Goal: Transaction & Acquisition: Purchase product/service

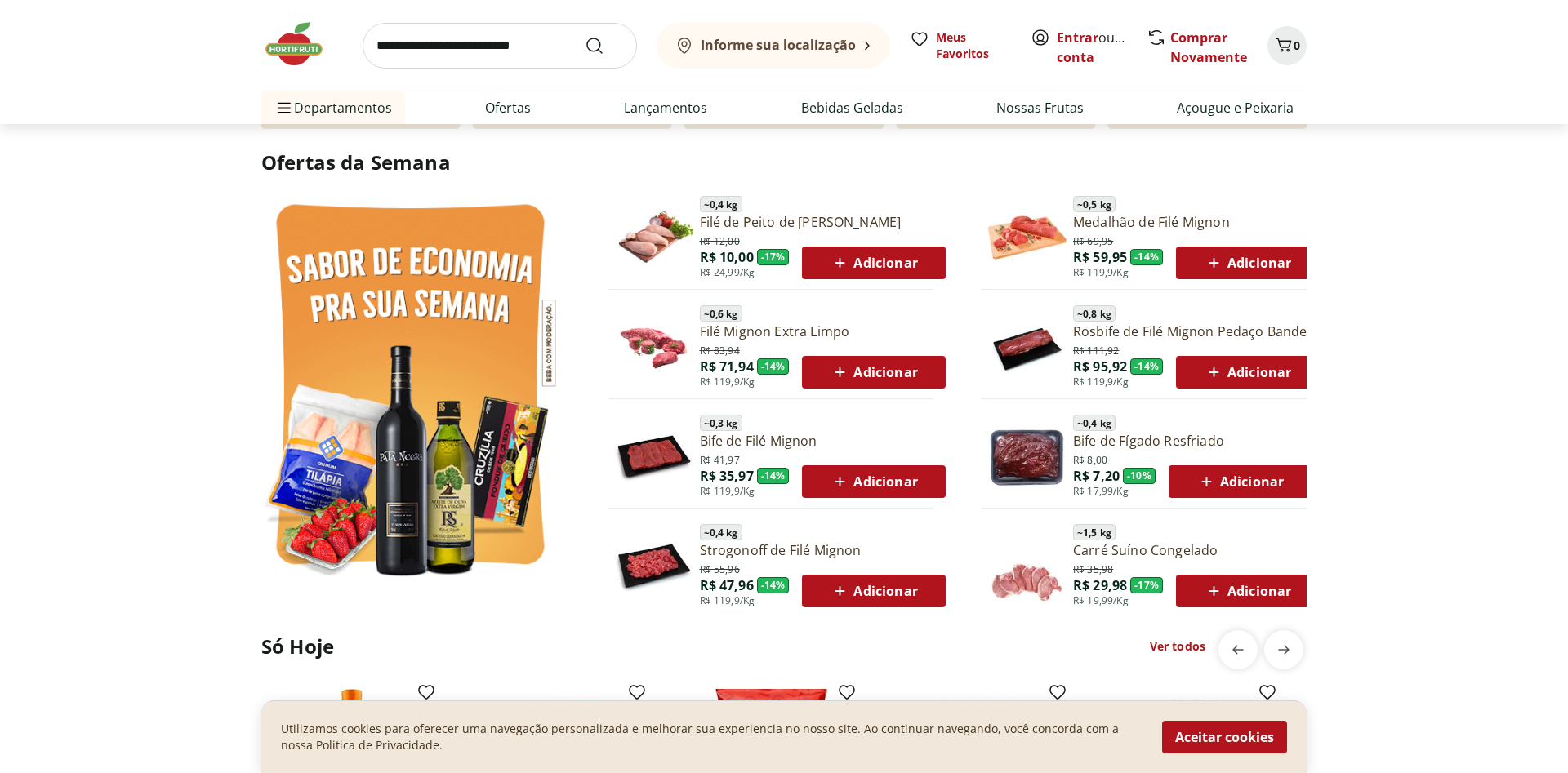
scroll to position [666, 0]
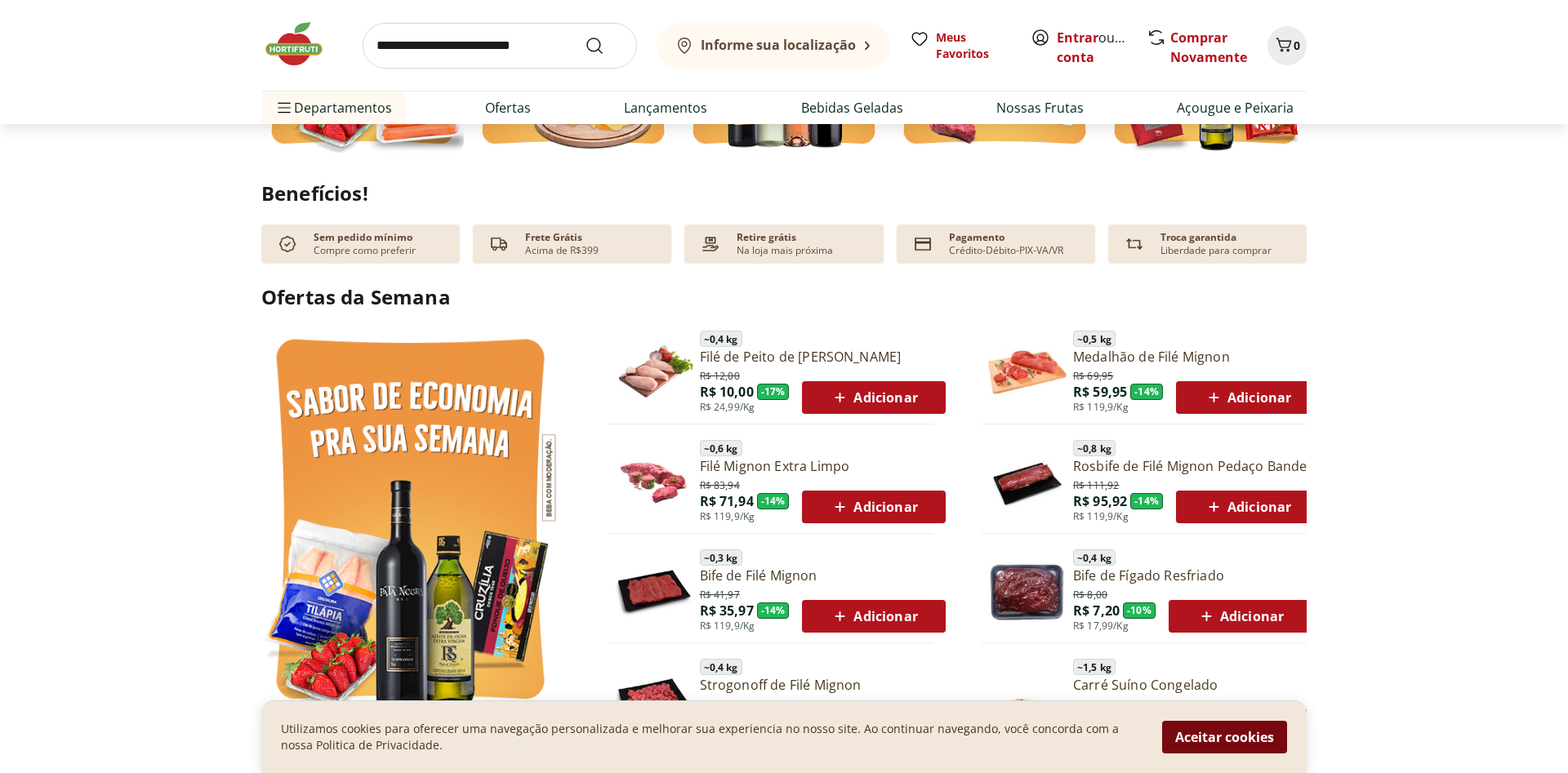
click at [1212, 735] on button "Aceitar cookies" at bounding box center [1224, 737] width 125 height 33
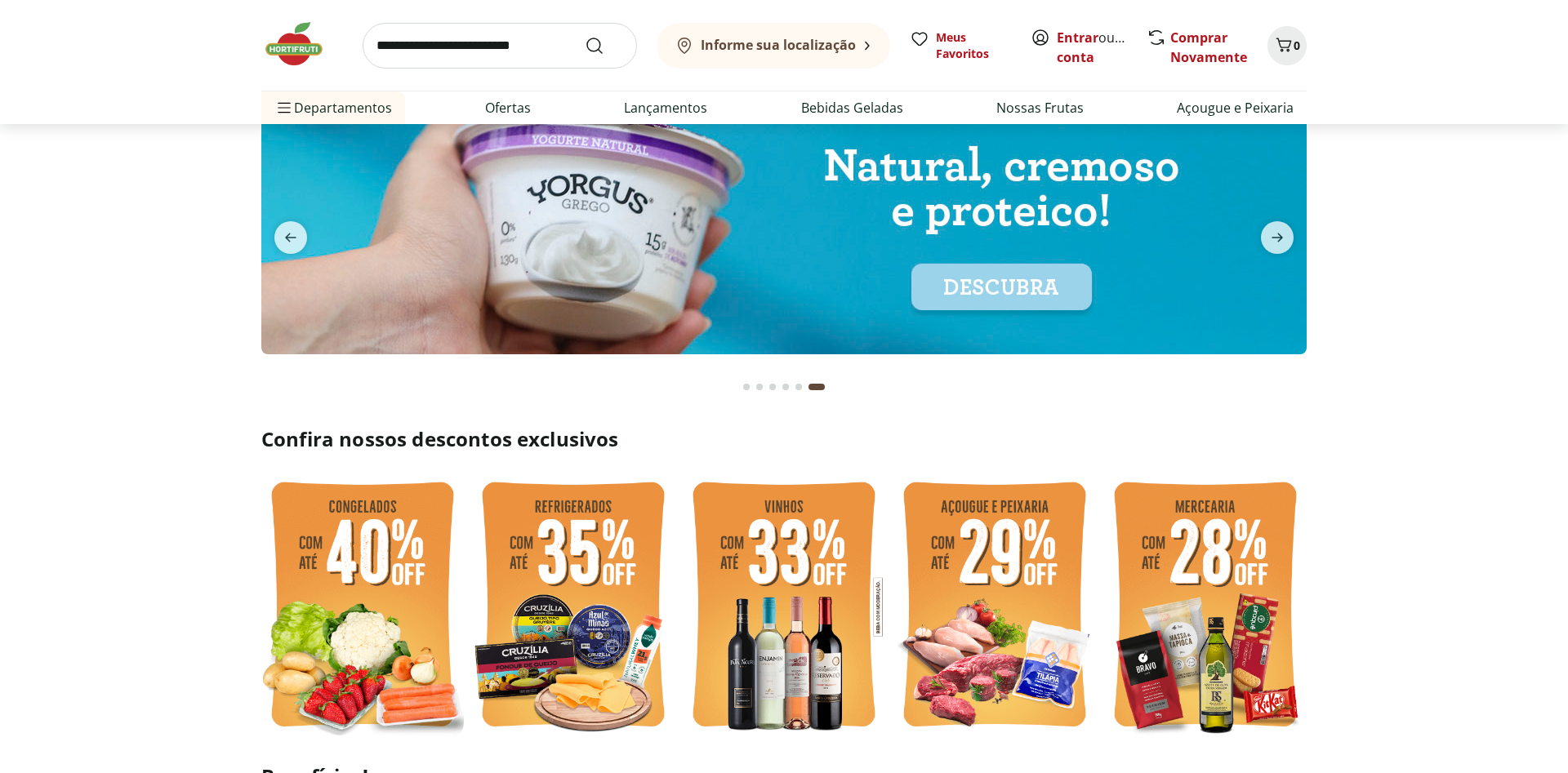
scroll to position [0, 0]
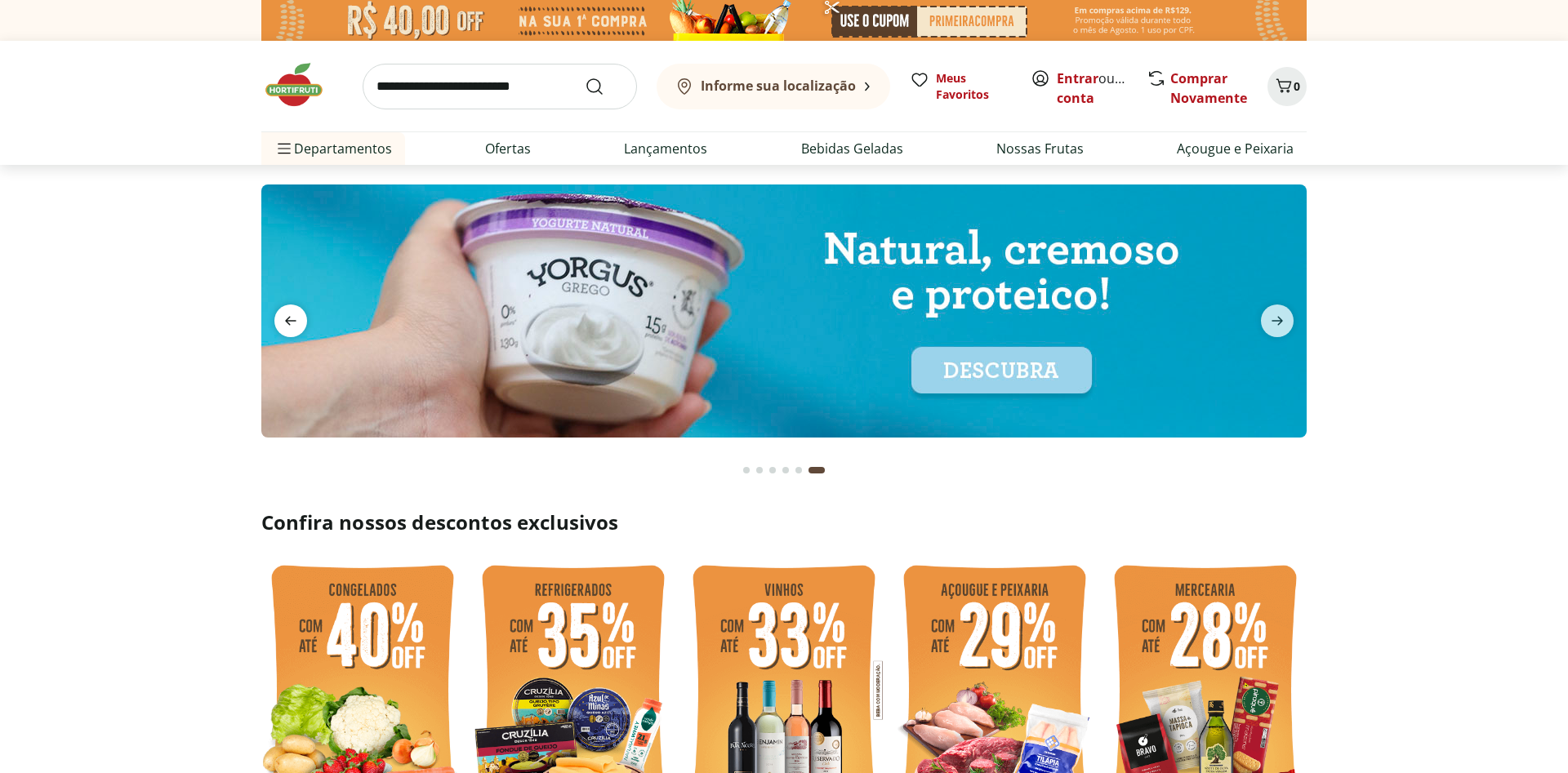
click at [290, 317] on icon "previous" at bounding box center [290, 321] width 11 height 9
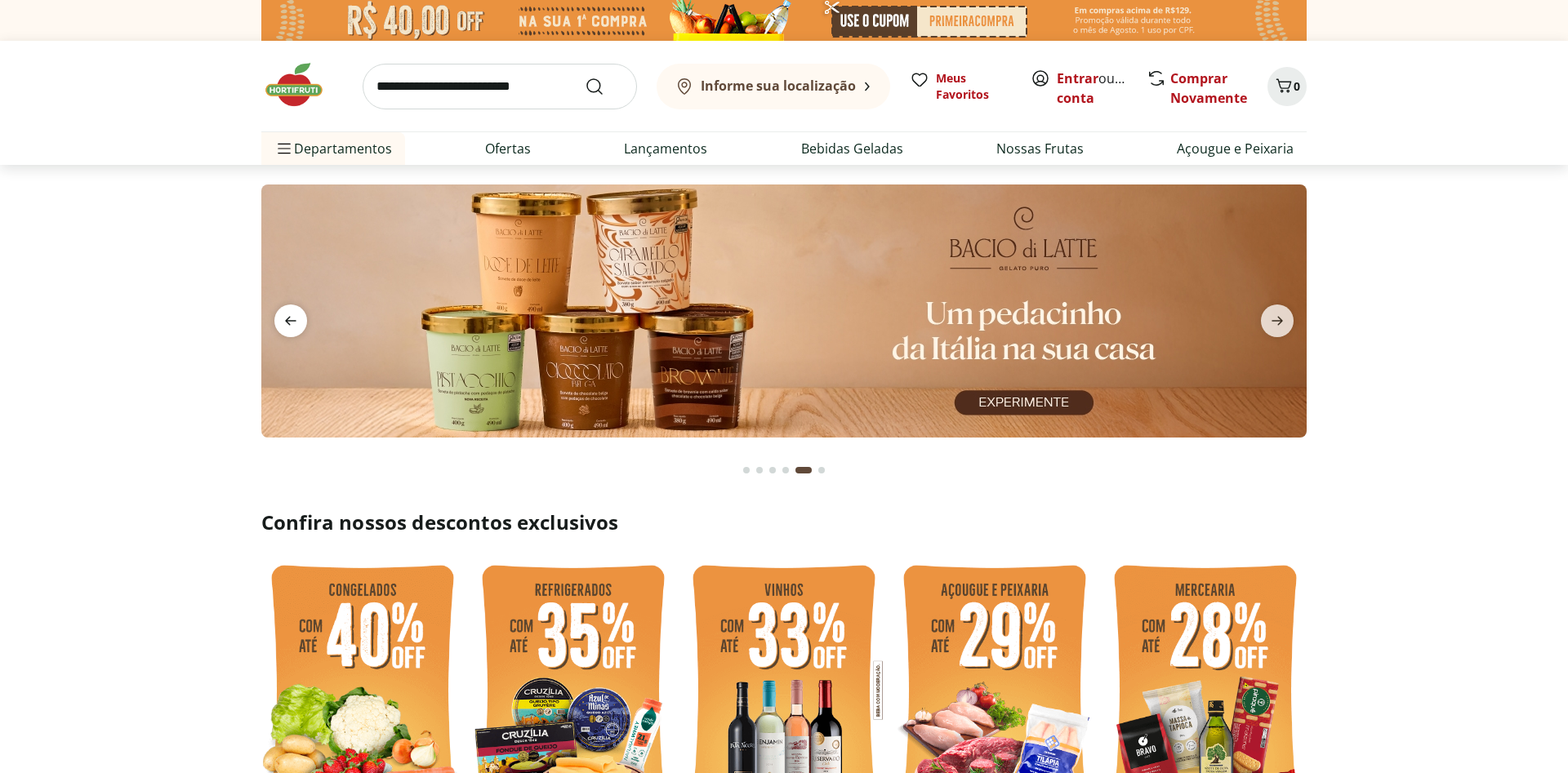
click at [290, 317] on icon "previous" at bounding box center [290, 321] width 11 height 9
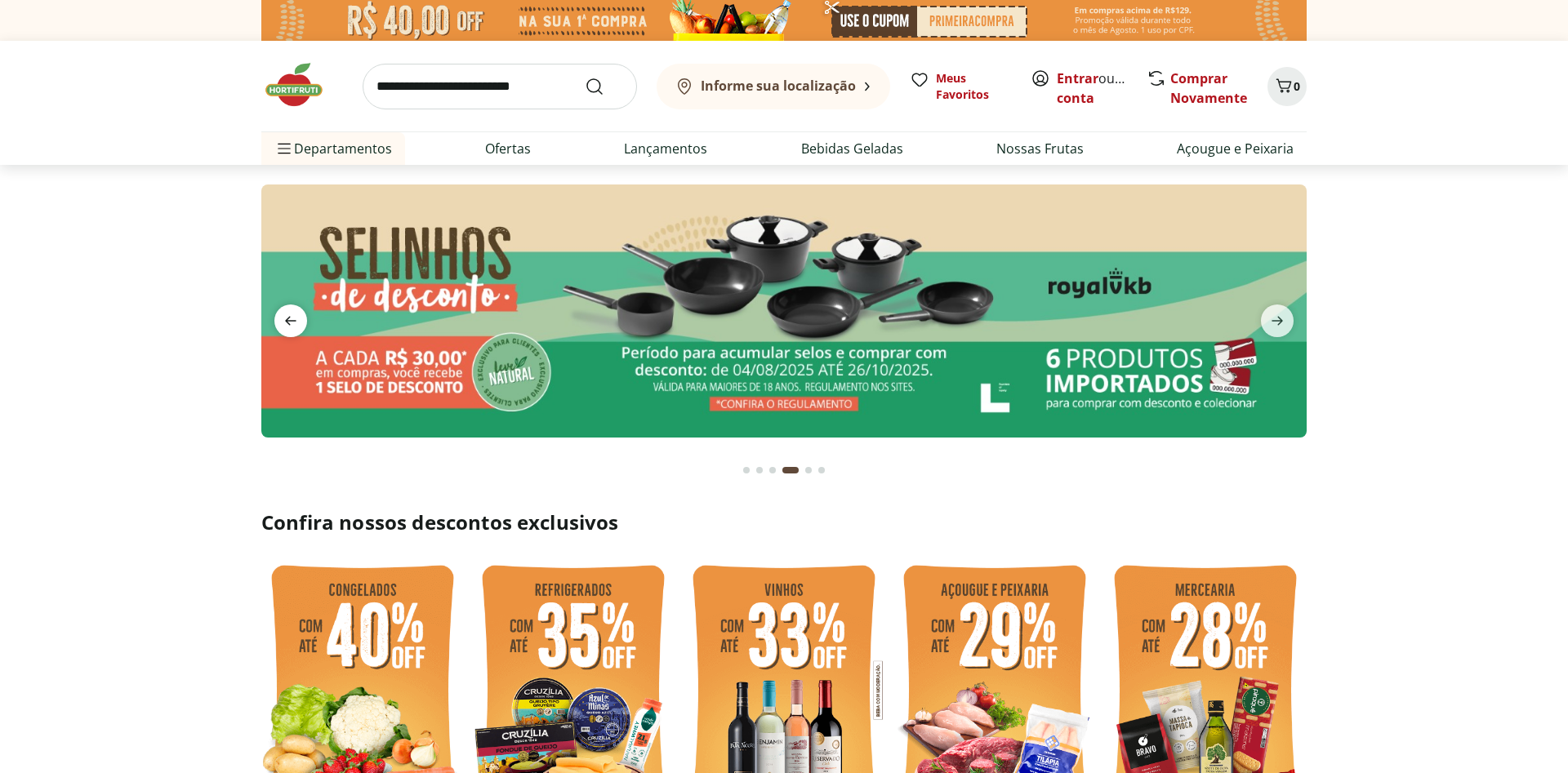
click at [290, 315] on icon "previous" at bounding box center [291, 321] width 20 height 20
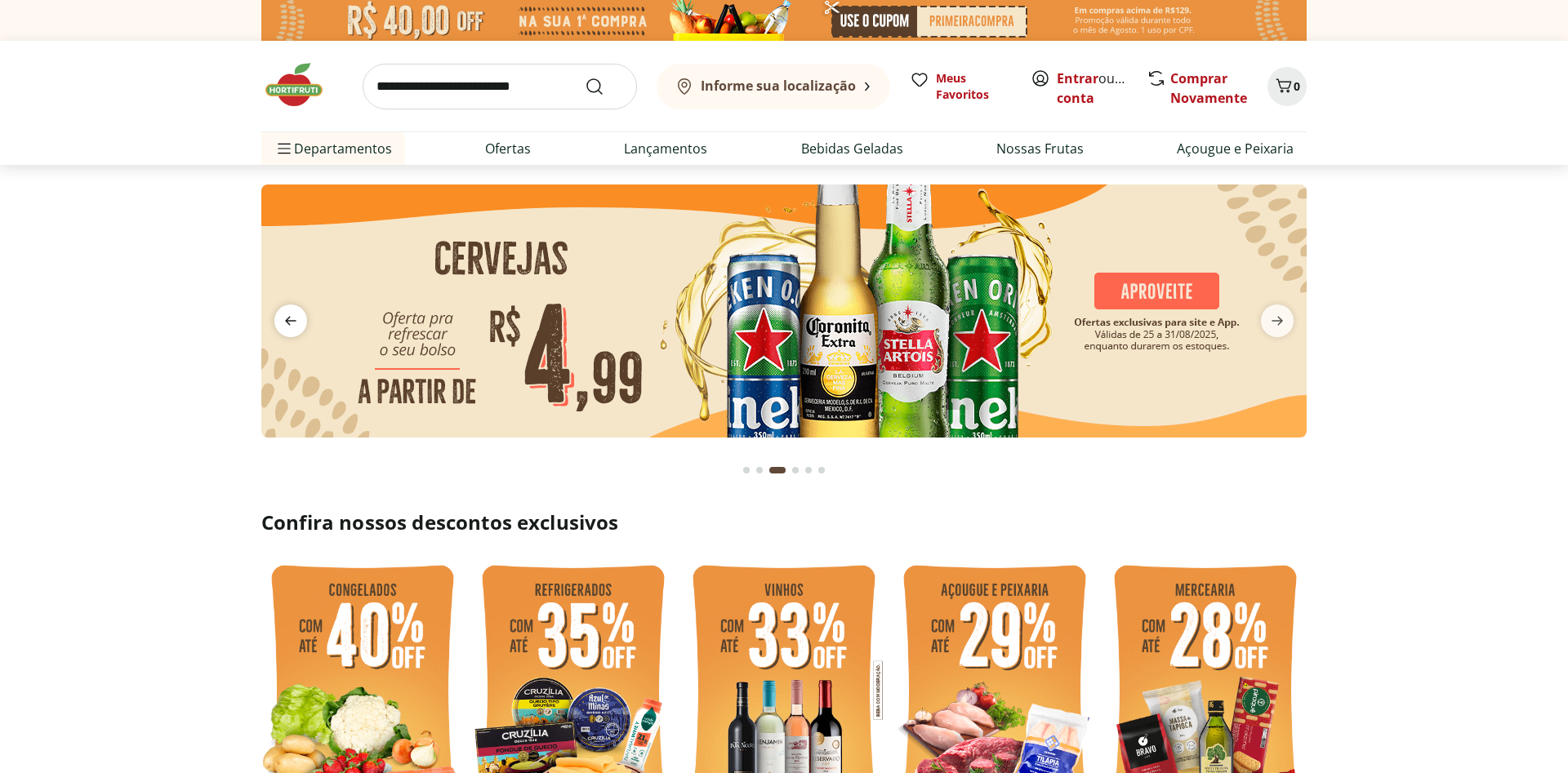
click at [290, 315] on icon "previous" at bounding box center [291, 321] width 20 height 20
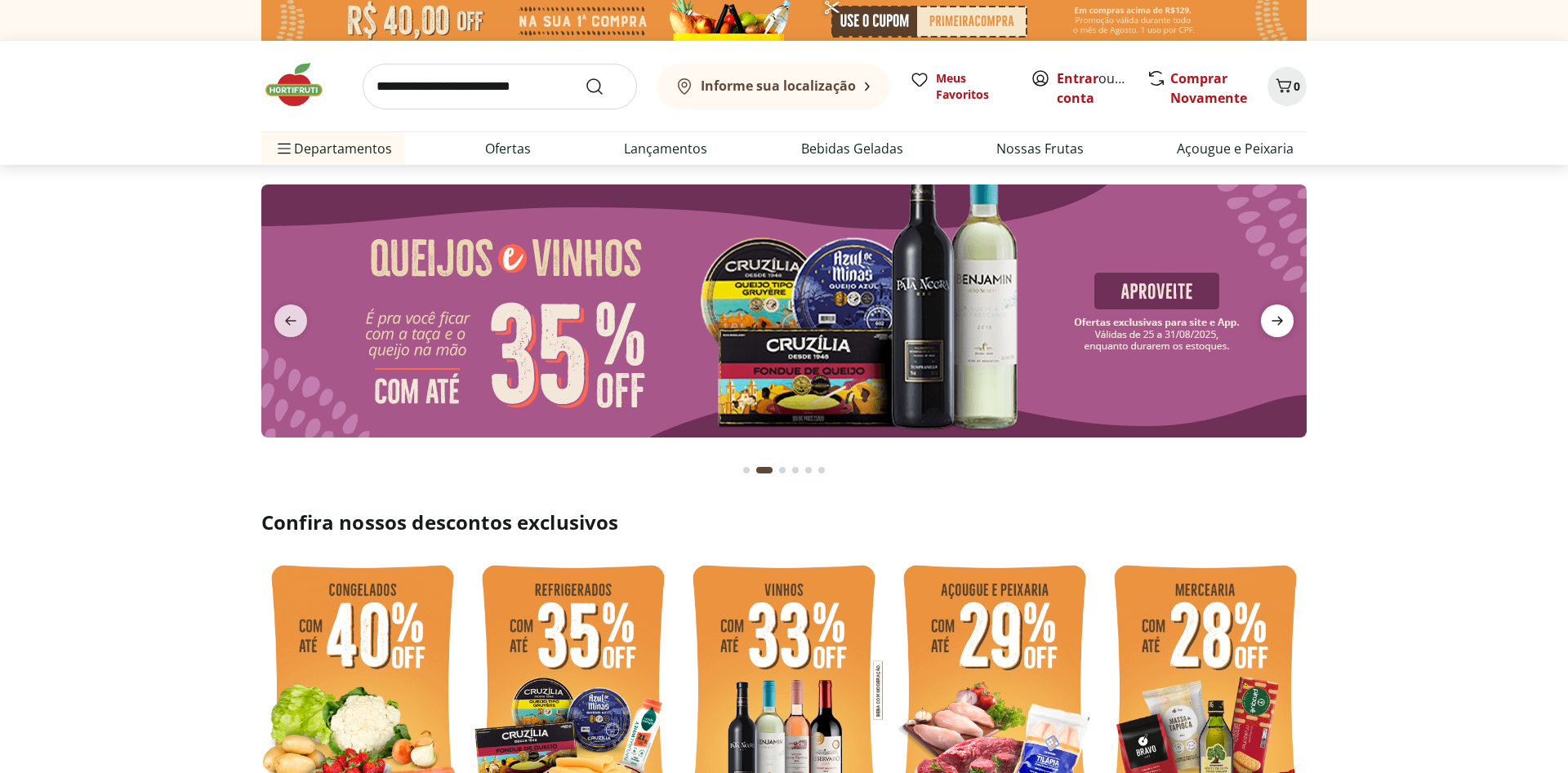
click at [1283, 323] on icon "next" at bounding box center [1277, 321] width 20 height 20
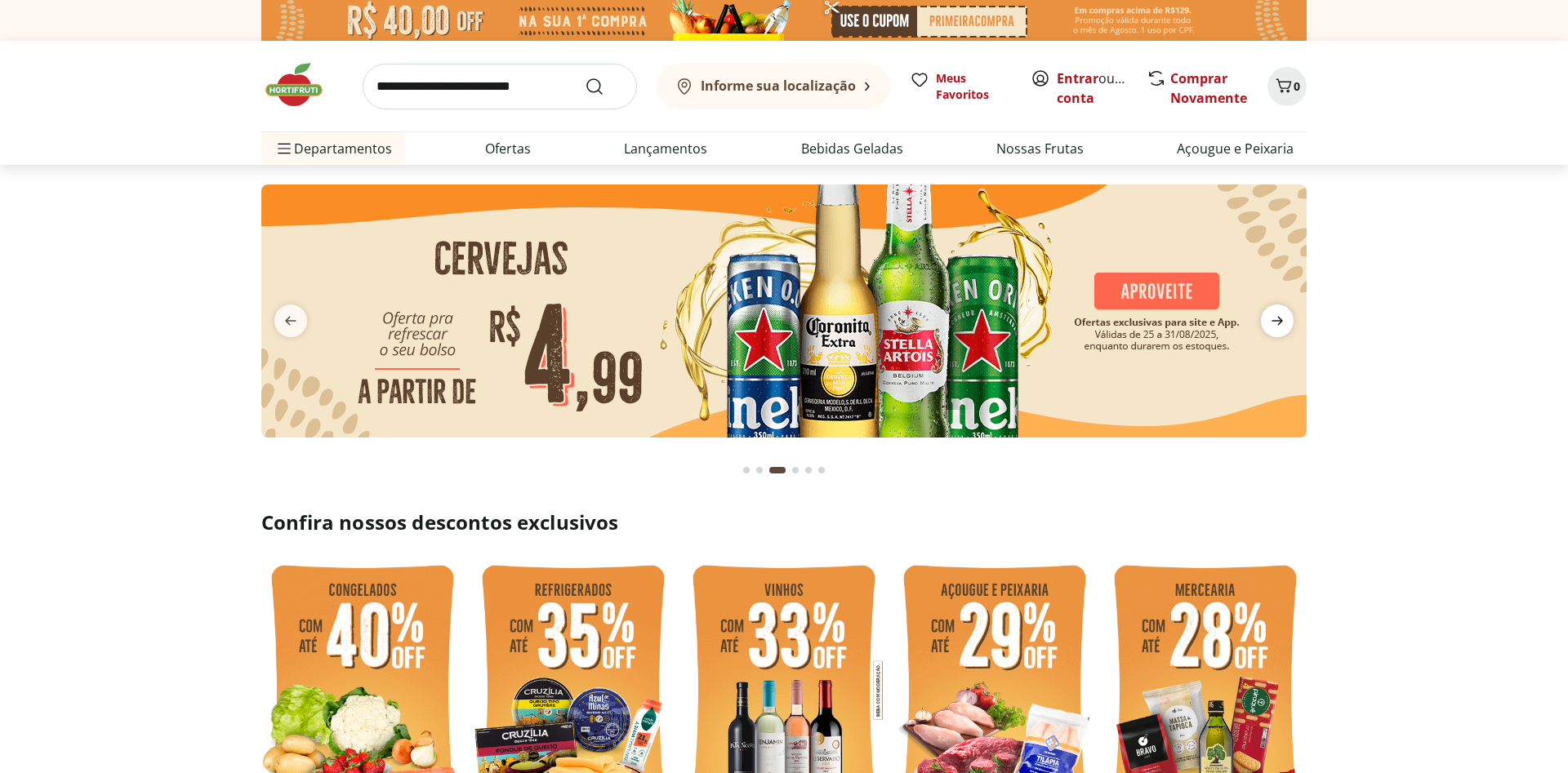
click at [1283, 323] on icon "next" at bounding box center [1277, 321] width 20 height 20
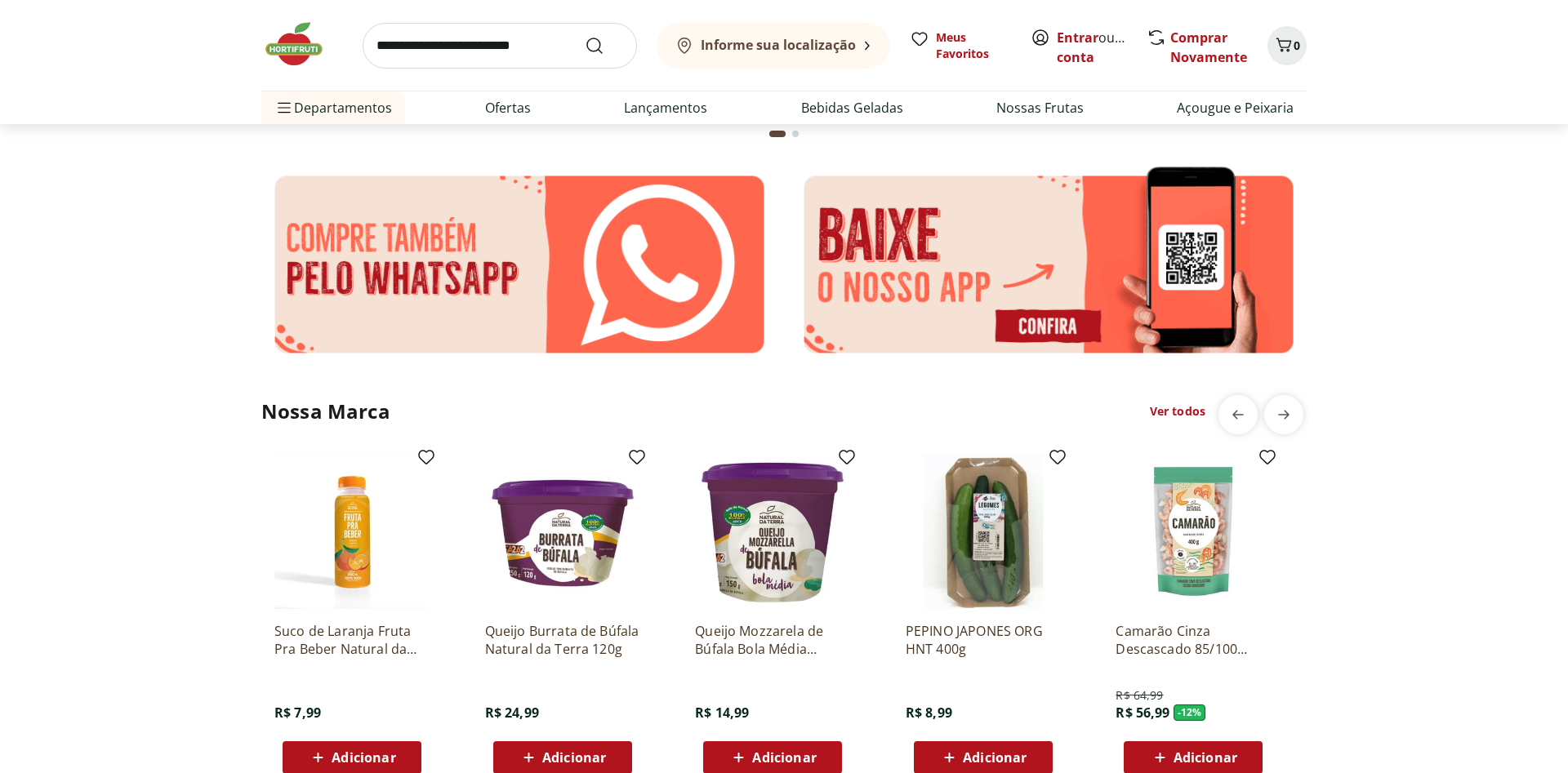
scroll to position [3164, 0]
click at [501, 53] on input "search" at bounding box center [500, 45] width 274 height 45
type input "*****"
click at [585, 36] on button "Submit Search" at bounding box center [604, 45] width 39 height 20
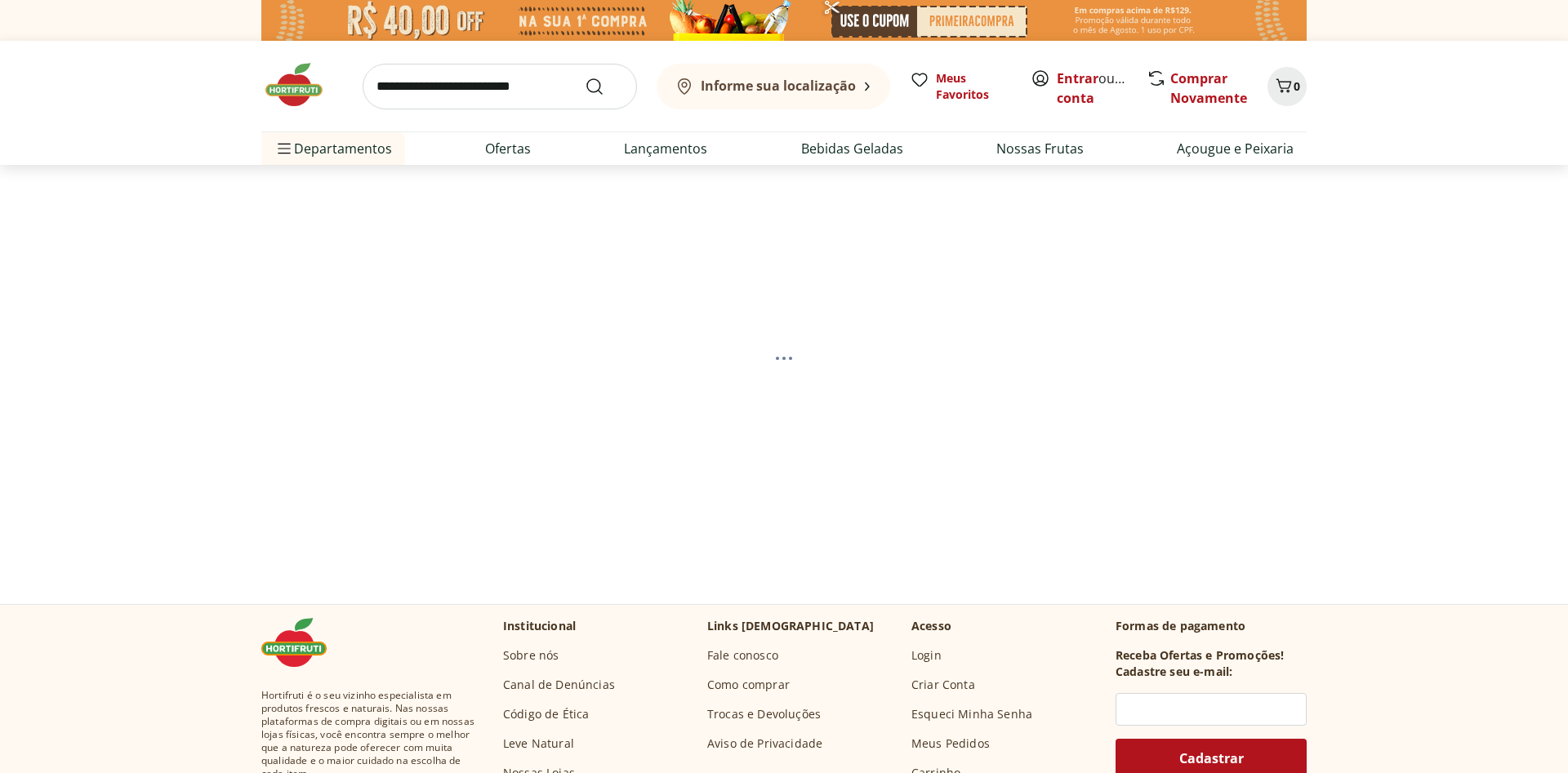
select select "**********"
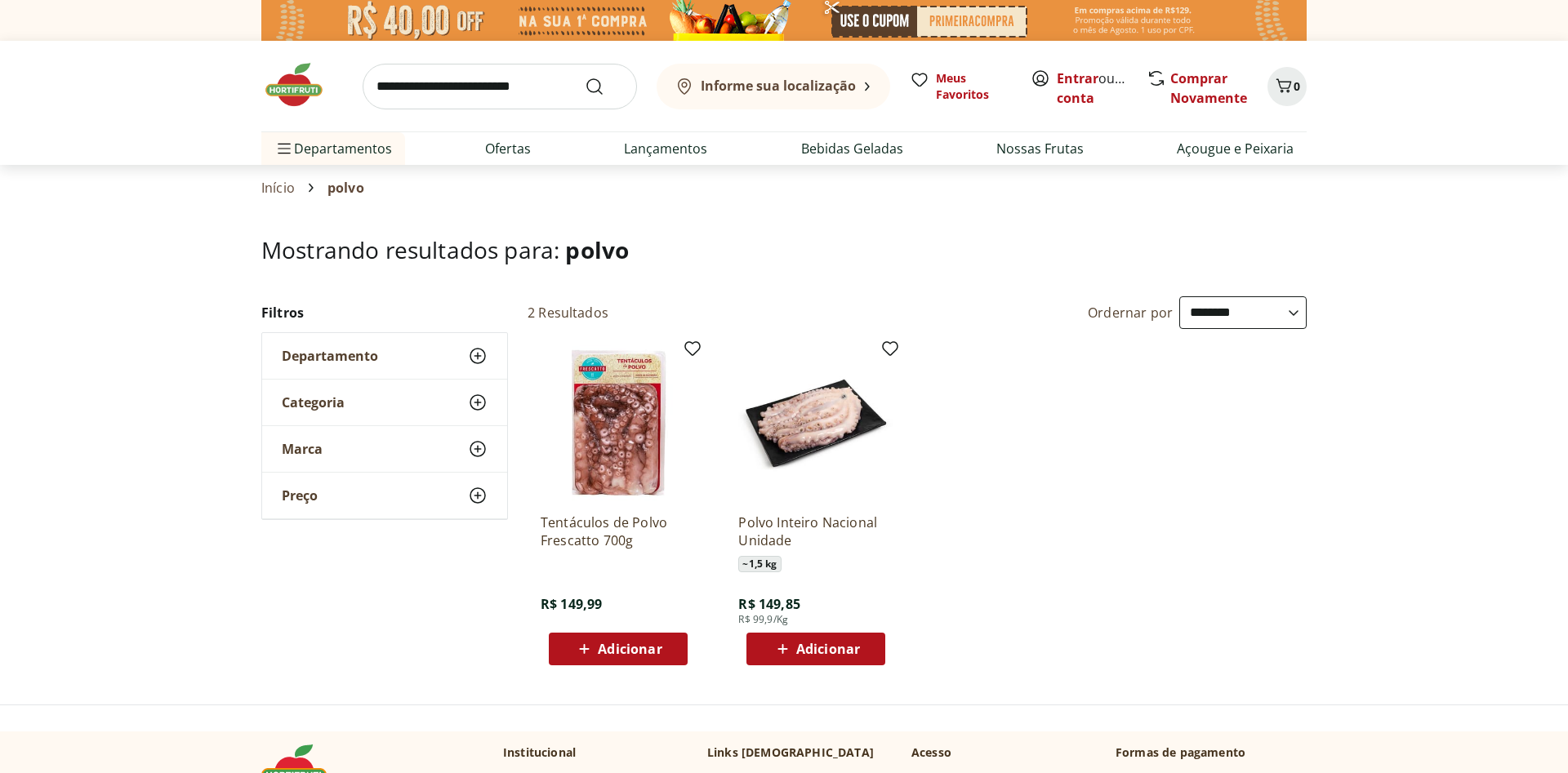
click at [783, 416] on img at bounding box center [815, 422] width 155 height 155
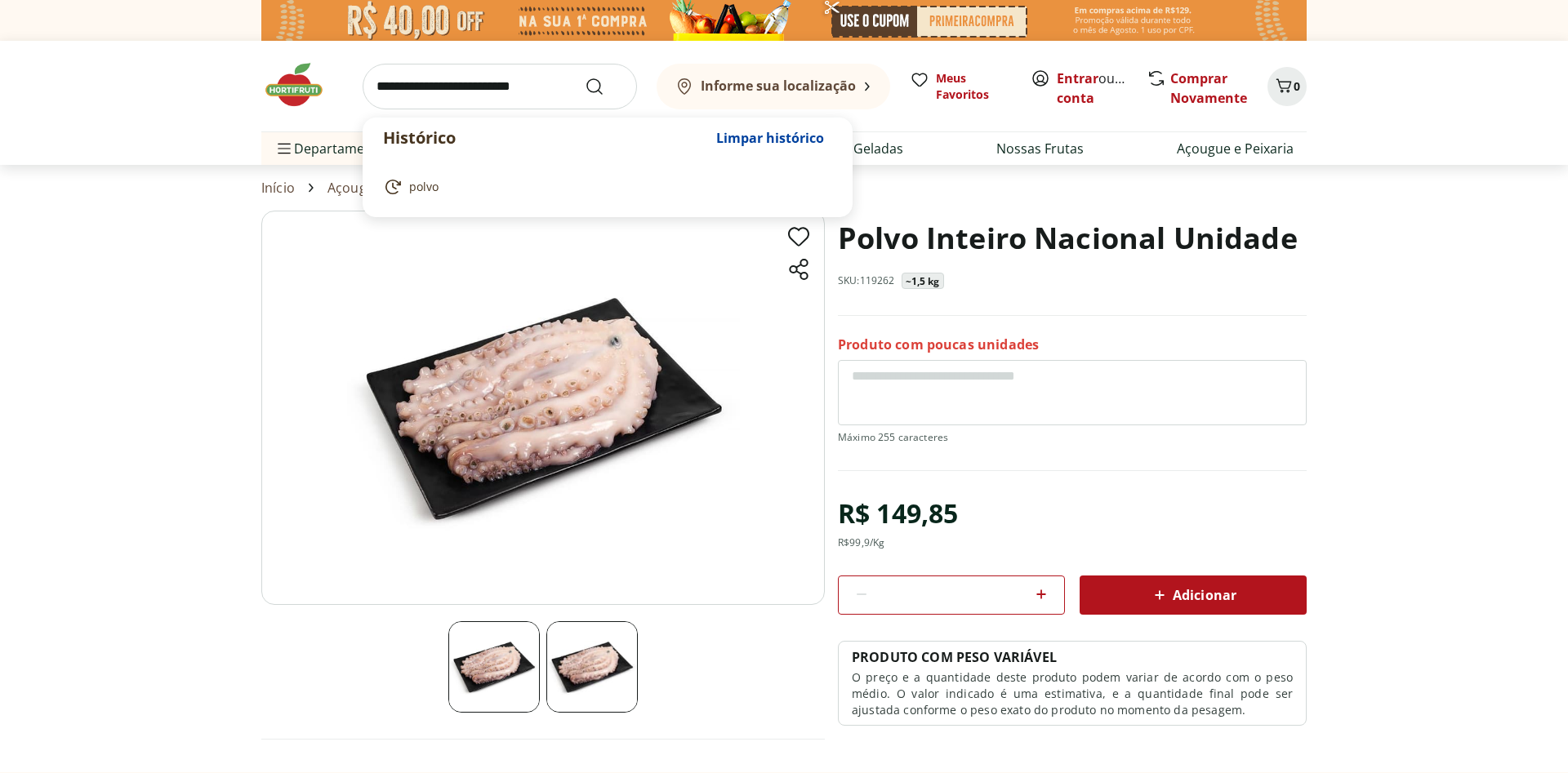
click at [442, 77] on input "search" at bounding box center [500, 86] width 274 height 45
type input "*******"
click at [585, 77] on button "Submit Search" at bounding box center [604, 87] width 39 height 20
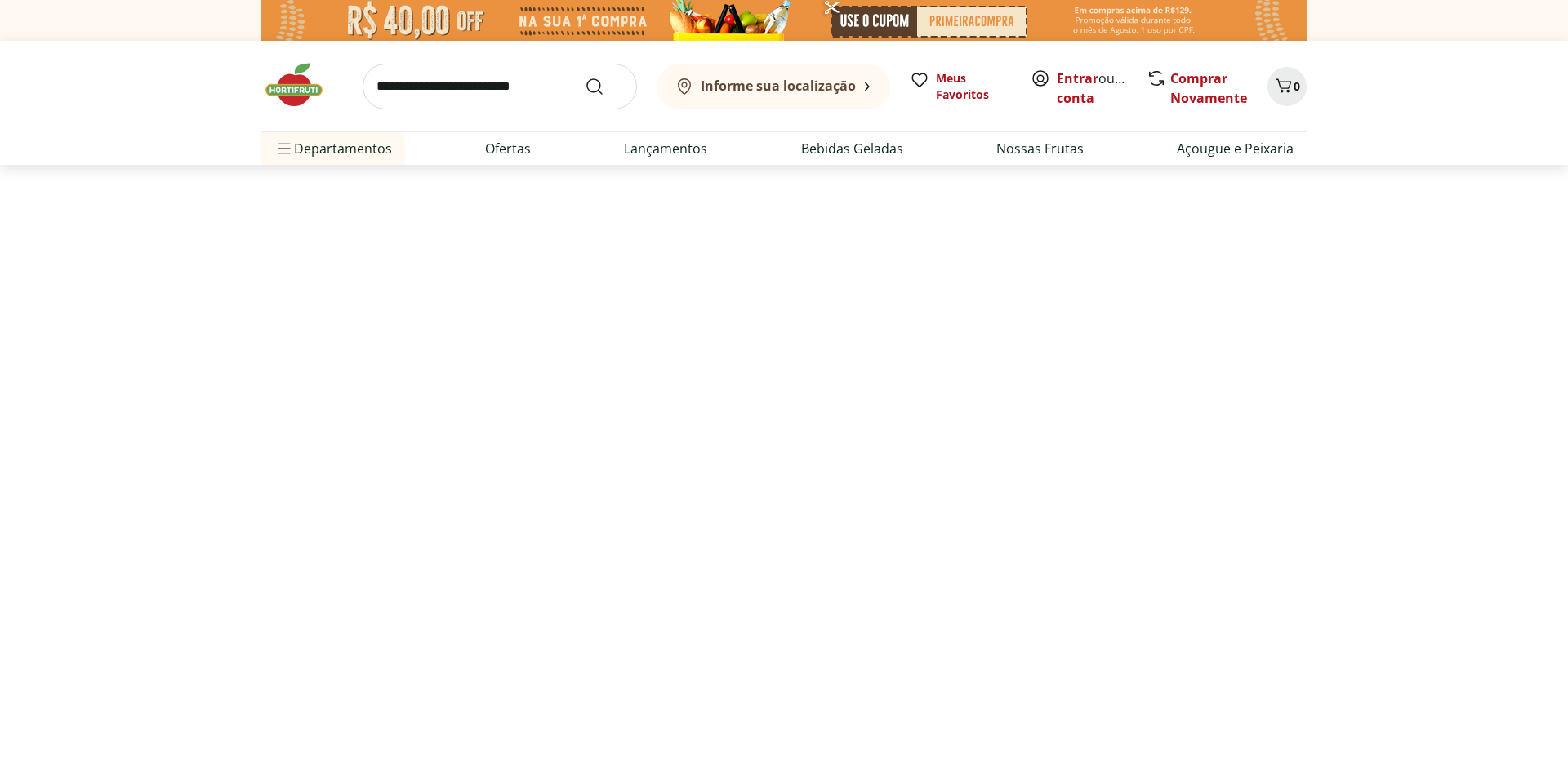
select select "**********"
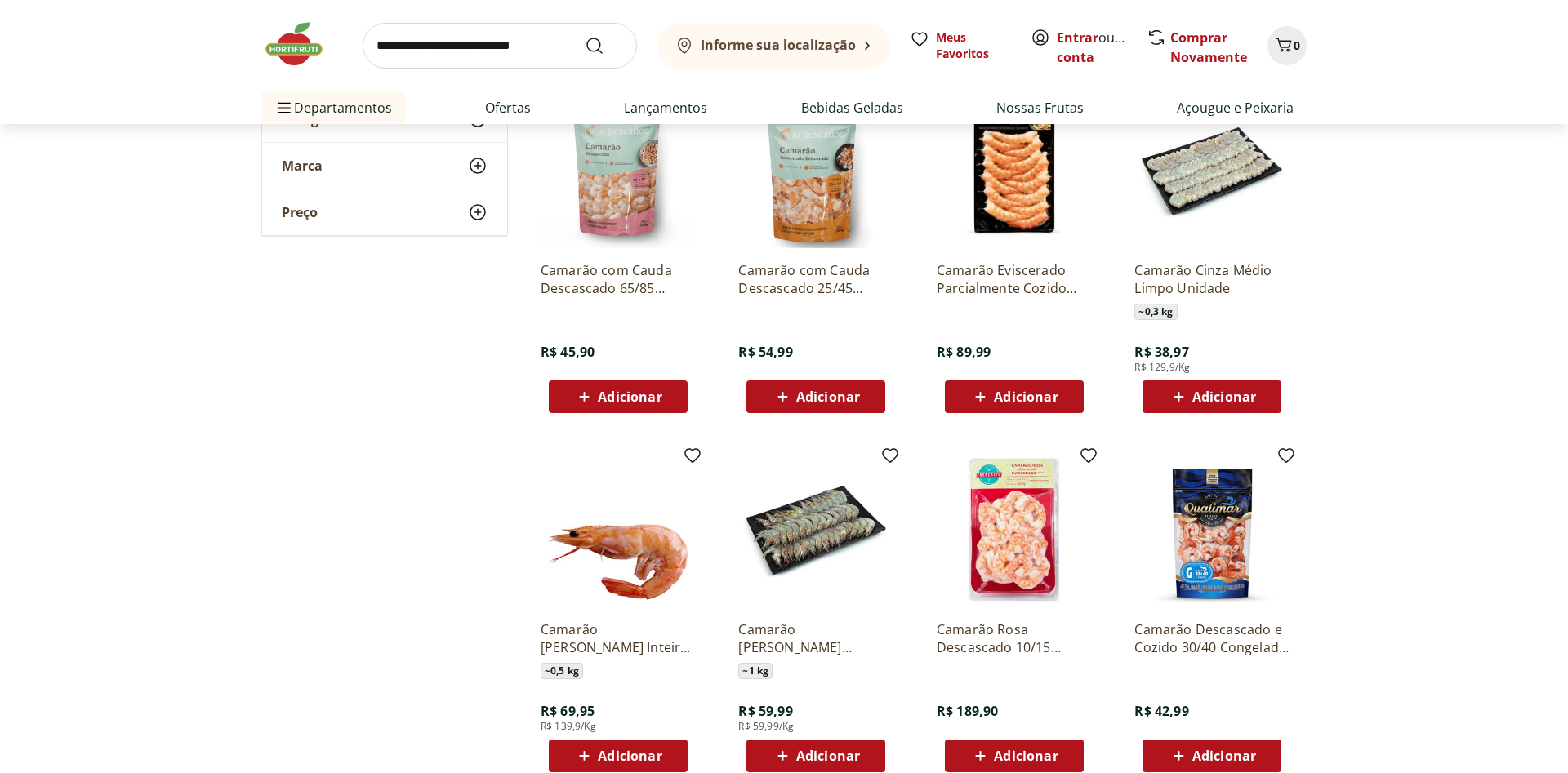
scroll to position [749, 0]
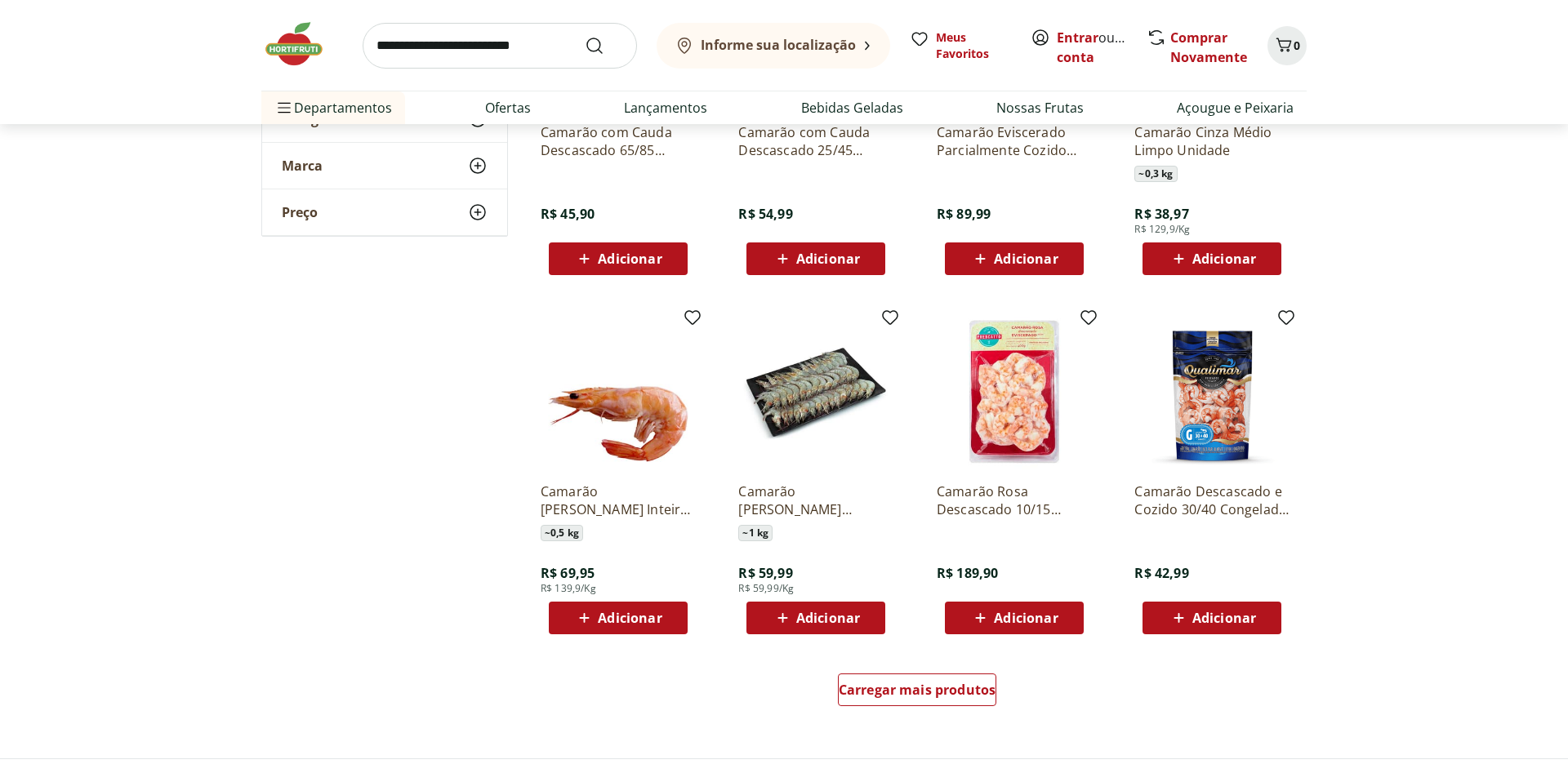
click at [1018, 419] on img at bounding box center [1014, 392] width 155 height 155
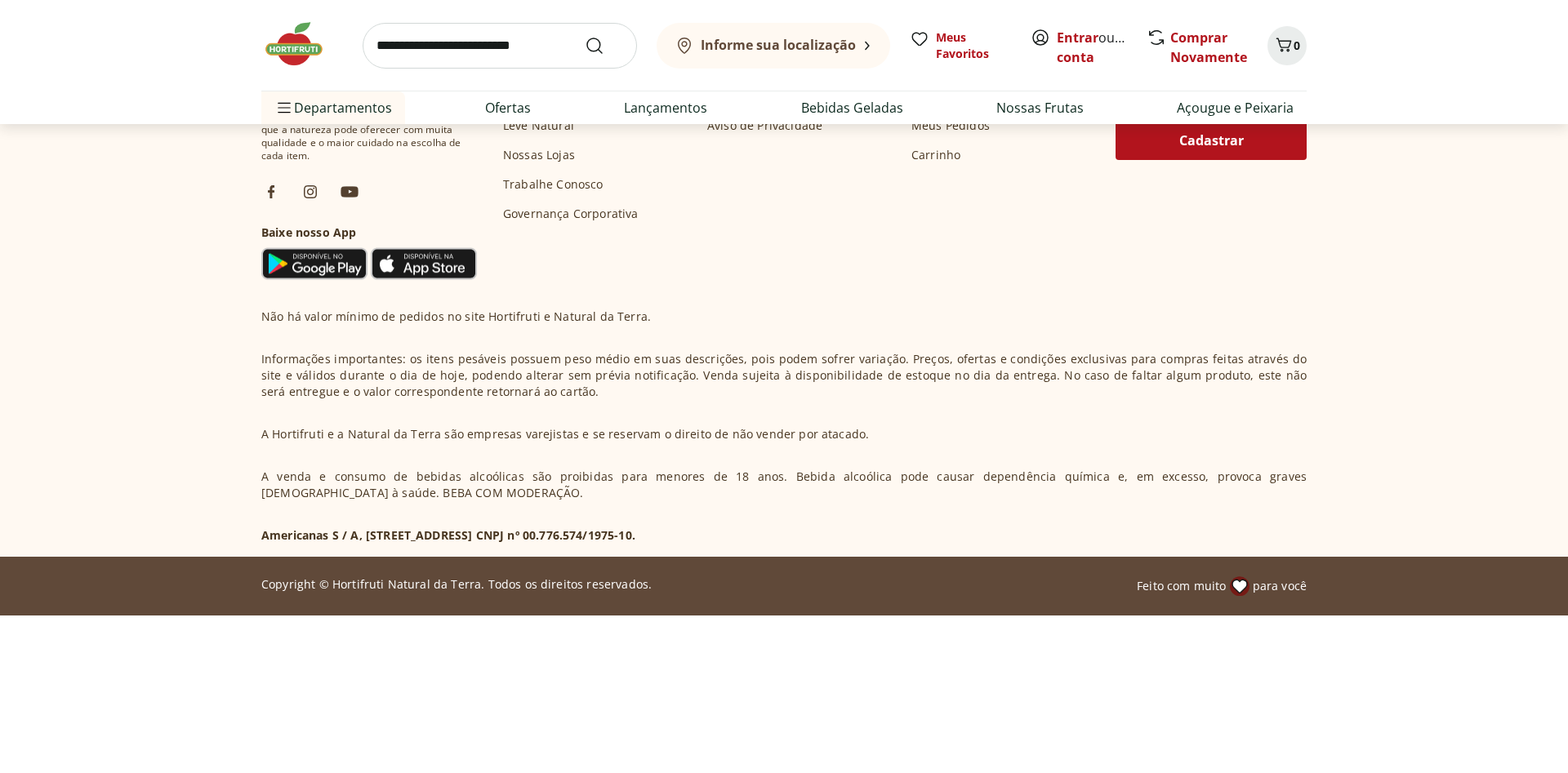
select select "**********"
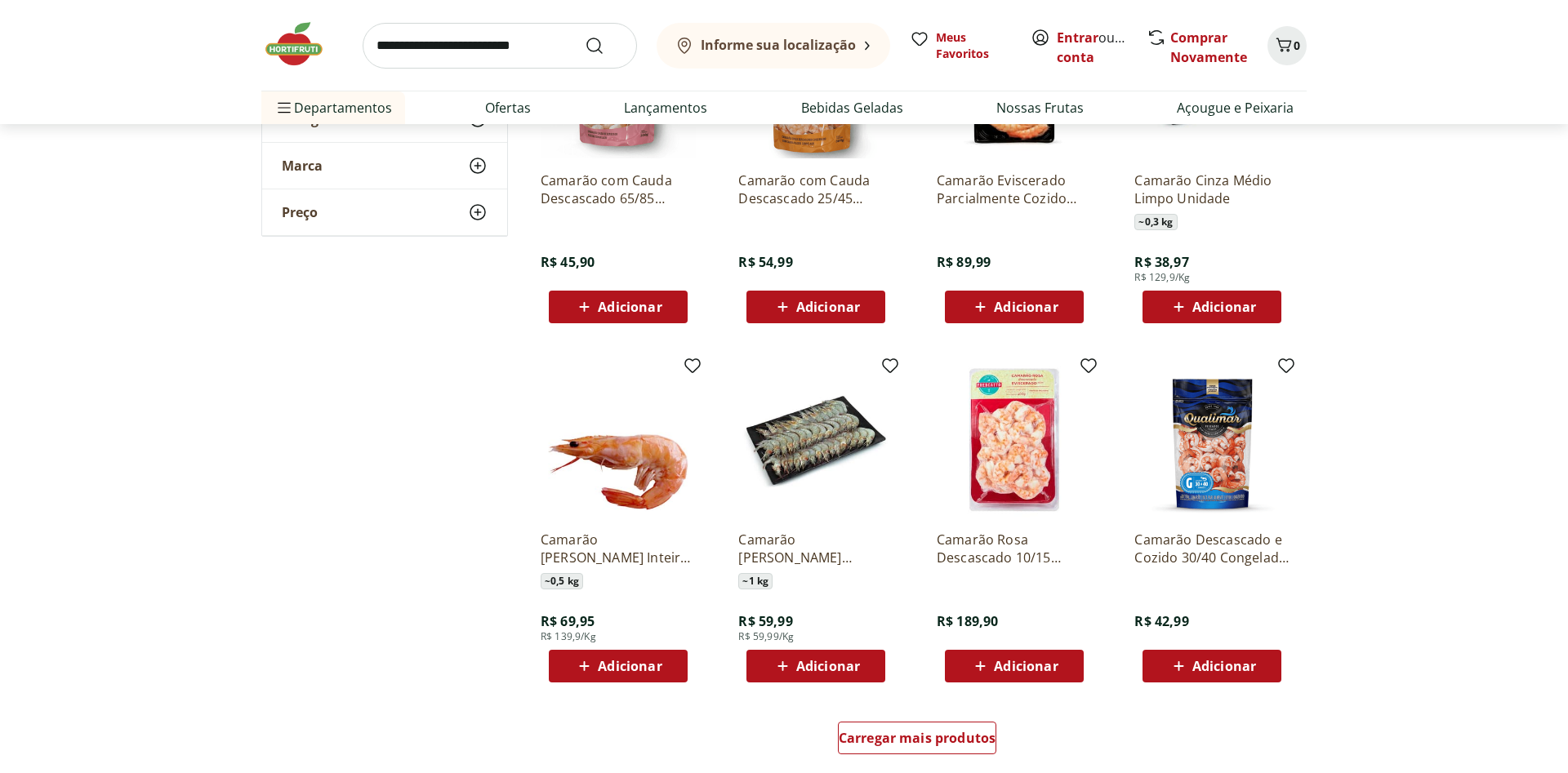
scroll to position [873, 0]
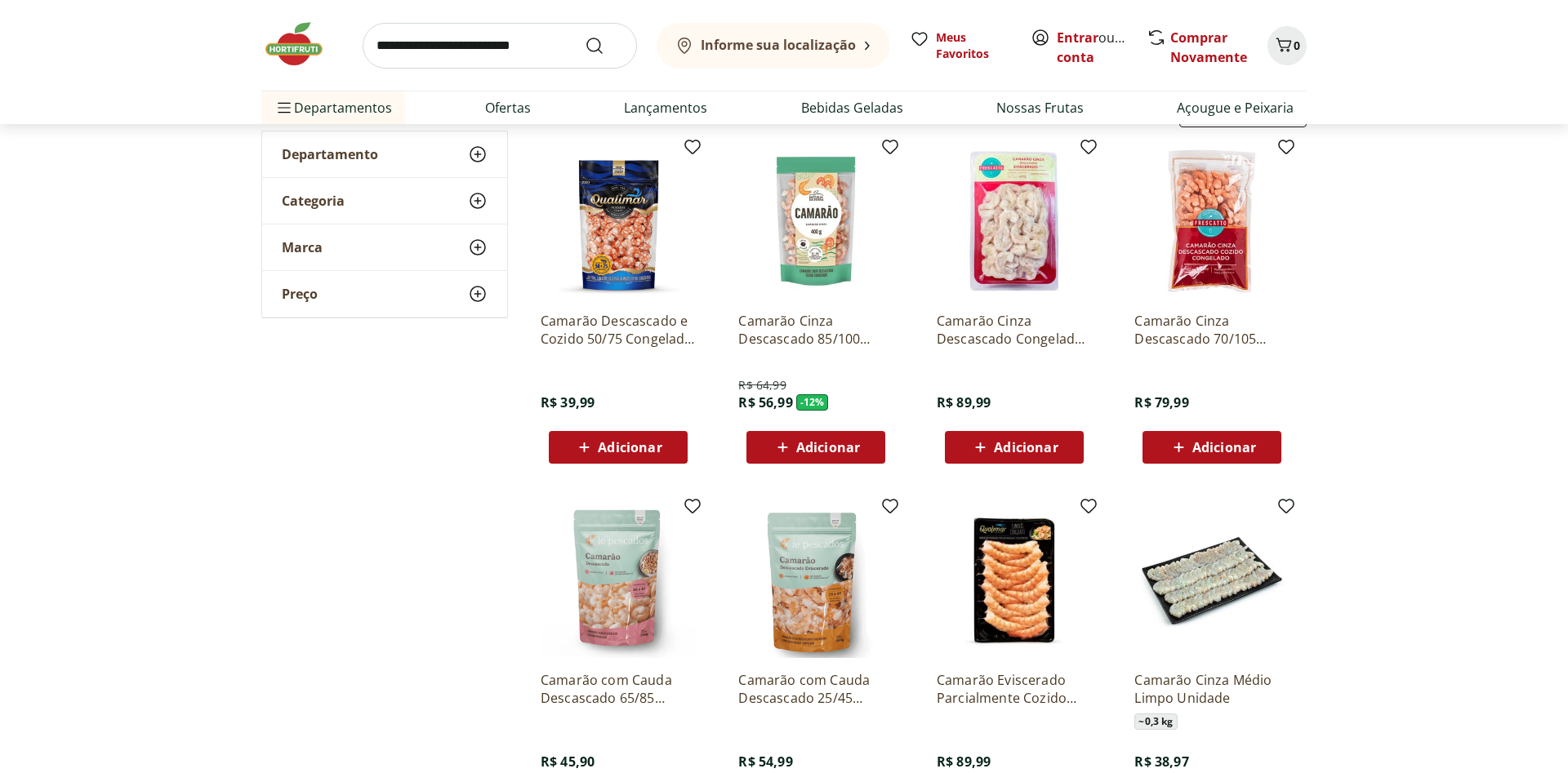
click at [1005, 243] on img at bounding box center [1014, 221] width 155 height 155
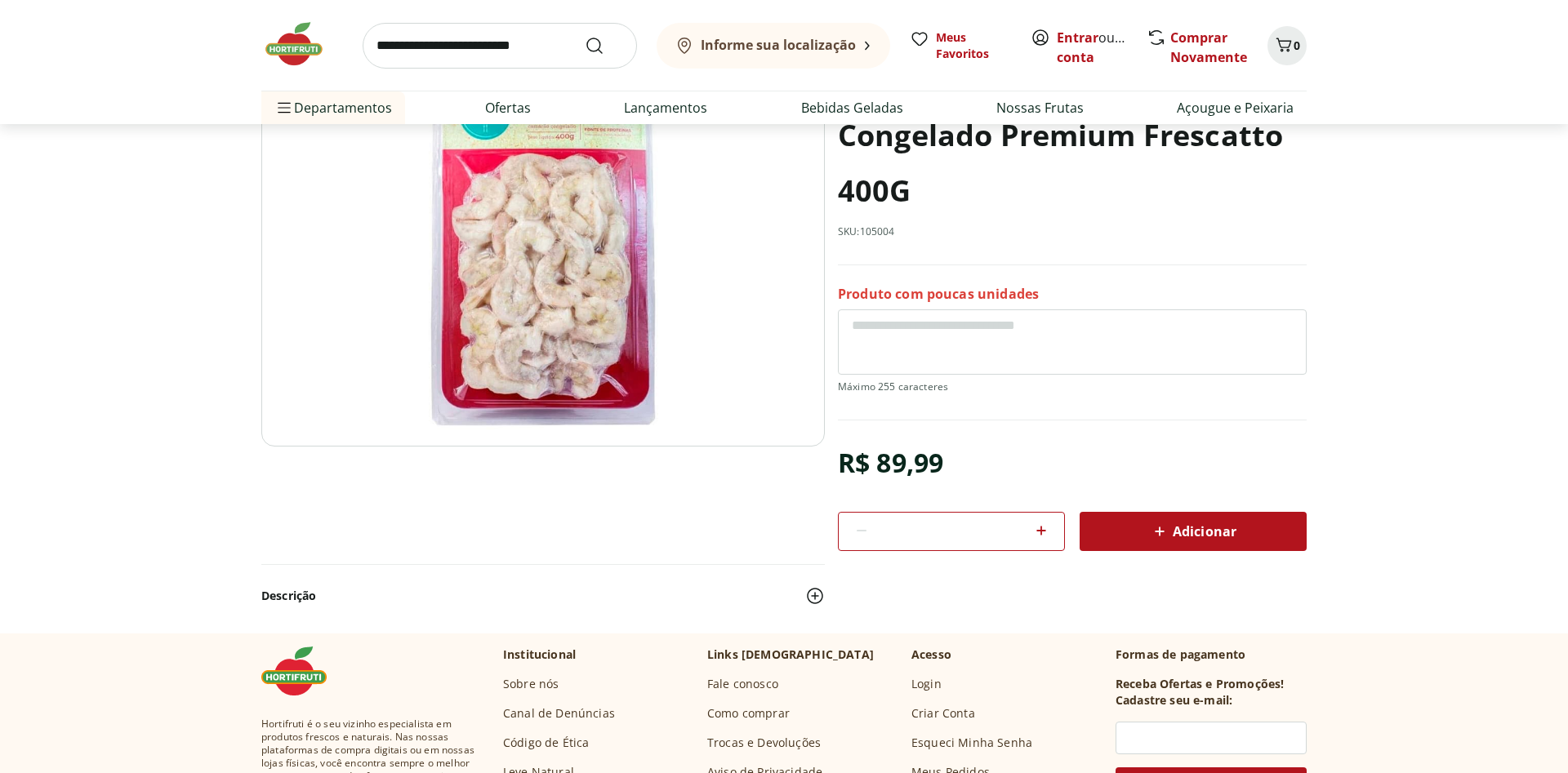
scroll to position [333, 0]
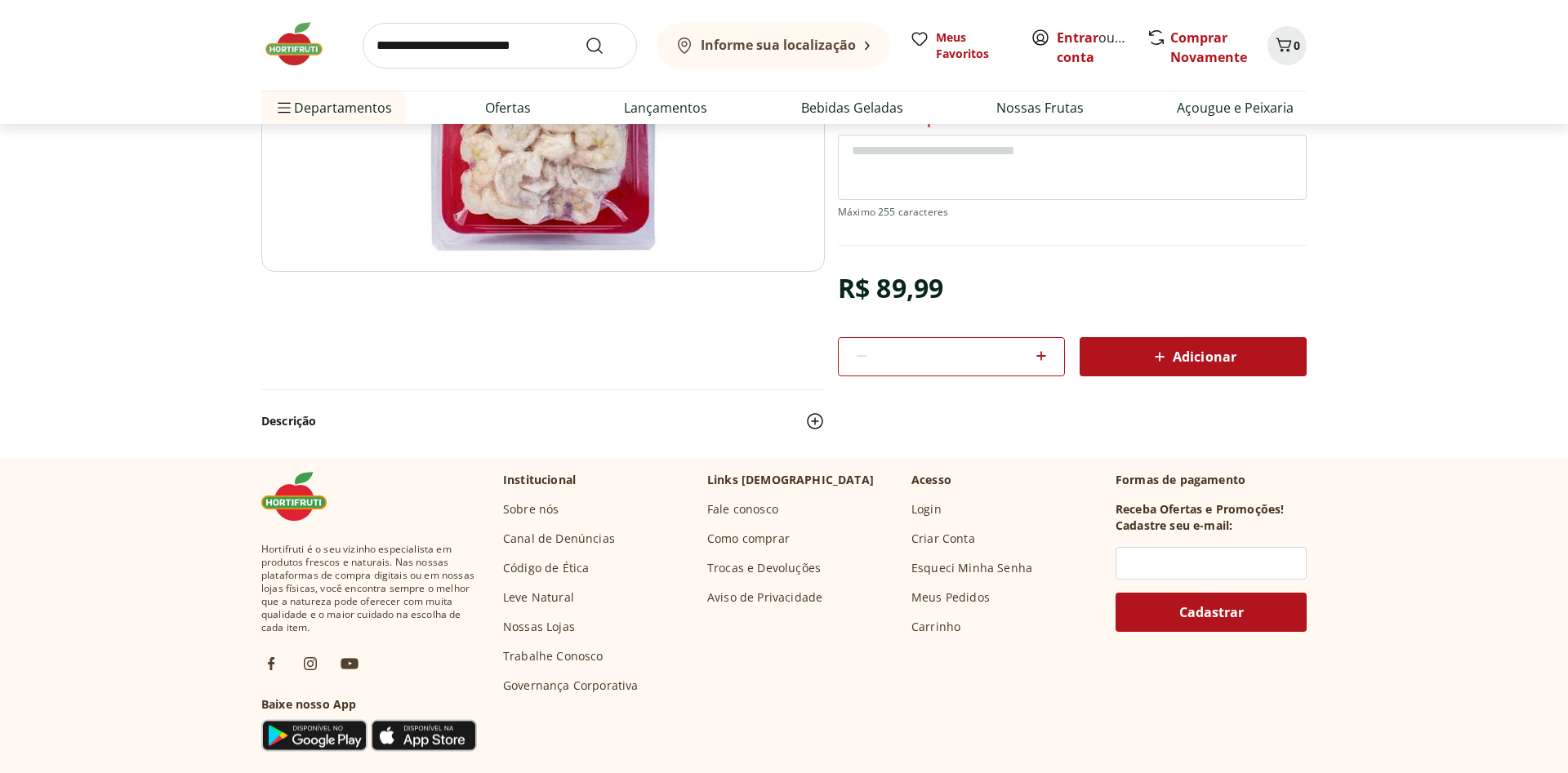
click at [1158, 356] on icon at bounding box center [1159, 357] width 20 height 20
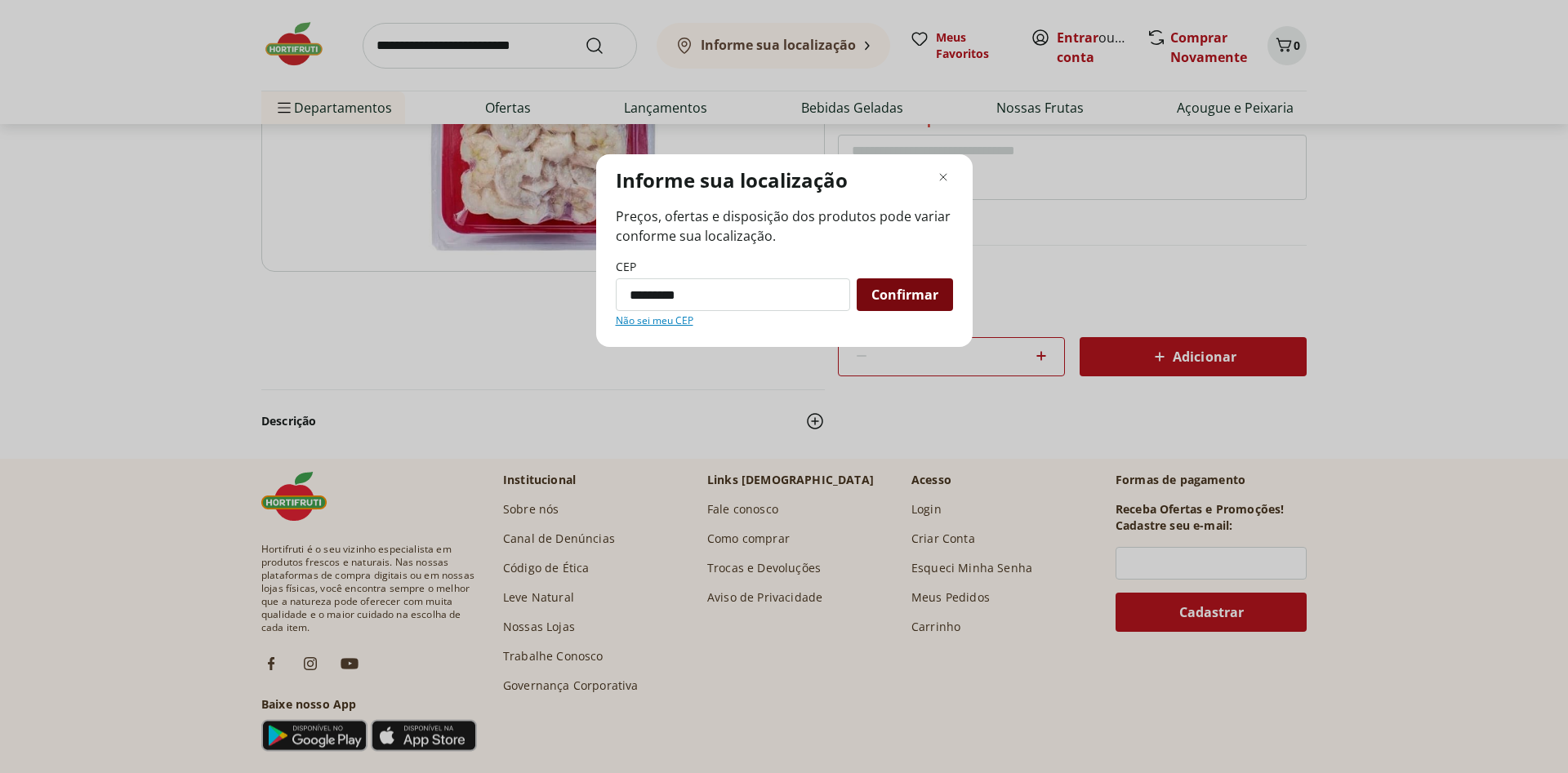
type input "*********"
click at [917, 292] on span "Confirmar" at bounding box center [904, 294] width 67 height 13
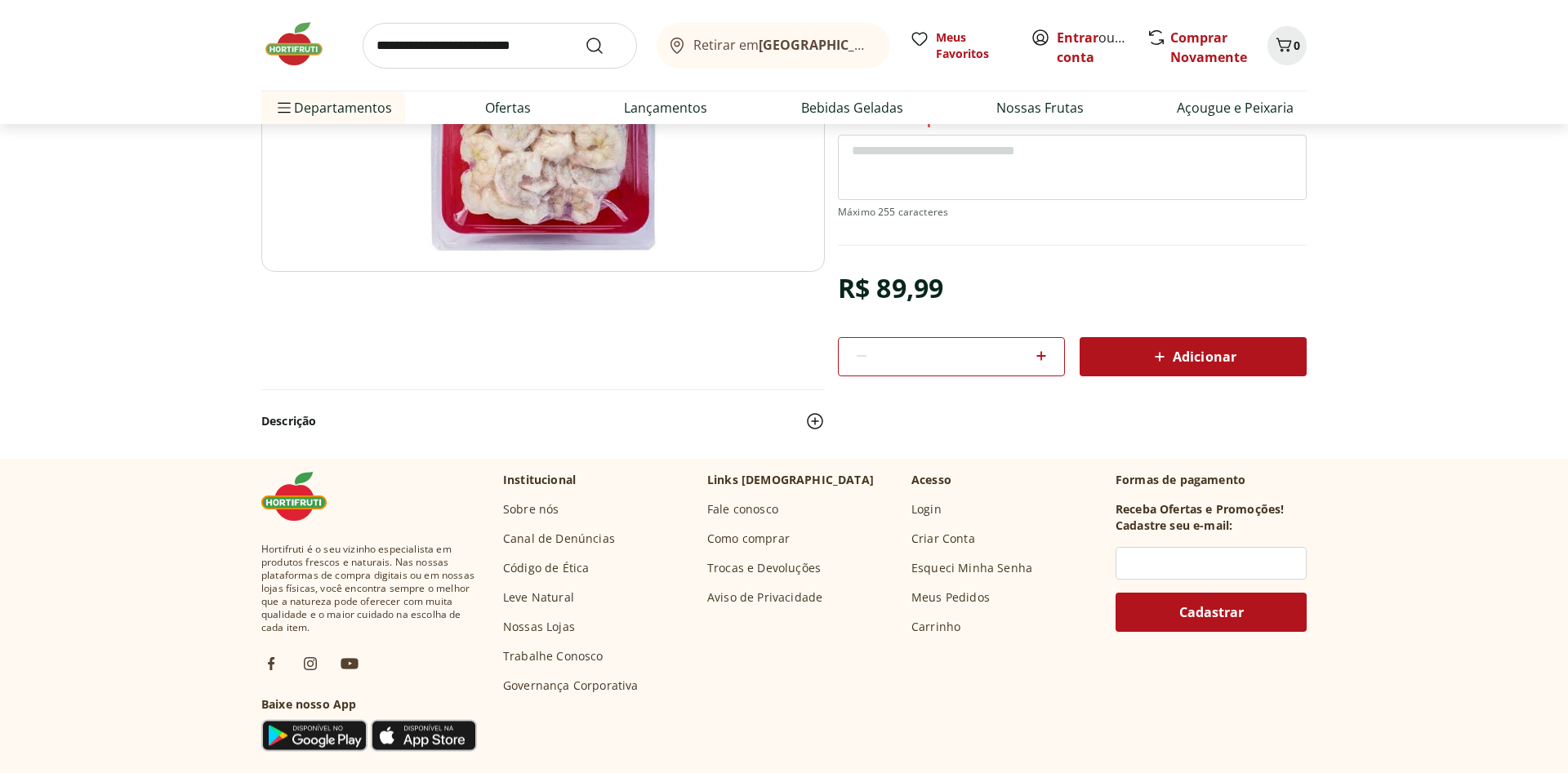
click at [1162, 353] on icon at bounding box center [1159, 357] width 9 height 9
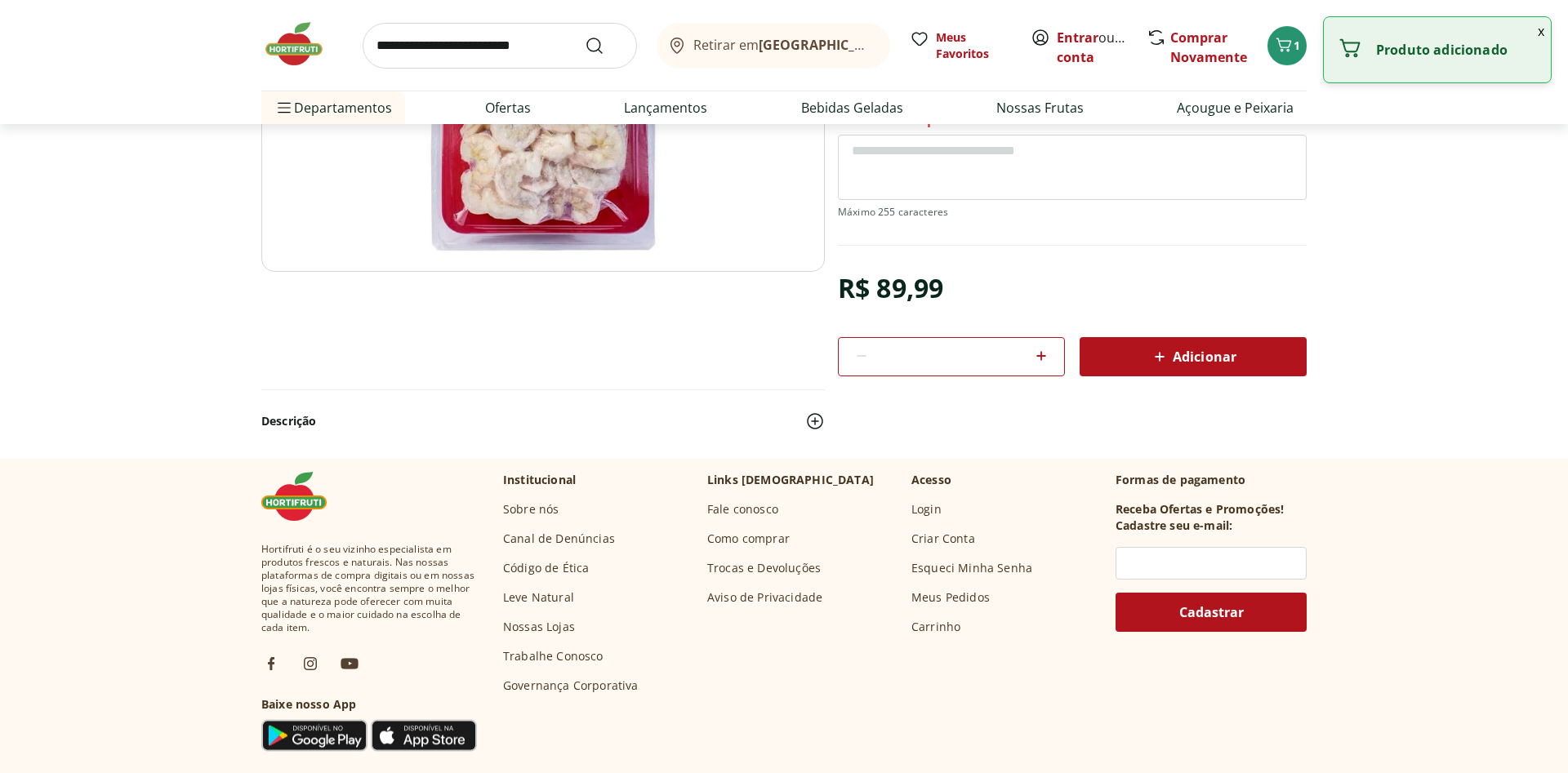
scroll to position [0, 0]
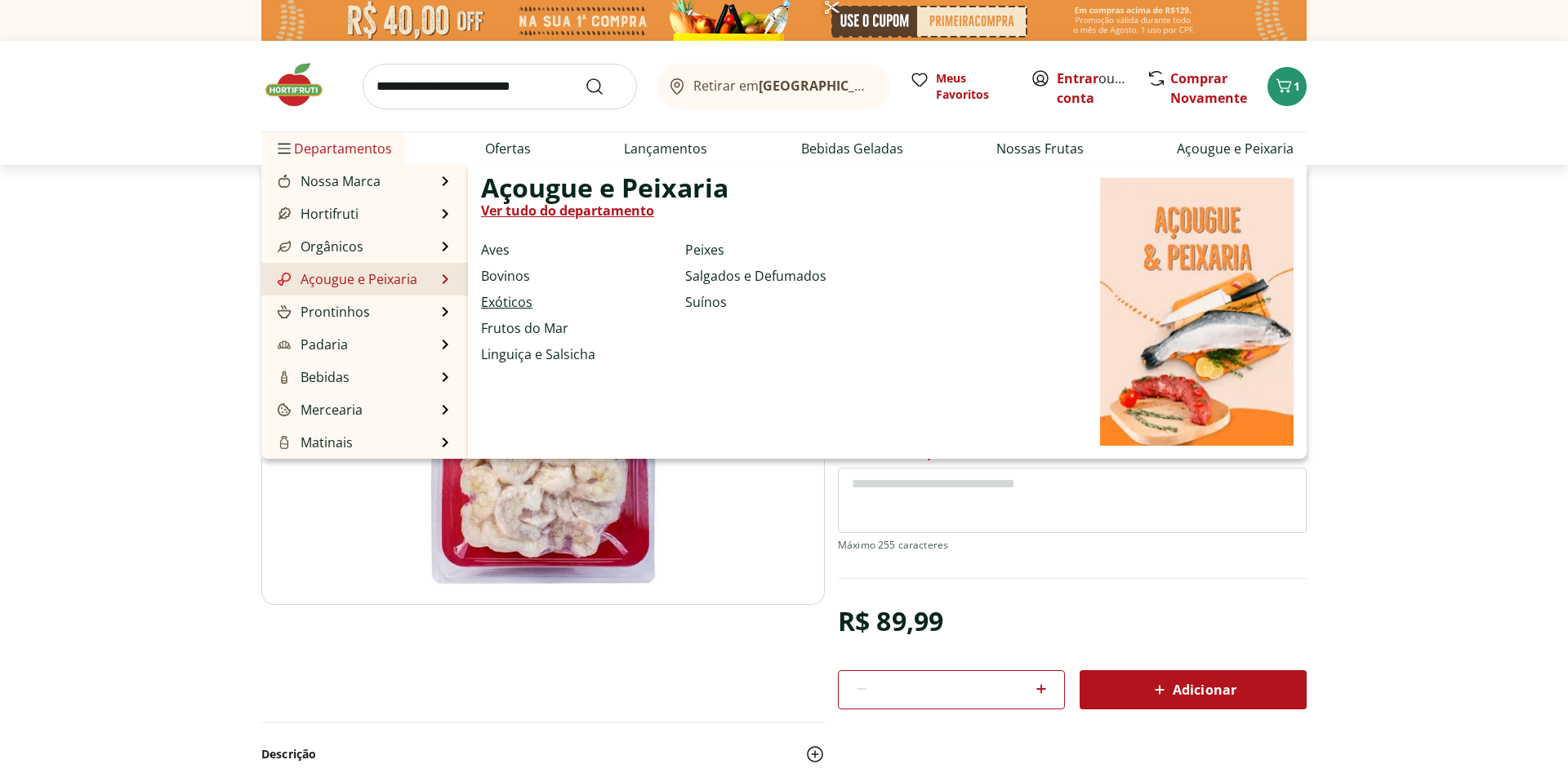
click at [505, 299] on link "Exóticos" at bounding box center [507, 302] width 51 height 20
select select "**********"
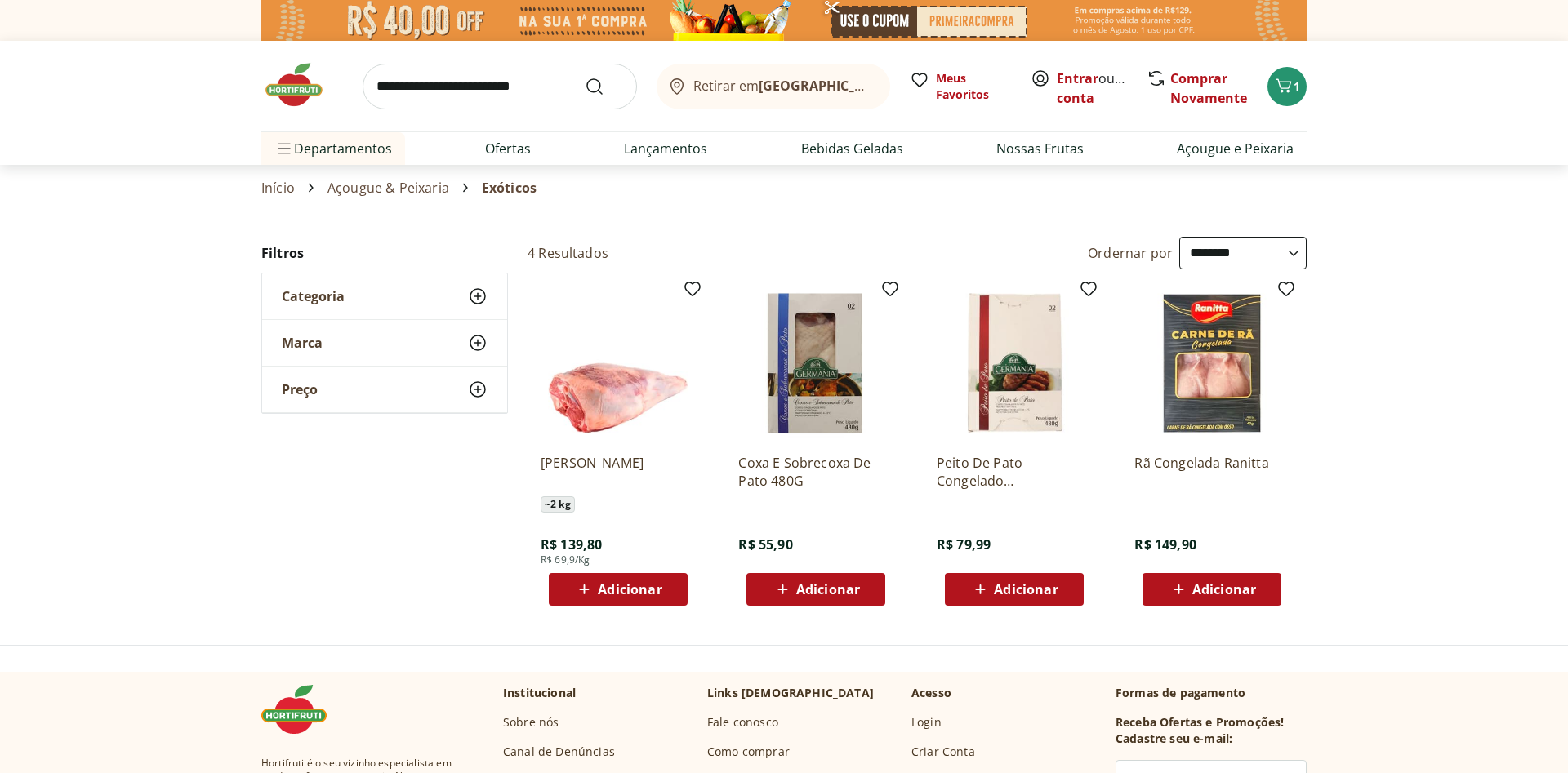
click at [616, 584] on span "Adicionar" at bounding box center [629, 589] width 63 height 13
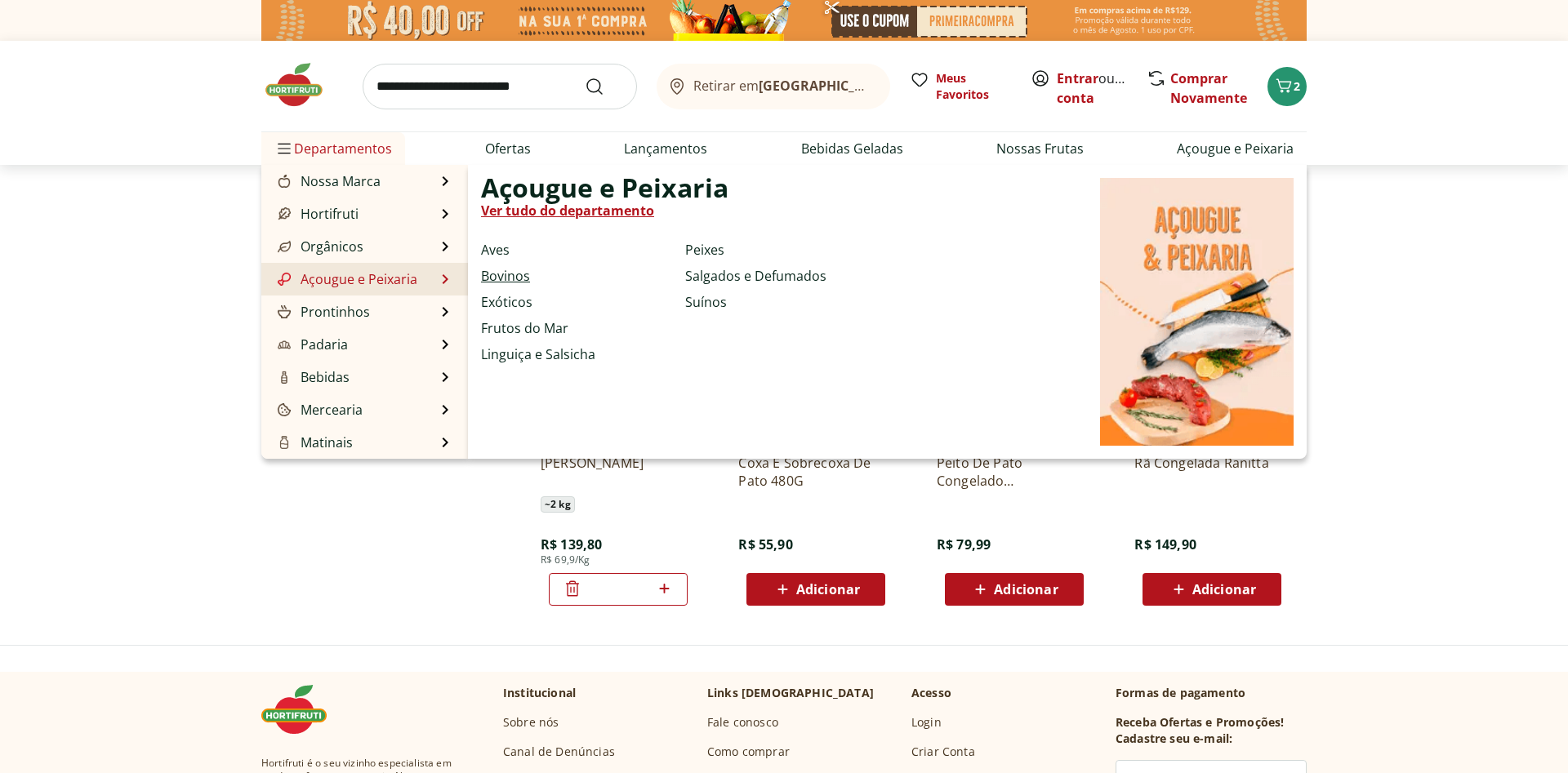
click at [494, 278] on link "Bovinos" at bounding box center [505, 276] width 49 height 20
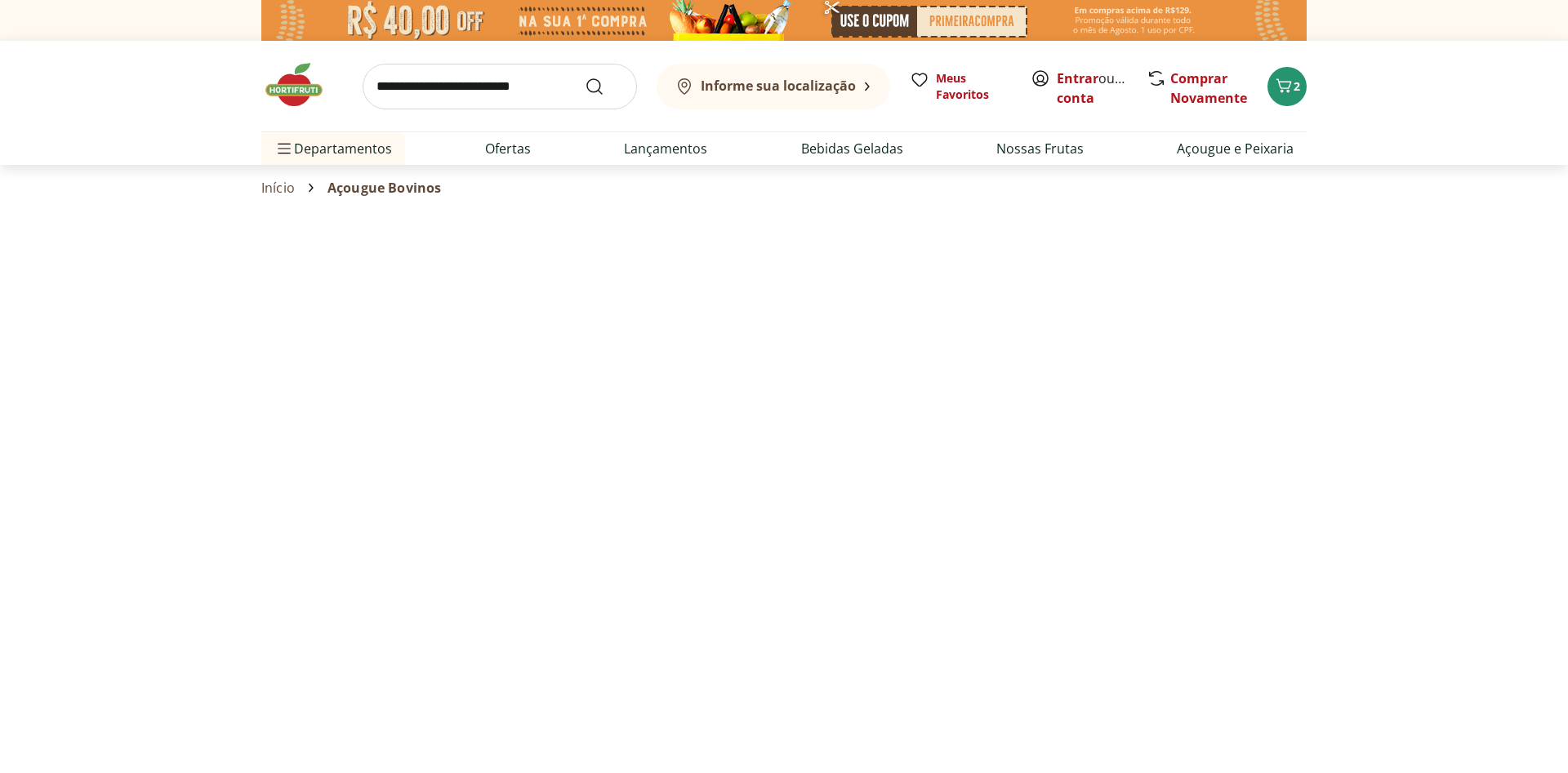
select select "**********"
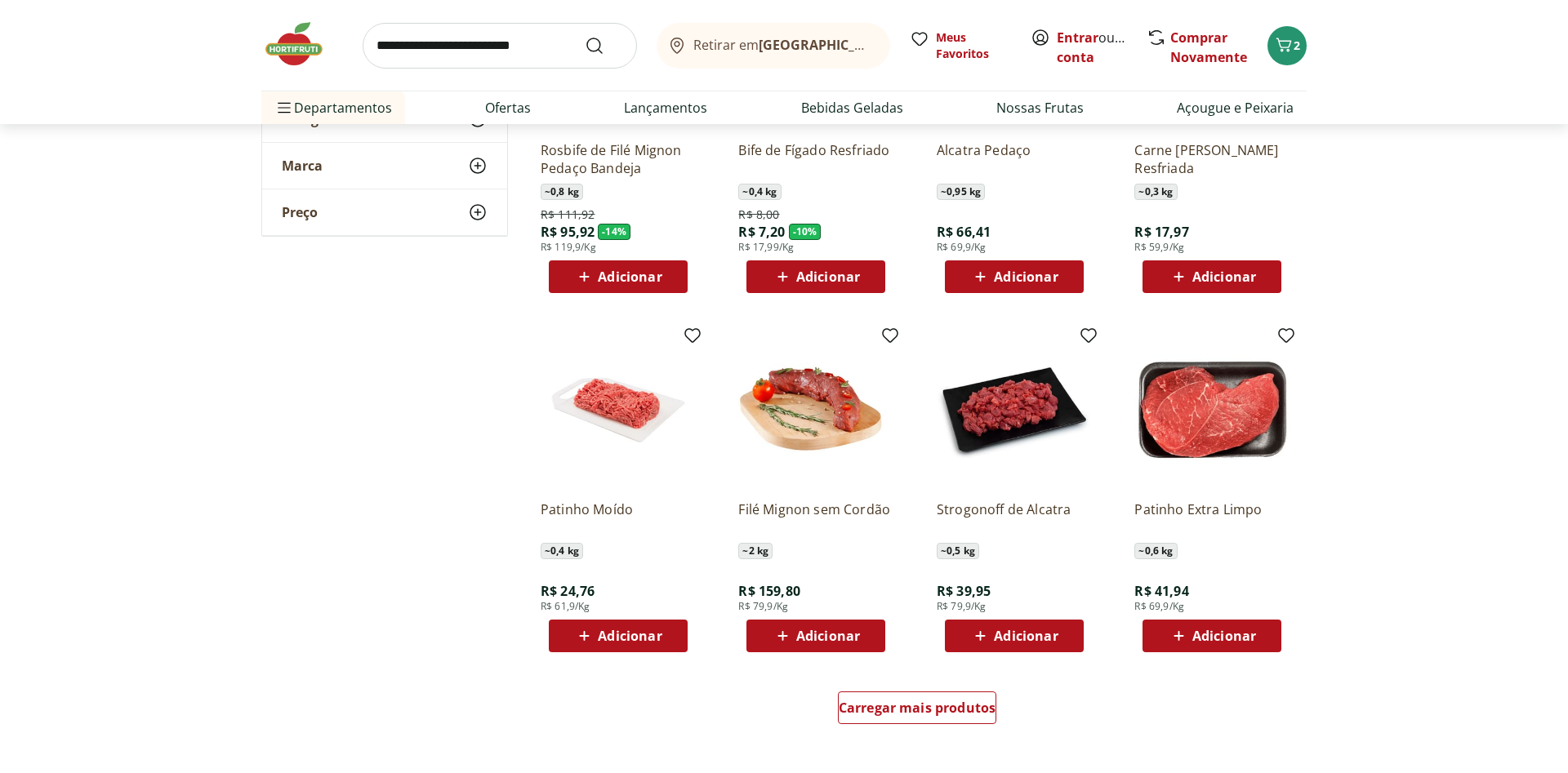
scroll to position [749, 0]
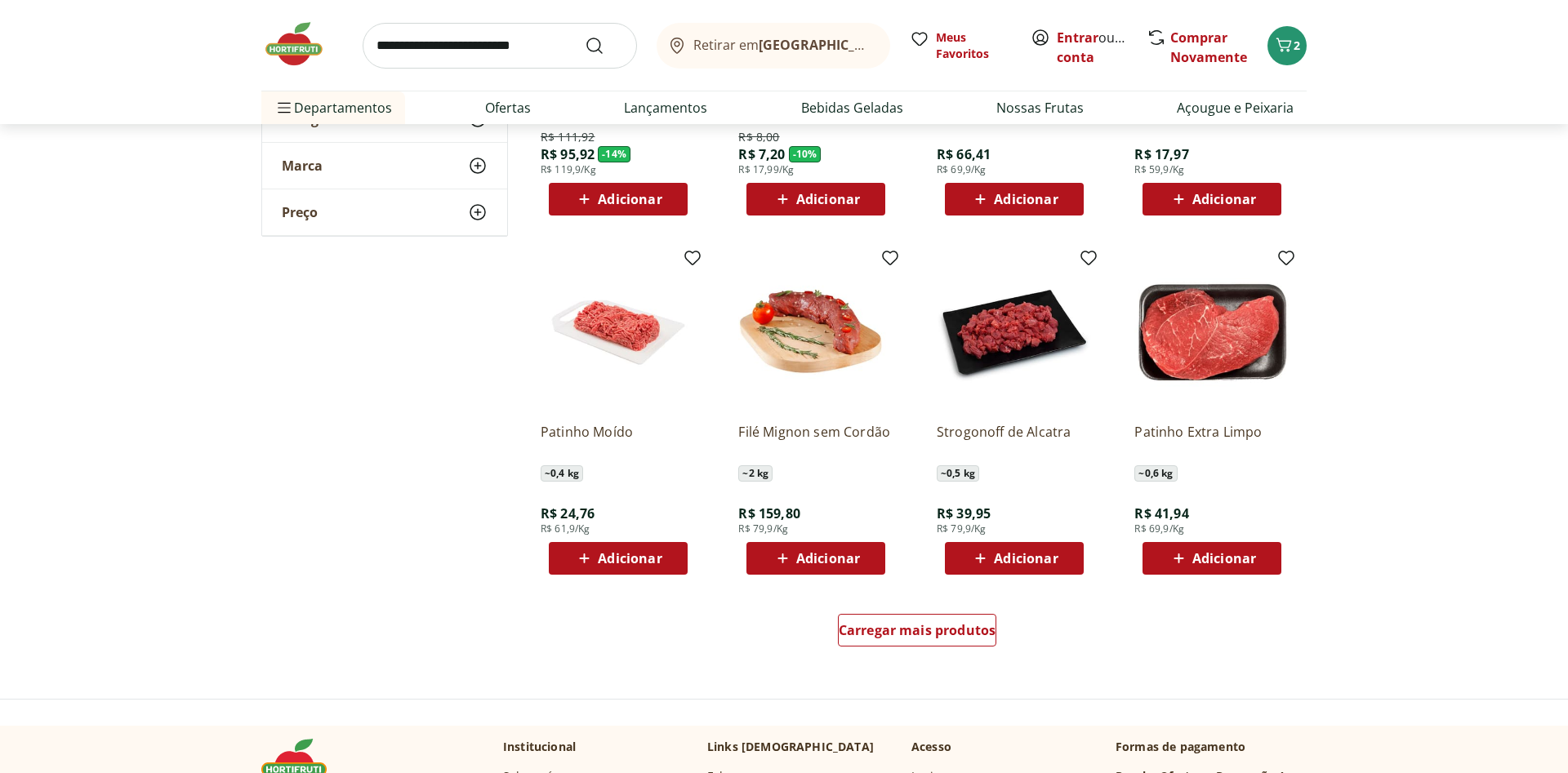
click at [828, 554] on span "Adicionar" at bounding box center [828, 558] width 63 height 13
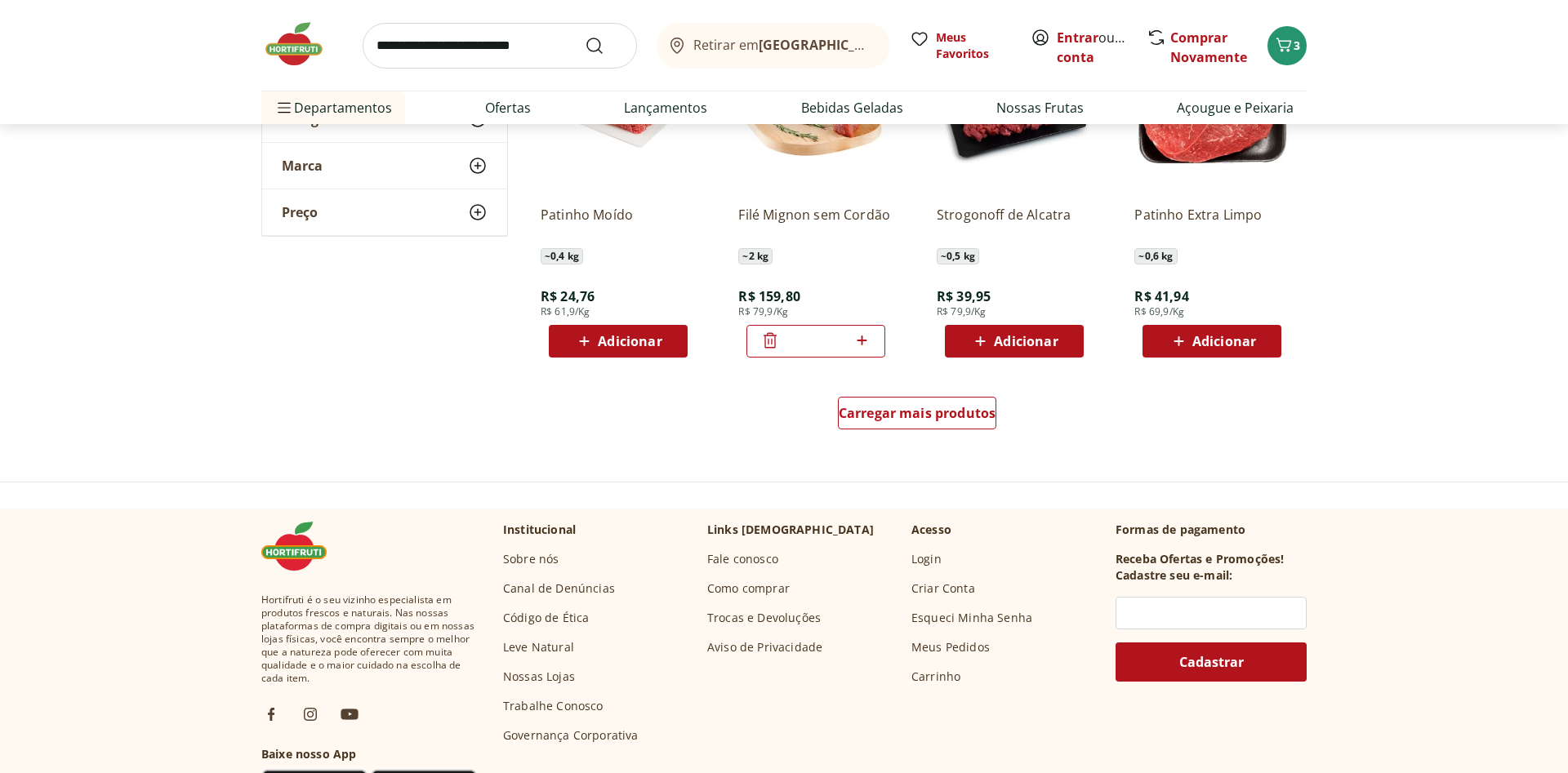
scroll to position [1082, 0]
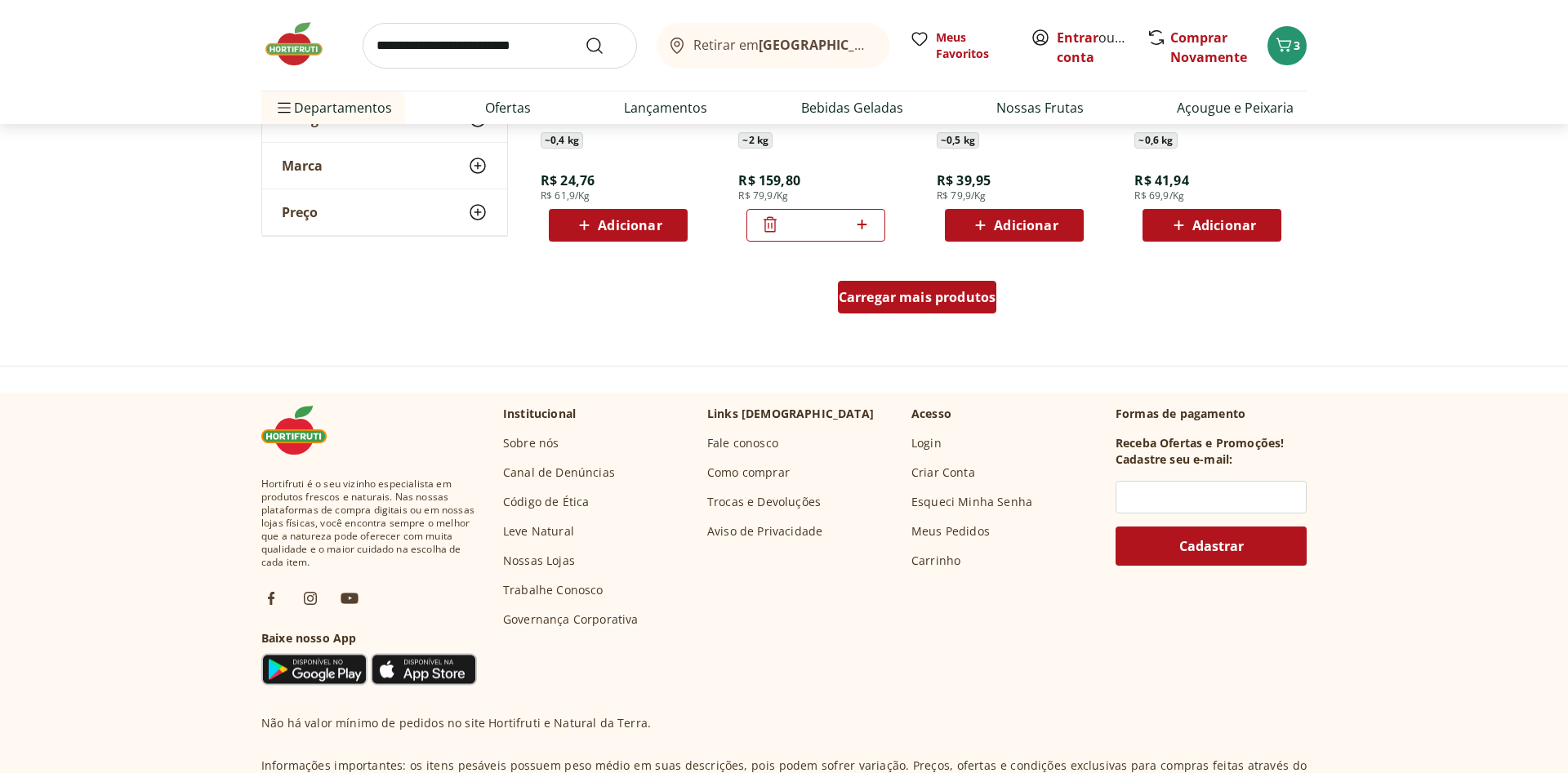
click at [886, 293] on span "Carregar mais produtos" at bounding box center [917, 297] width 158 height 13
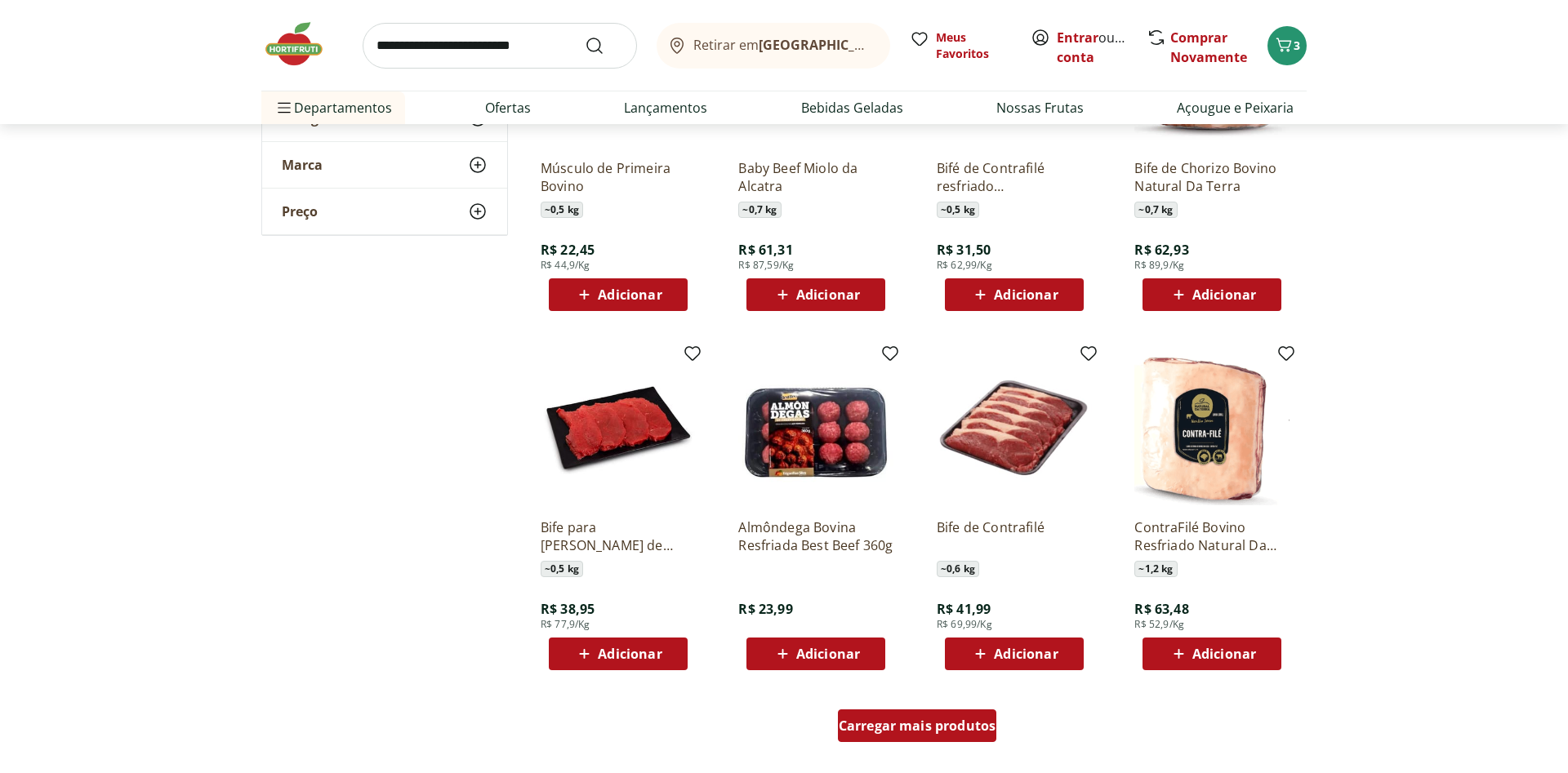
scroll to position [1582, 0]
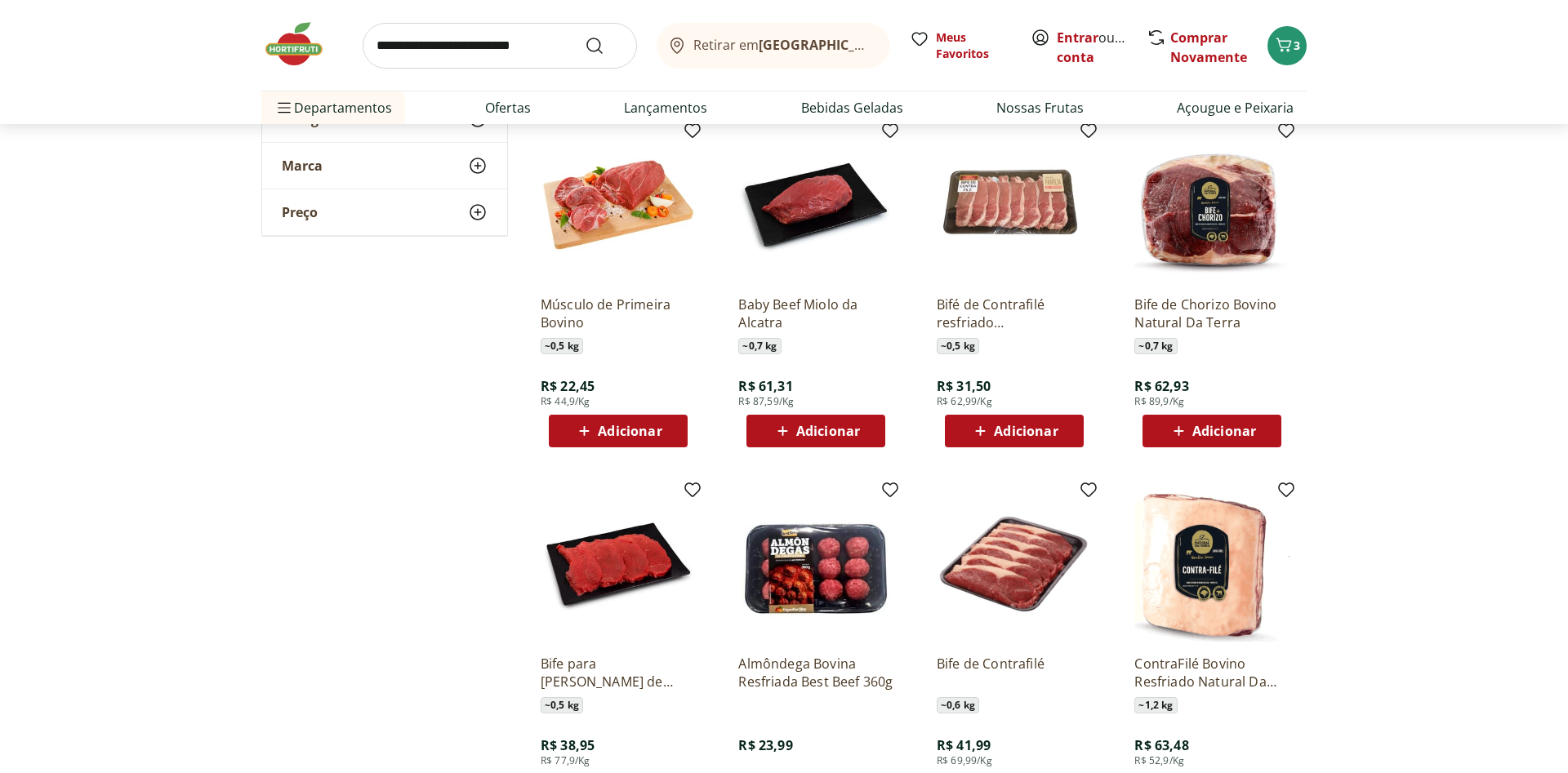
click at [610, 427] on span "Adicionar" at bounding box center [629, 430] width 63 height 13
click at [664, 428] on icon at bounding box center [664, 429] width 9 height 9
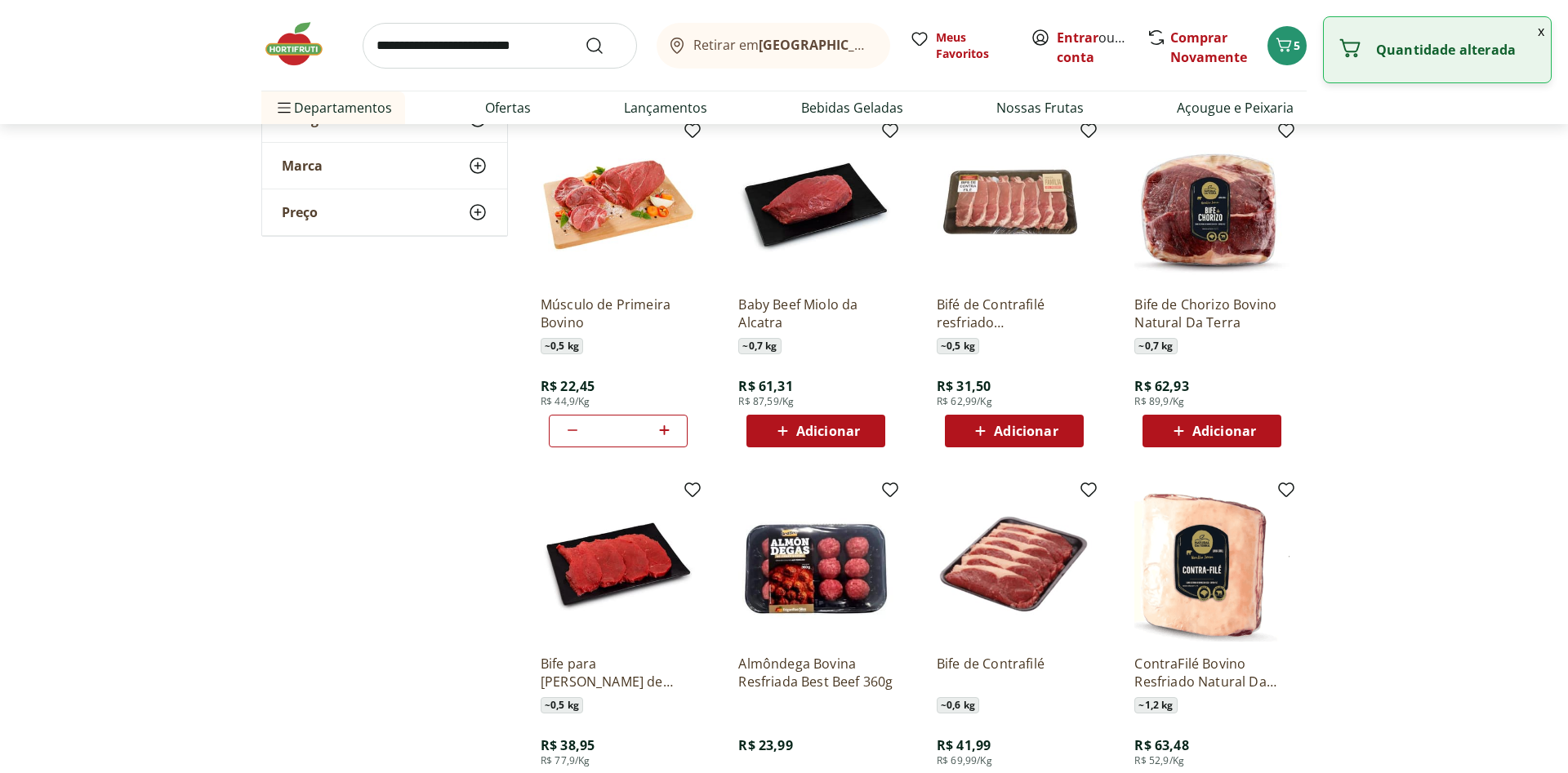
click at [664, 428] on icon at bounding box center [664, 429] width 9 height 9
type input "*"
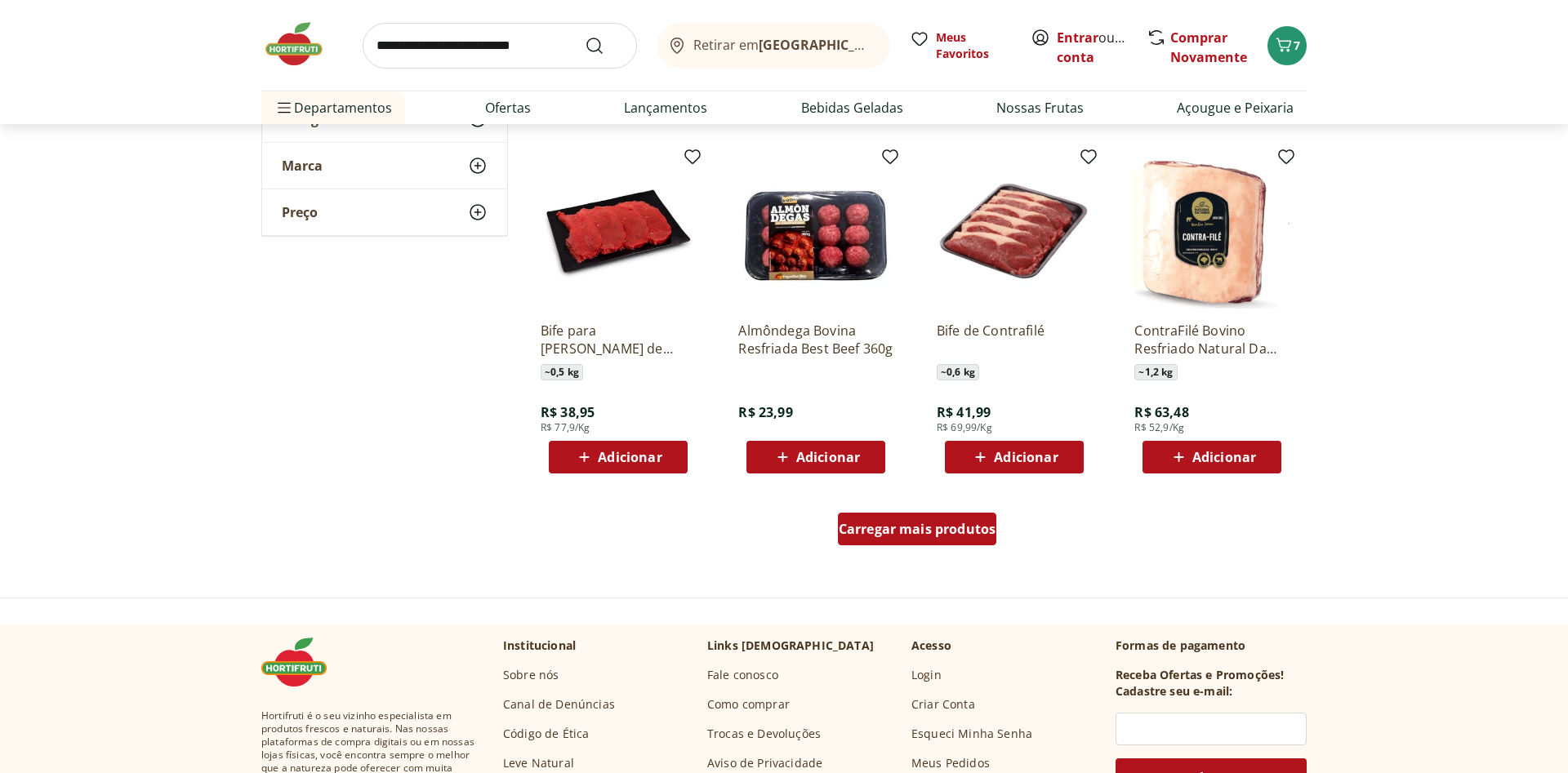
click at [936, 526] on span "Carregar mais produtos" at bounding box center [917, 529] width 158 height 13
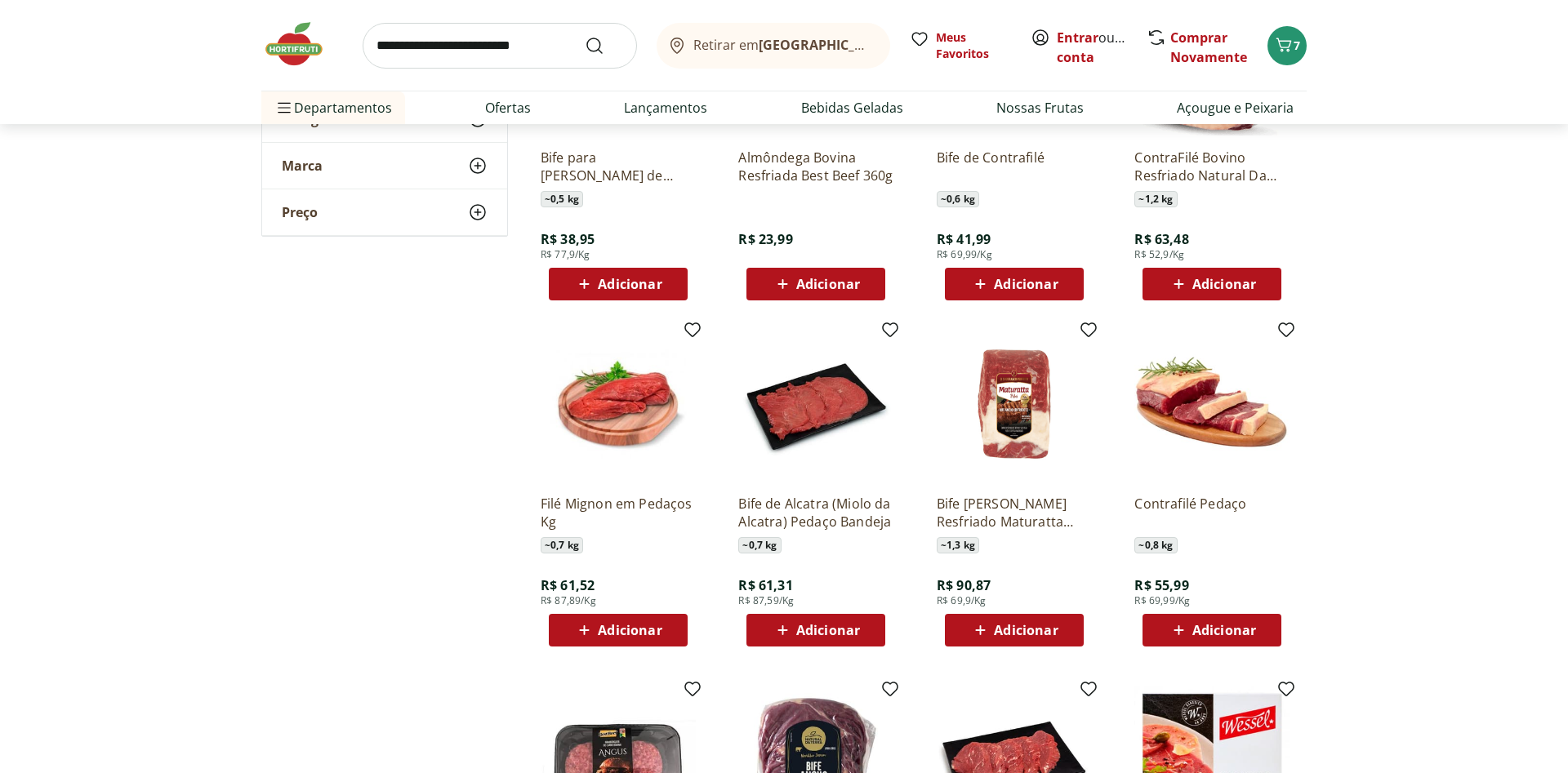
scroll to position [2165, 0]
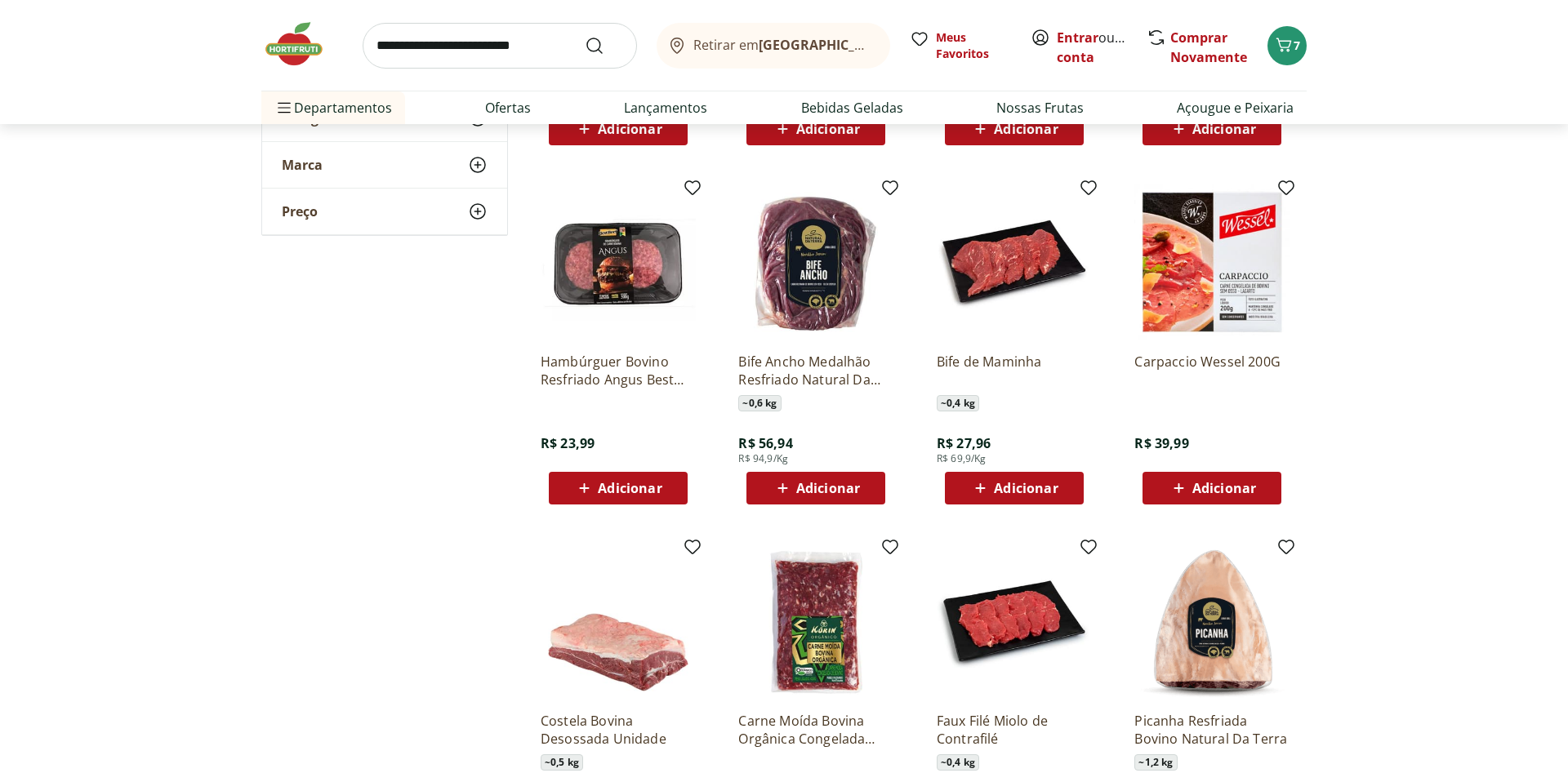
scroll to position [2831, 0]
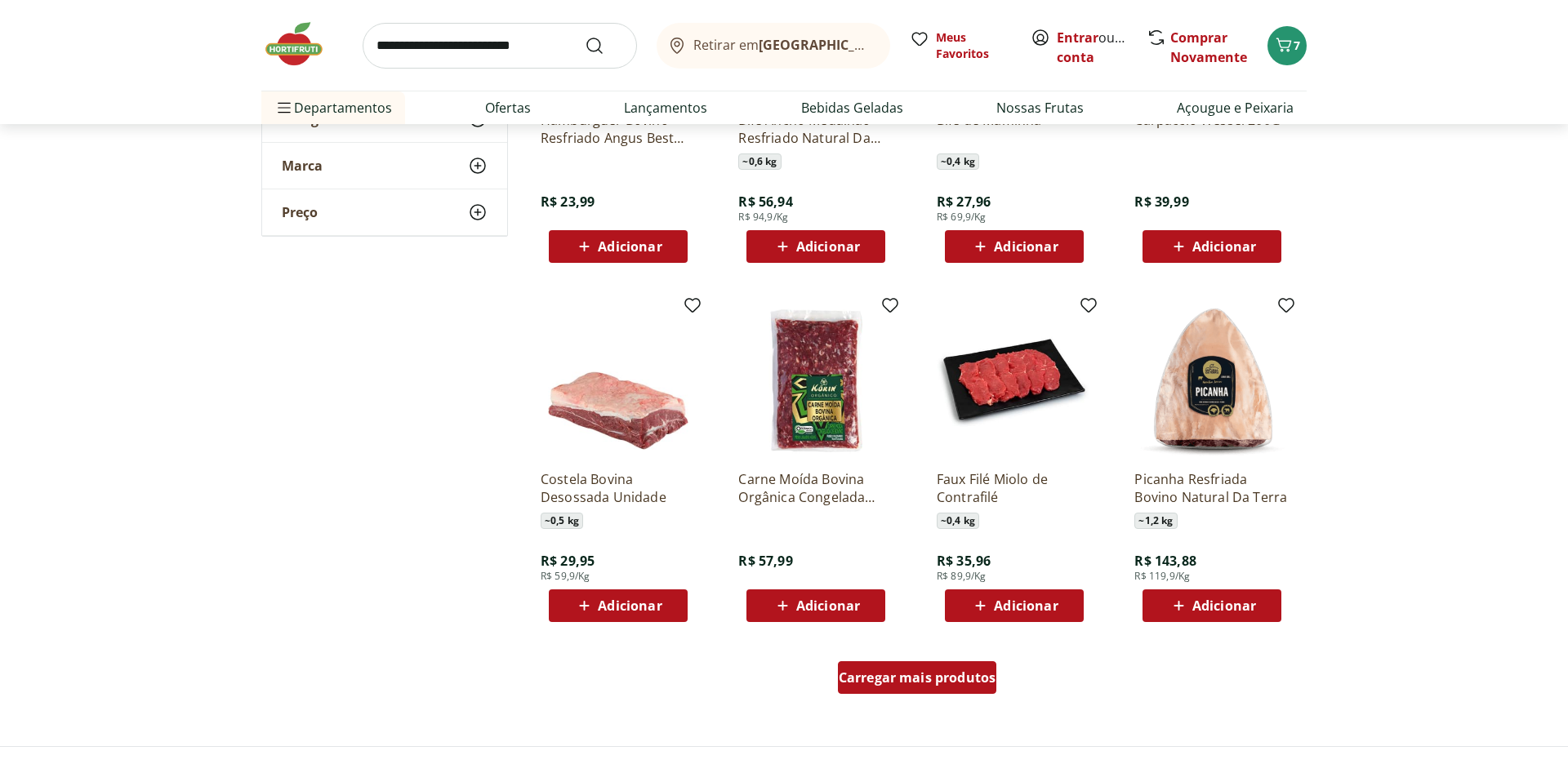
click at [918, 675] on span "Carregar mais produtos" at bounding box center [917, 677] width 158 height 13
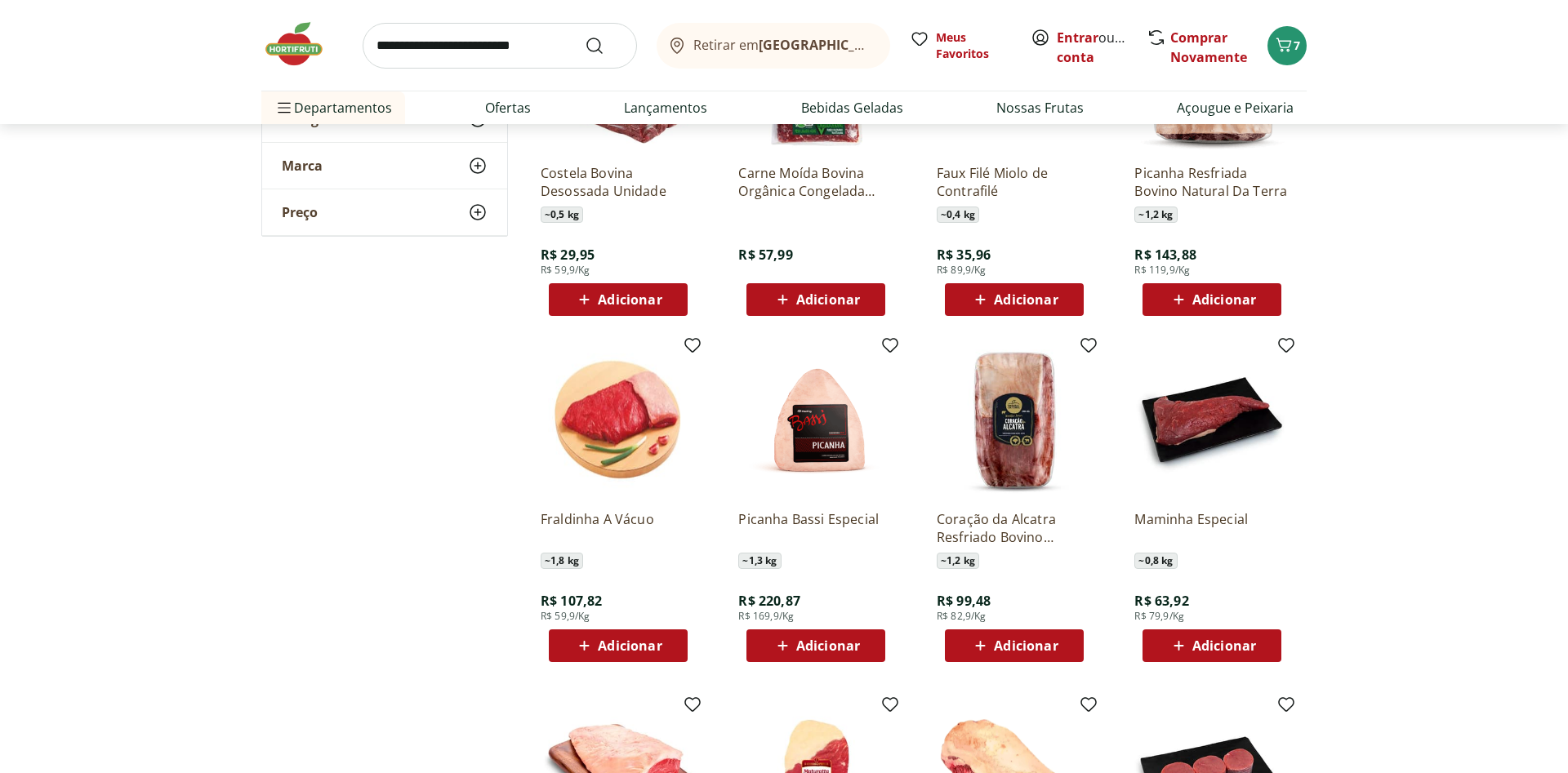
scroll to position [3164, 0]
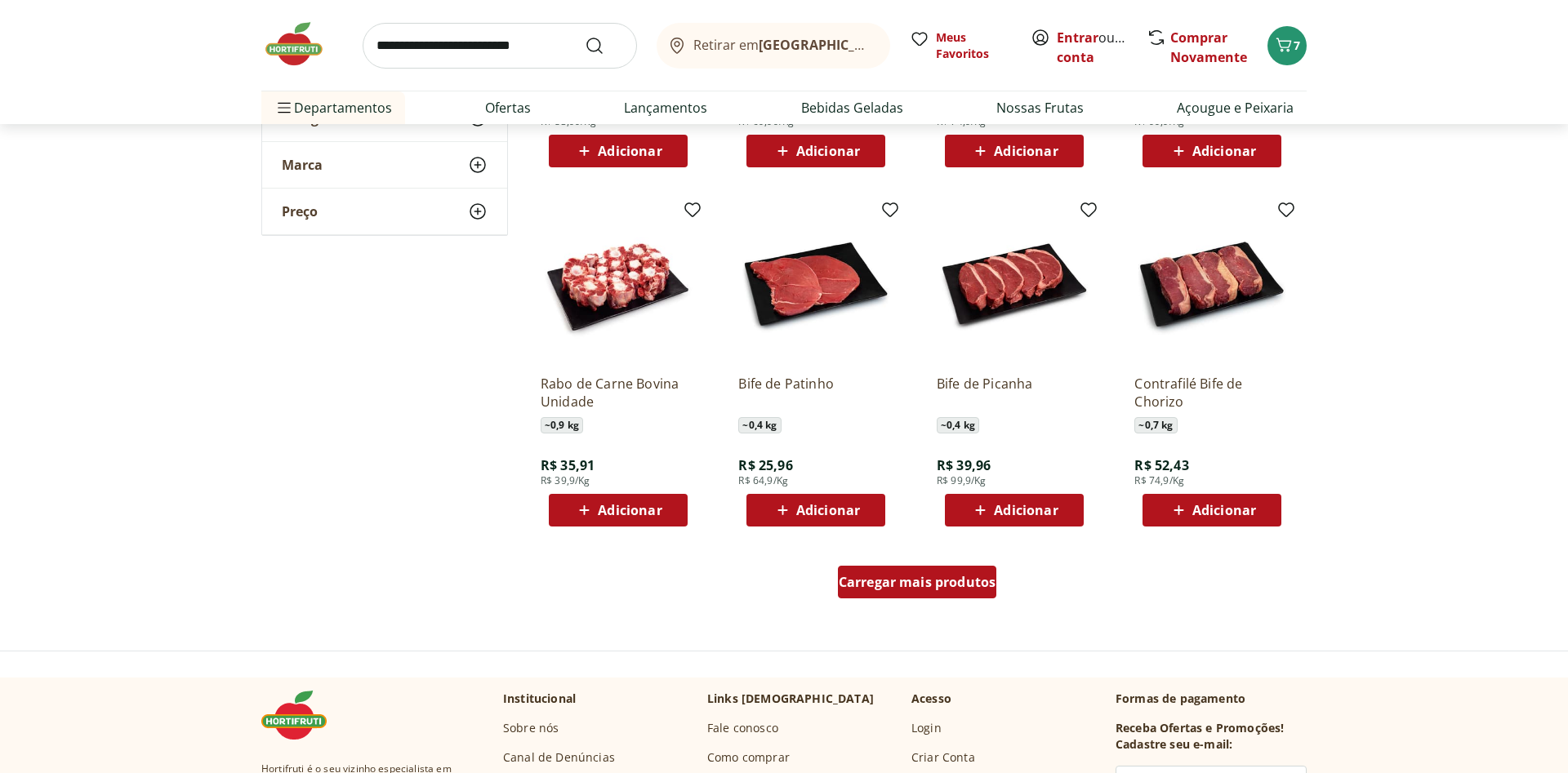
scroll to position [3913, 0]
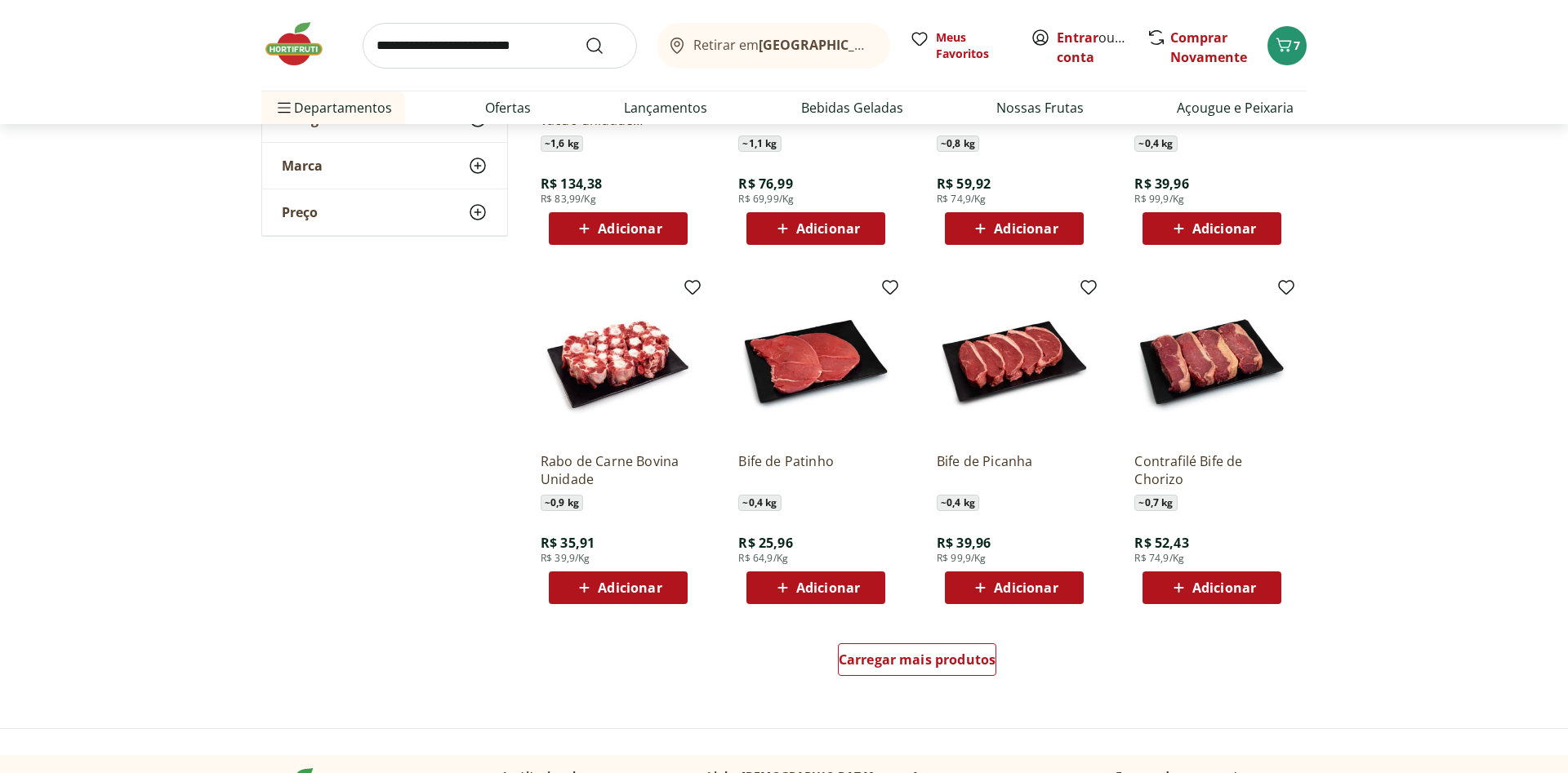
click at [650, 583] on span "Adicionar" at bounding box center [629, 587] width 63 height 13
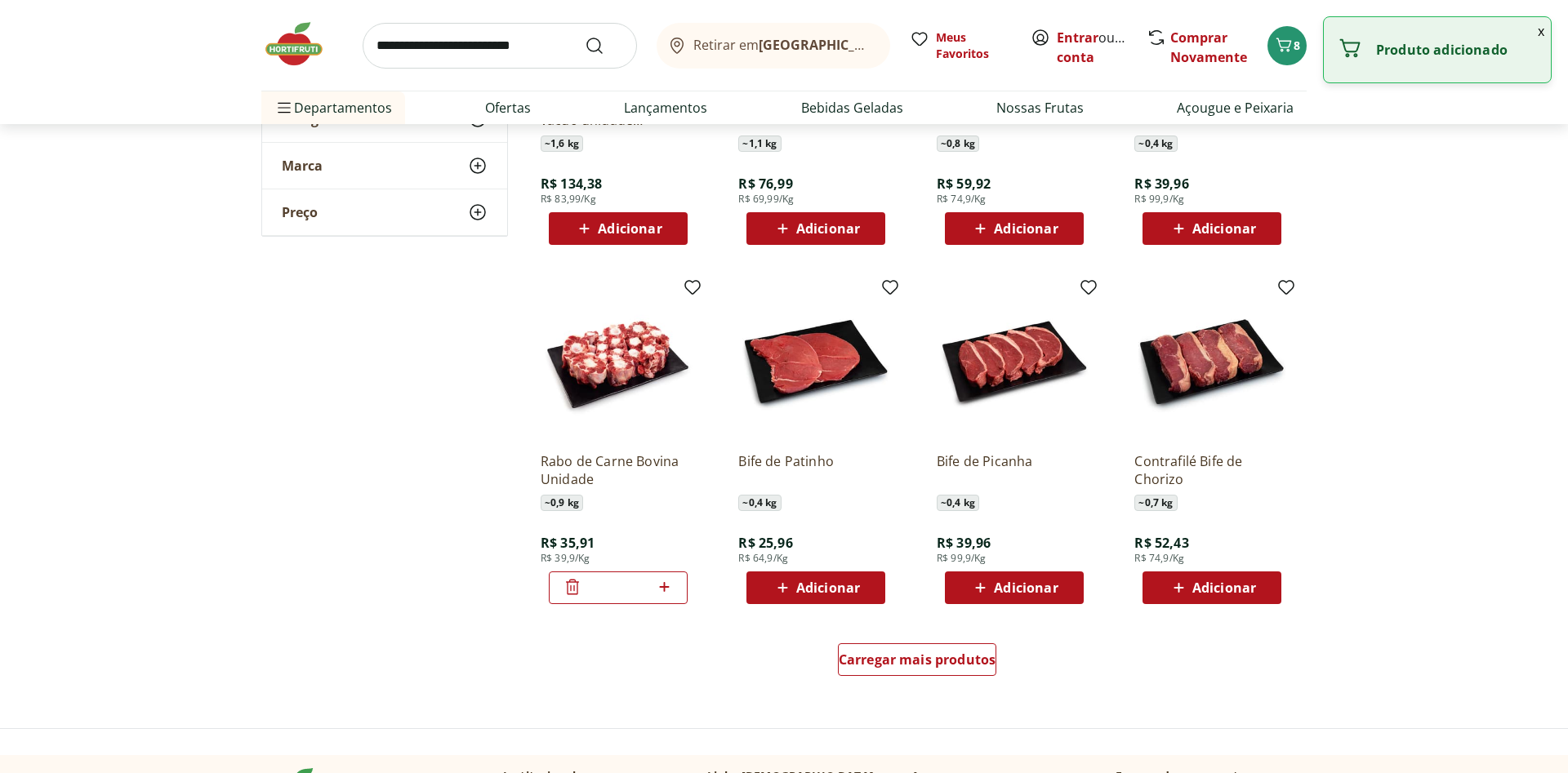
click at [665, 587] on icon at bounding box center [664, 586] width 9 height 9
type input "*"
click at [935, 666] on span "Carregar mais produtos" at bounding box center [917, 659] width 158 height 13
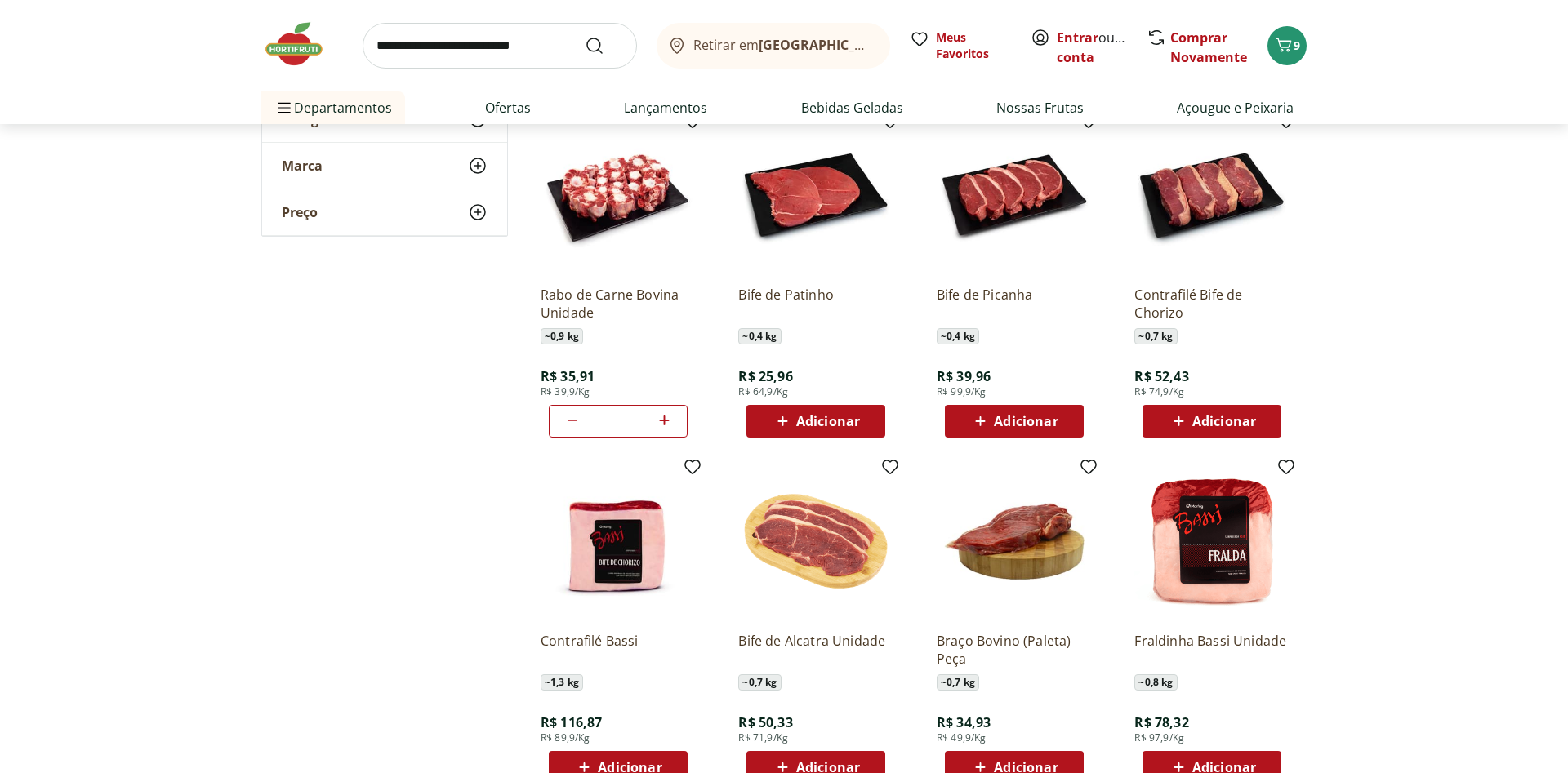
scroll to position [3664, 0]
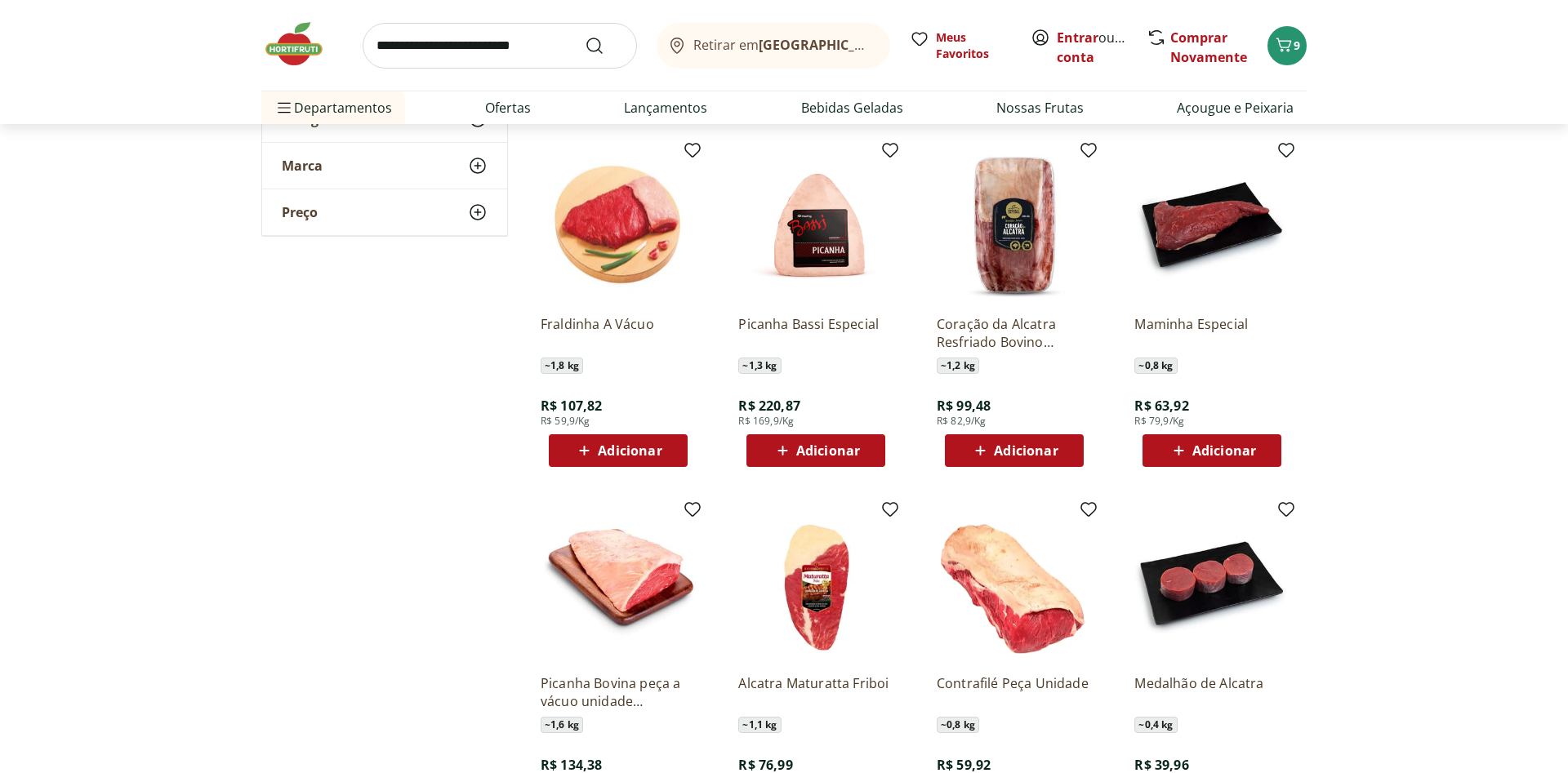
scroll to position [3164, 0]
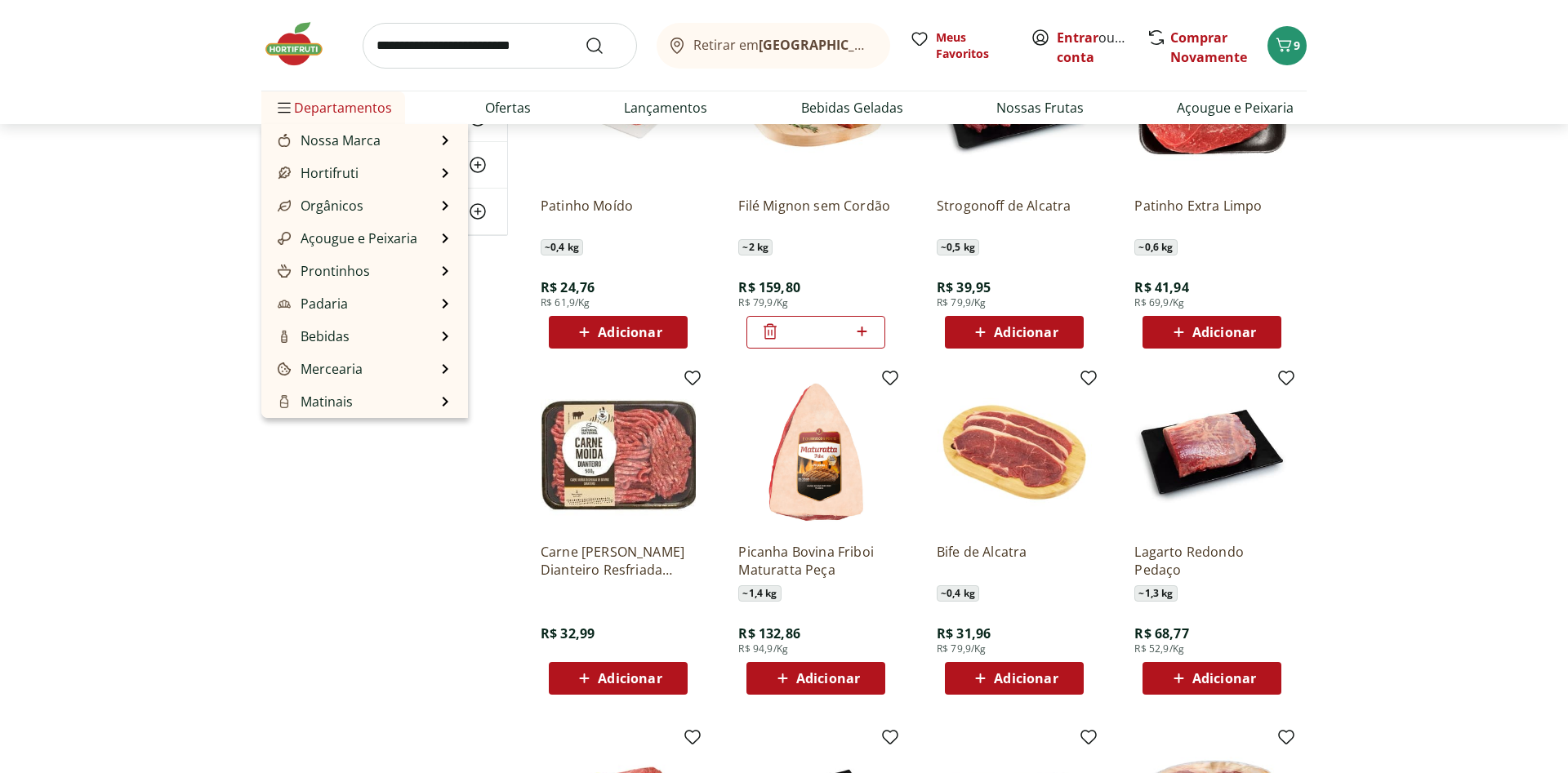
scroll to position [832, 0]
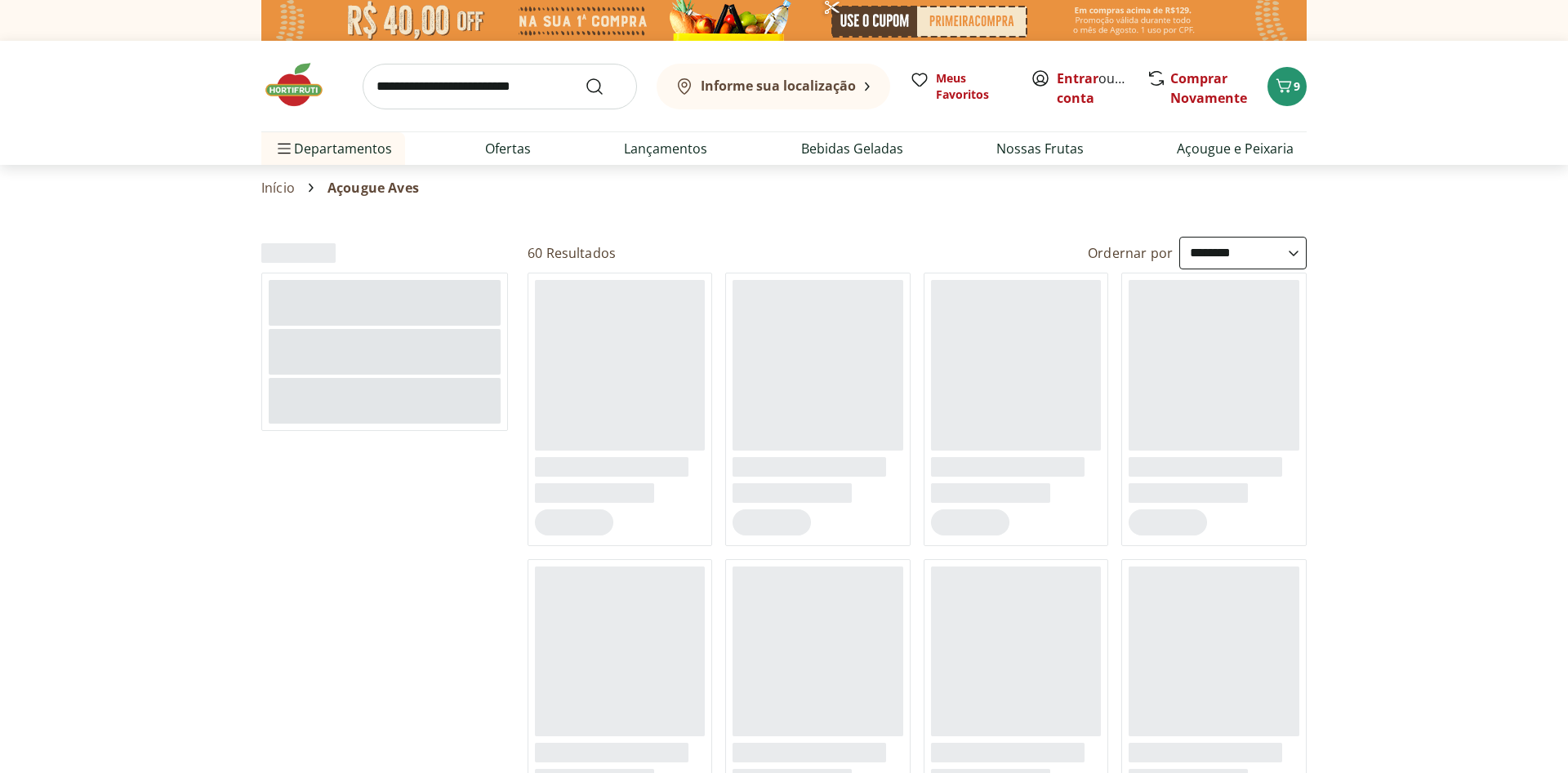
select select "**********"
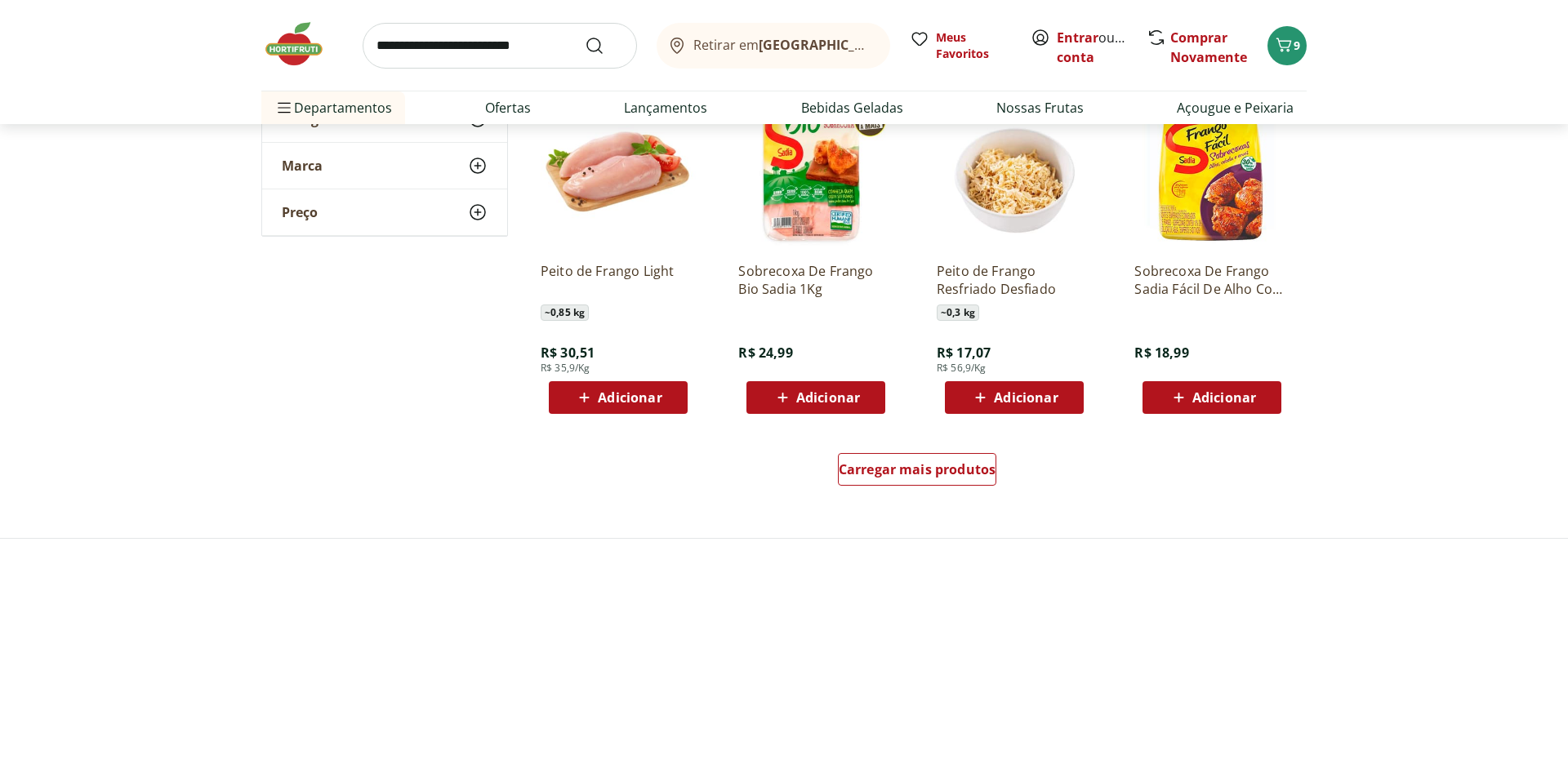
scroll to position [916, 0]
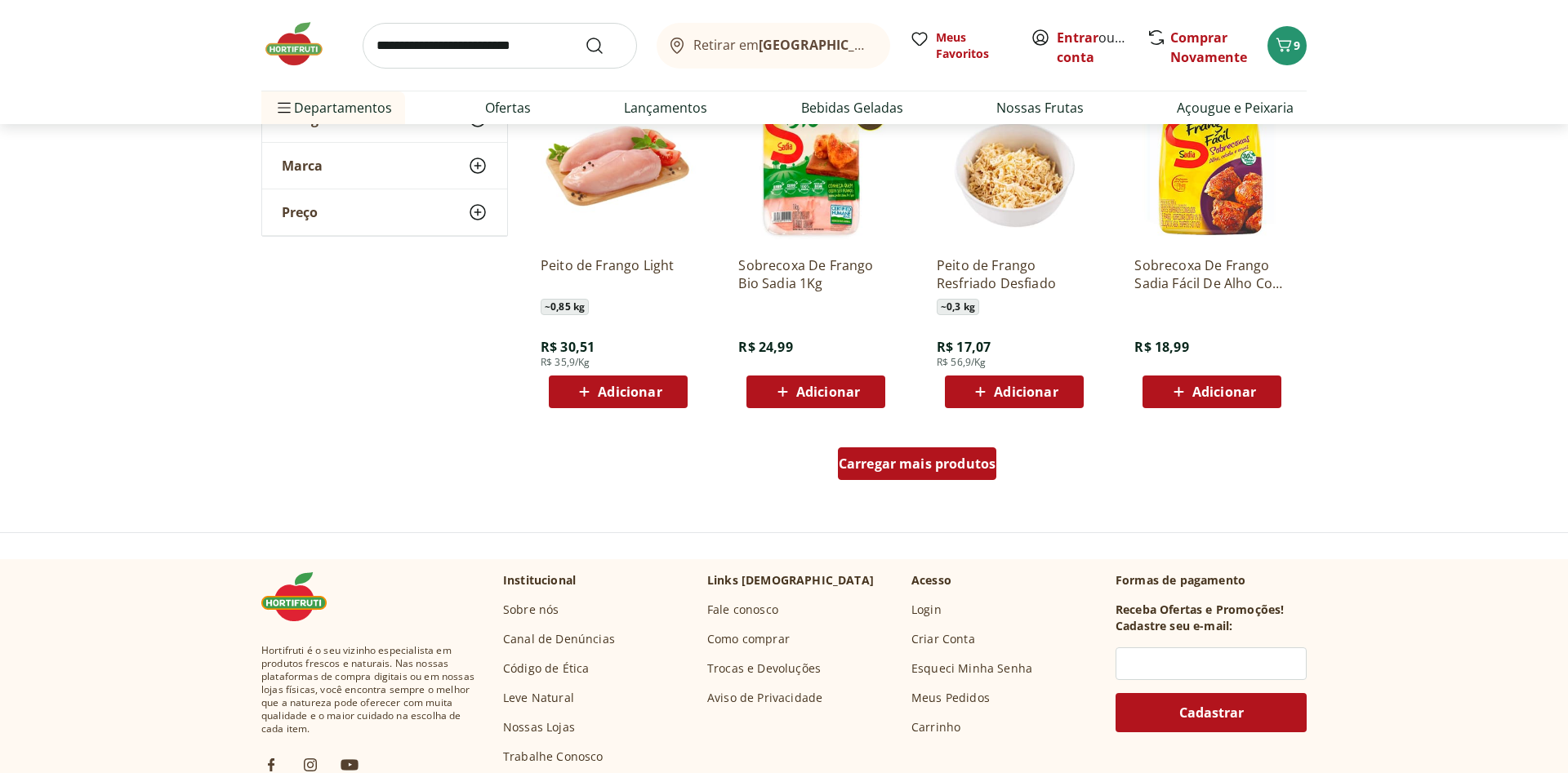
click at [927, 458] on span "Carregar mais produtos" at bounding box center [917, 463] width 158 height 13
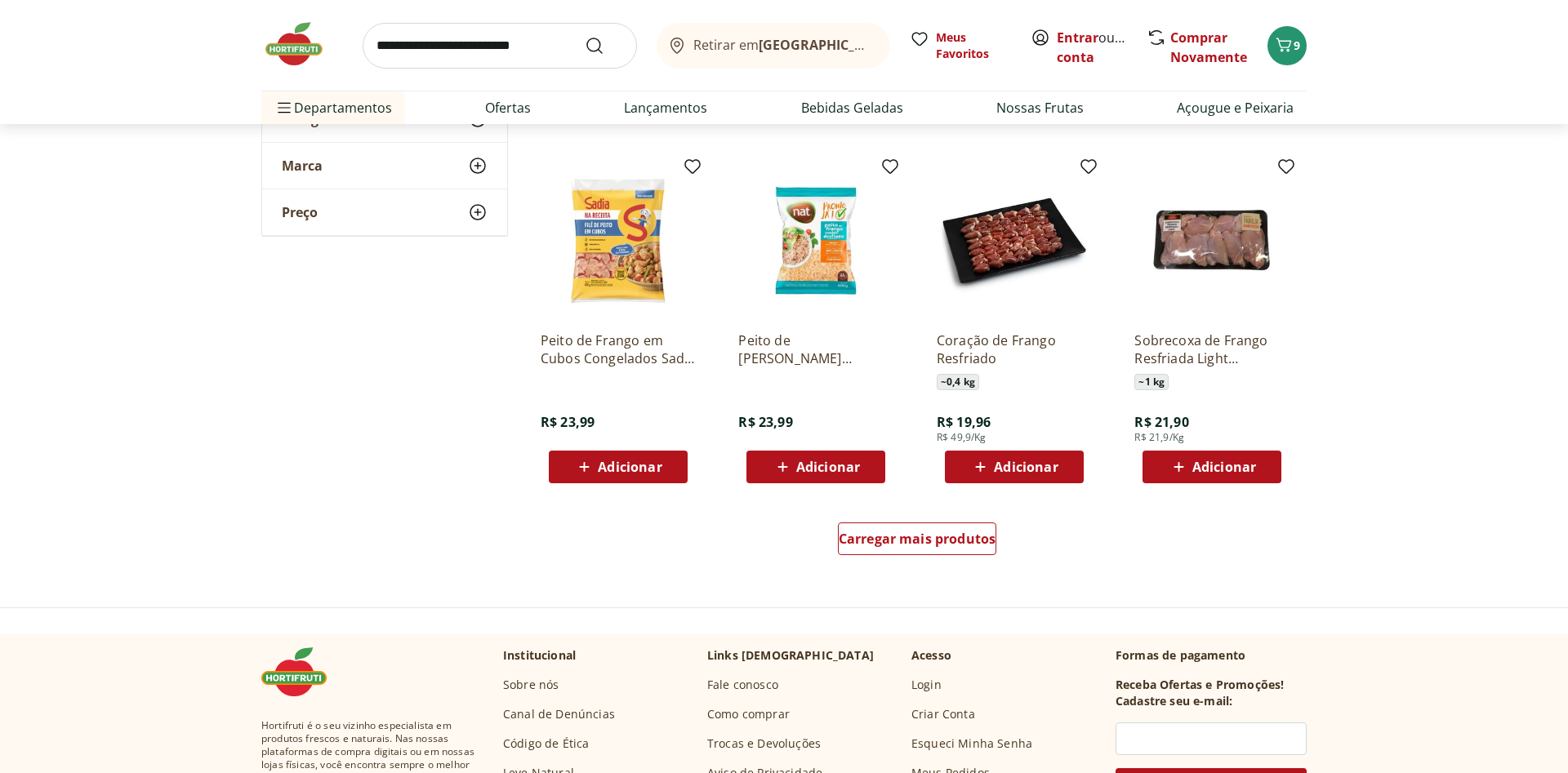
scroll to position [1915, 0]
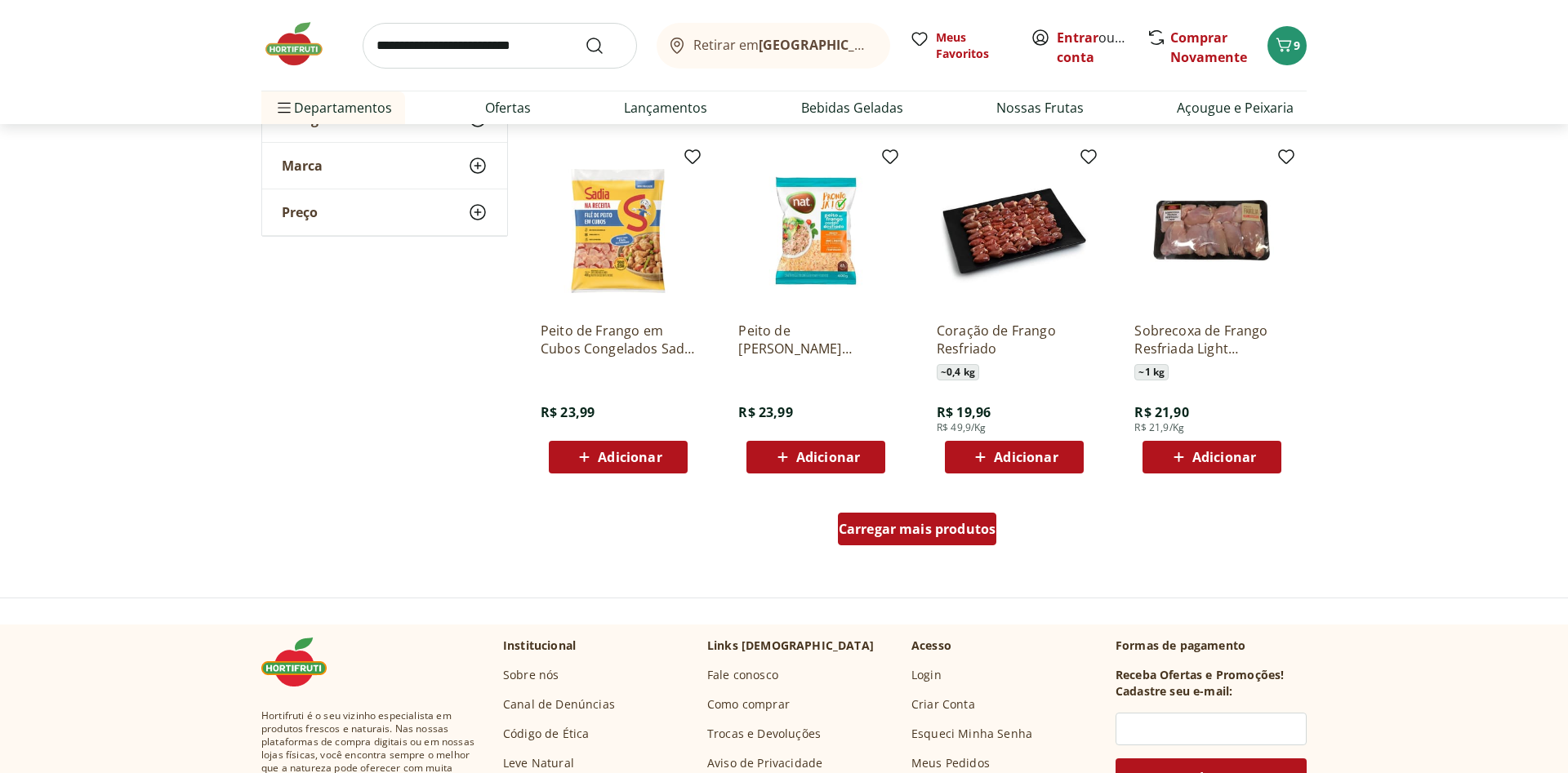
click at [922, 527] on span "Carregar mais produtos" at bounding box center [917, 529] width 158 height 13
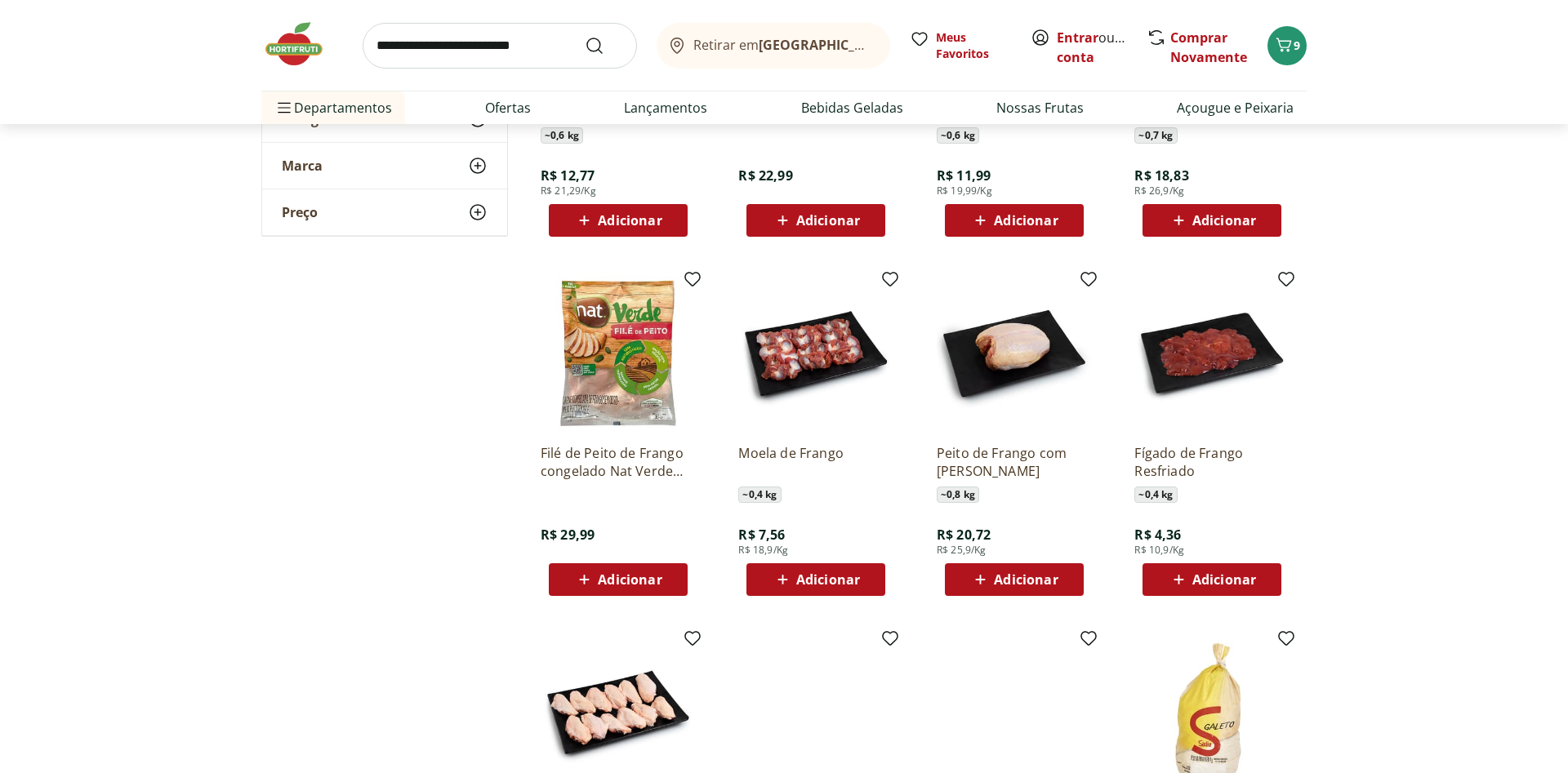
scroll to position [2998, 0]
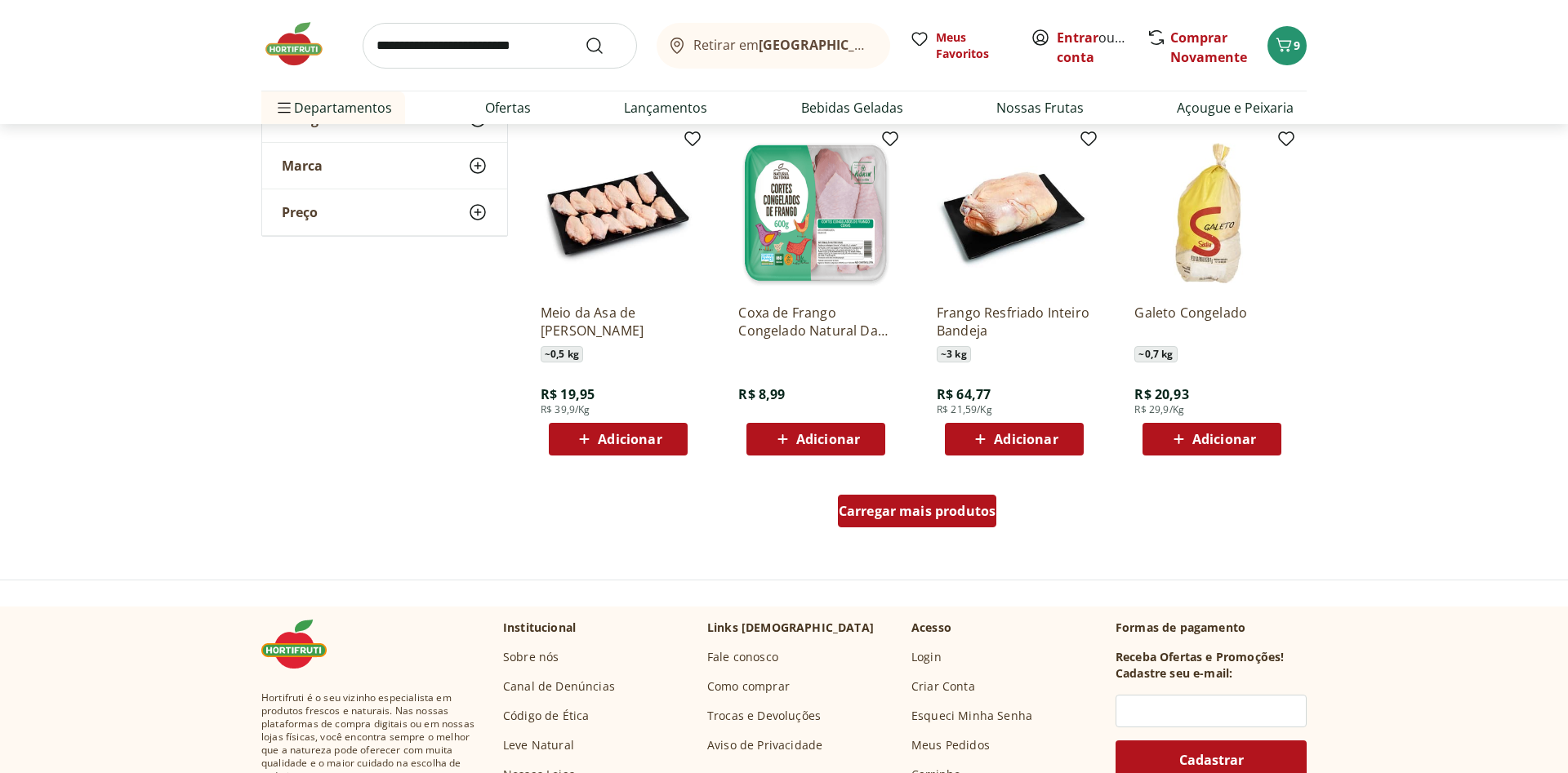
click at [943, 501] on div "Carregar mais produtos" at bounding box center [917, 511] width 159 height 33
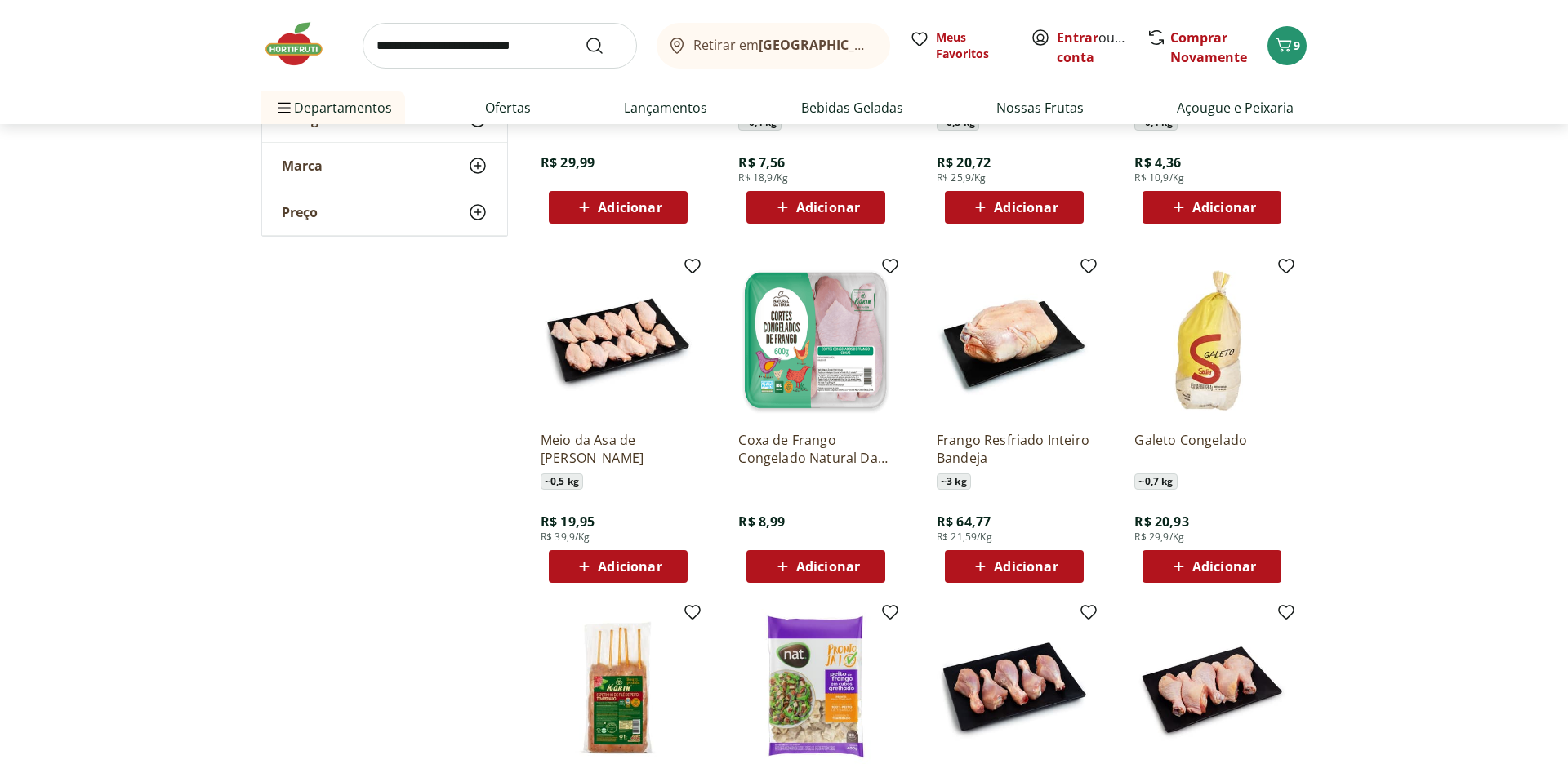
scroll to position [2831, 0]
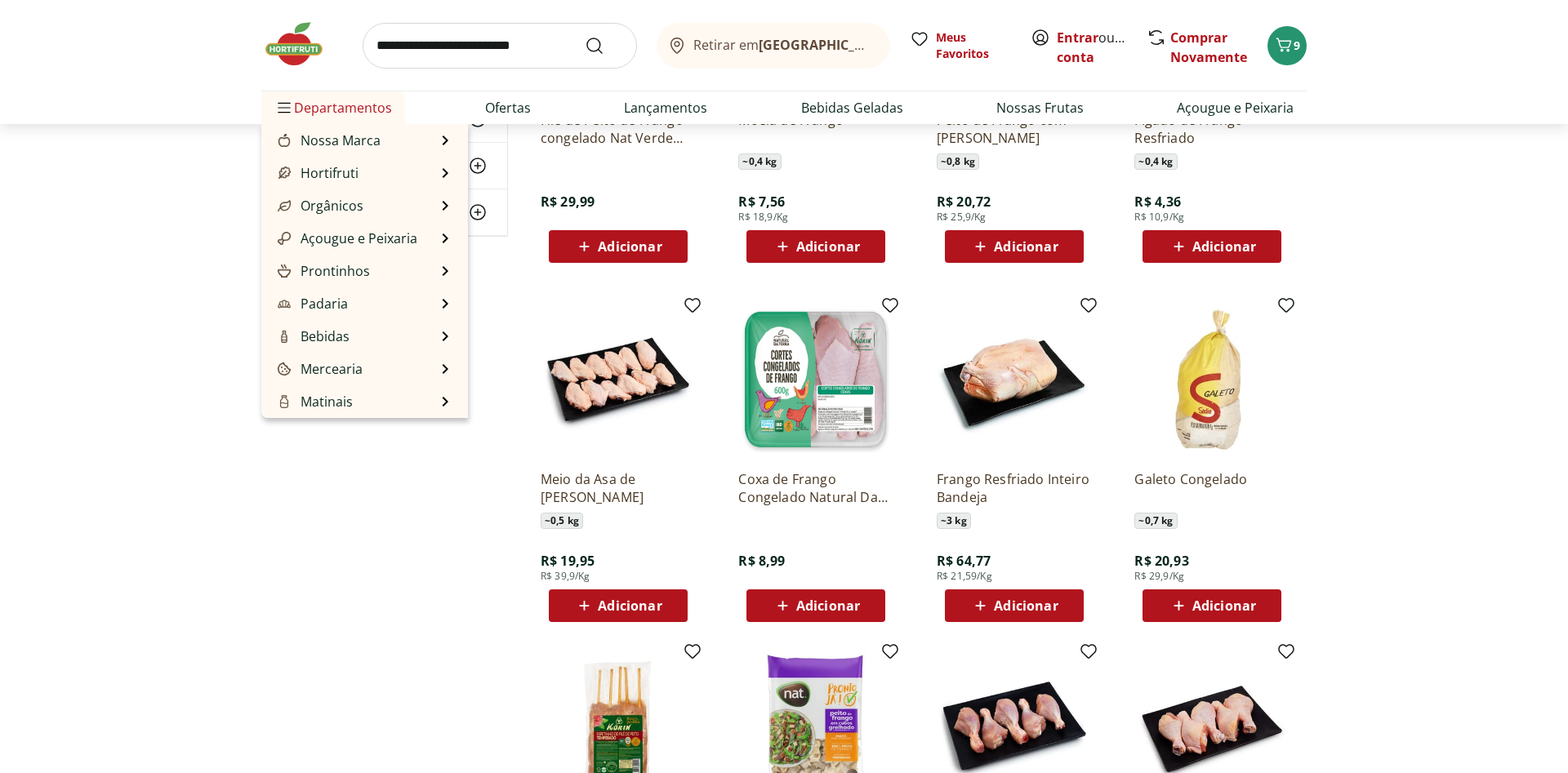
click at [316, 105] on span "Departamentos" at bounding box center [333, 108] width 117 height 39
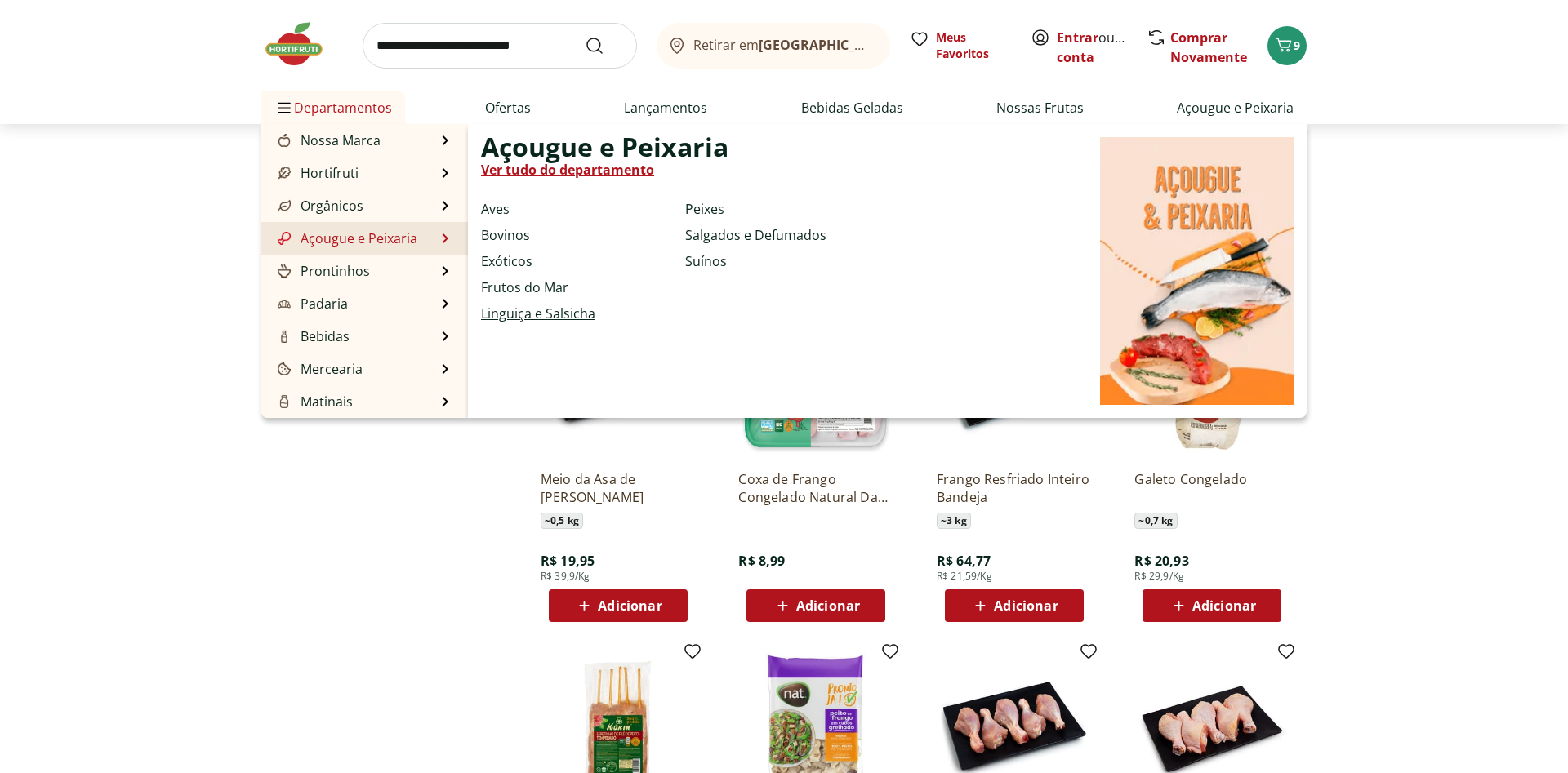
click at [552, 315] on link "Linguiça e Salsicha" at bounding box center [538, 313] width 114 height 20
select select "**********"
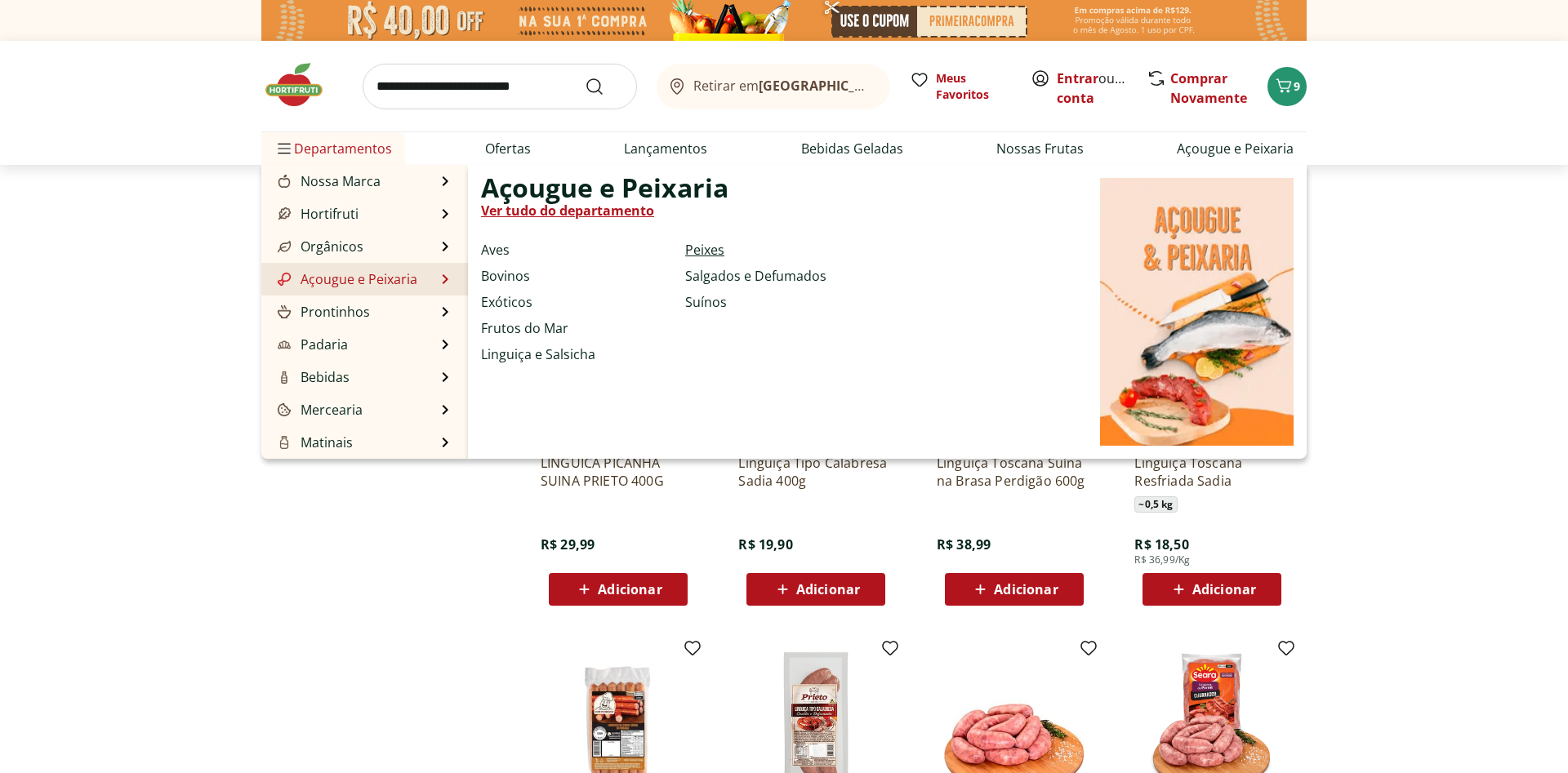
click at [698, 246] on link "Peixes" at bounding box center [705, 249] width 39 height 20
select select "**********"
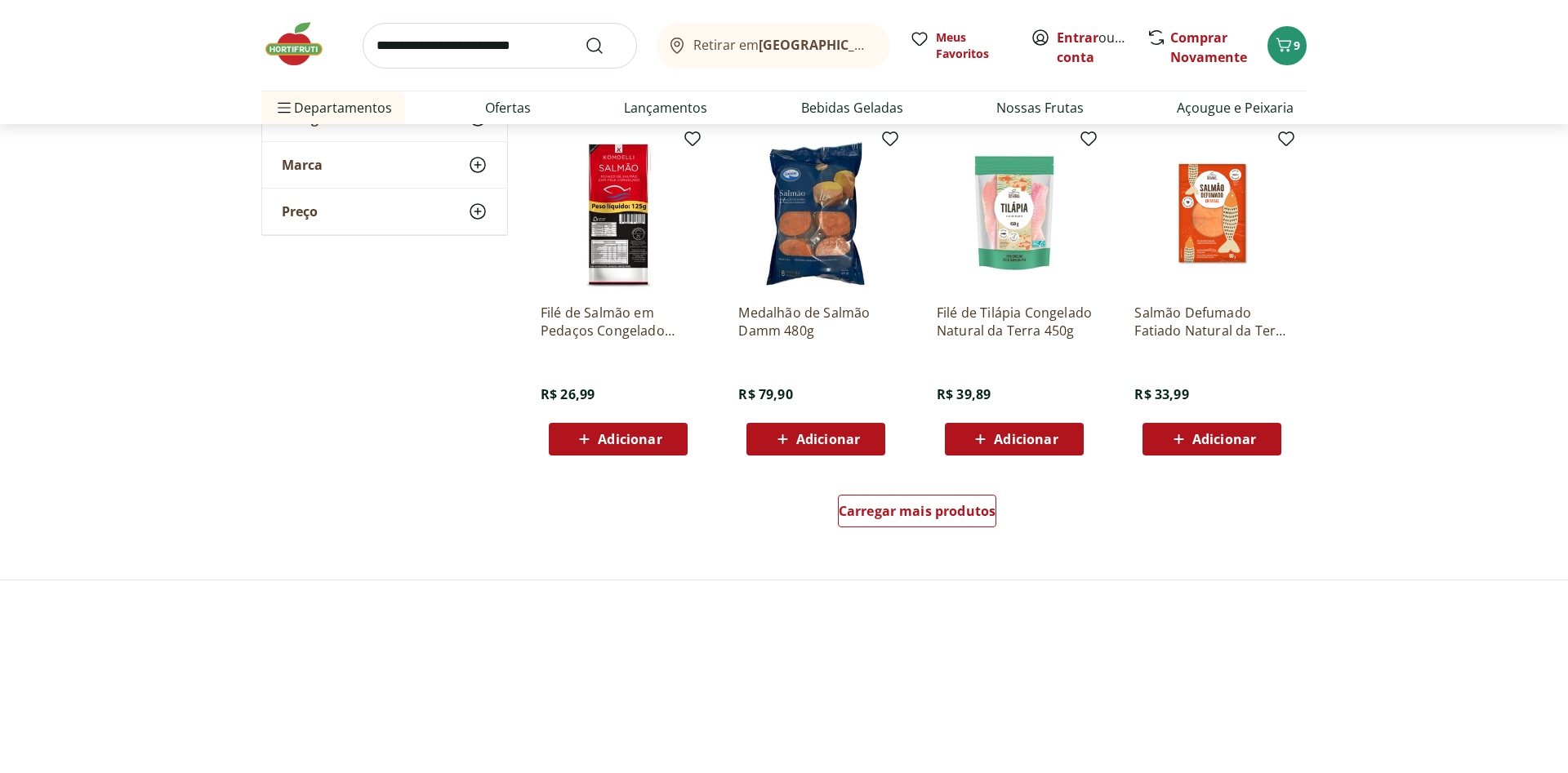
scroll to position [916, 0]
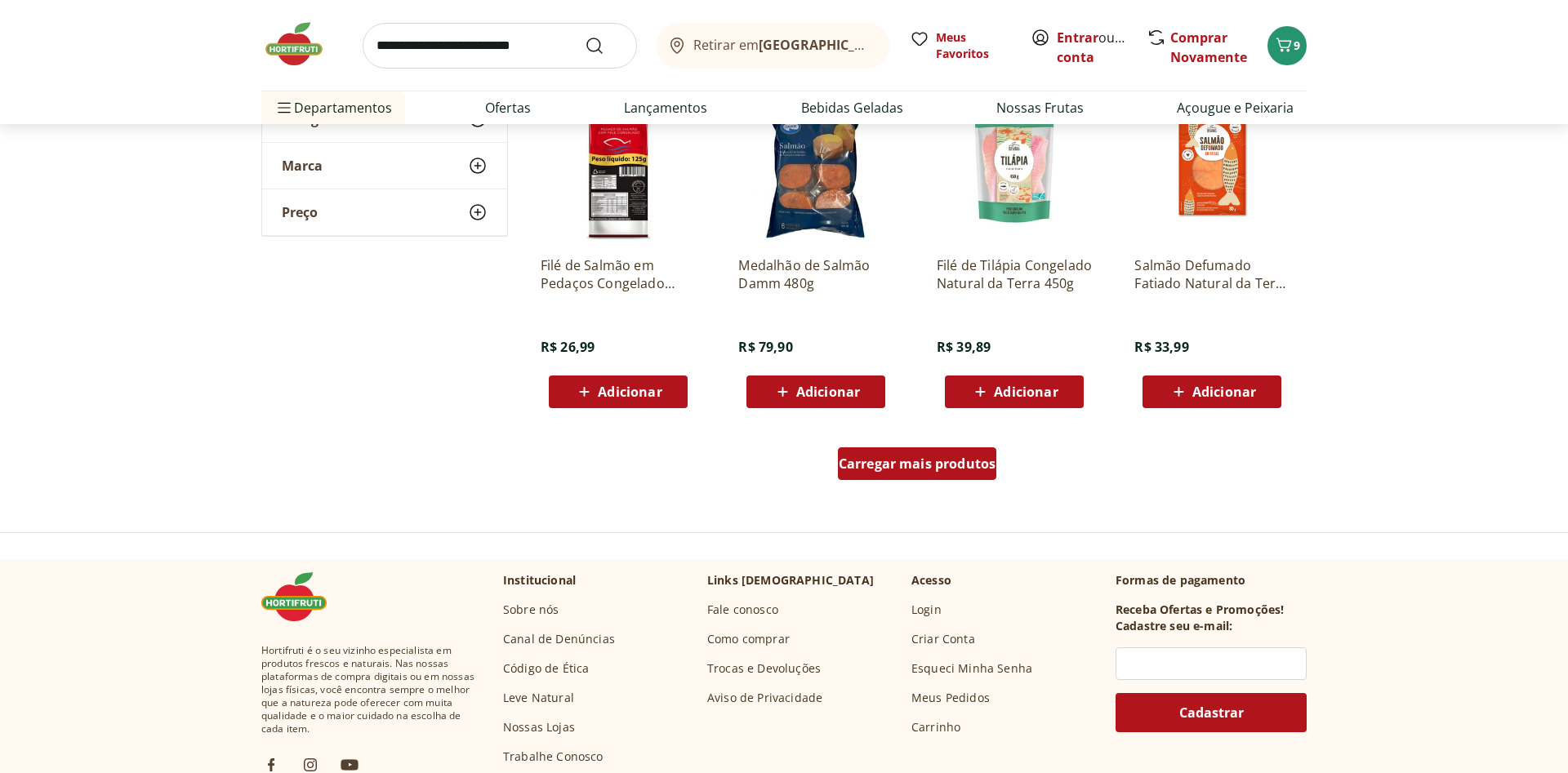
click at [899, 478] on div "Carregar mais produtos" at bounding box center [917, 464] width 159 height 33
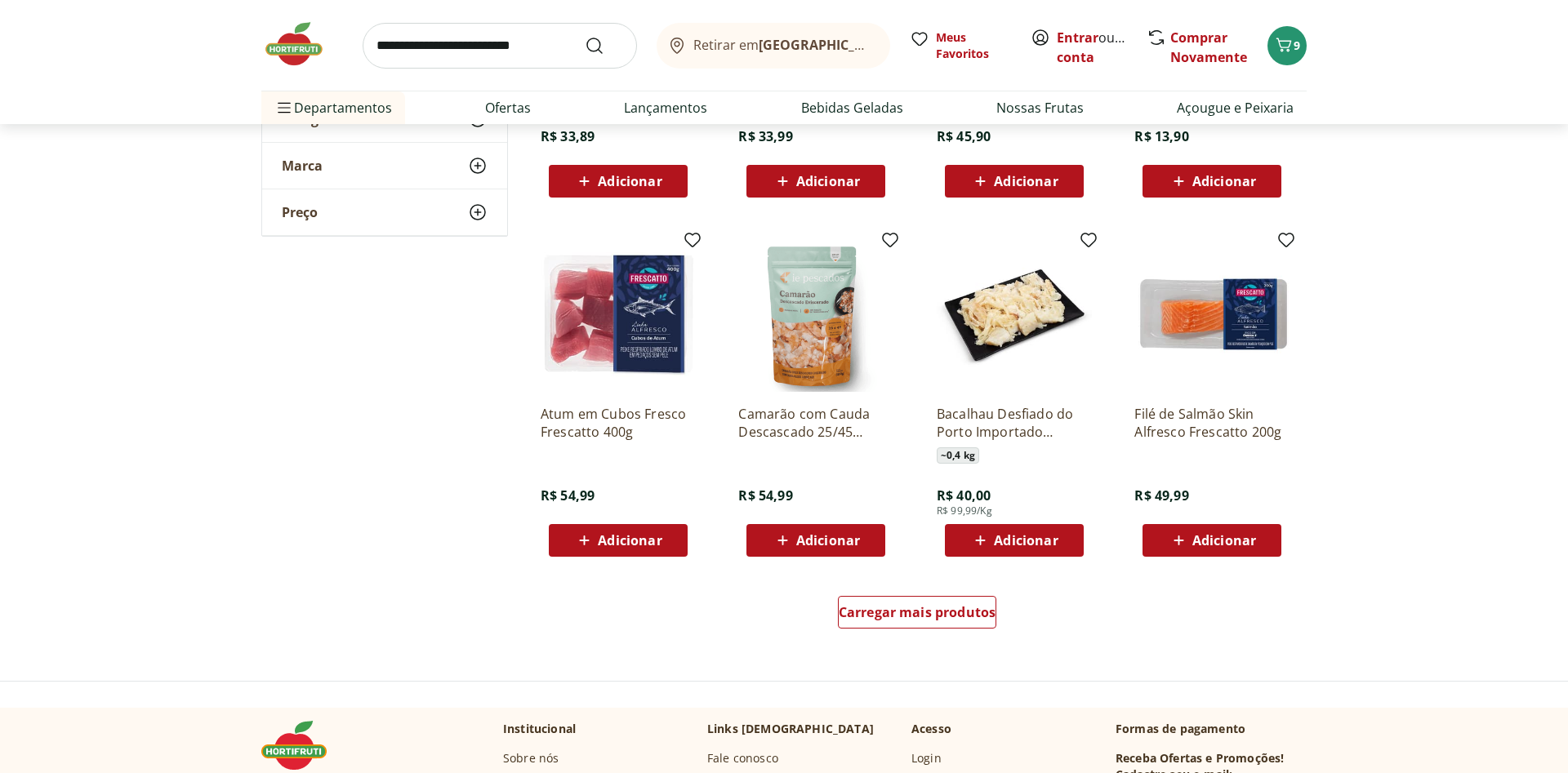
scroll to position [1915, 0]
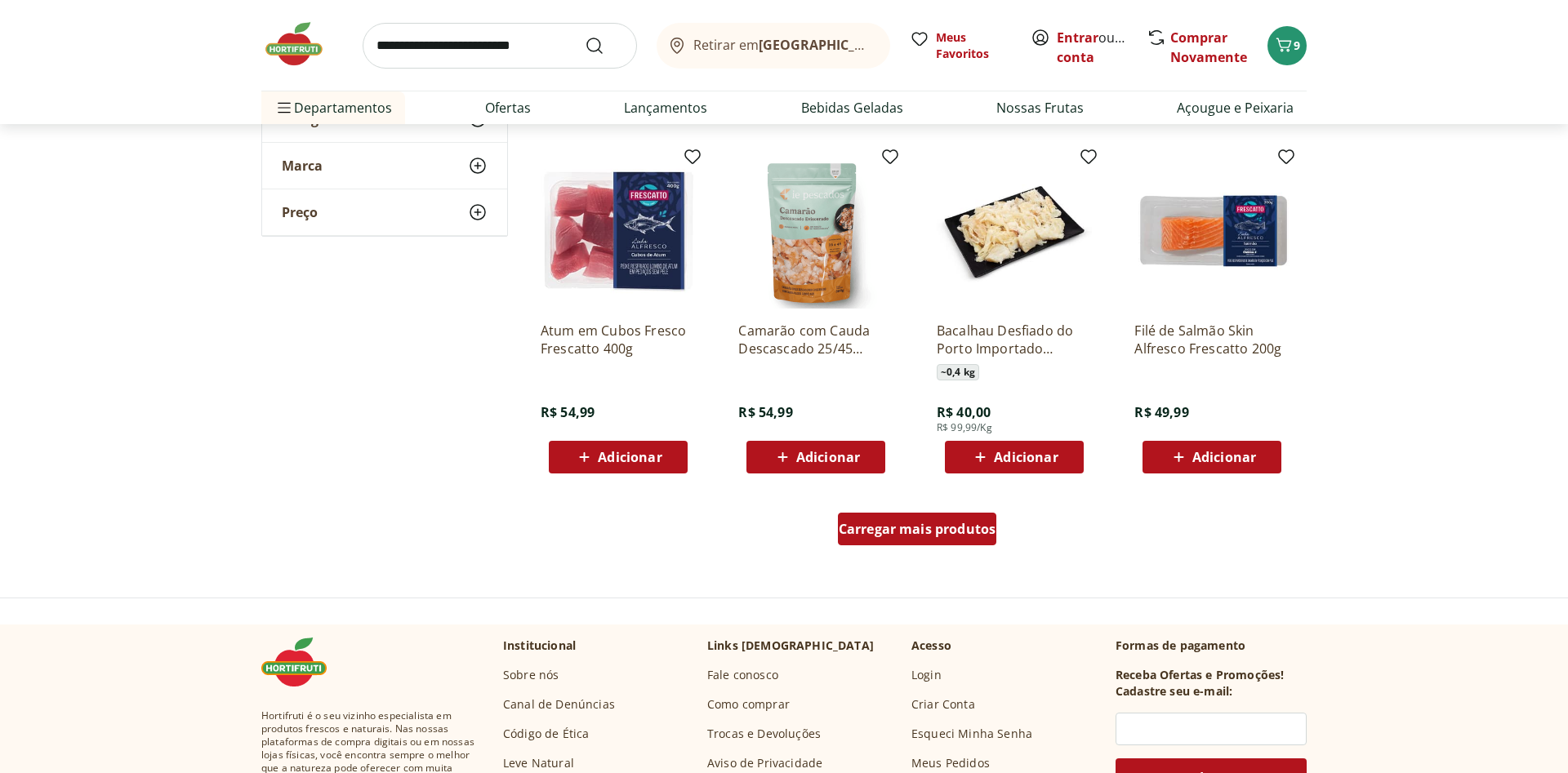
click at [856, 530] on span "Carregar mais produtos" at bounding box center [917, 529] width 158 height 13
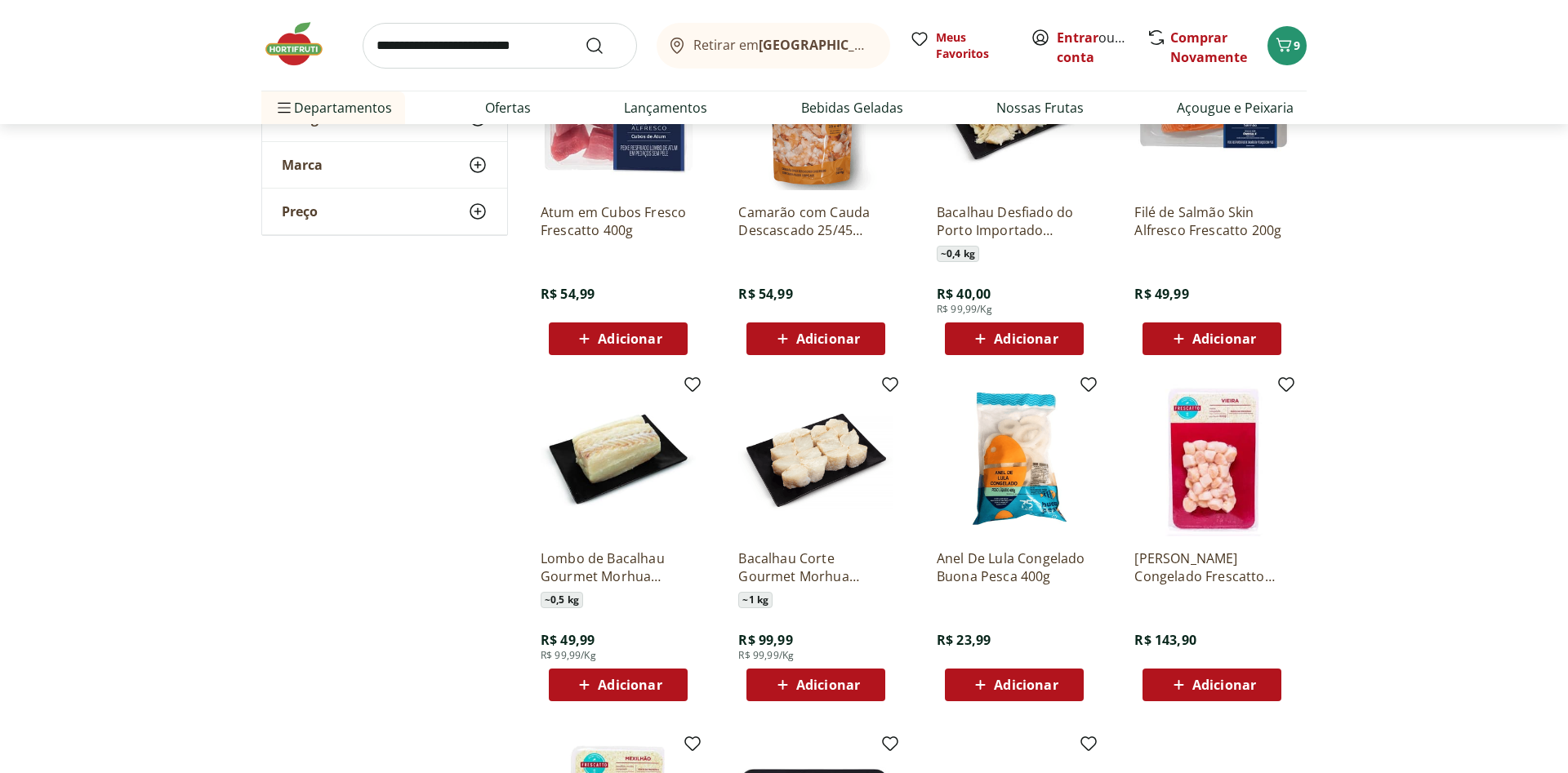
scroll to position [1998, 0]
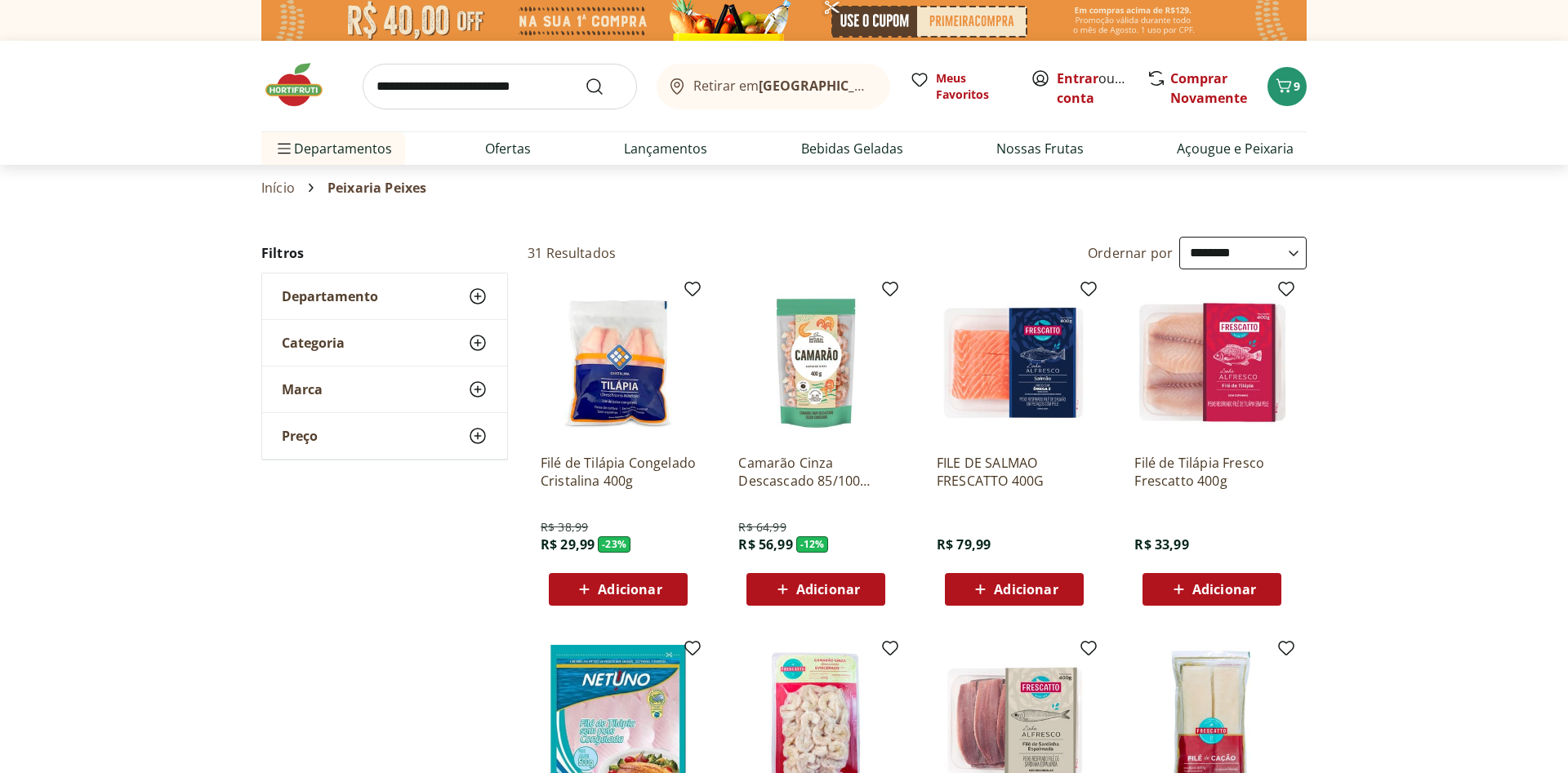
click at [474, 297] on use at bounding box center [478, 296] width 20 height 20
click at [478, 340] on icon at bounding box center [478, 343] width 20 height 20
click at [480, 337] on icon at bounding box center [478, 343] width 20 height 20
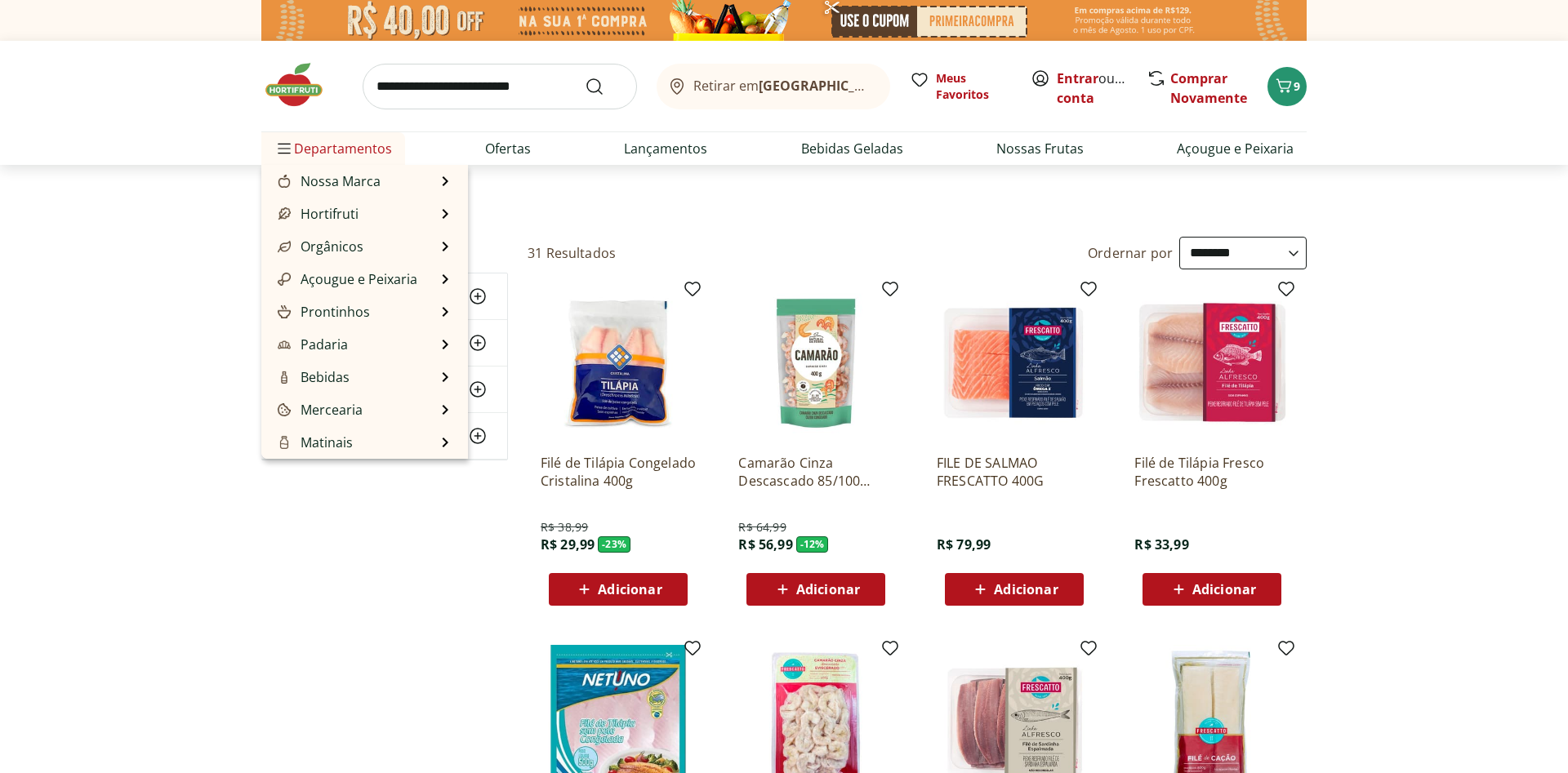
click at [333, 148] on span "Departamentos" at bounding box center [333, 148] width 117 height 39
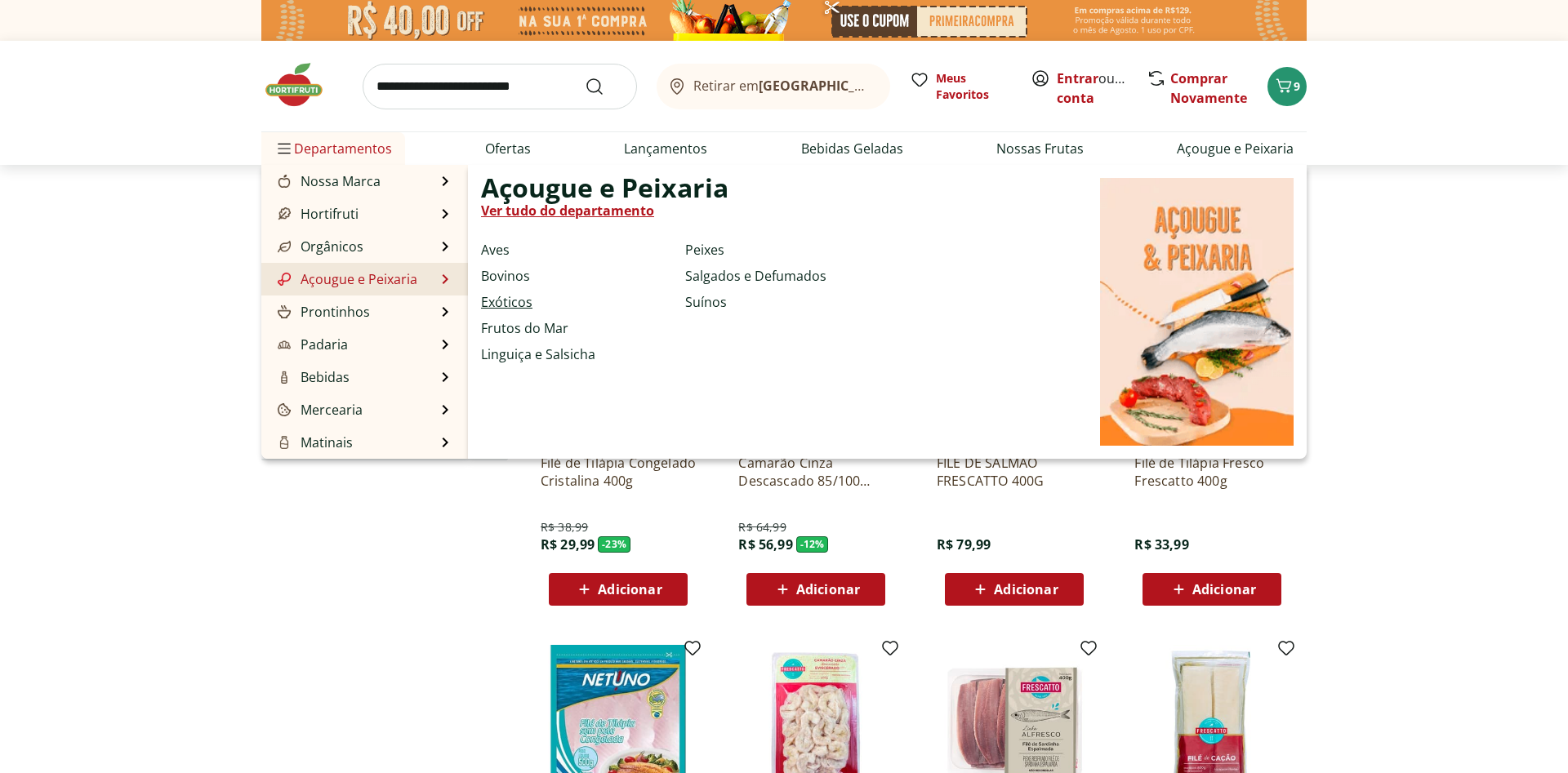
click at [500, 302] on link "Exóticos" at bounding box center [507, 302] width 51 height 20
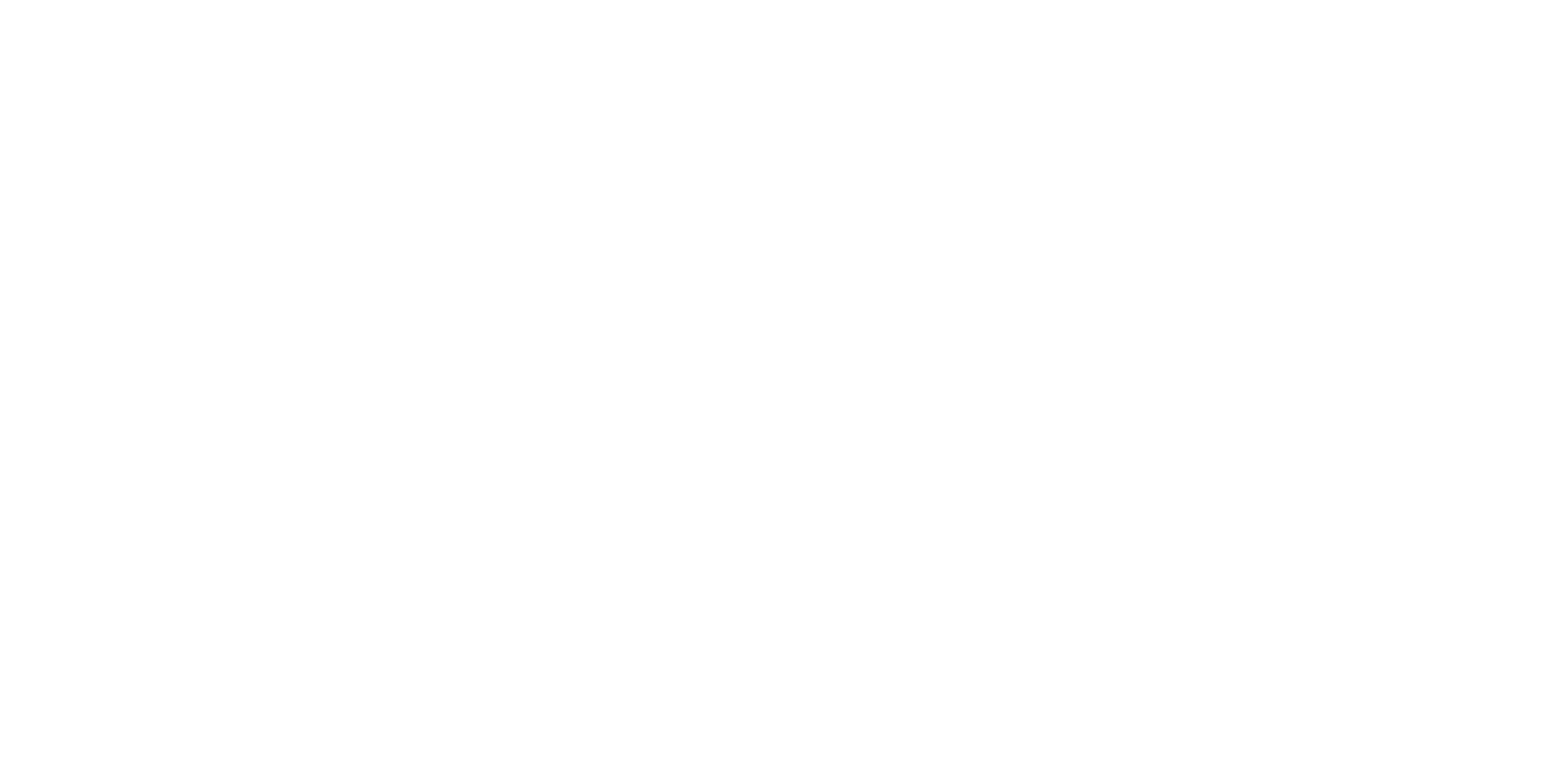
select select "**********"
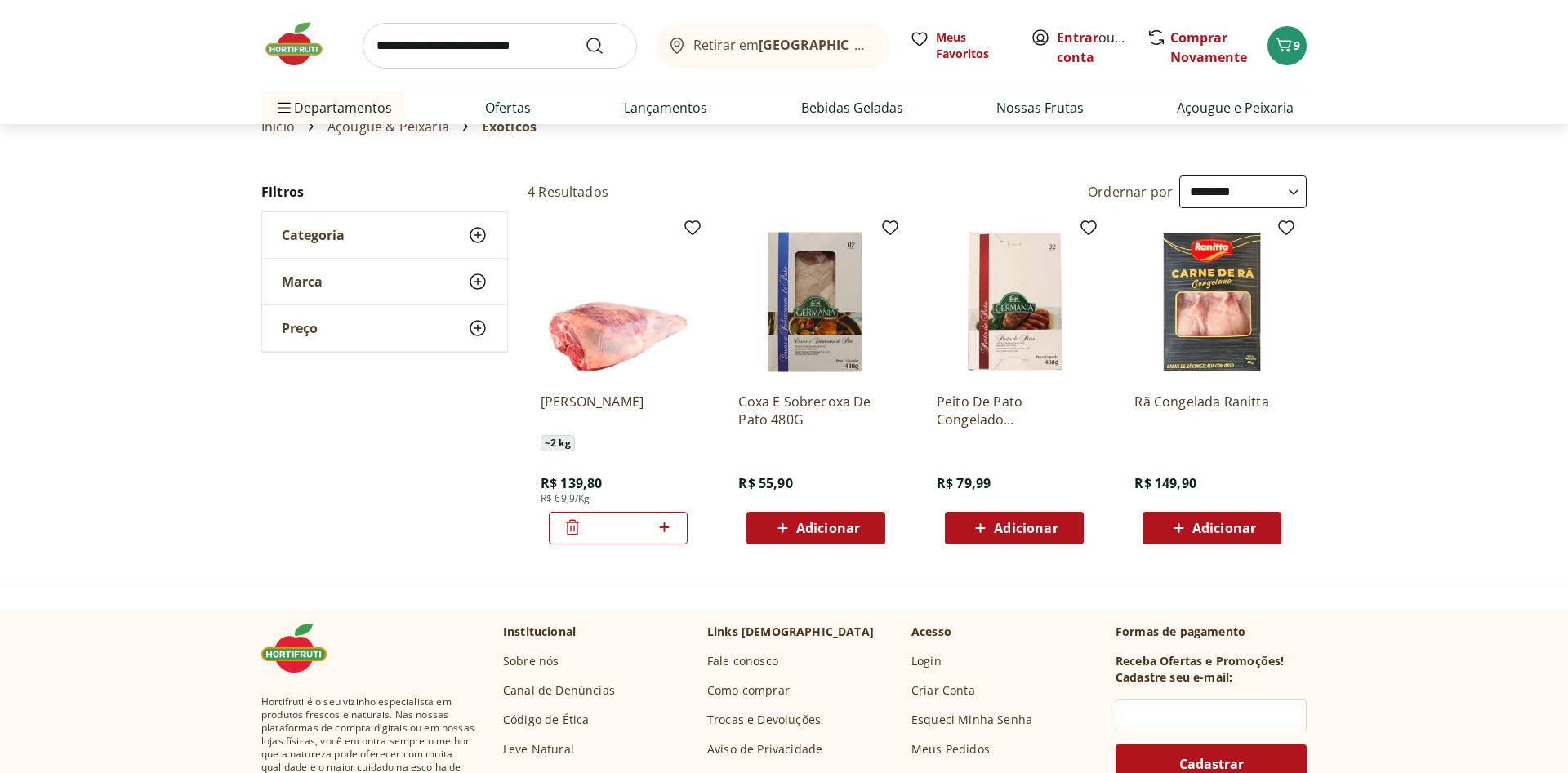
scroll to position [83, 0]
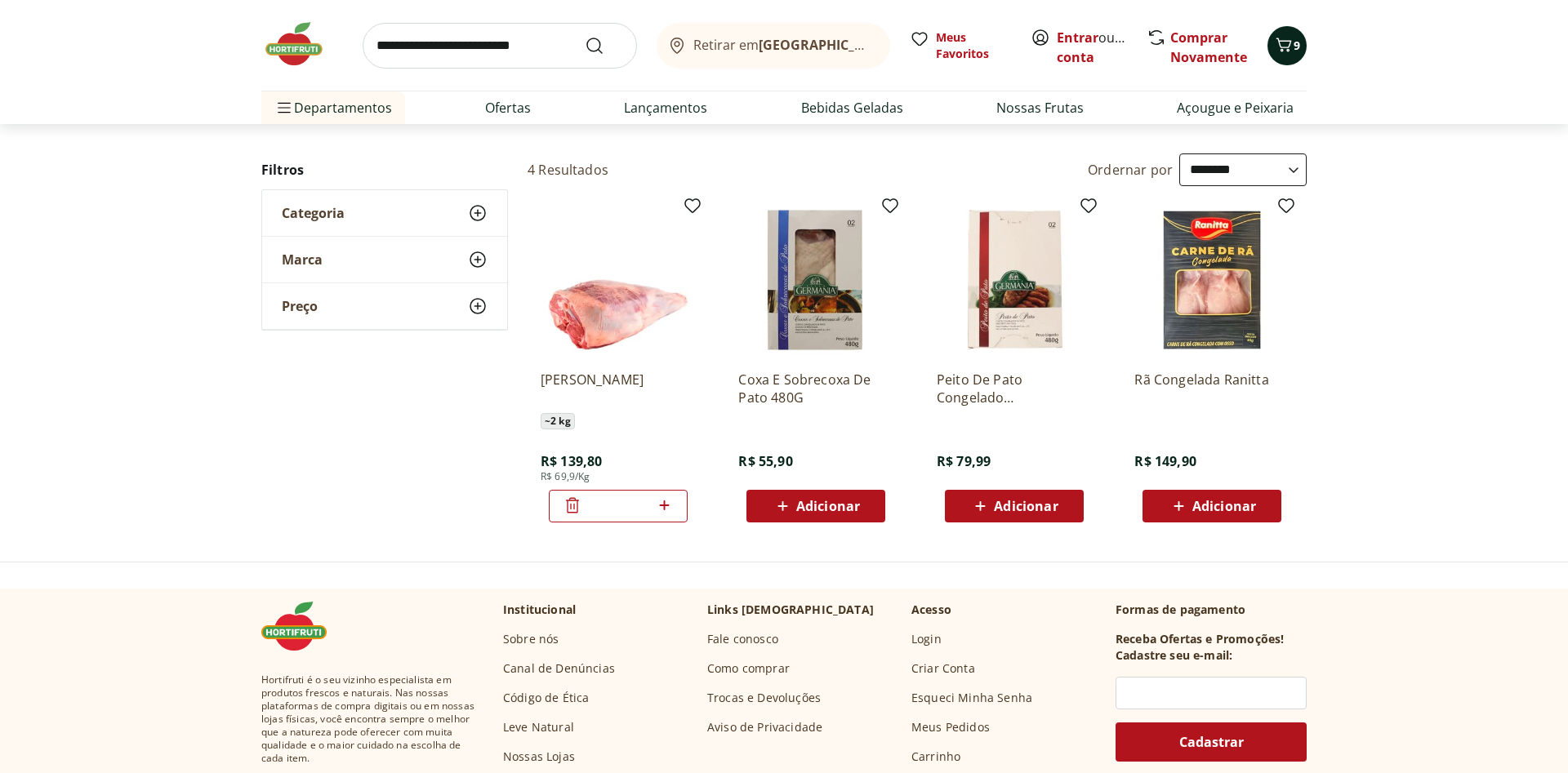
click at [1286, 44] on icon "Carrinho" at bounding box center [1283, 45] width 20 height 20
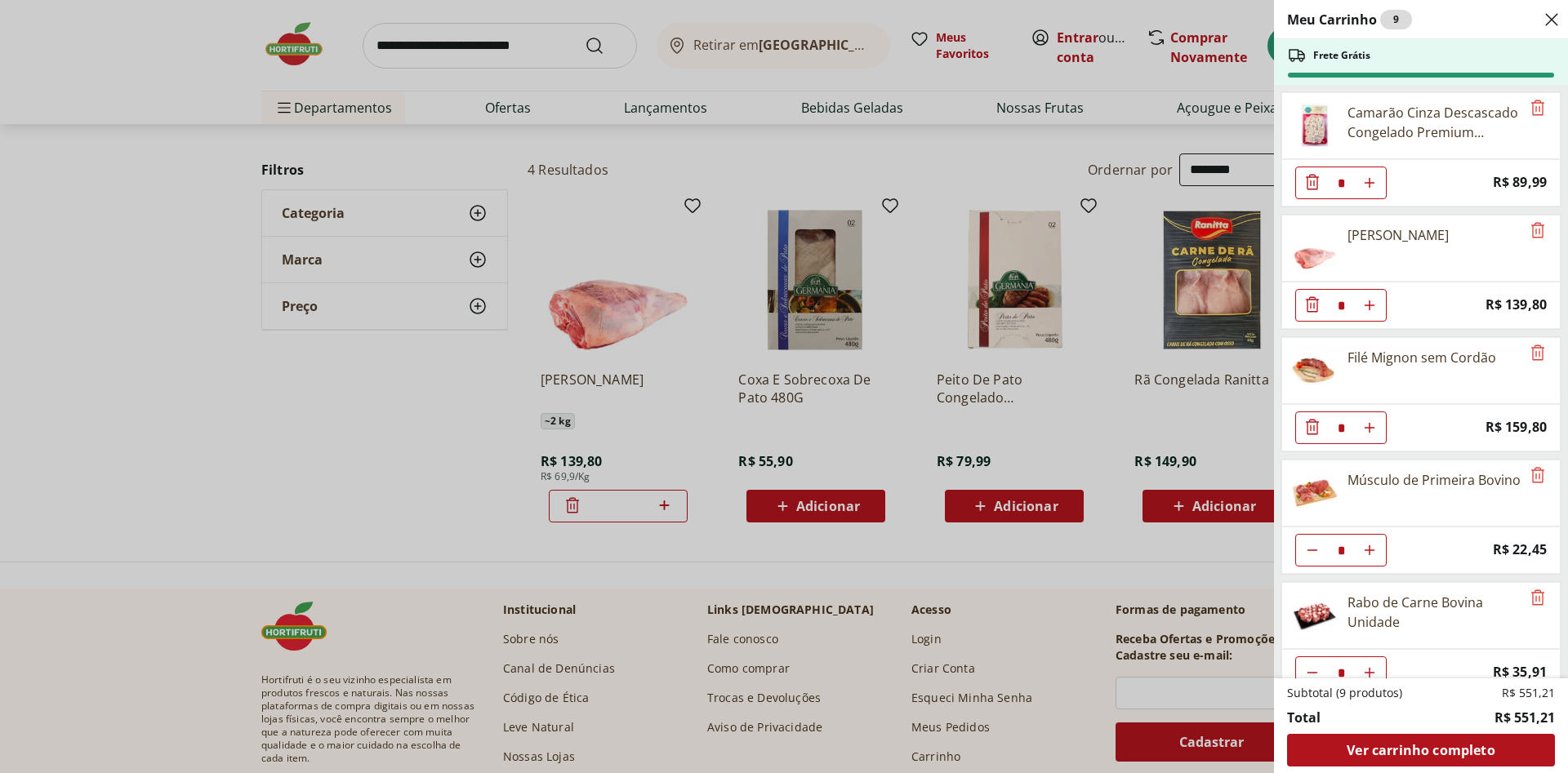
scroll to position [26, 0]
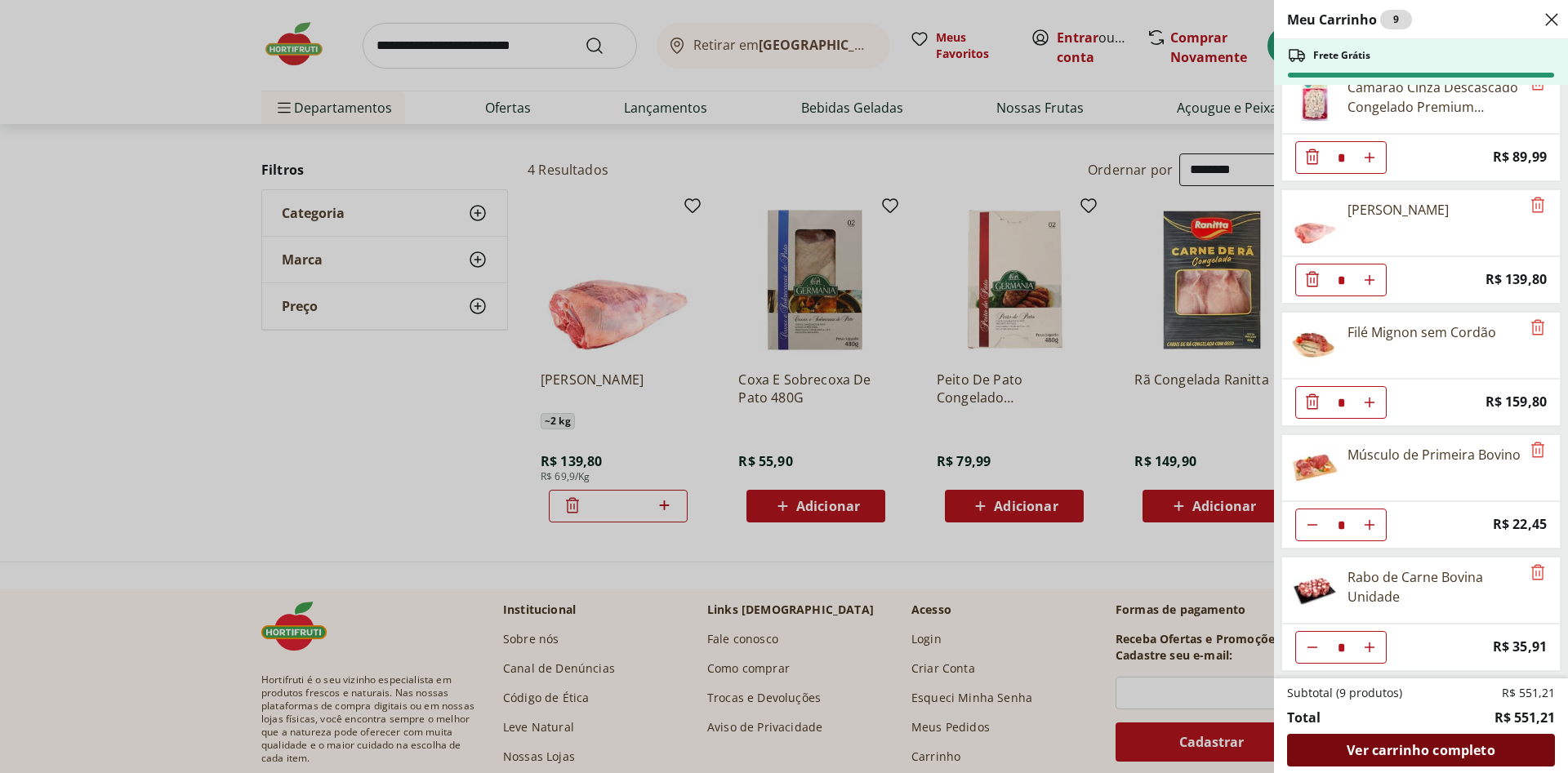
click at [1405, 746] on span "Ver carrinho completo" at bounding box center [1421, 750] width 147 height 13
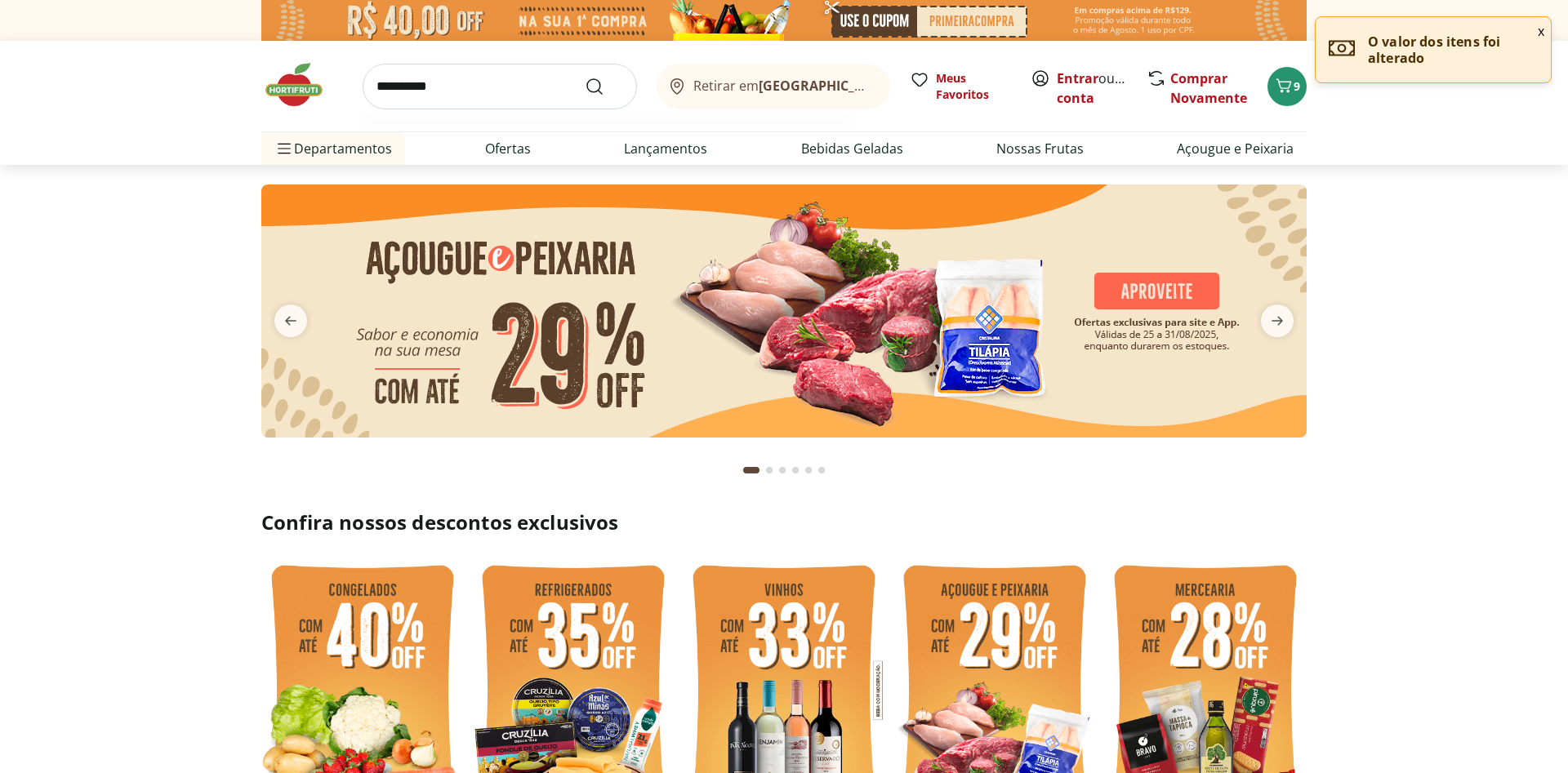
type input "**********"
click at [585, 77] on button "Submit Search" at bounding box center [604, 87] width 39 height 20
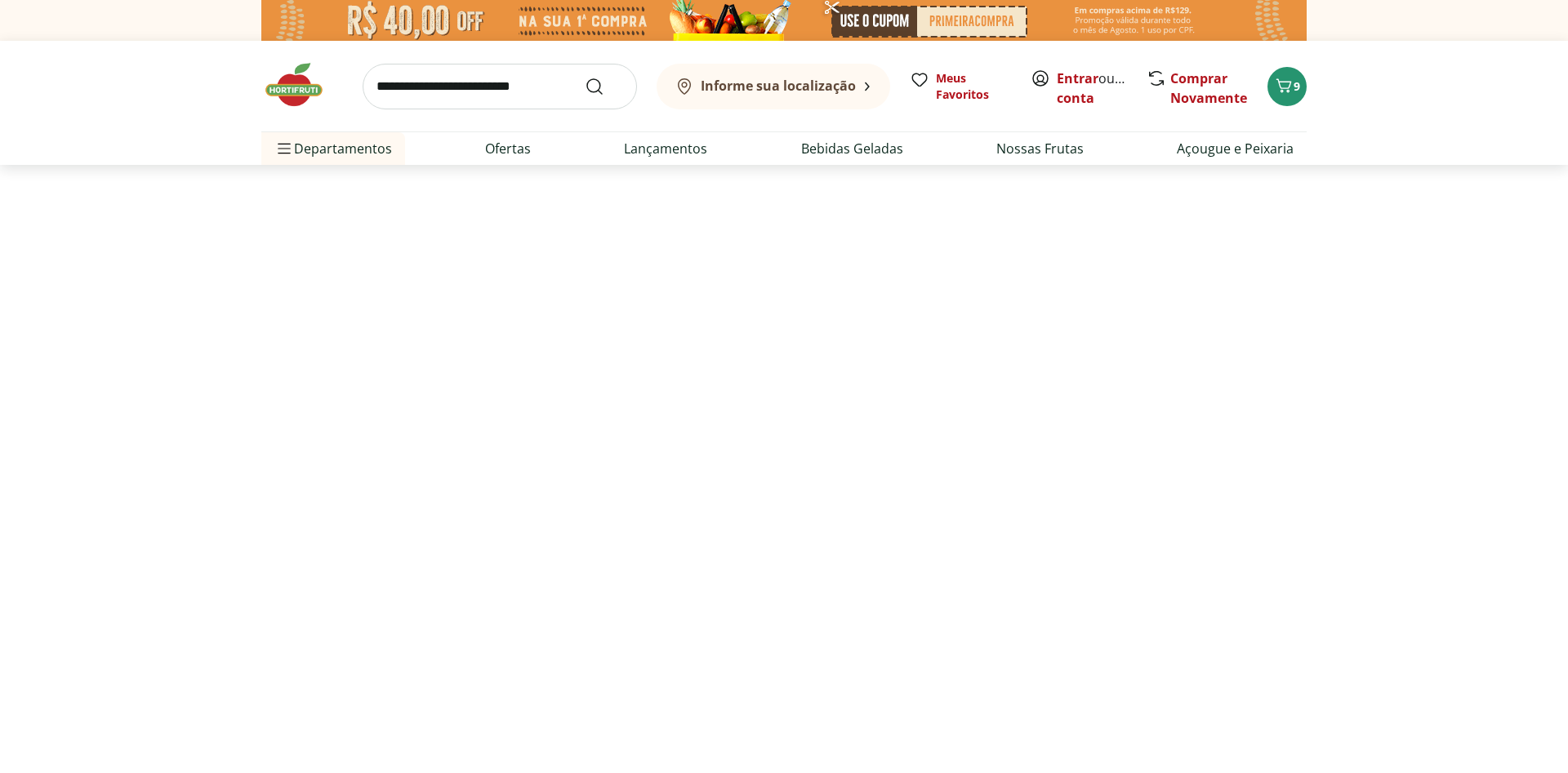
select select "**********"
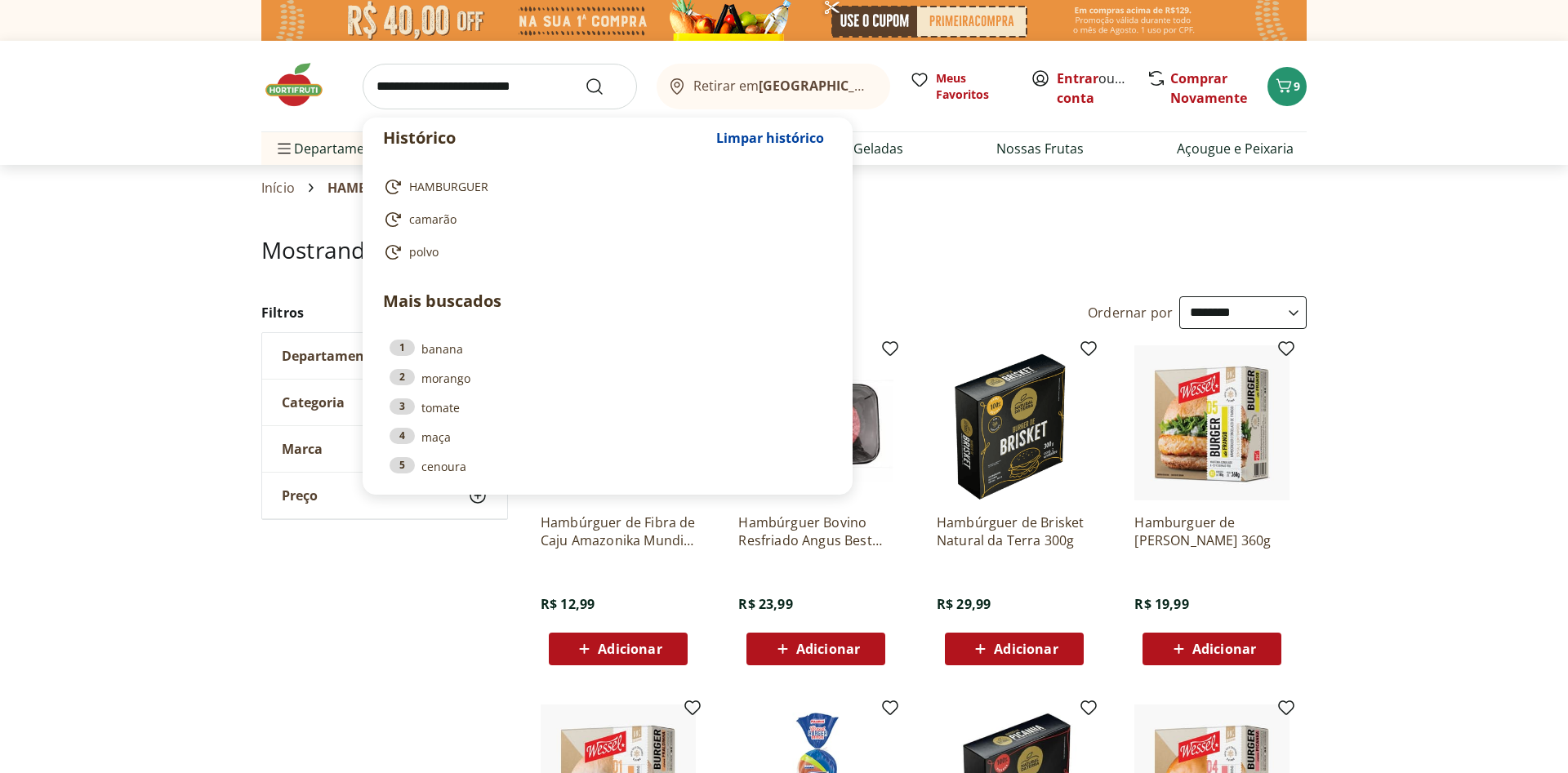
click at [460, 87] on input "search" at bounding box center [500, 86] width 274 height 45
click at [427, 221] on span "camarão" at bounding box center [432, 219] width 47 height 16
type input "*******"
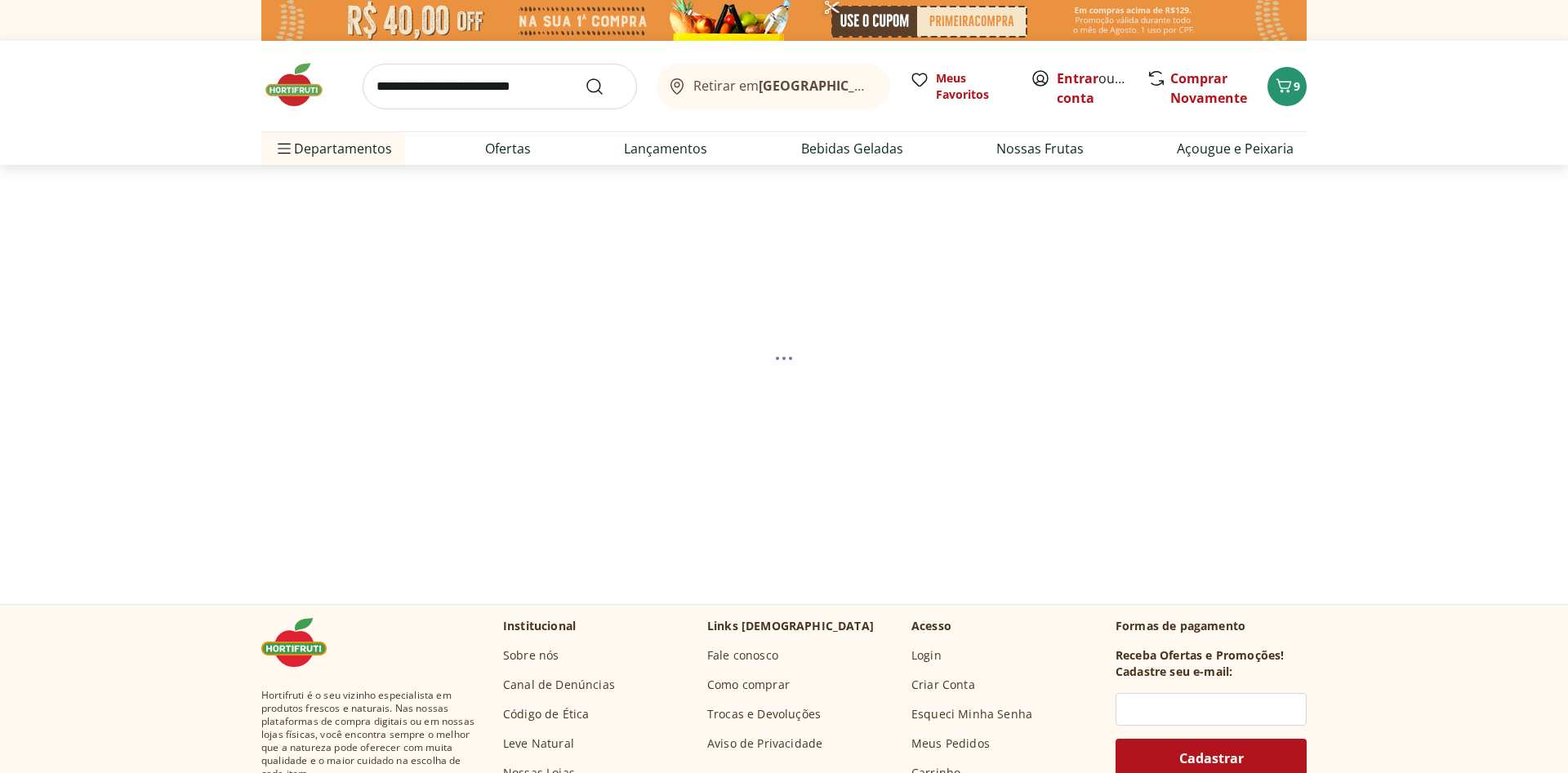
select select "**********"
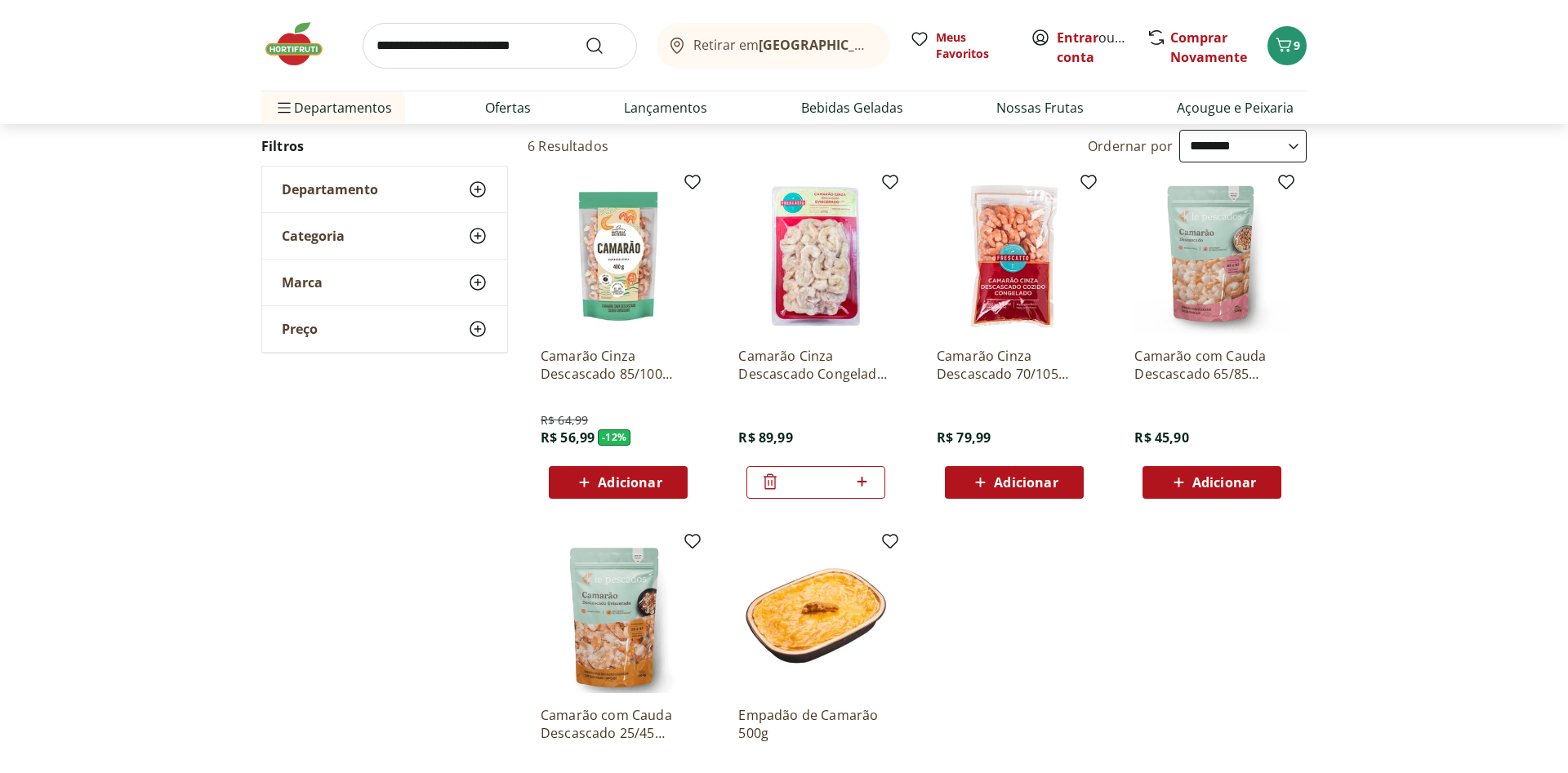
scroll to position [83, 0]
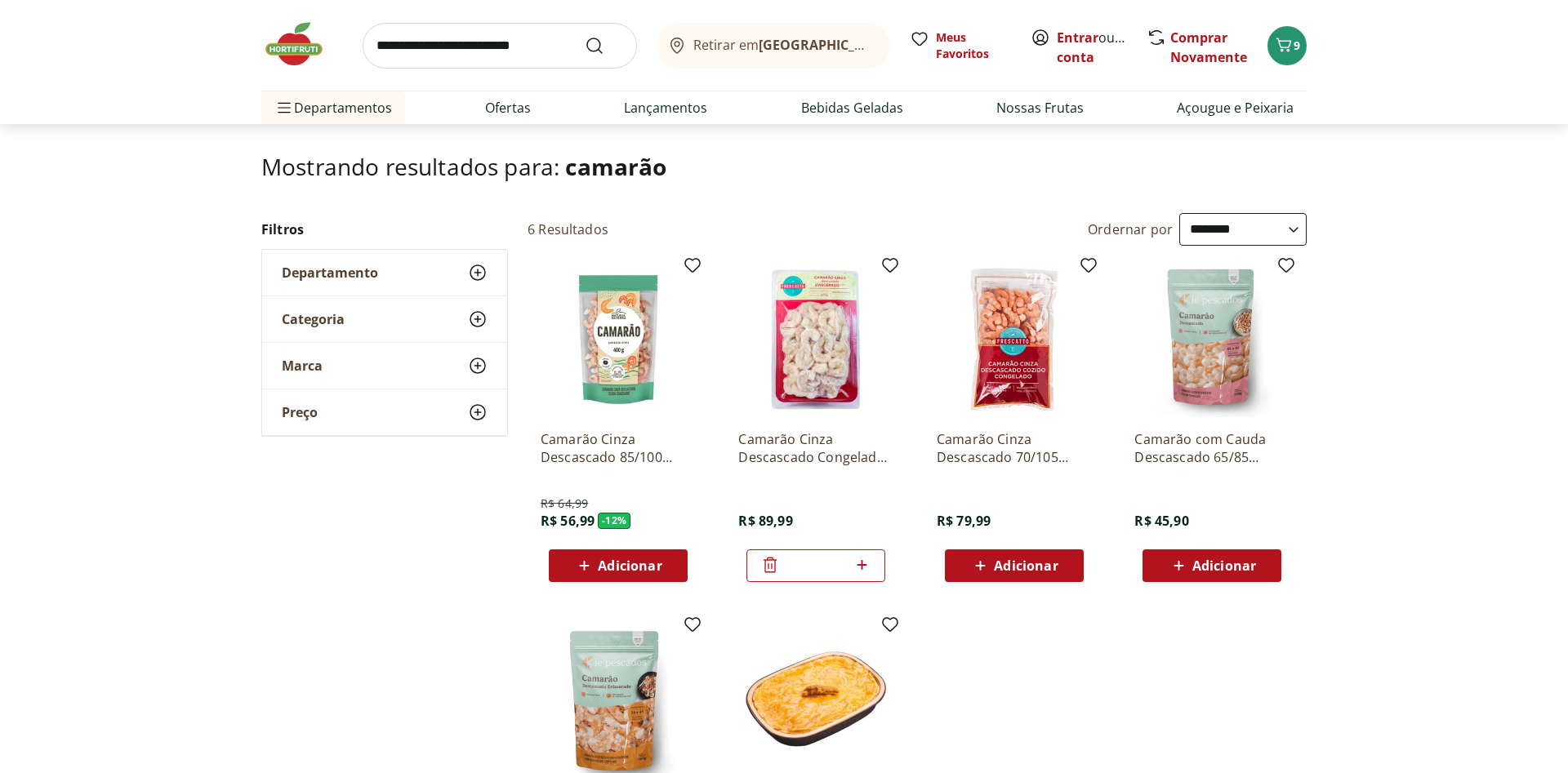
click at [462, 47] on input "search" at bounding box center [500, 45] width 274 height 45
type input "*****"
click at [585, 36] on button "Submit Search" at bounding box center [604, 45] width 39 height 20
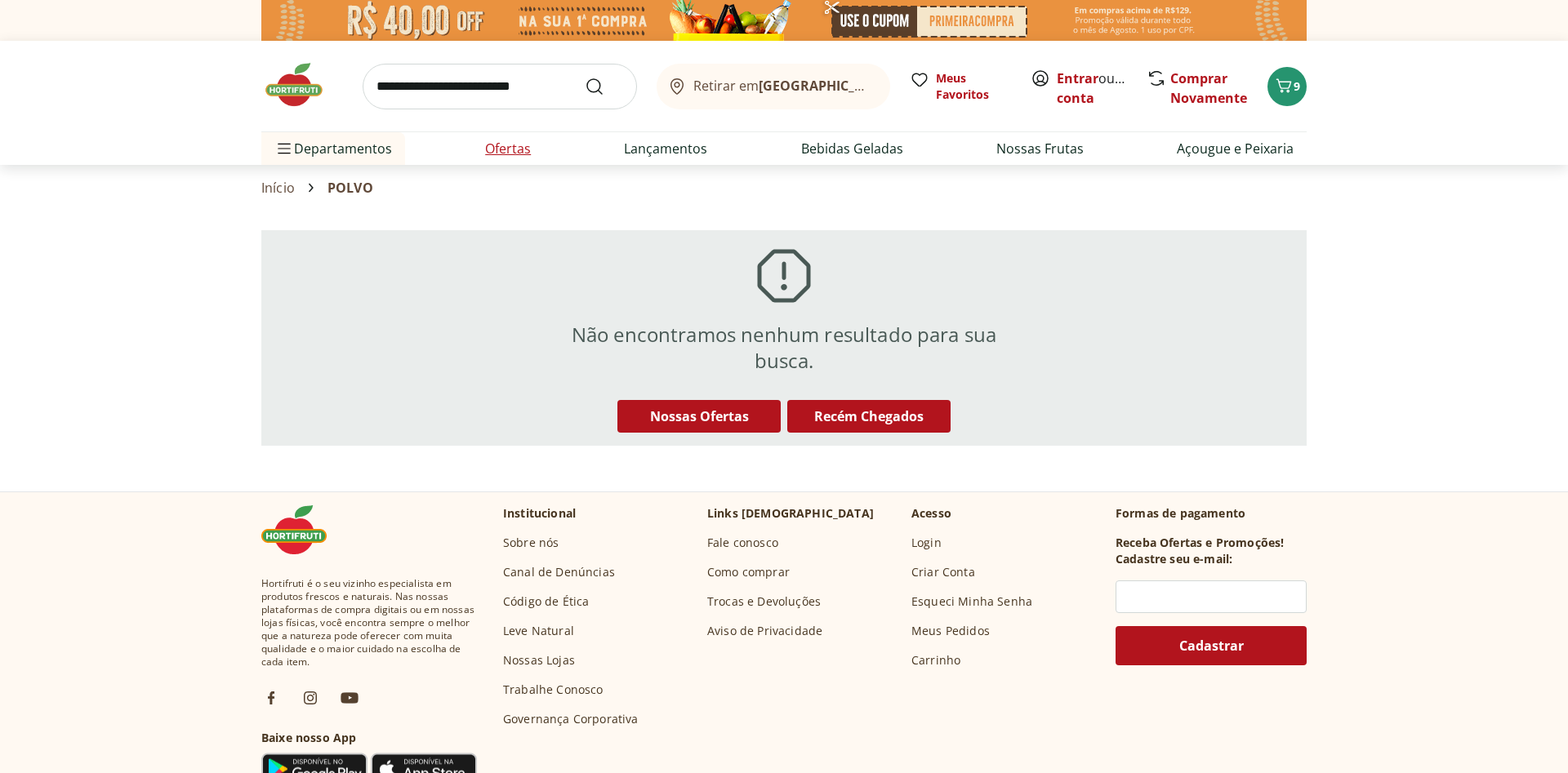
click at [515, 147] on link "Ofertas" at bounding box center [508, 148] width 45 height 20
select select "**********"
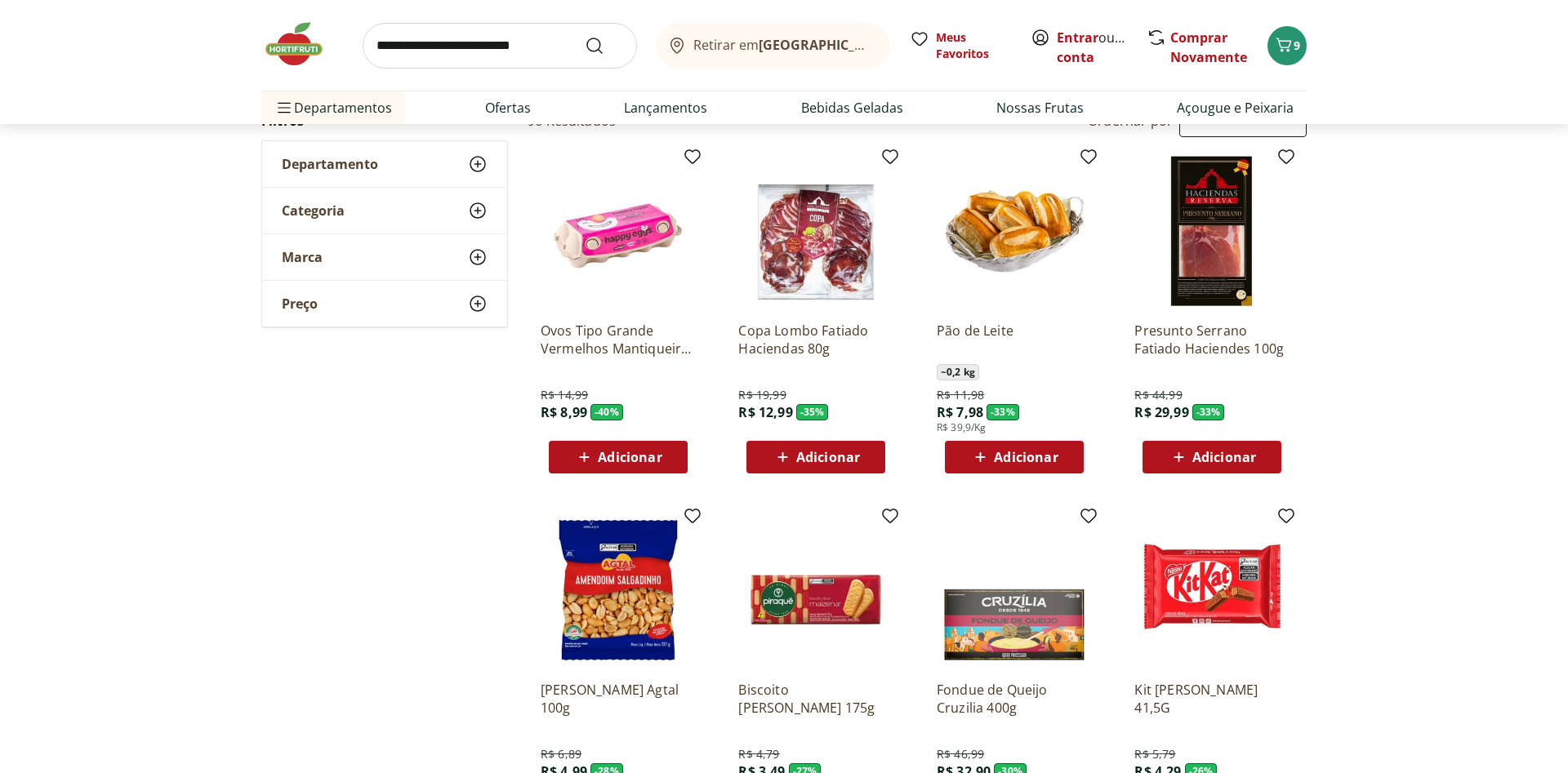
scroll to position [83, 0]
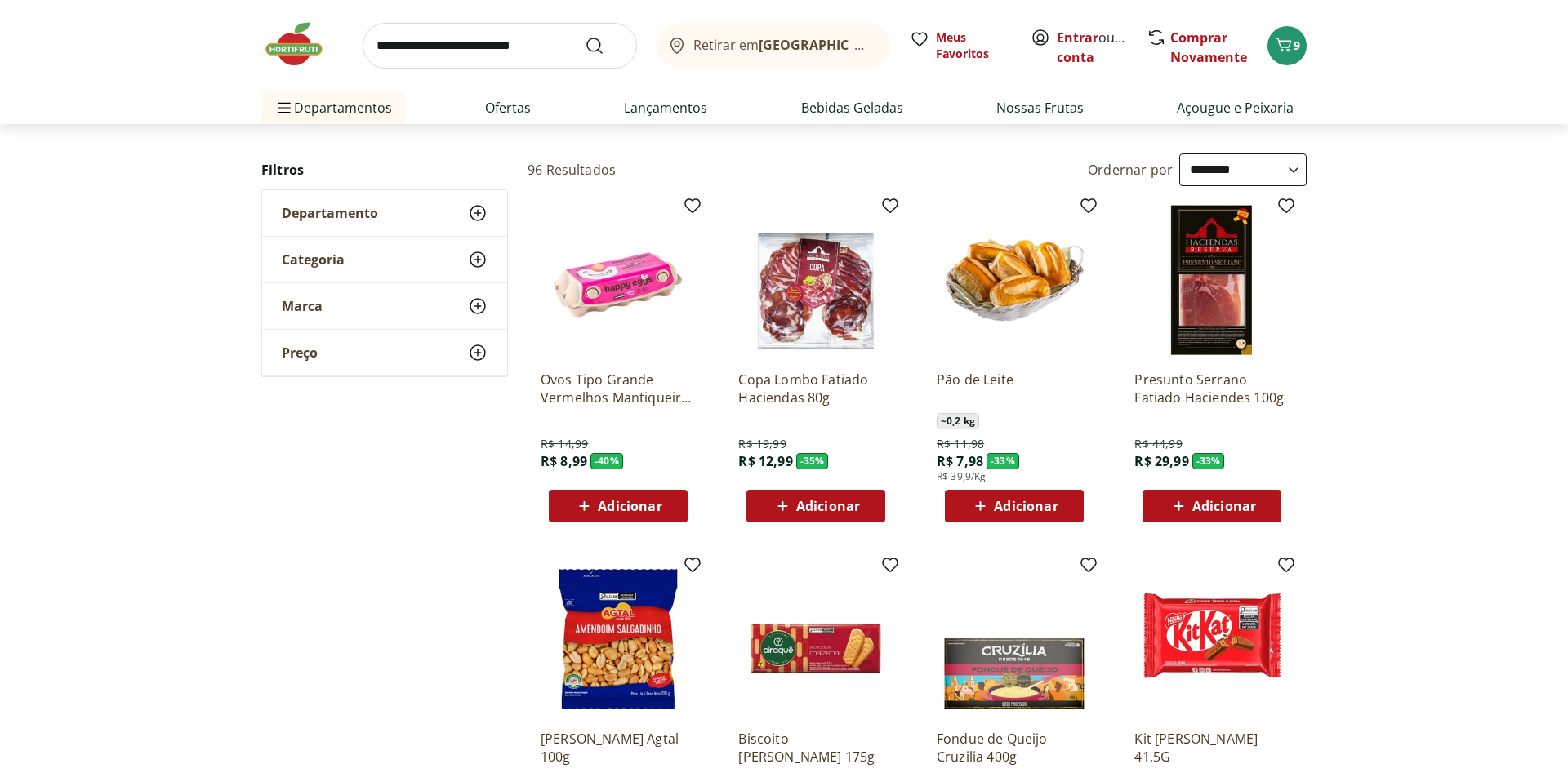
click at [599, 500] on span "Adicionar" at bounding box center [629, 506] width 63 height 13
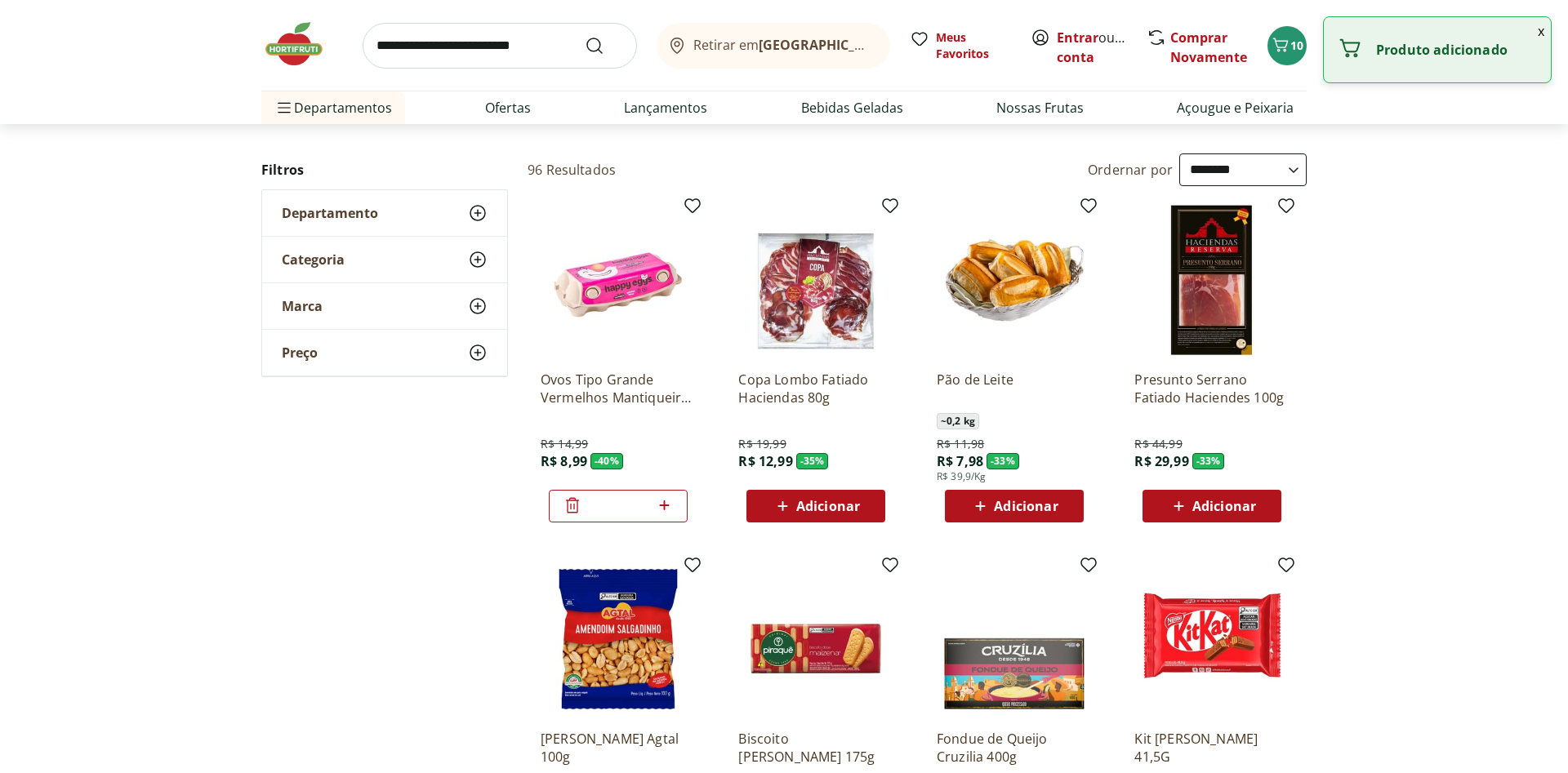
click at [663, 507] on icon at bounding box center [664, 505] width 21 height 20
type input "*"
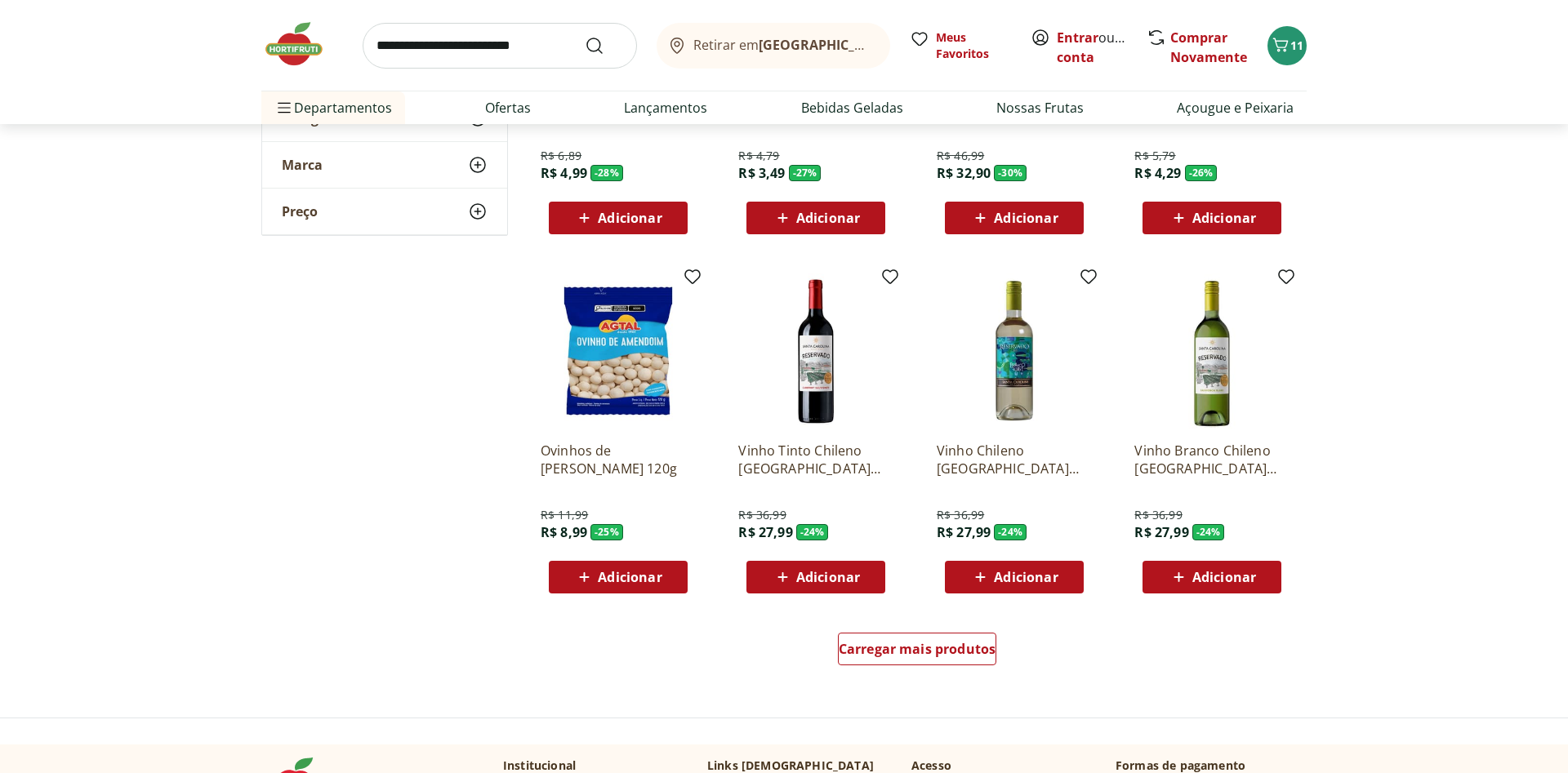
scroll to position [749, 0]
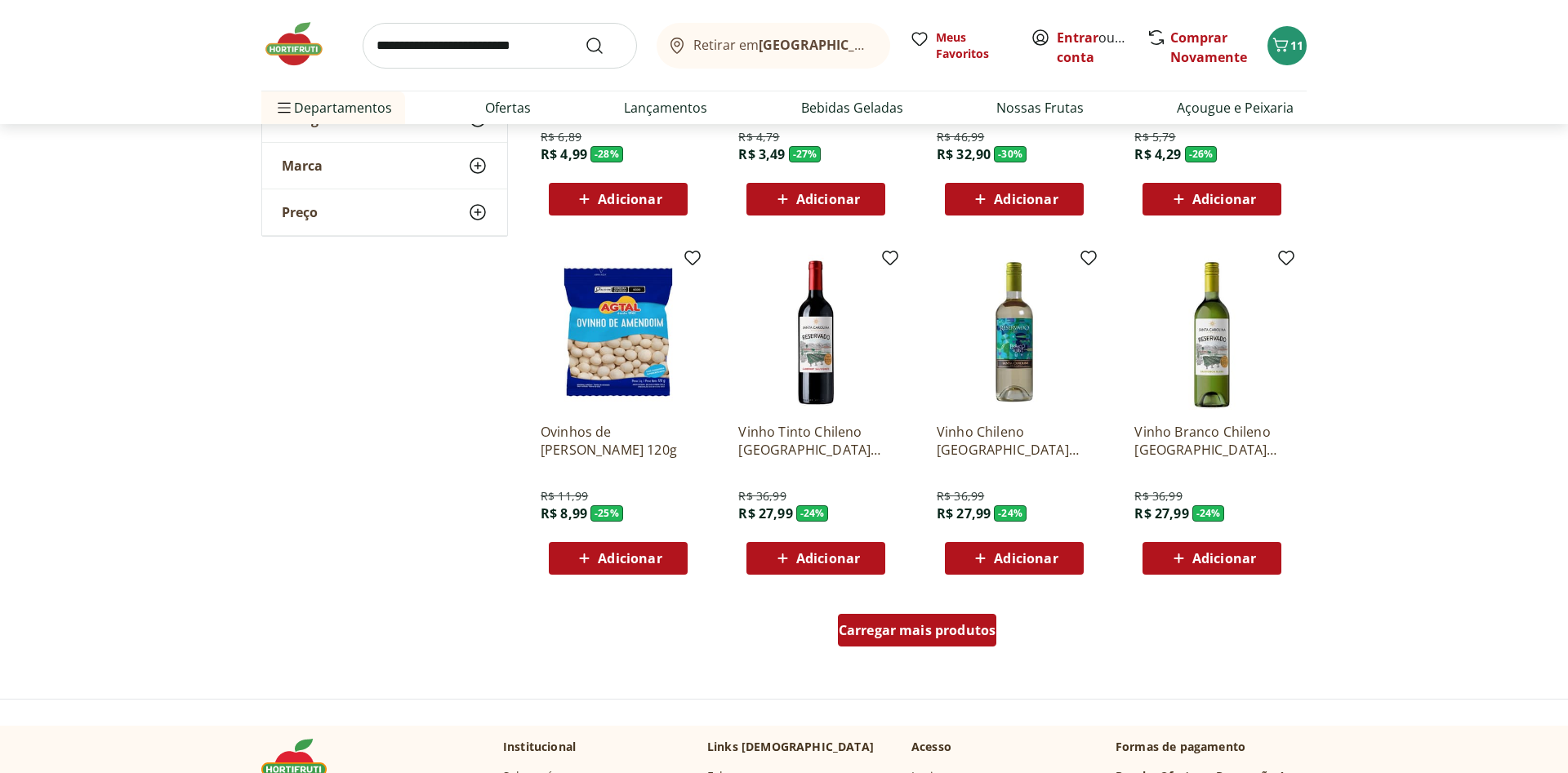
click at [884, 632] on span "Carregar mais produtos" at bounding box center [917, 630] width 158 height 13
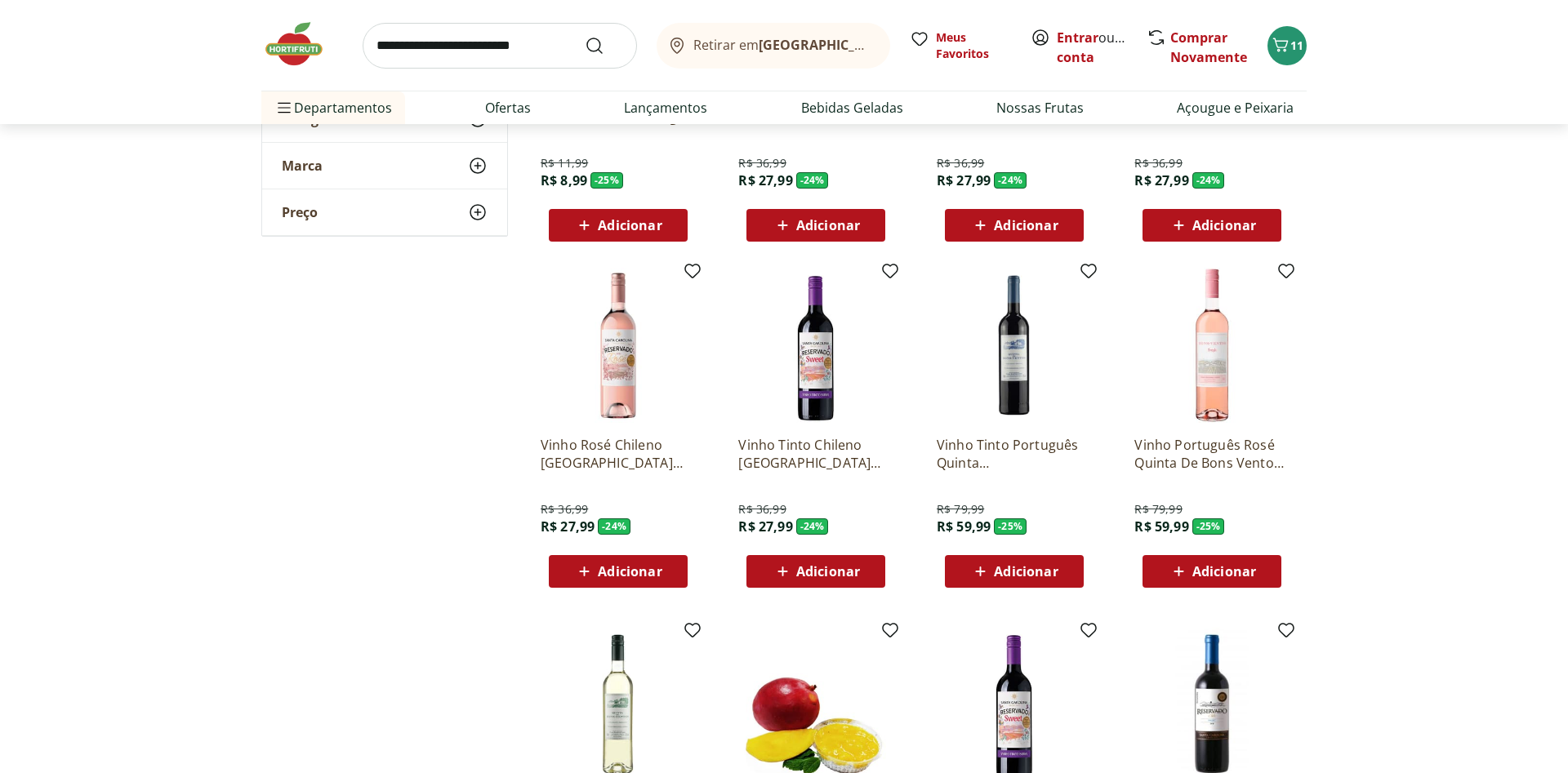
scroll to position [1499, 0]
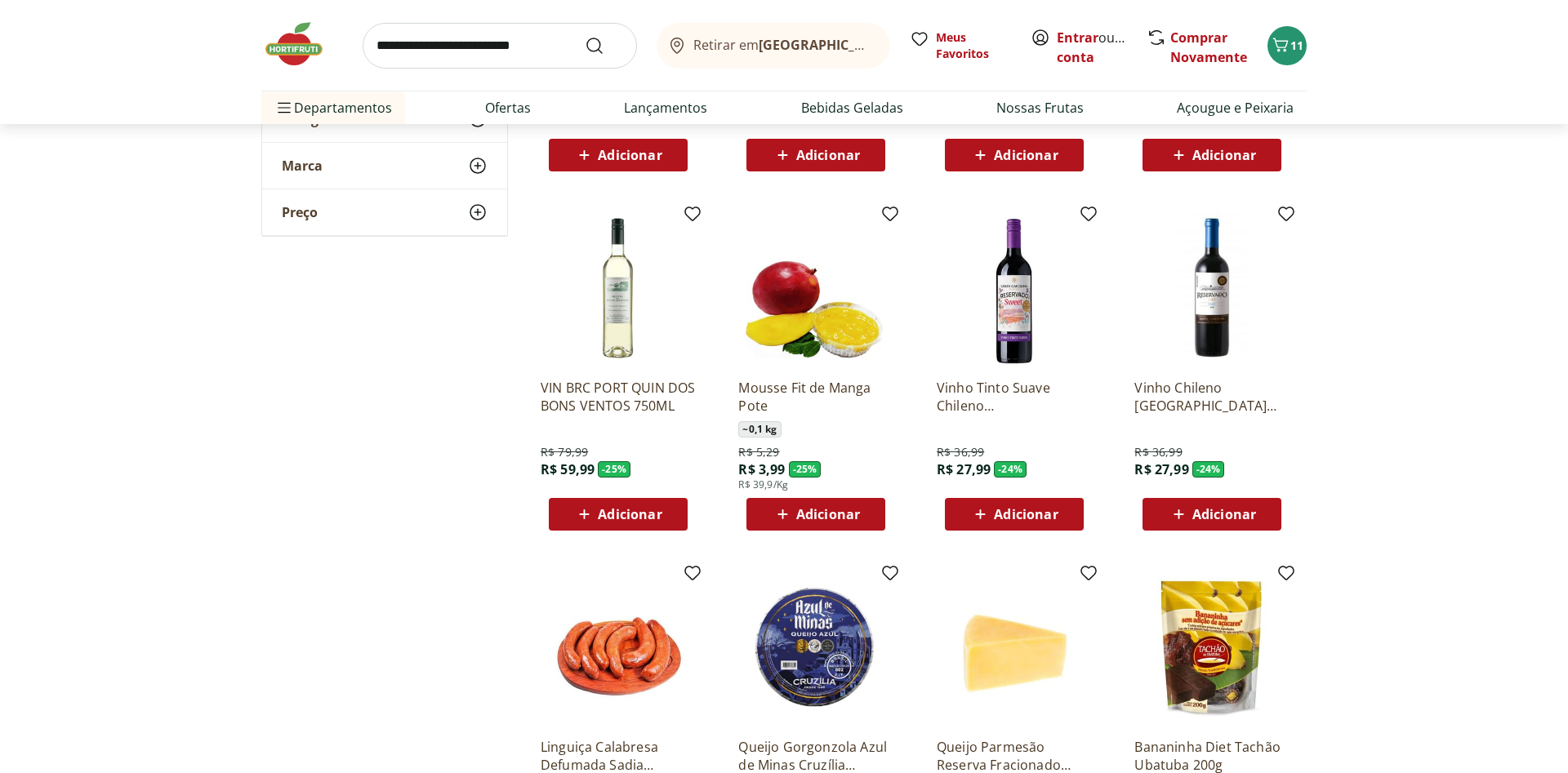
scroll to position [1998, 0]
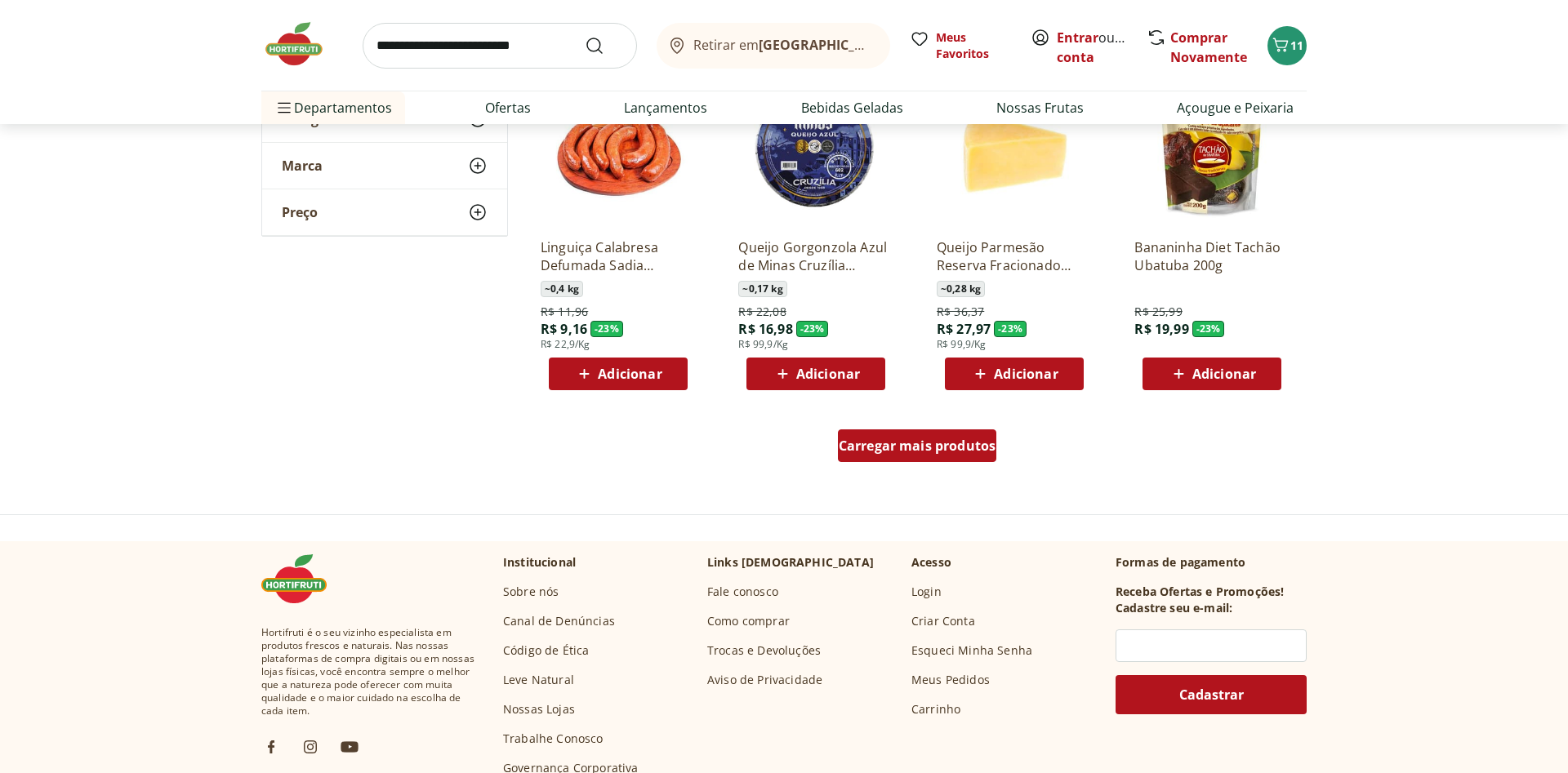
click at [885, 446] on span "Carregar mais produtos" at bounding box center [917, 445] width 158 height 13
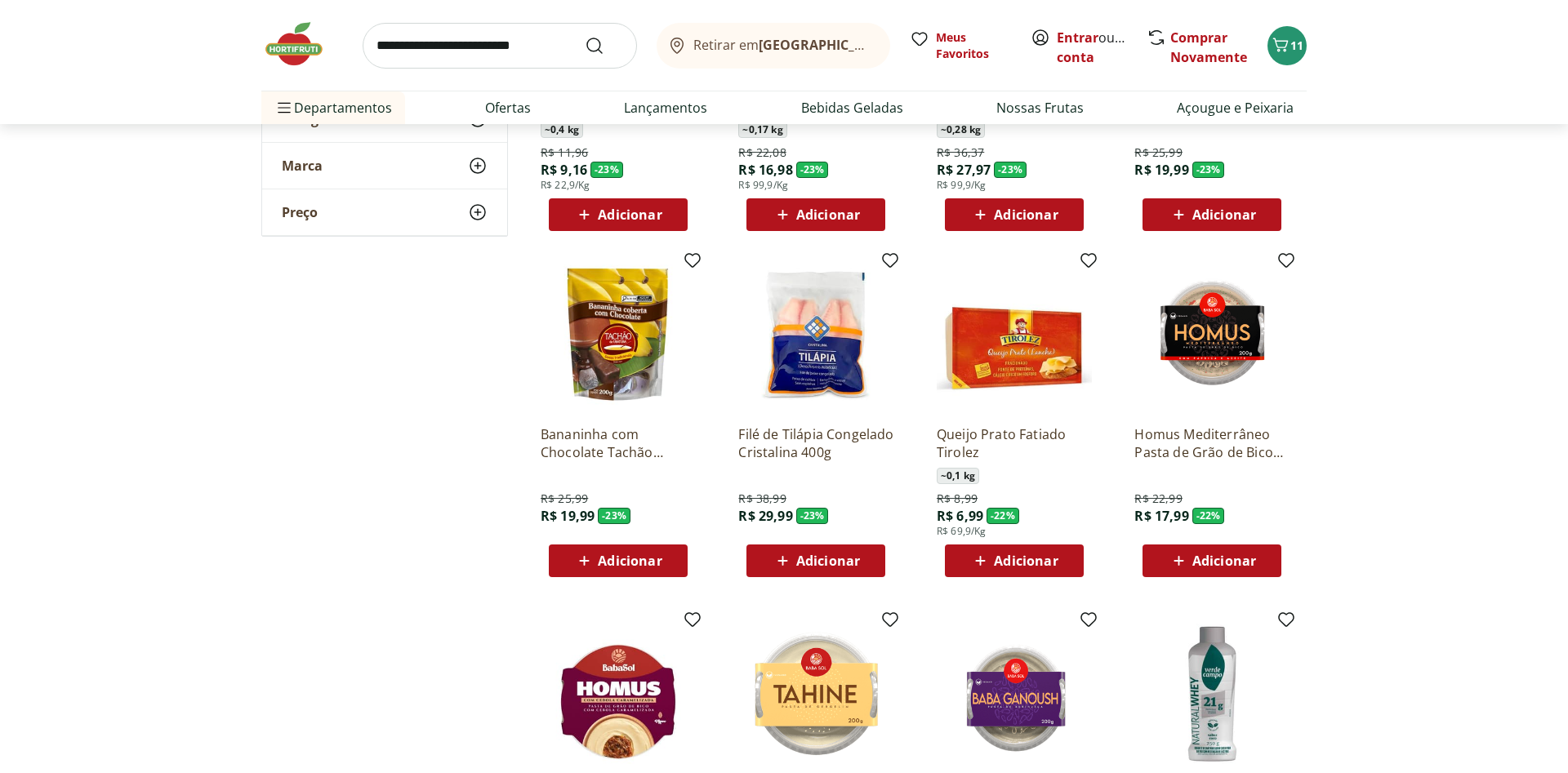
scroll to position [2165, 0]
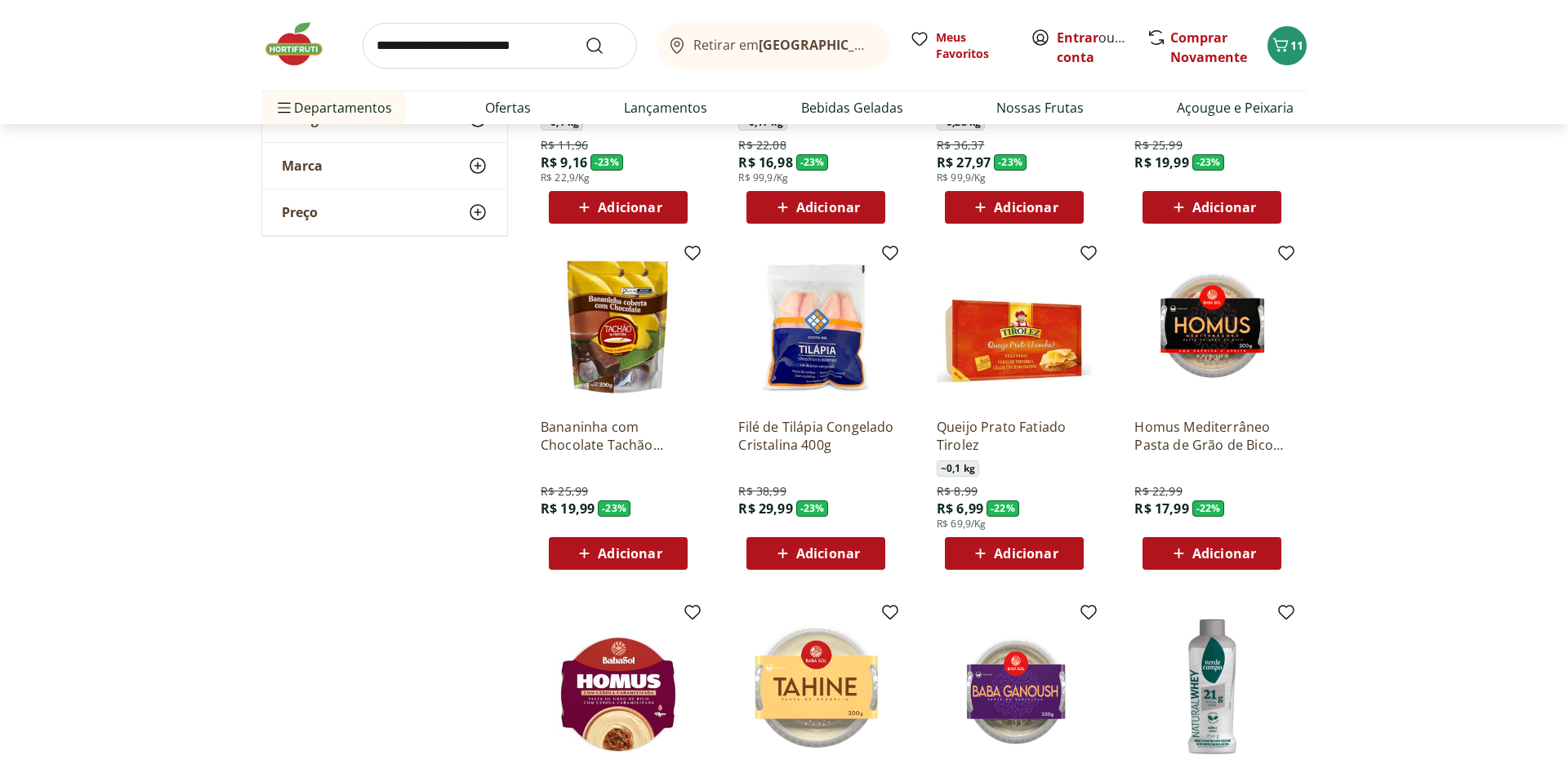
click at [817, 548] on span "Adicionar" at bounding box center [828, 553] width 63 height 13
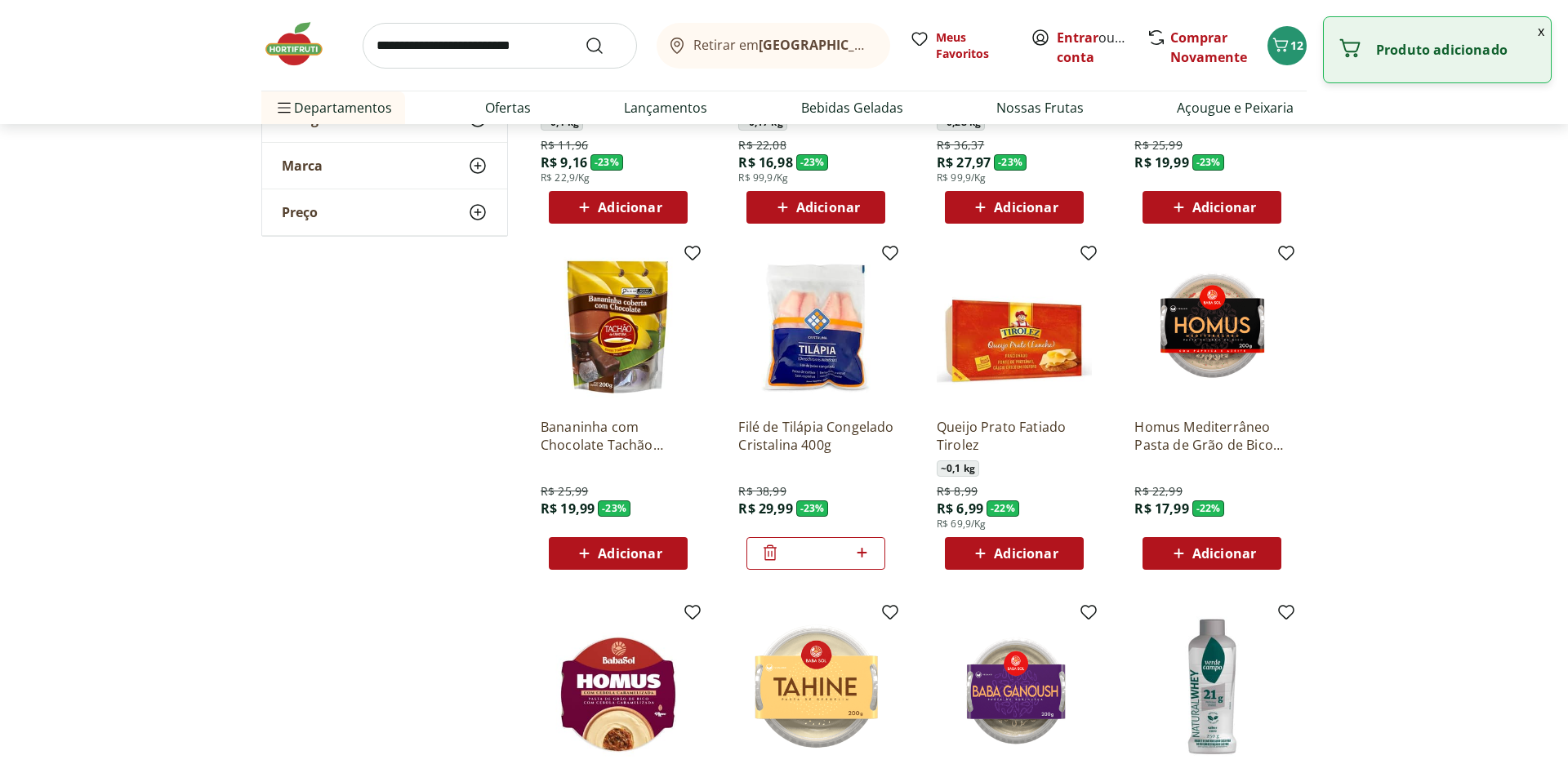
click at [865, 552] on icon at bounding box center [862, 552] width 21 height 20
type input "*"
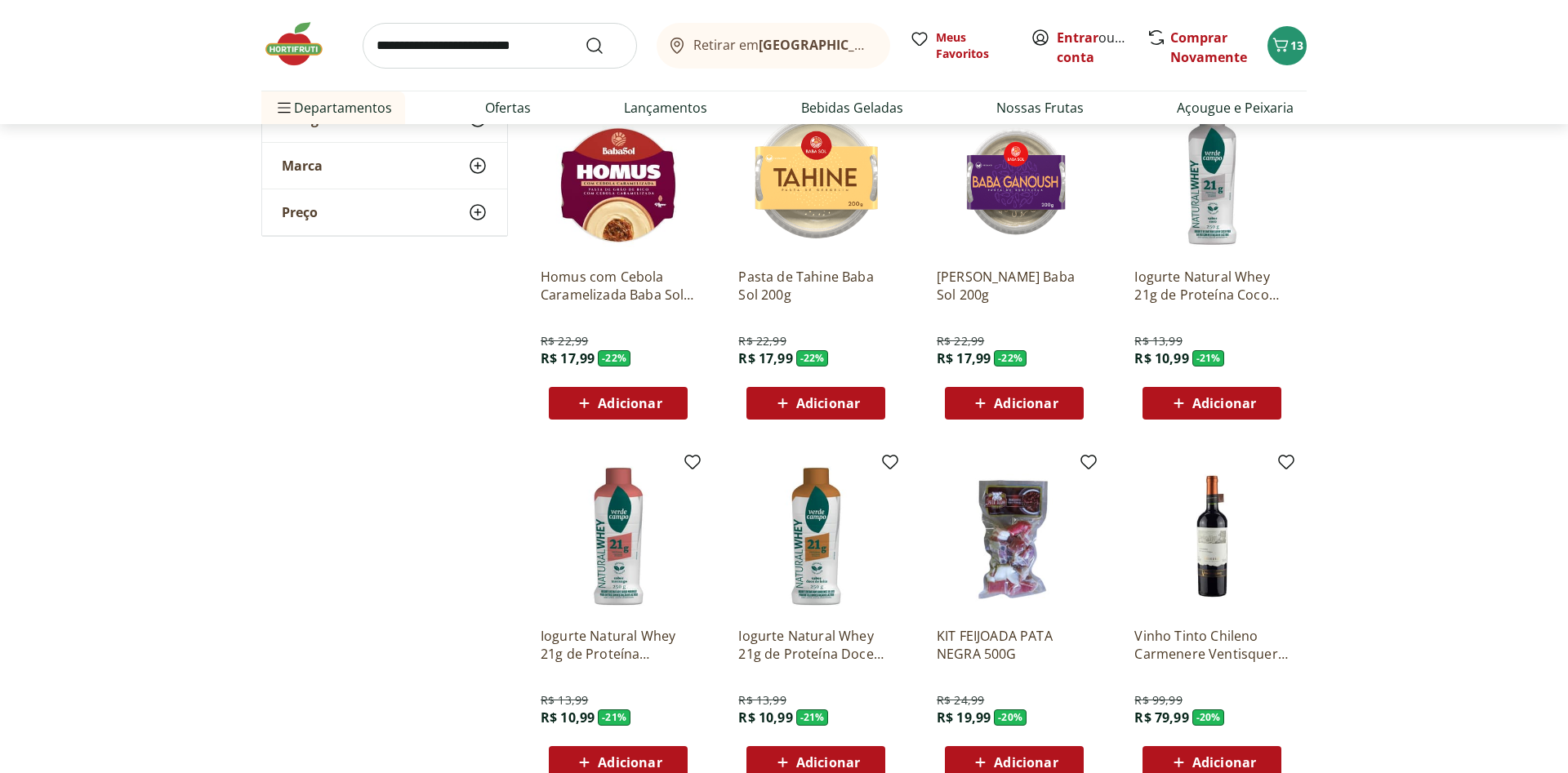
scroll to position [2998, 0]
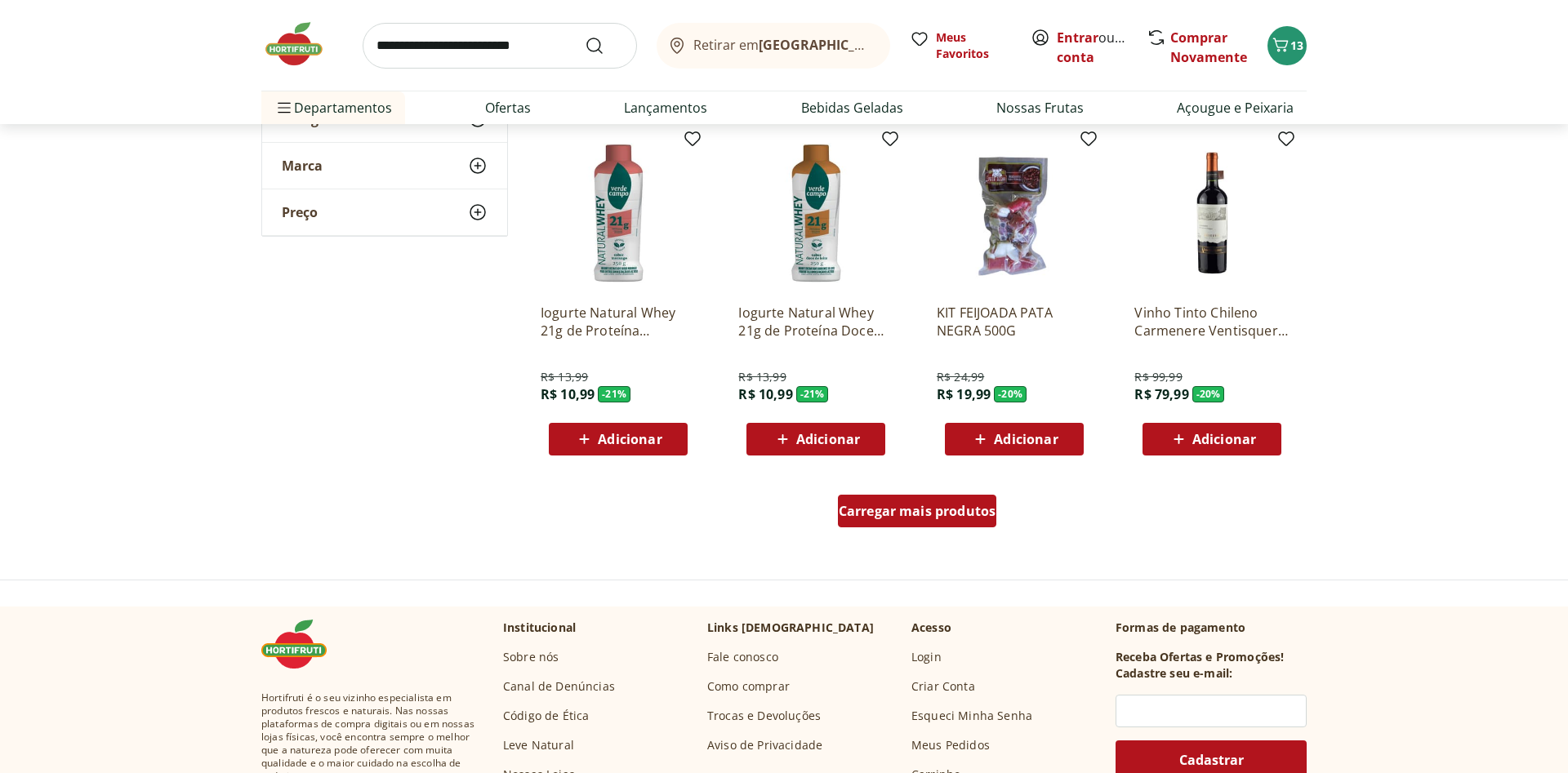
click at [939, 498] on div "Carregar mais produtos" at bounding box center [917, 511] width 159 height 33
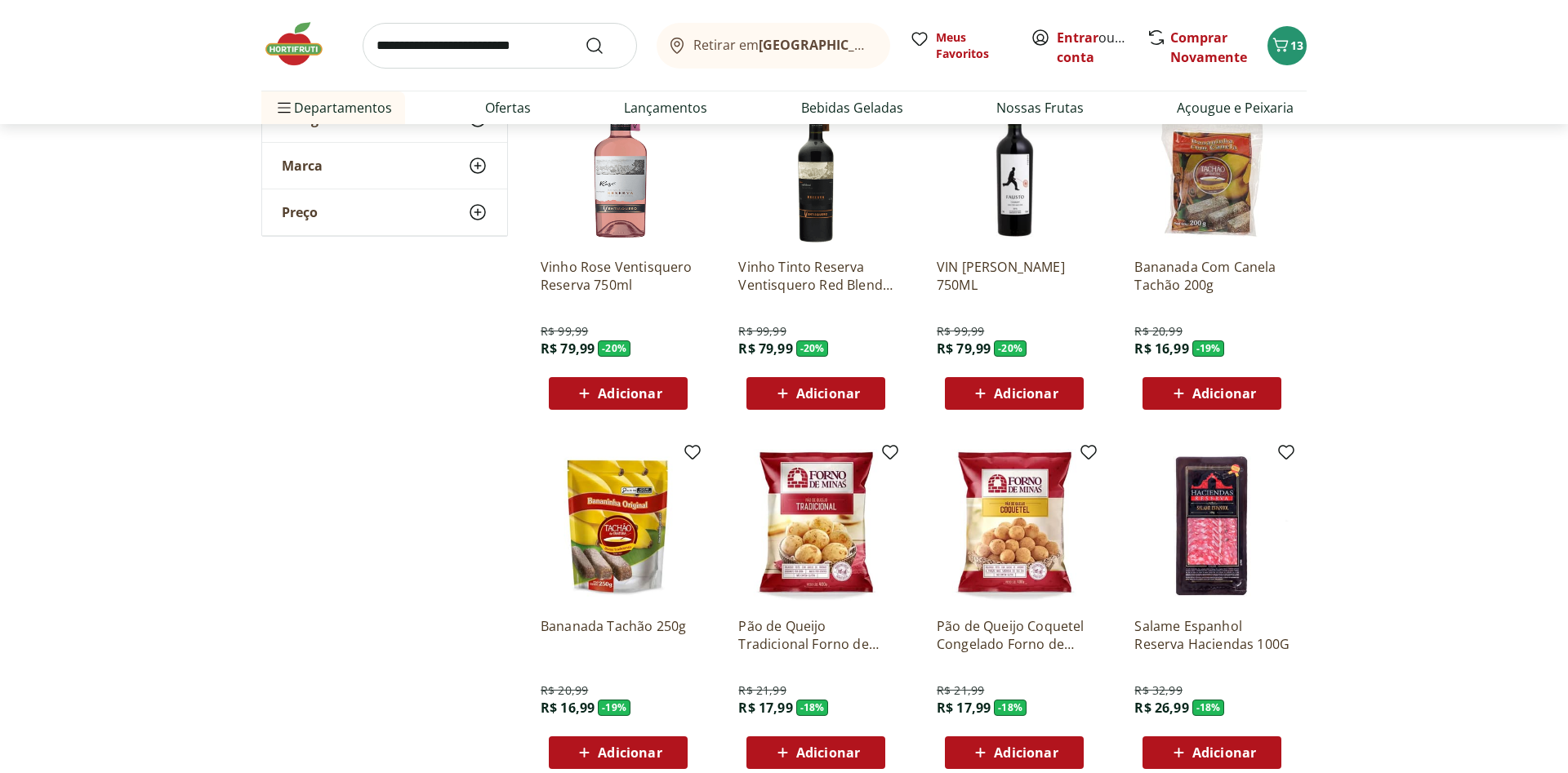
scroll to position [3913, 0]
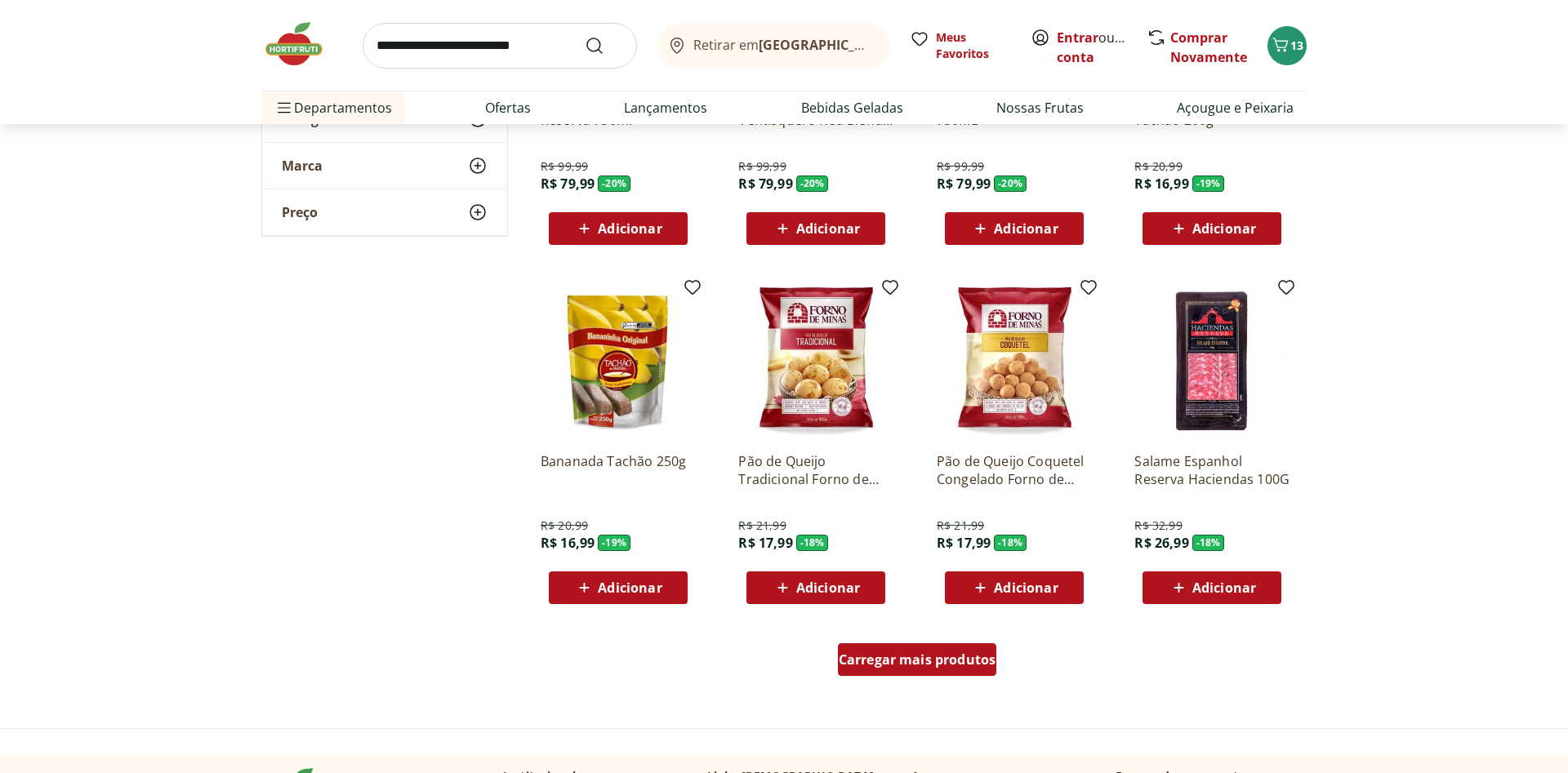
click at [899, 657] on span "Carregar mais produtos" at bounding box center [917, 659] width 158 height 13
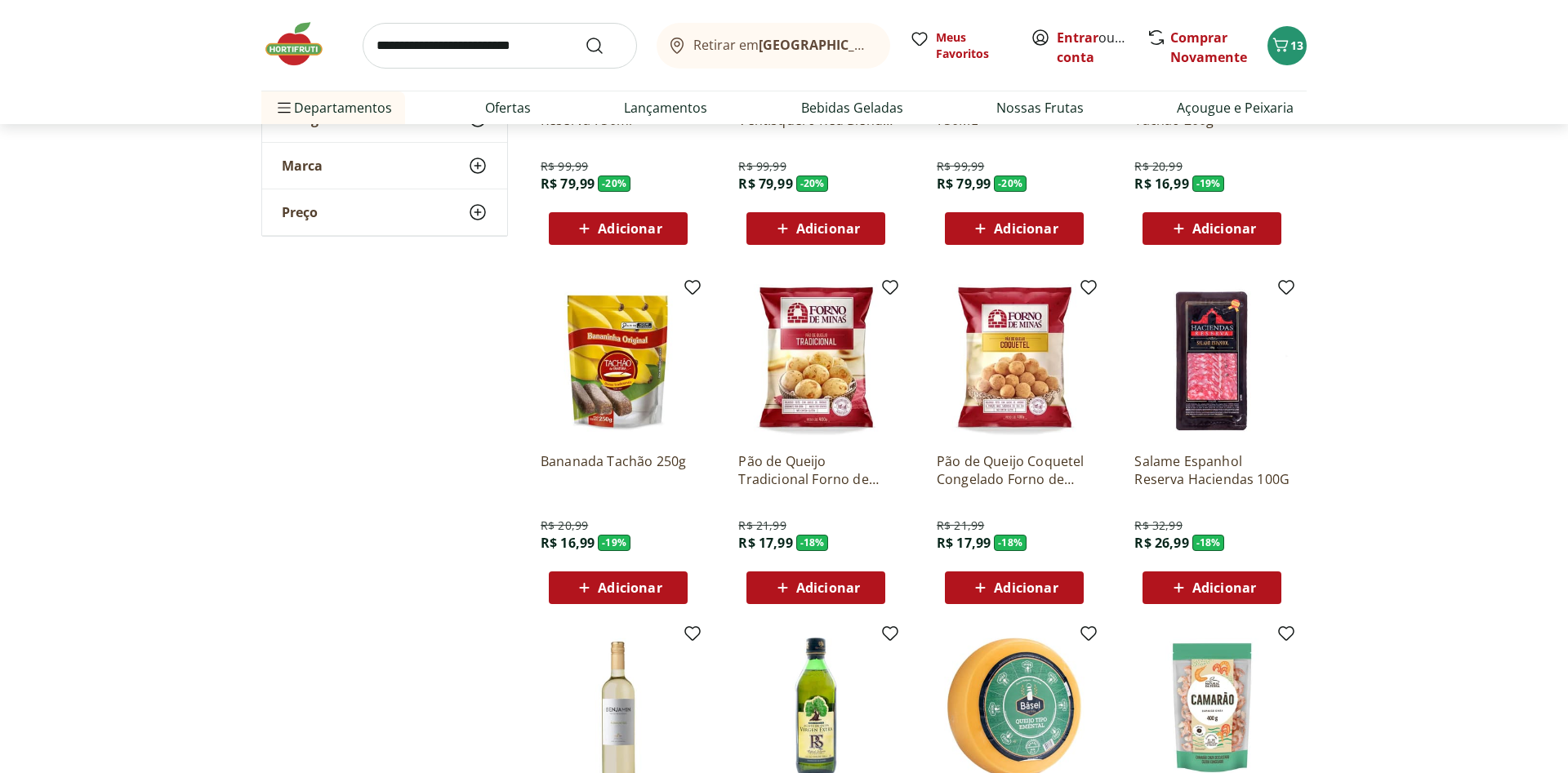
scroll to position [4329, 0]
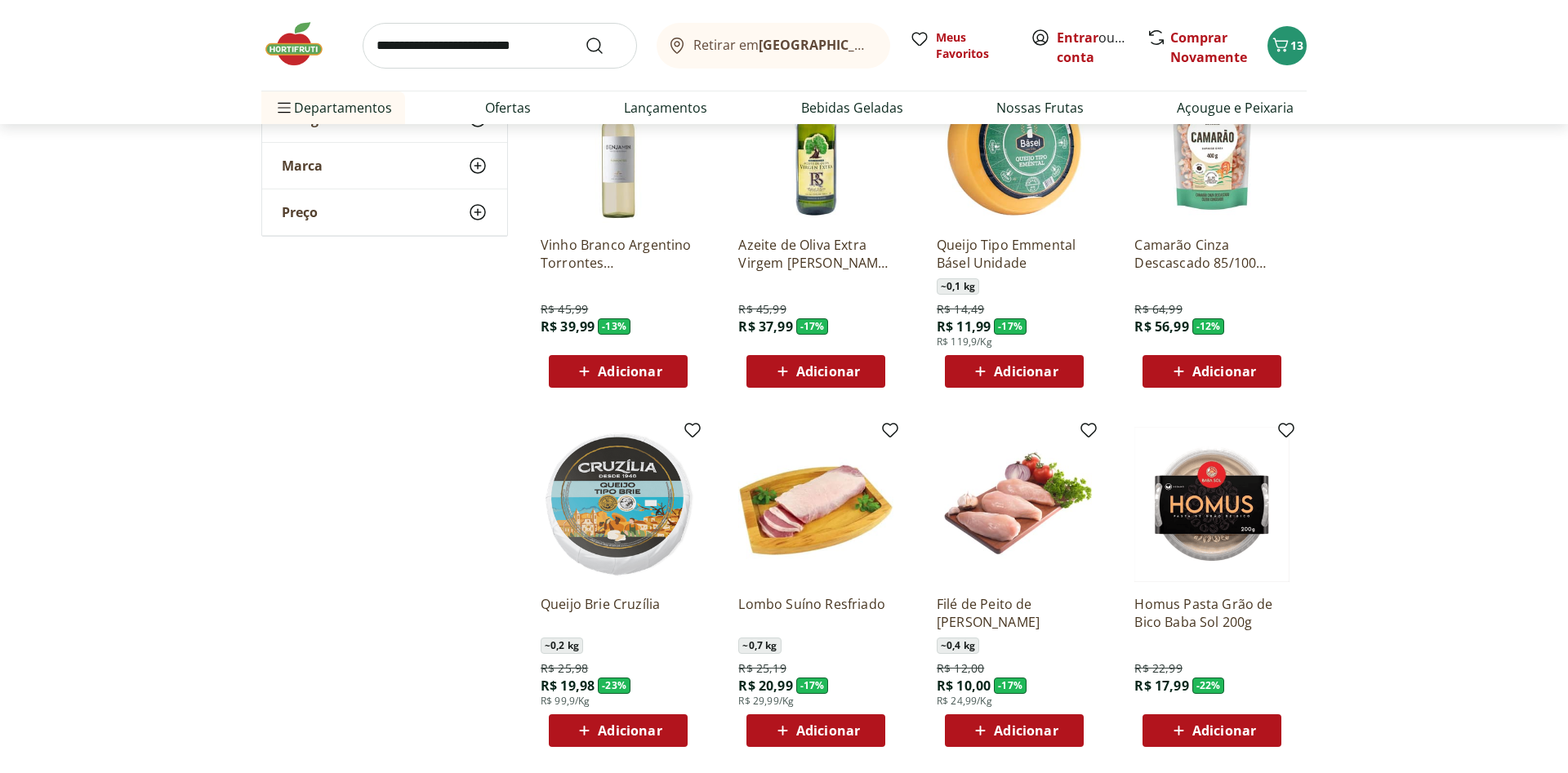
scroll to position [4663, 0]
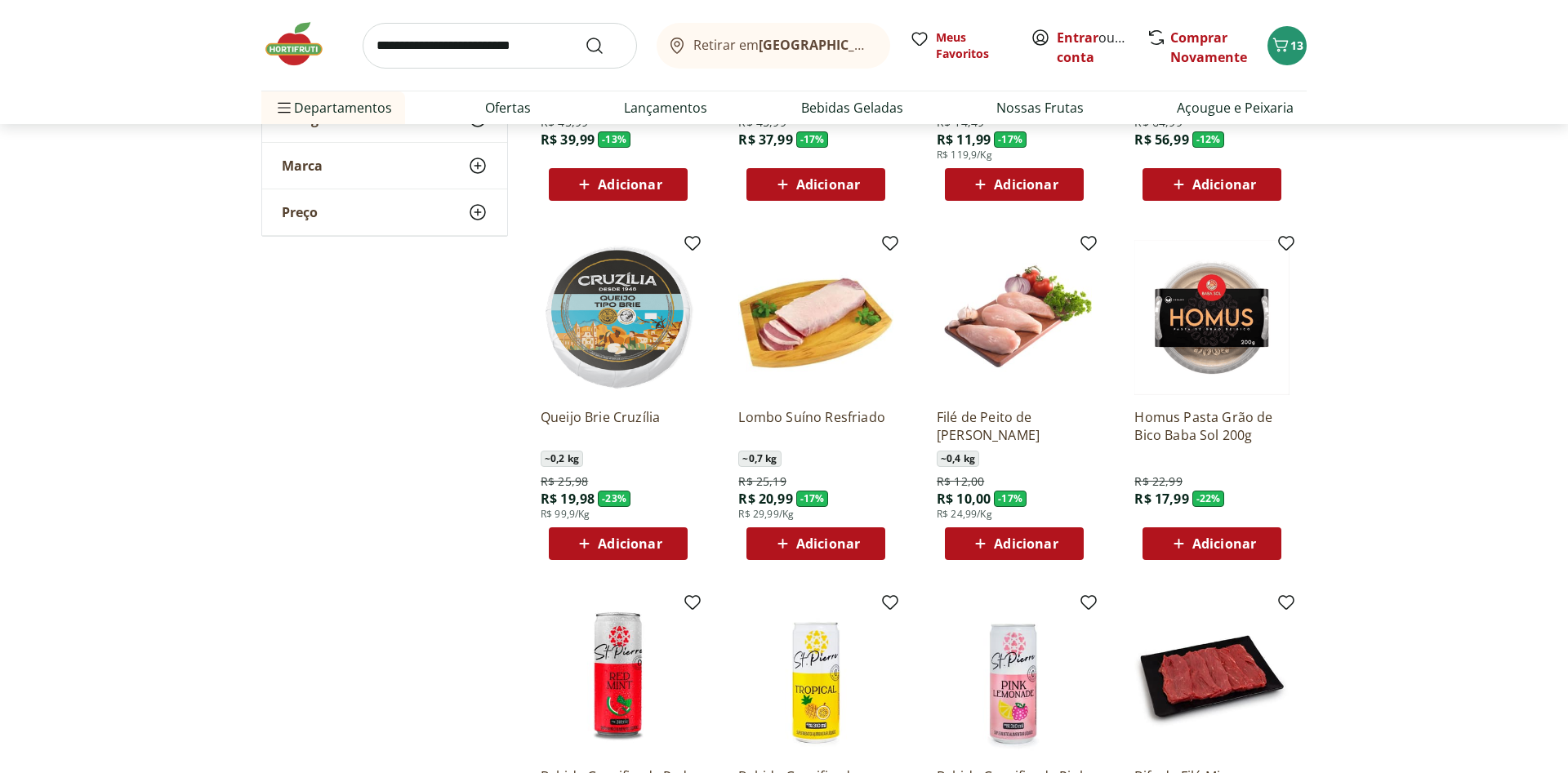
click at [647, 544] on span "Adicionar" at bounding box center [629, 543] width 63 height 13
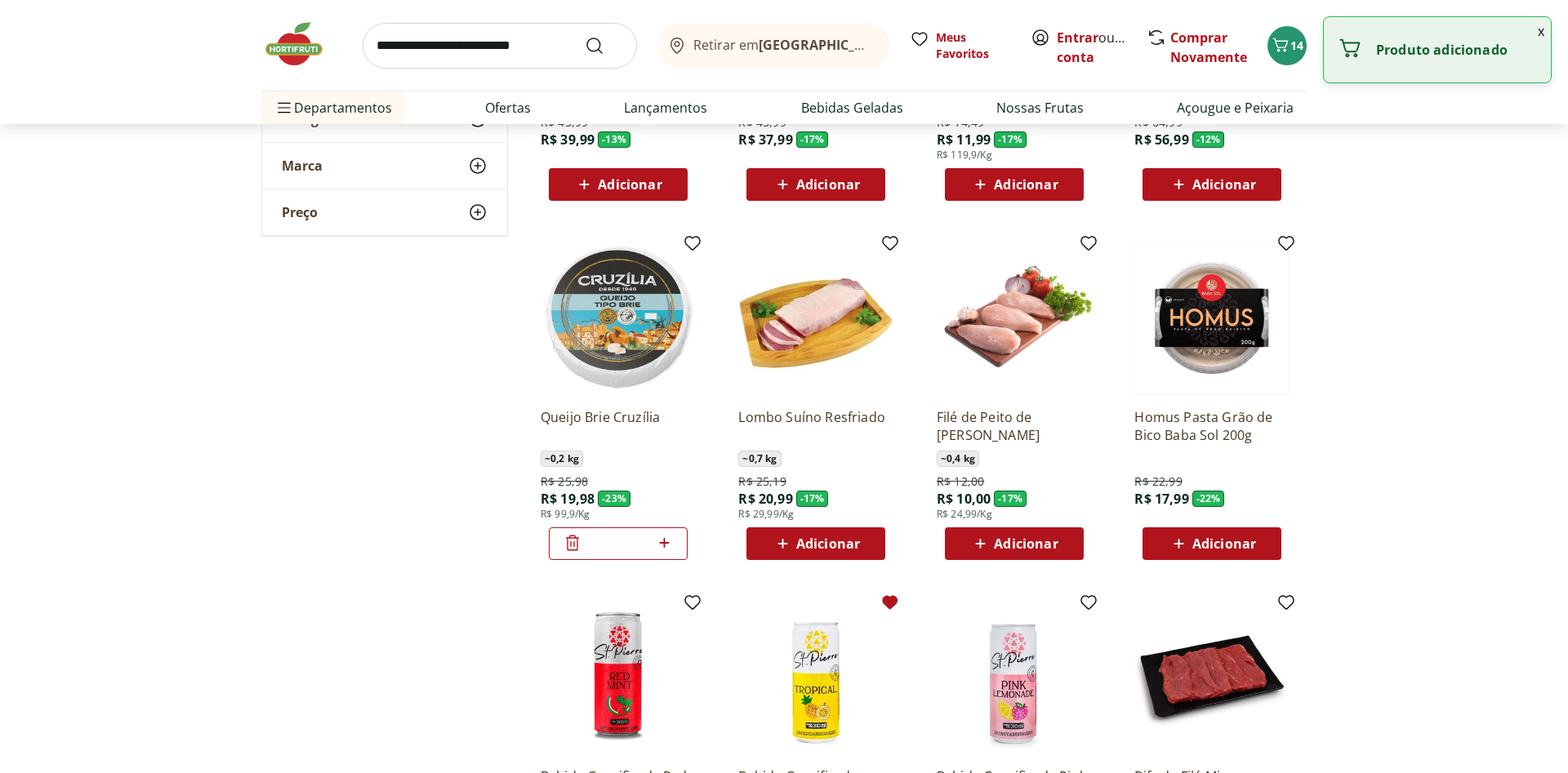
scroll to position [4995, 0]
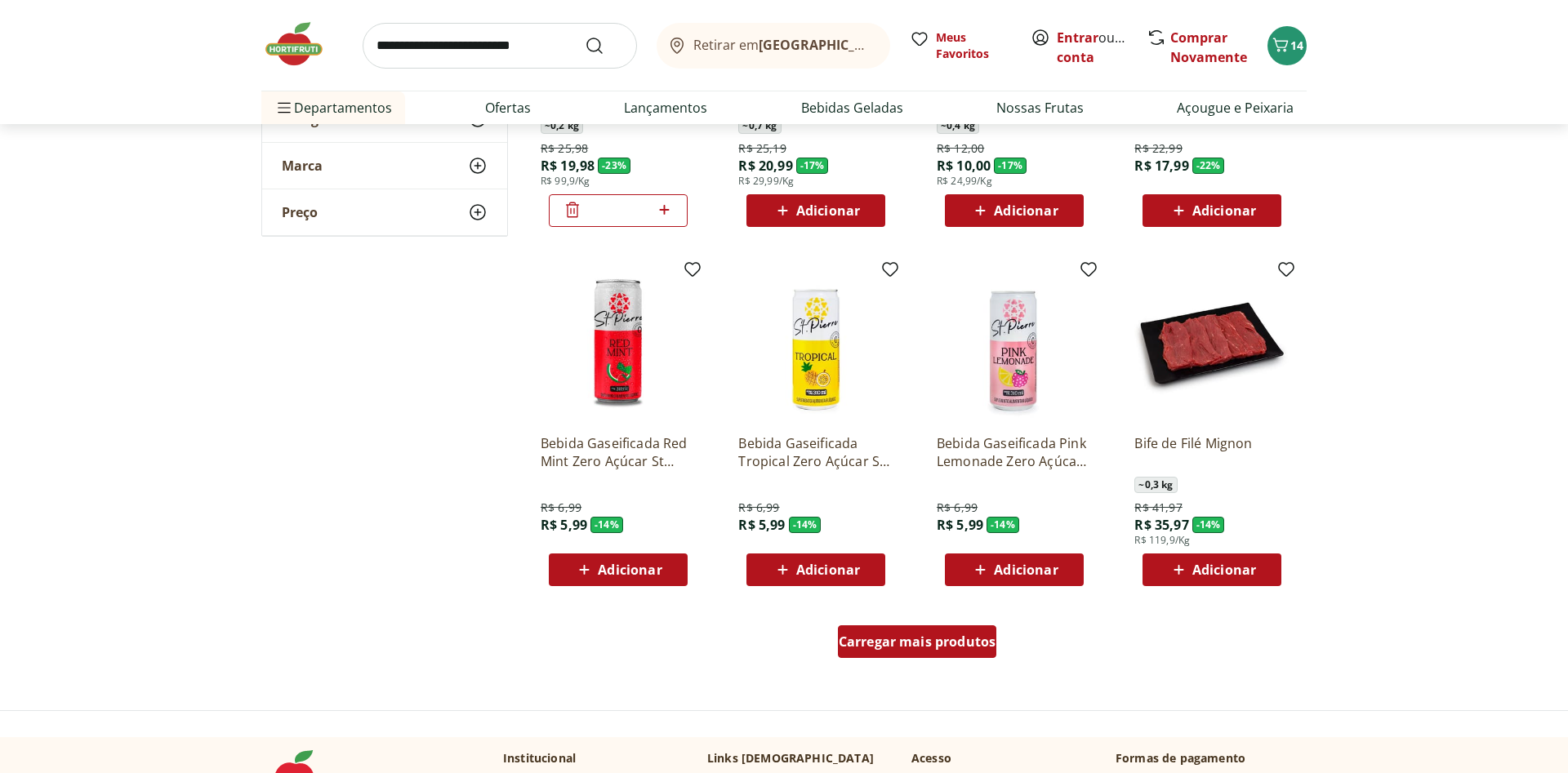
click at [893, 642] on span "Carregar mais produtos" at bounding box center [917, 641] width 158 height 13
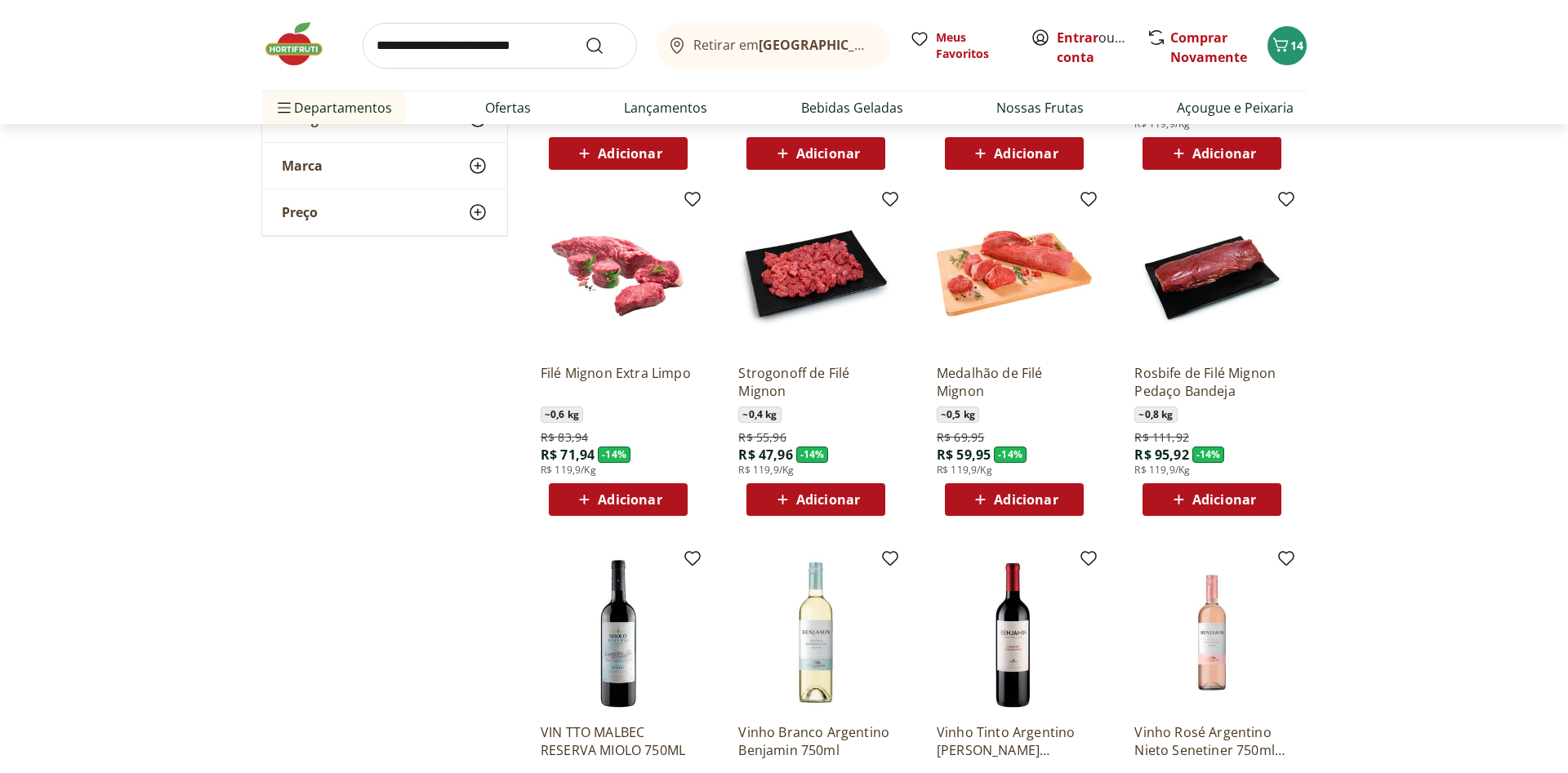
scroll to position [5995, 0]
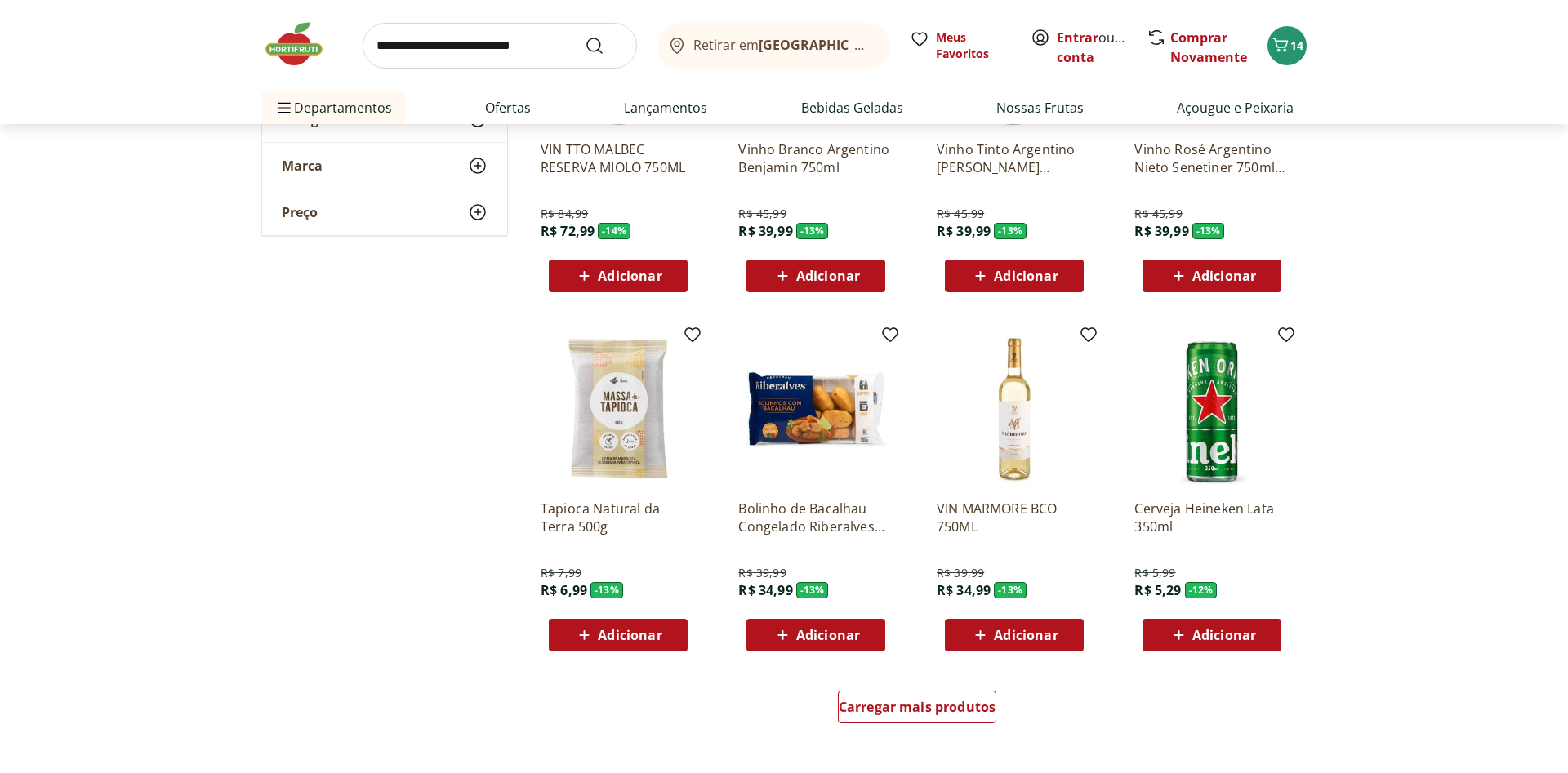
scroll to position [6494, 0]
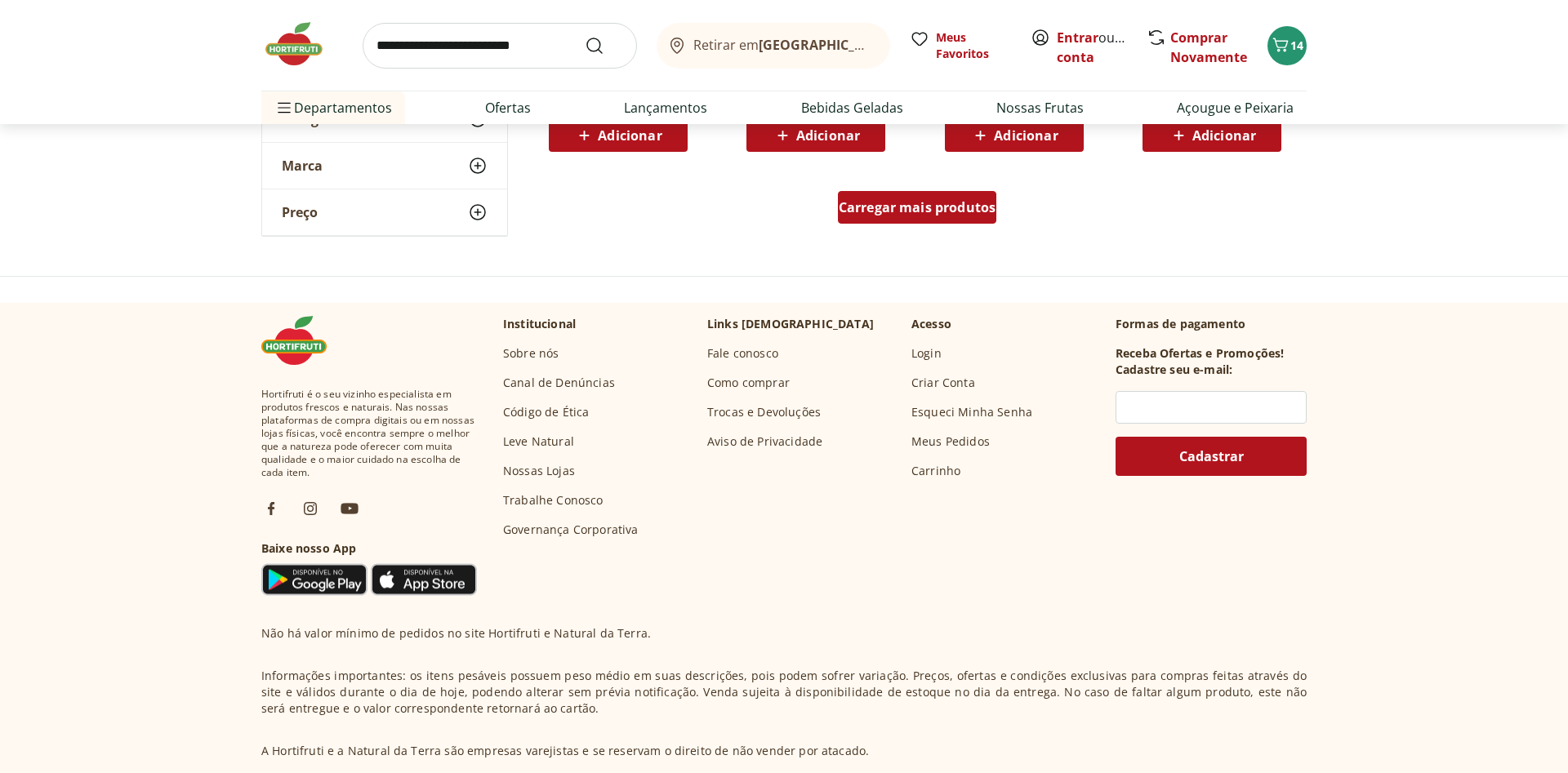
click at [921, 207] on span "Carregar mais produtos" at bounding box center [917, 207] width 158 height 13
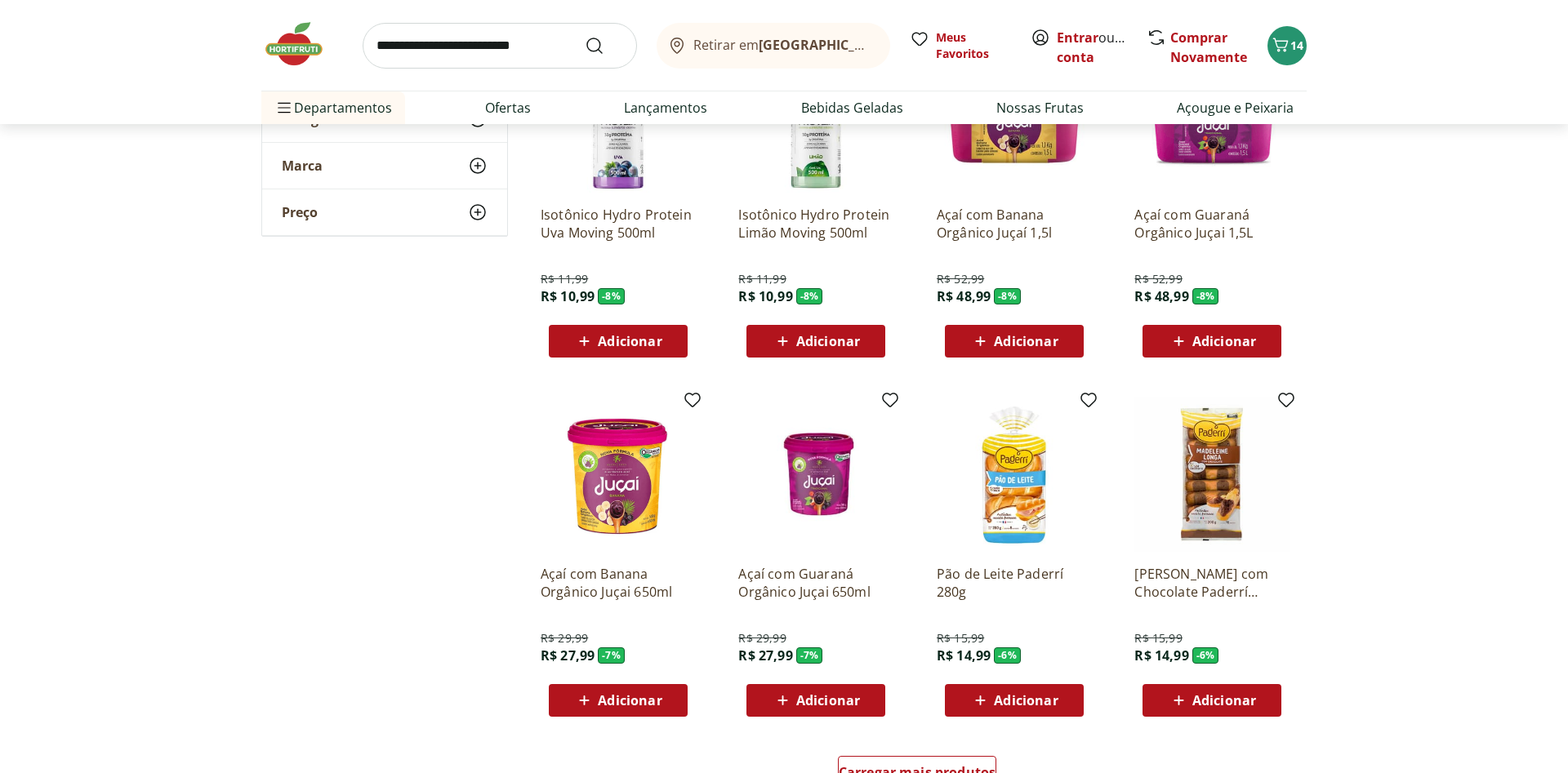
scroll to position [7577, 0]
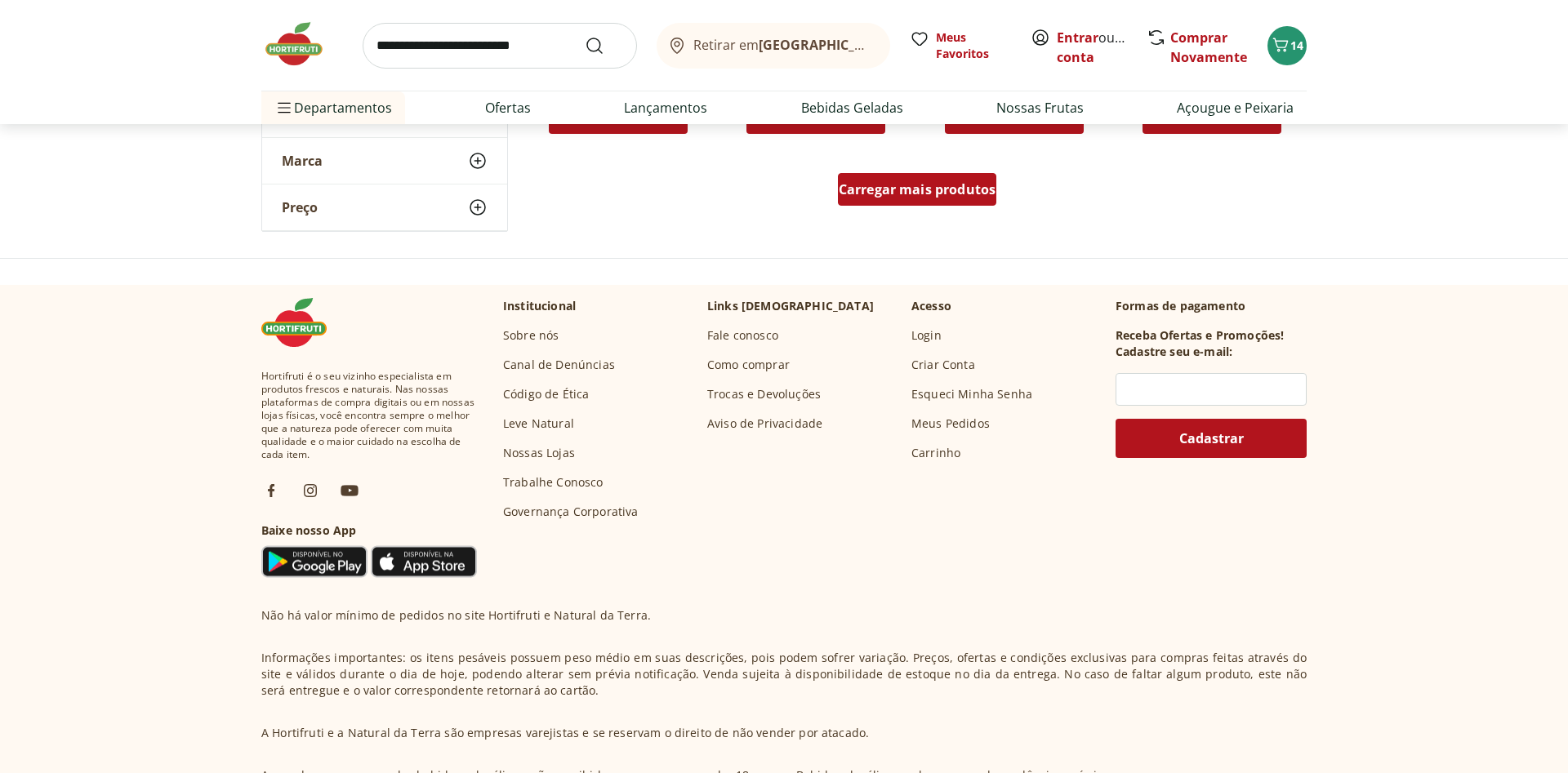
click at [870, 184] on span "Carregar mais produtos" at bounding box center [917, 189] width 158 height 13
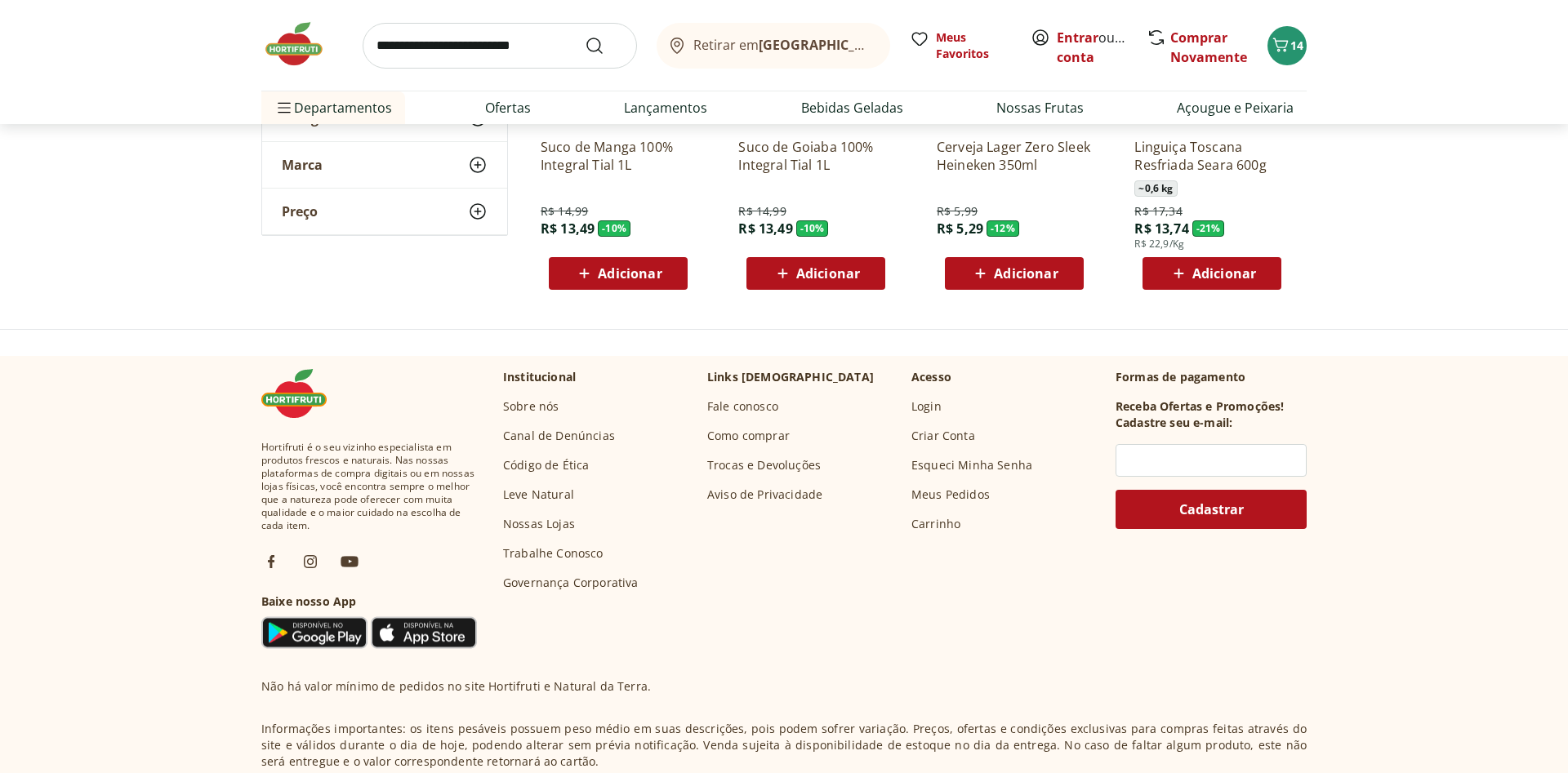
scroll to position [8493, 0]
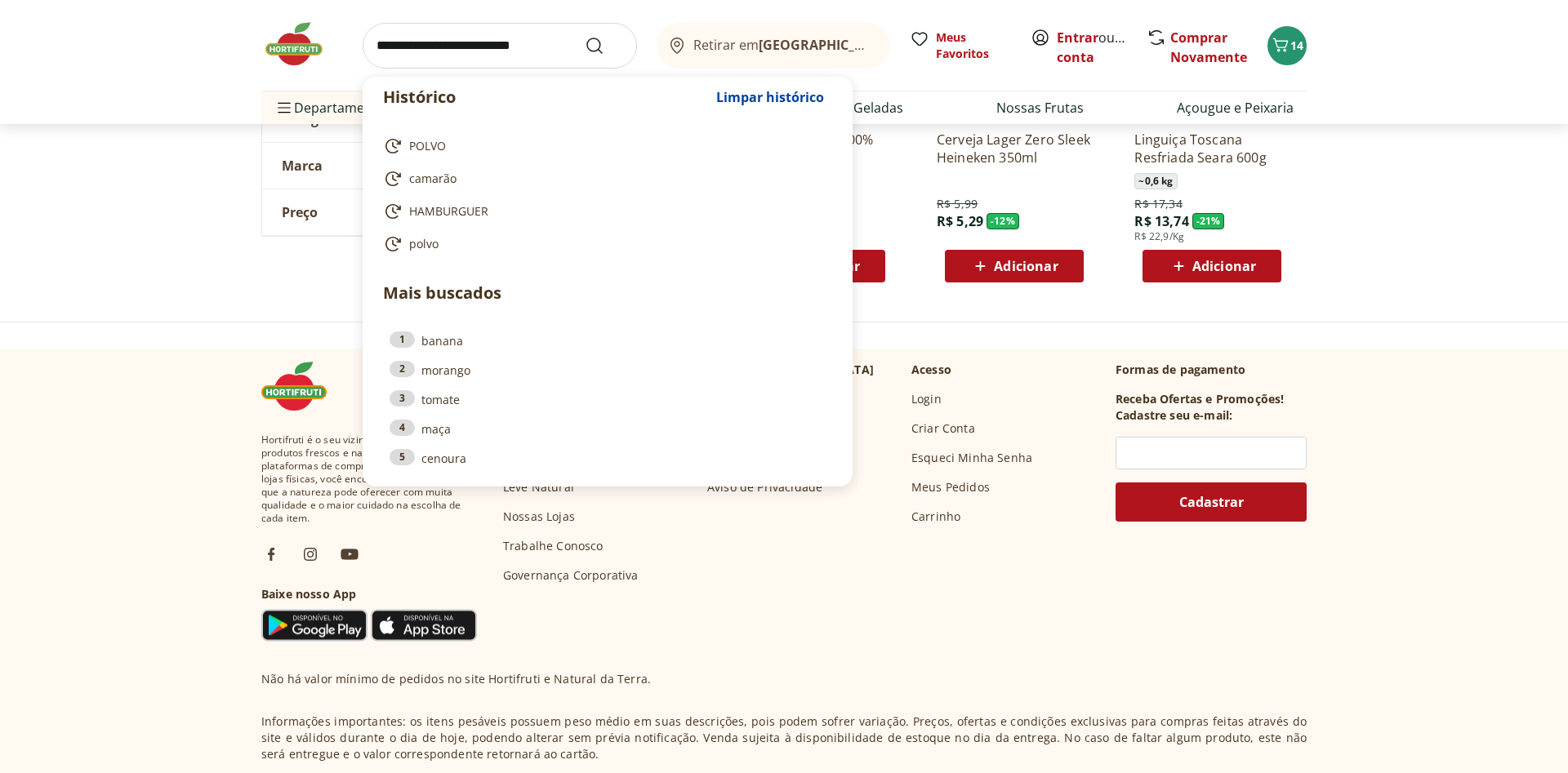
click at [515, 30] on input "search" at bounding box center [500, 45] width 274 height 45
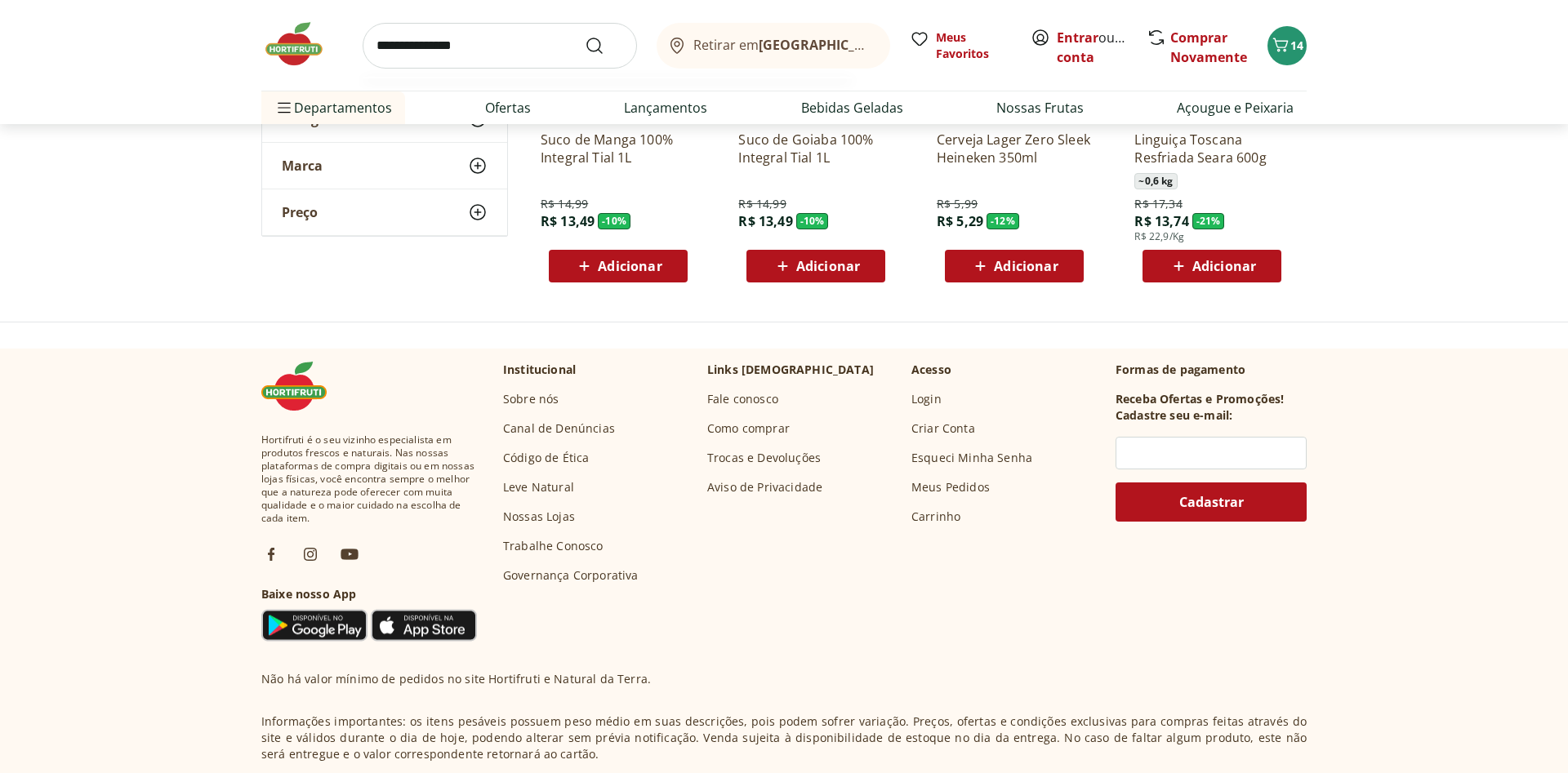
type input "**********"
click at [585, 36] on button "Submit Search" at bounding box center [604, 45] width 39 height 20
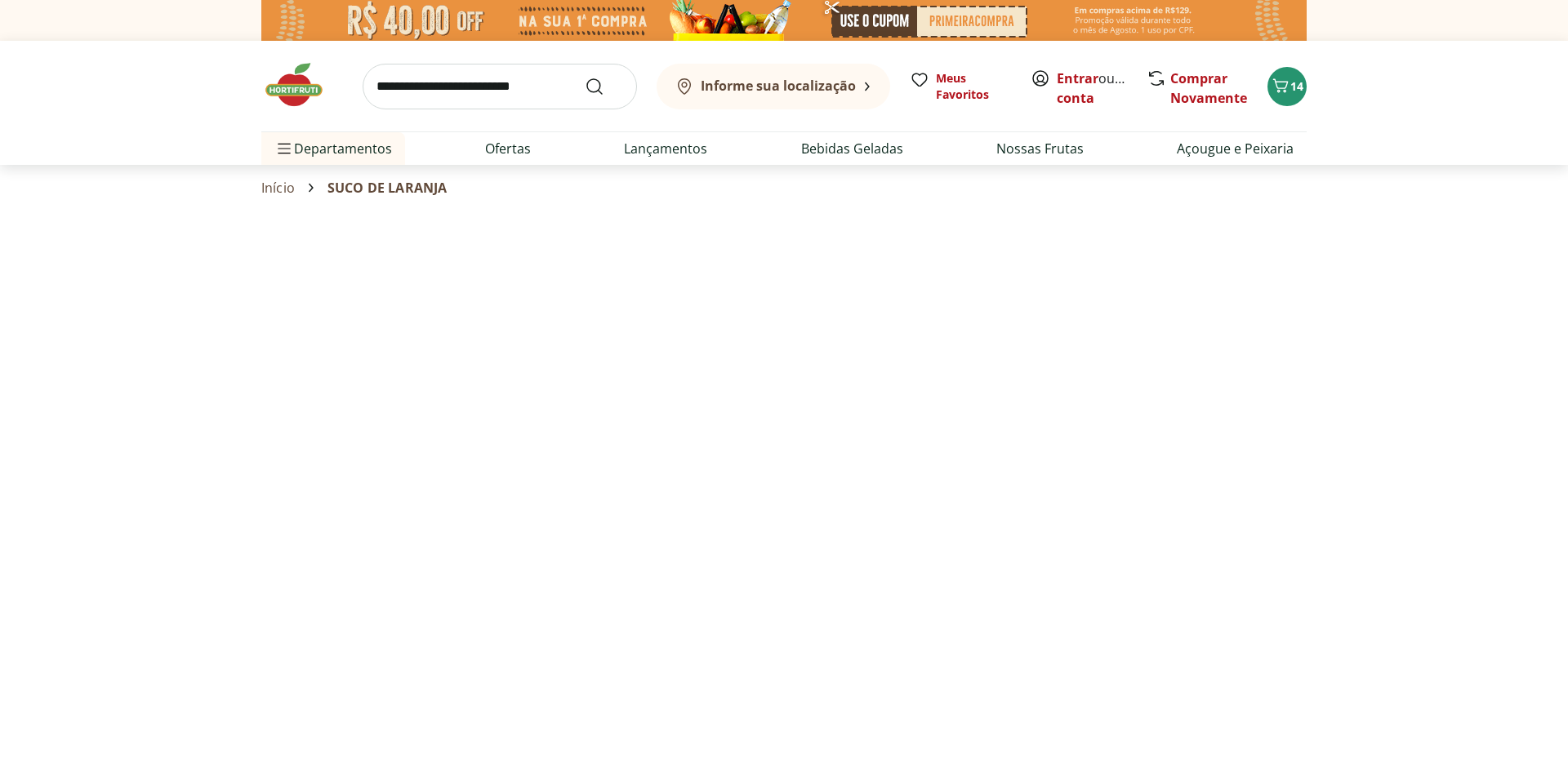
select select "**********"
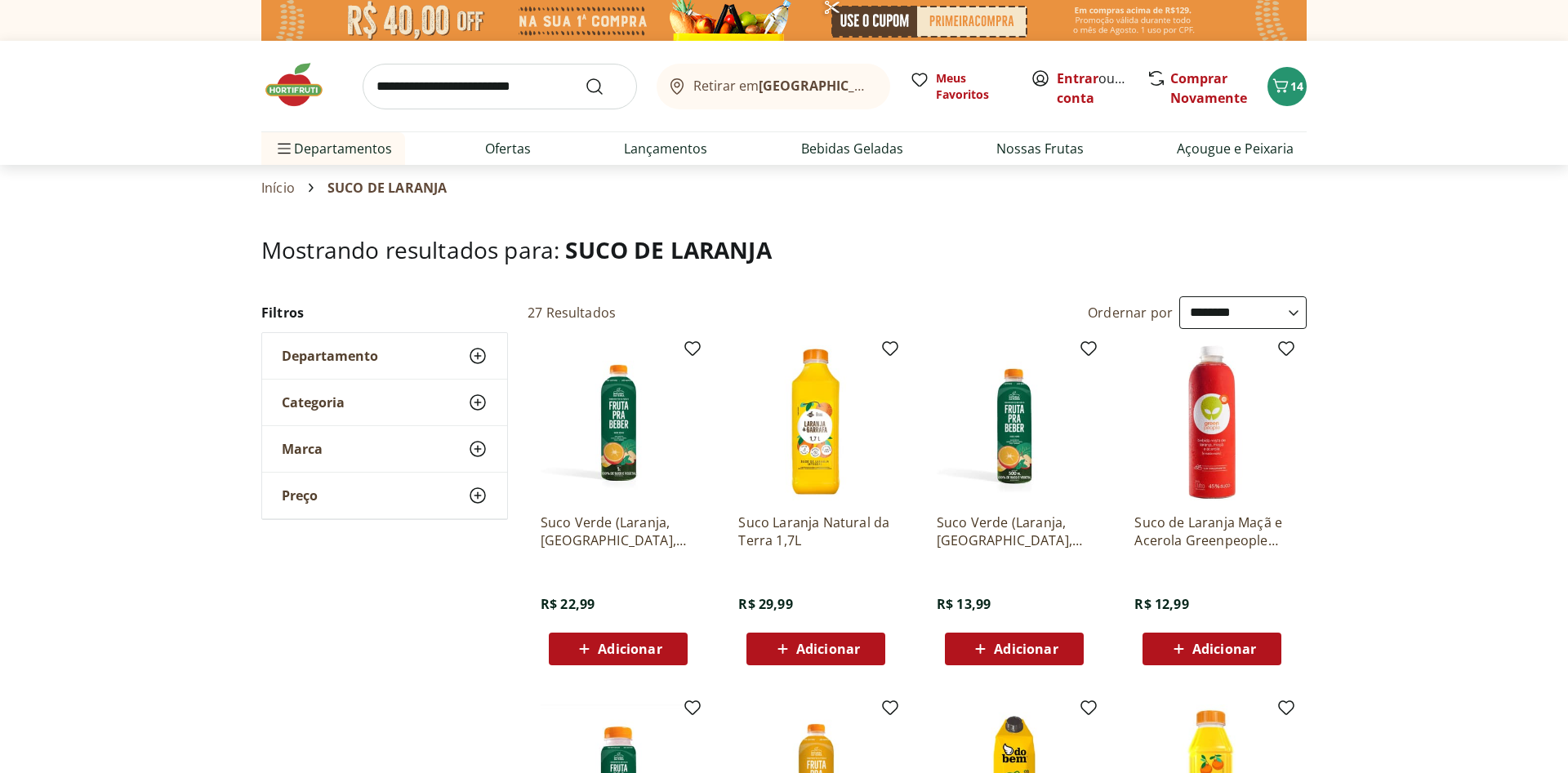
click at [476, 354] on icon at bounding box center [478, 356] width 20 height 20
click at [477, 510] on icon at bounding box center [478, 510] width 20 height 20
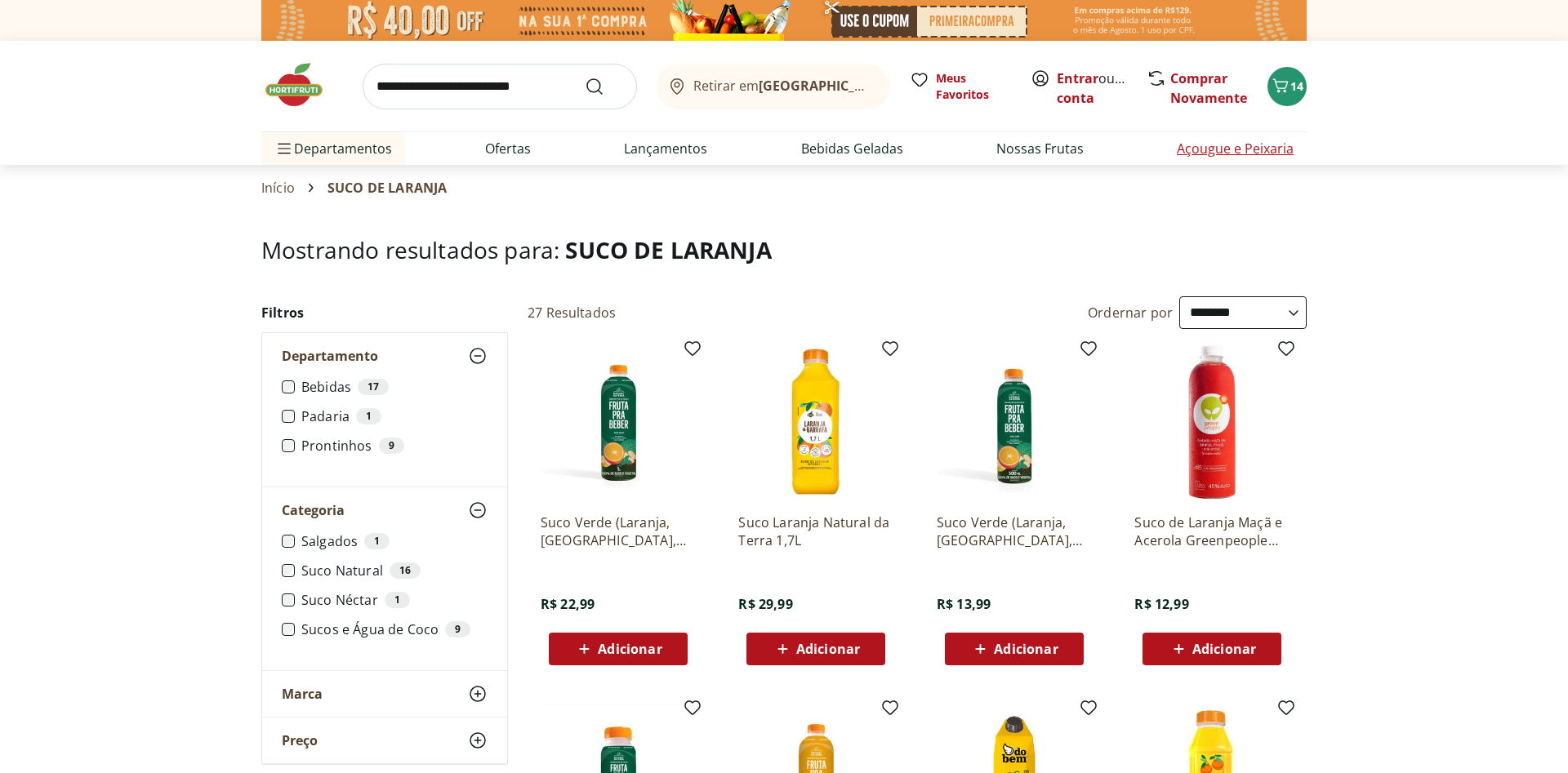
click at [1275, 147] on link "Açougue e Peixaria" at bounding box center [1235, 148] width 117 height 20
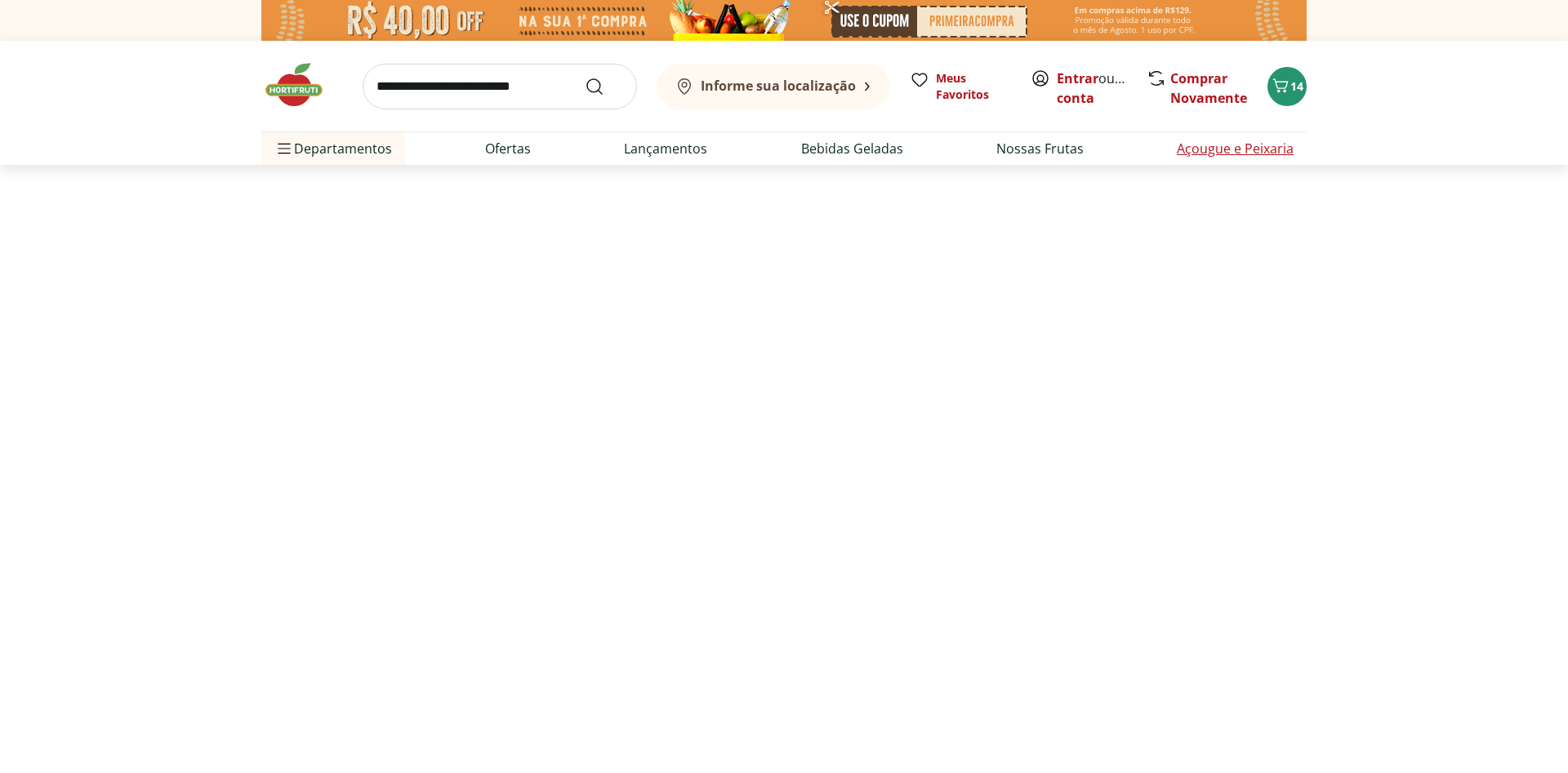
select select "**********"
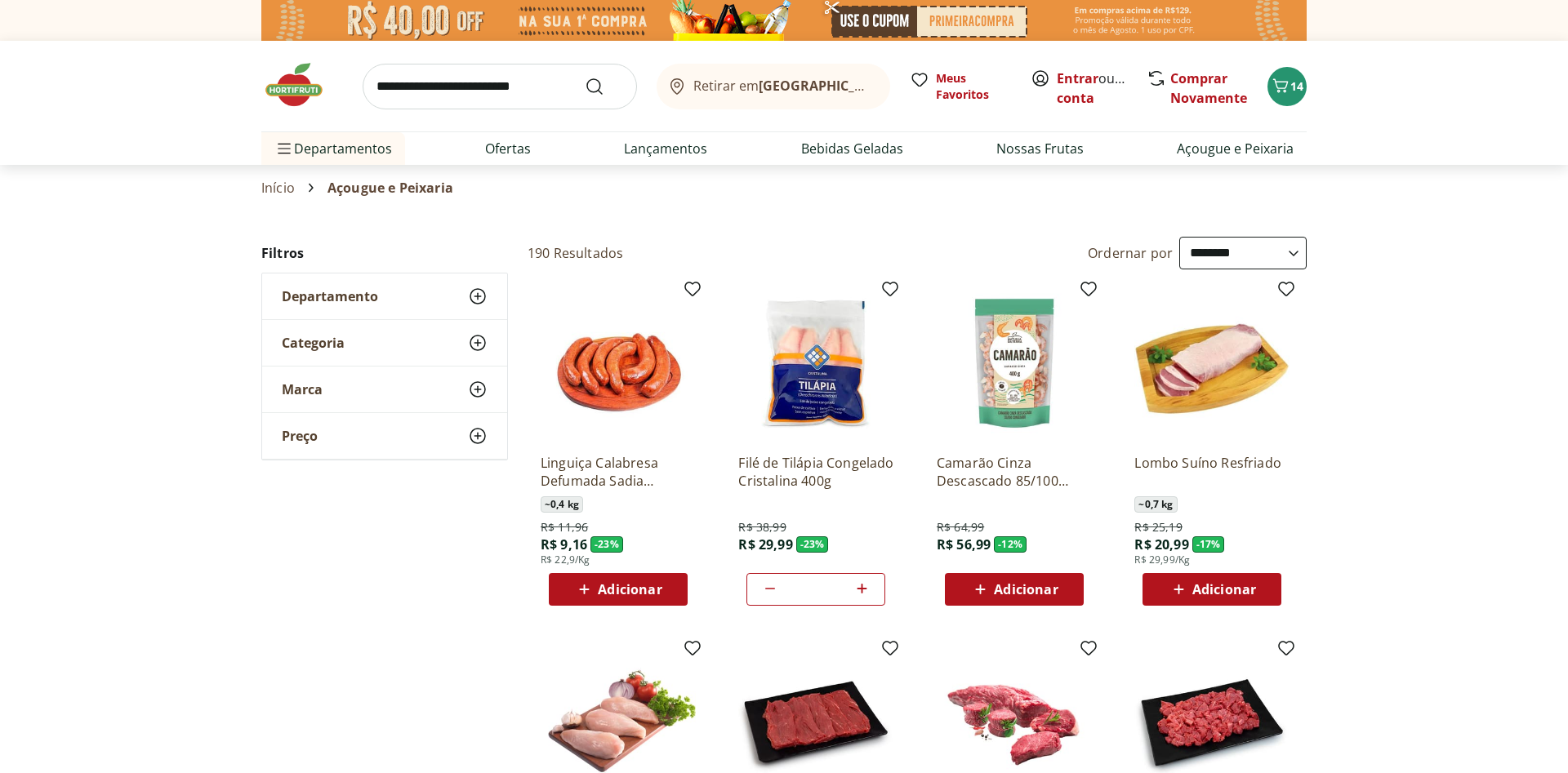
click at [474, 303] on icon at bounding box center [478, 296] width 20 height 20
click at [478, 297] on icon at bounding box center [478, 296] width 20 height 20
click at [266, 182] on link "Início" at bounding box center [278, 188] width 33 height 15
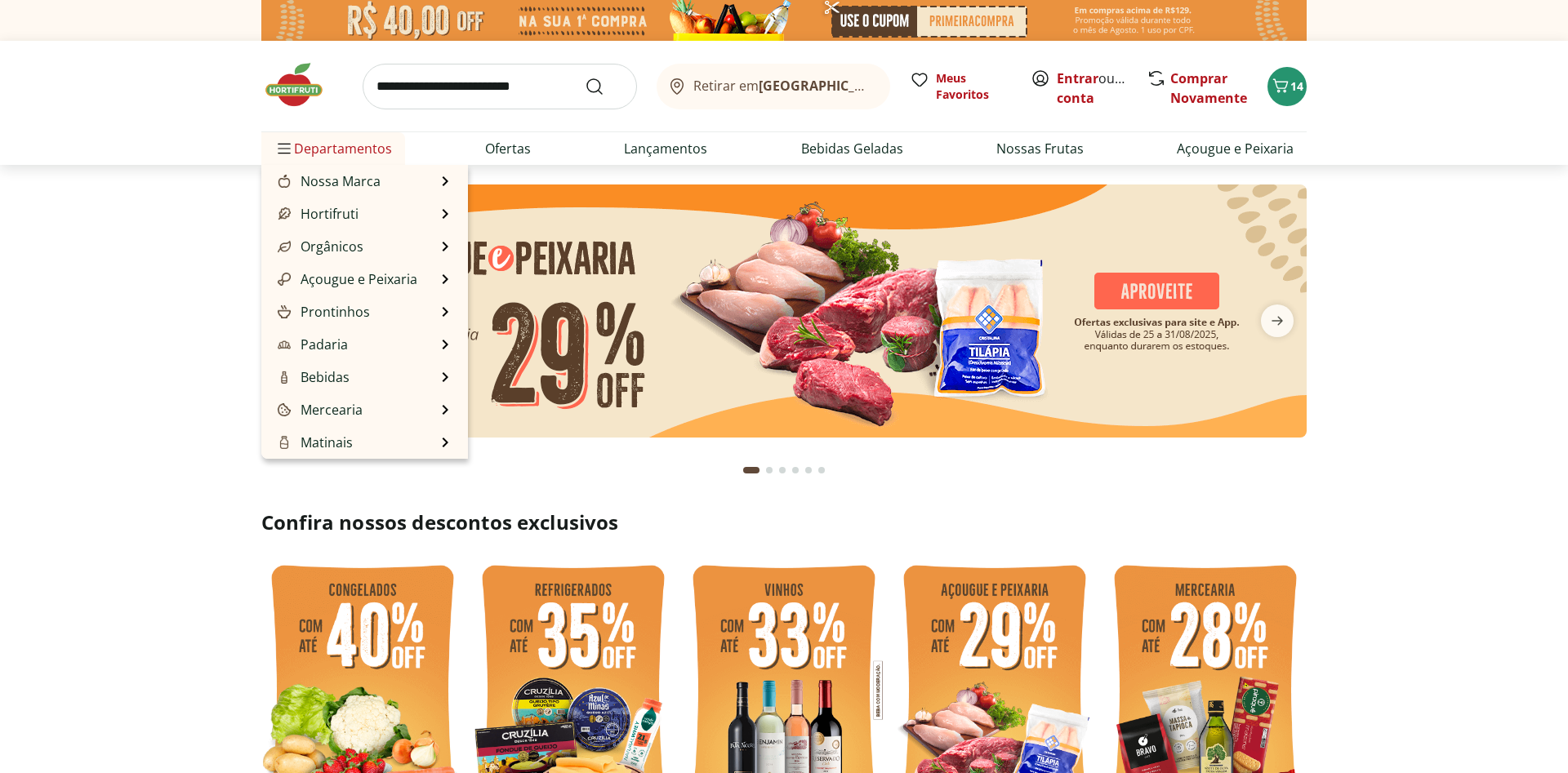
click at [352, 143] on span "Departamentos" at bounding box center [333, 148] width 117 height 39
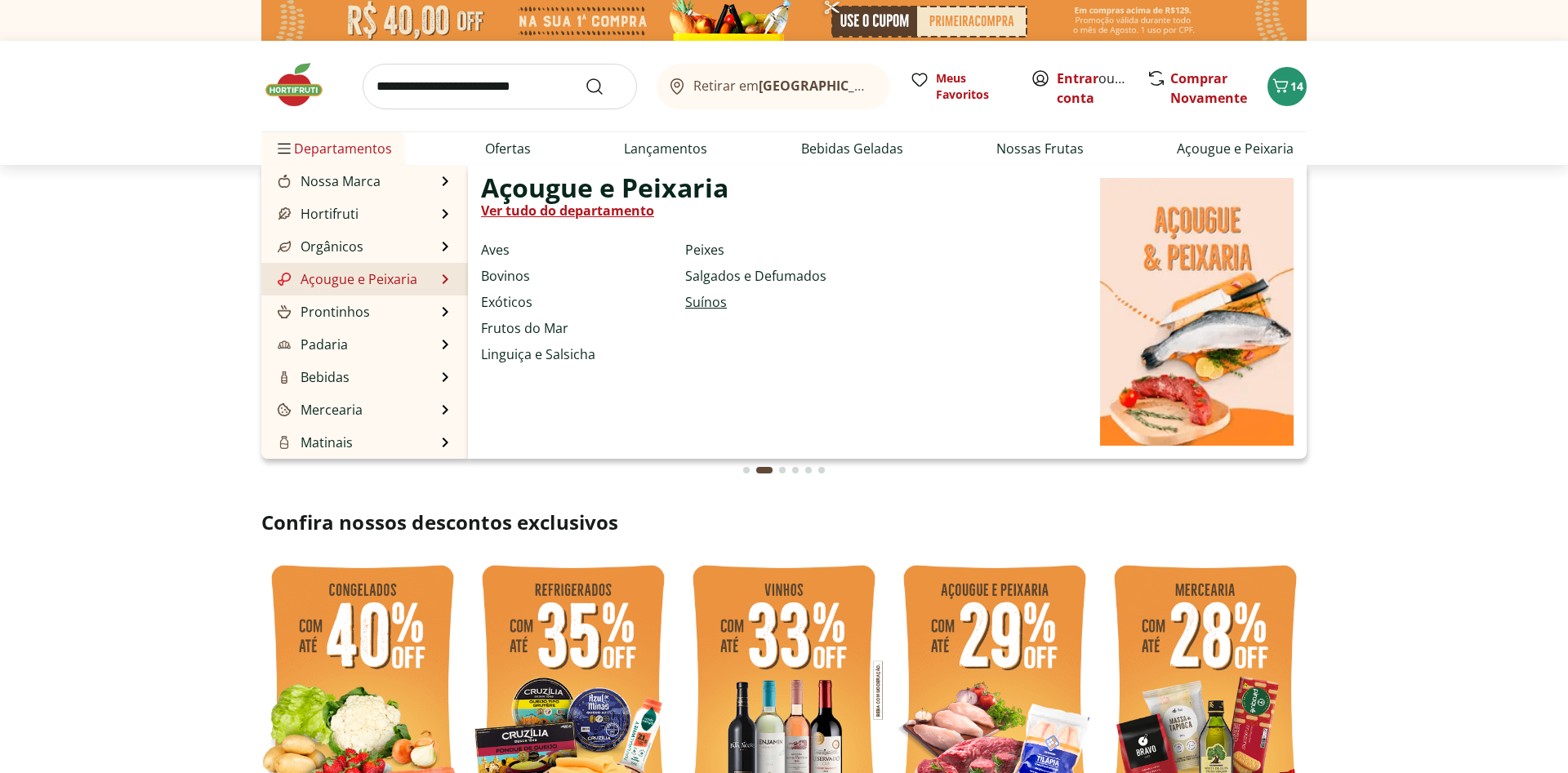
click at [695, 301] on link "Suínos" at bounding box center [706, 302] width 42 height 20
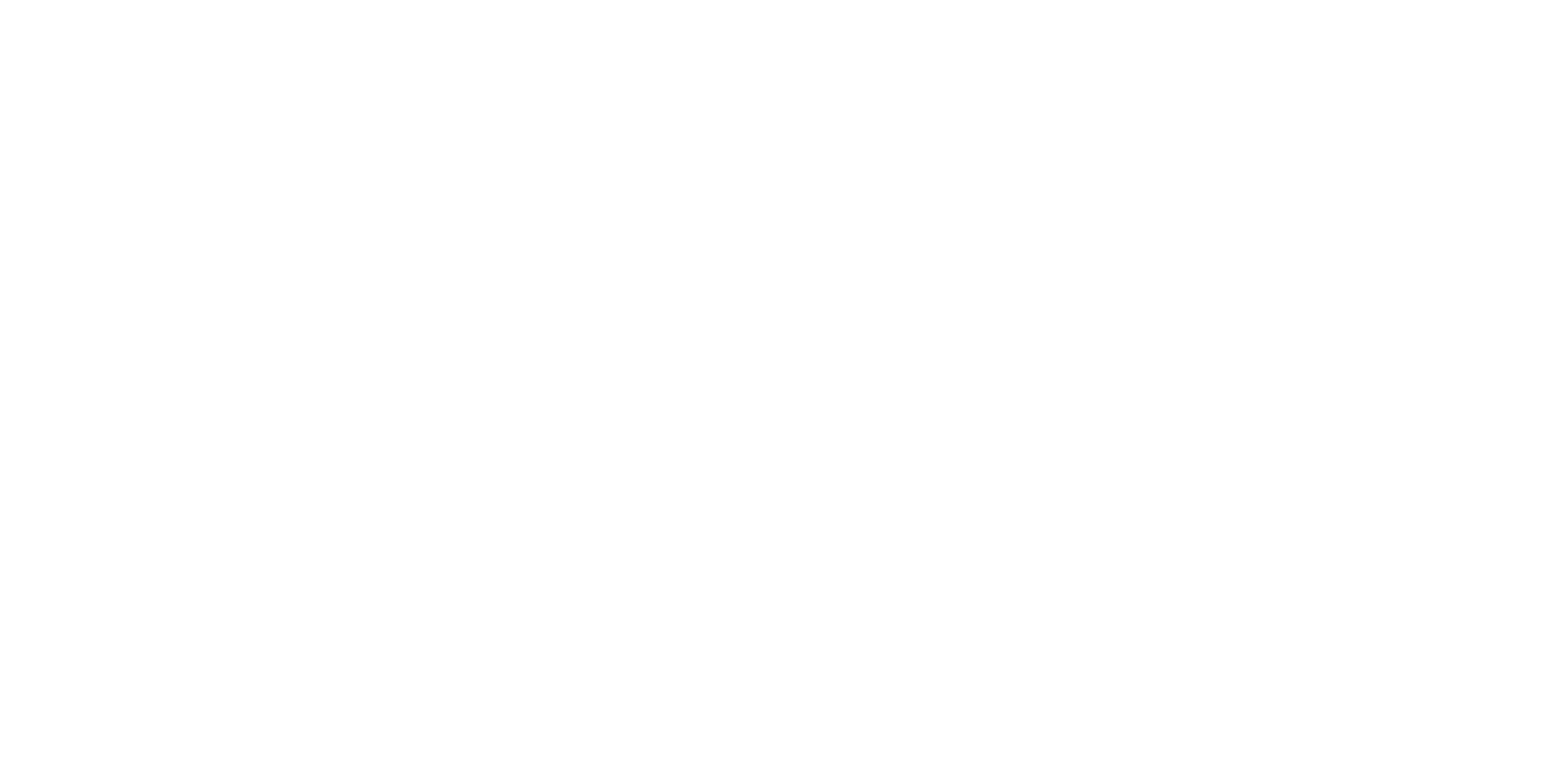
select select "**********"
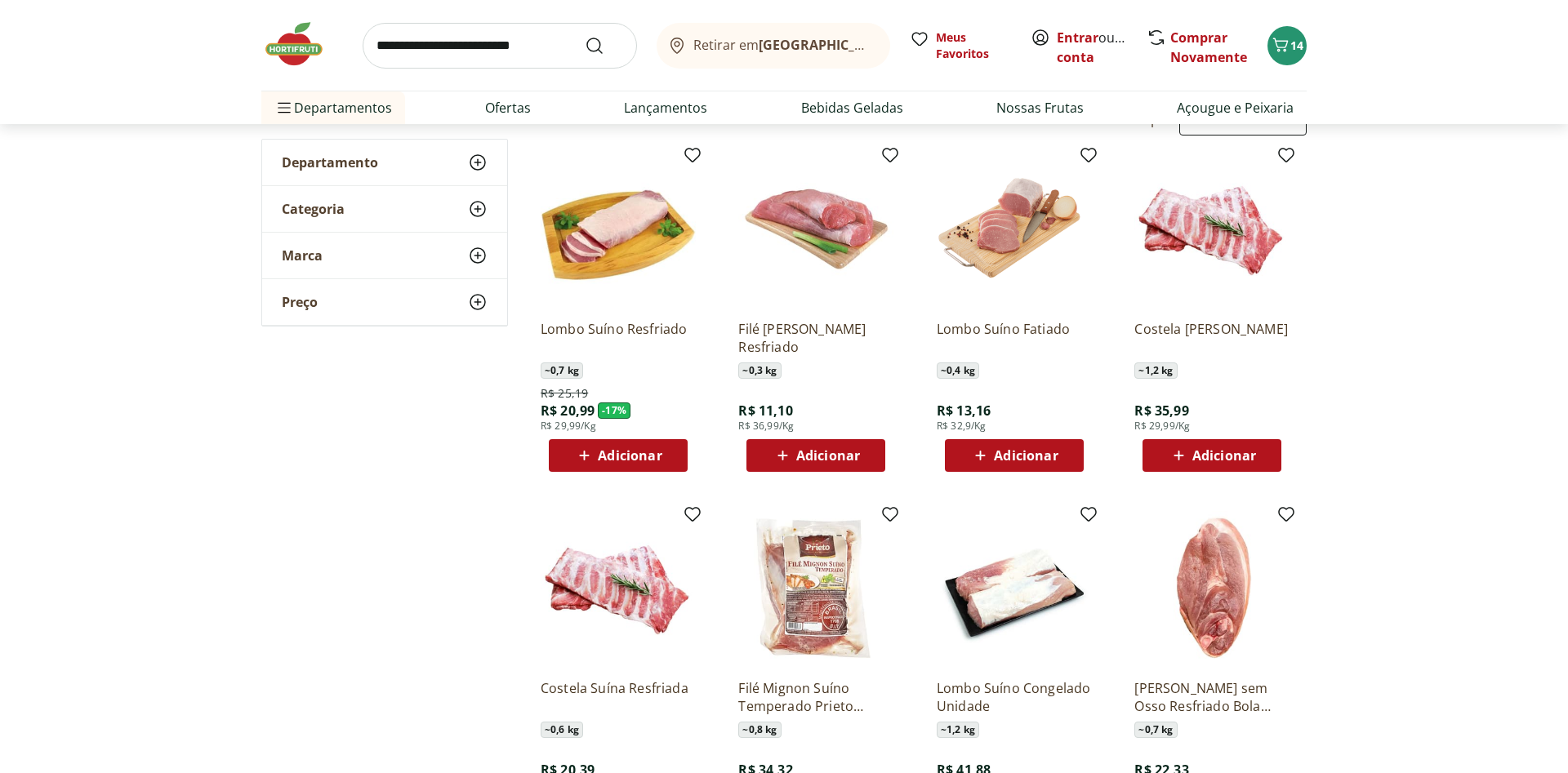
scroll to position [166, 0]
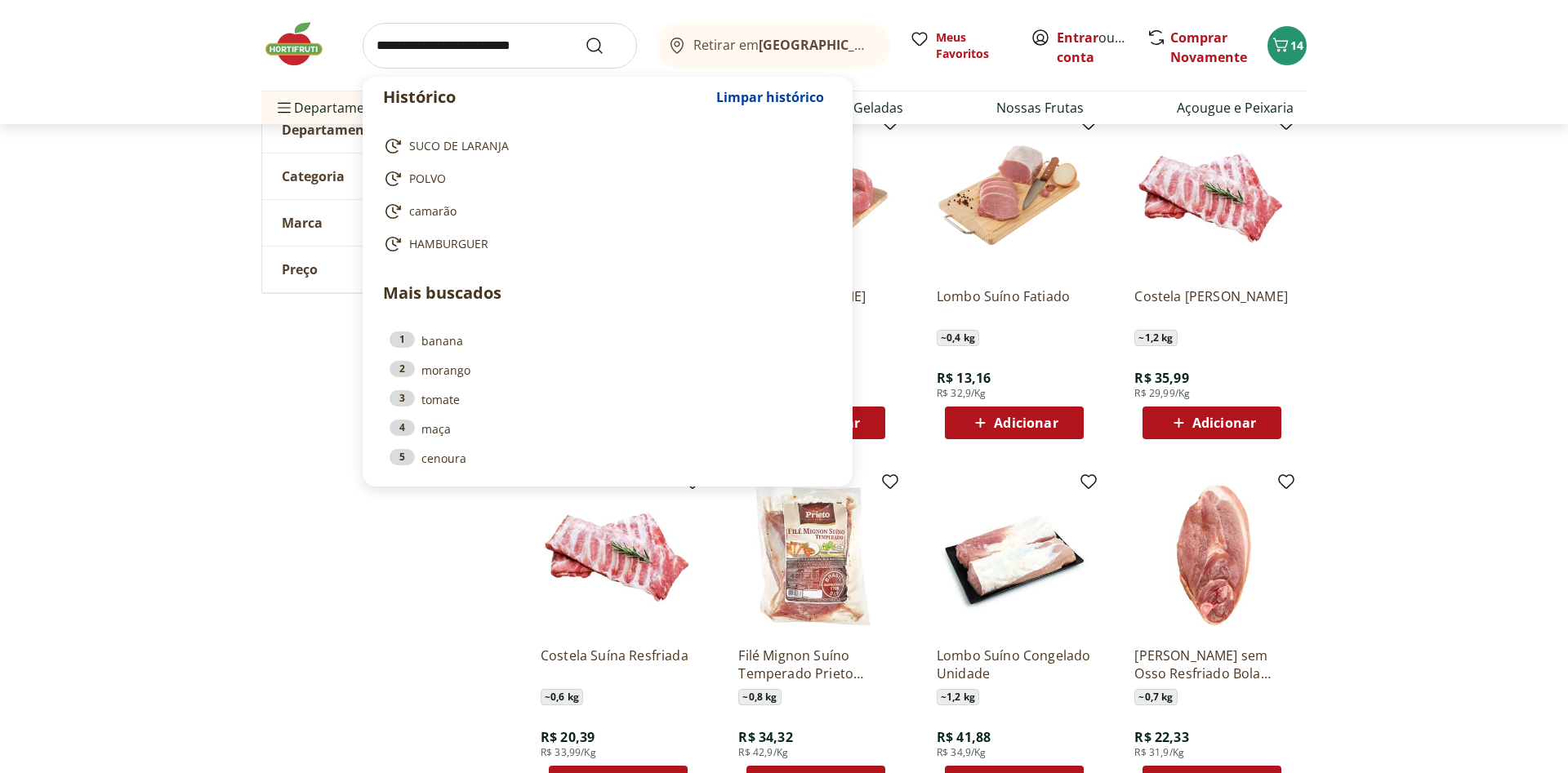
click at [506, 53] on input "search" at bounding box center [500, 45] width 274 height 45
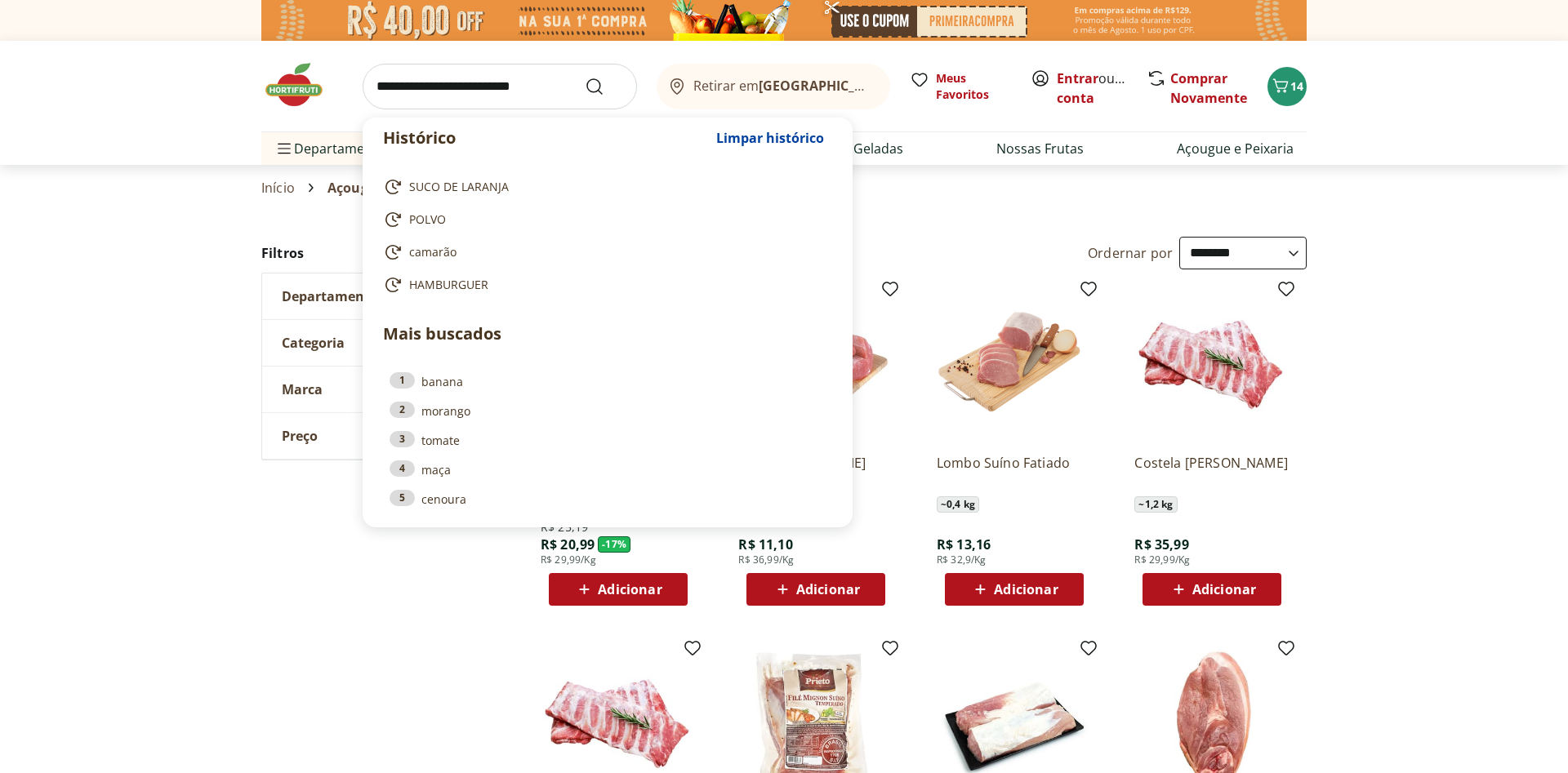
select select "**********"
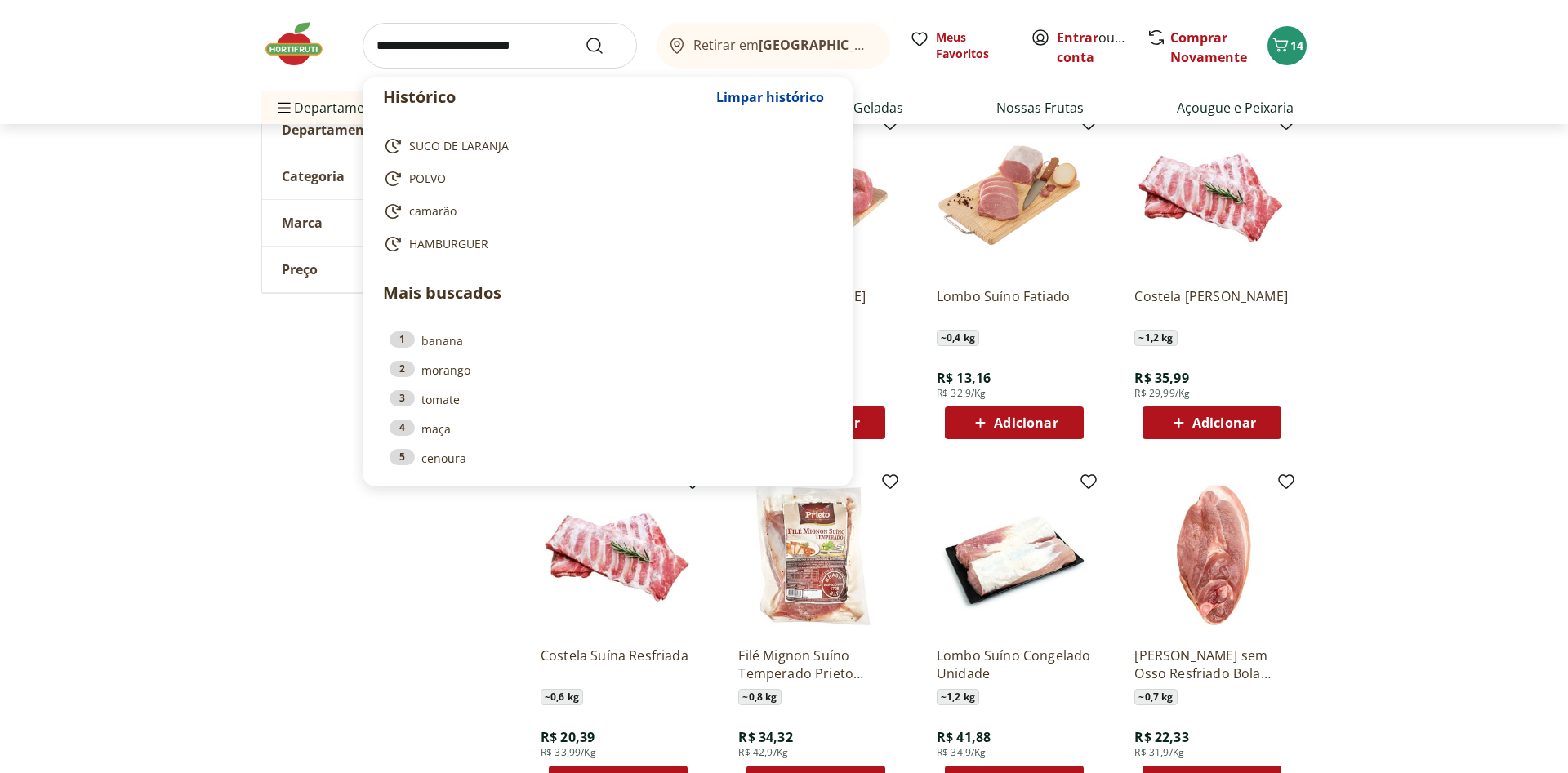
scroll to position [166, 0]
click at [1499, 429] on section "**********" at bounding box center [784, 662] width 1568 height 1185
click at [479, 43] on input "search" at bounding box center [500, 45] width 274 height 45
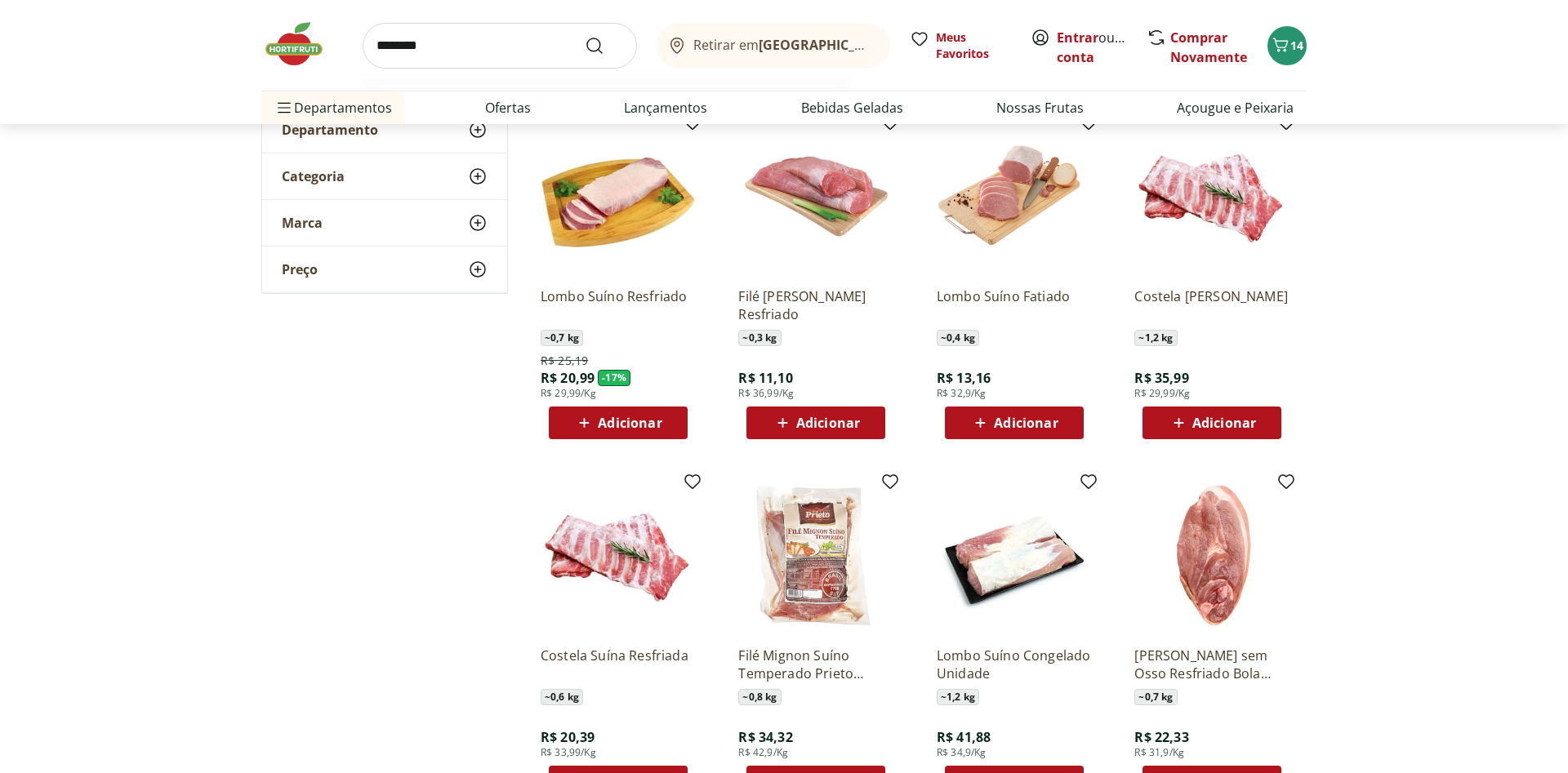
type input "********"
click at [585, 36] on button "Submit Search" at bounding box center [604, 45] width 39 height 20
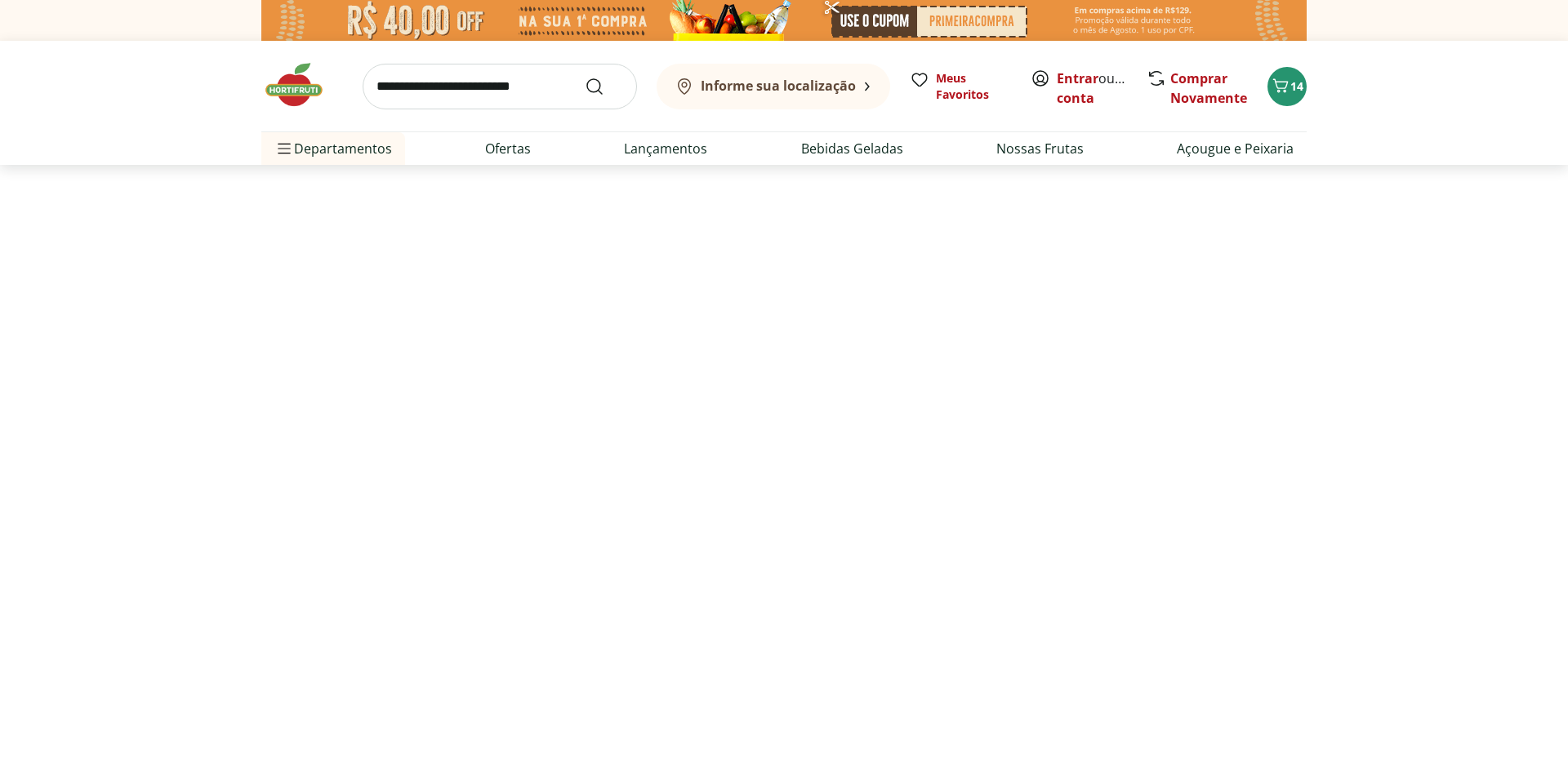
select select "**********"
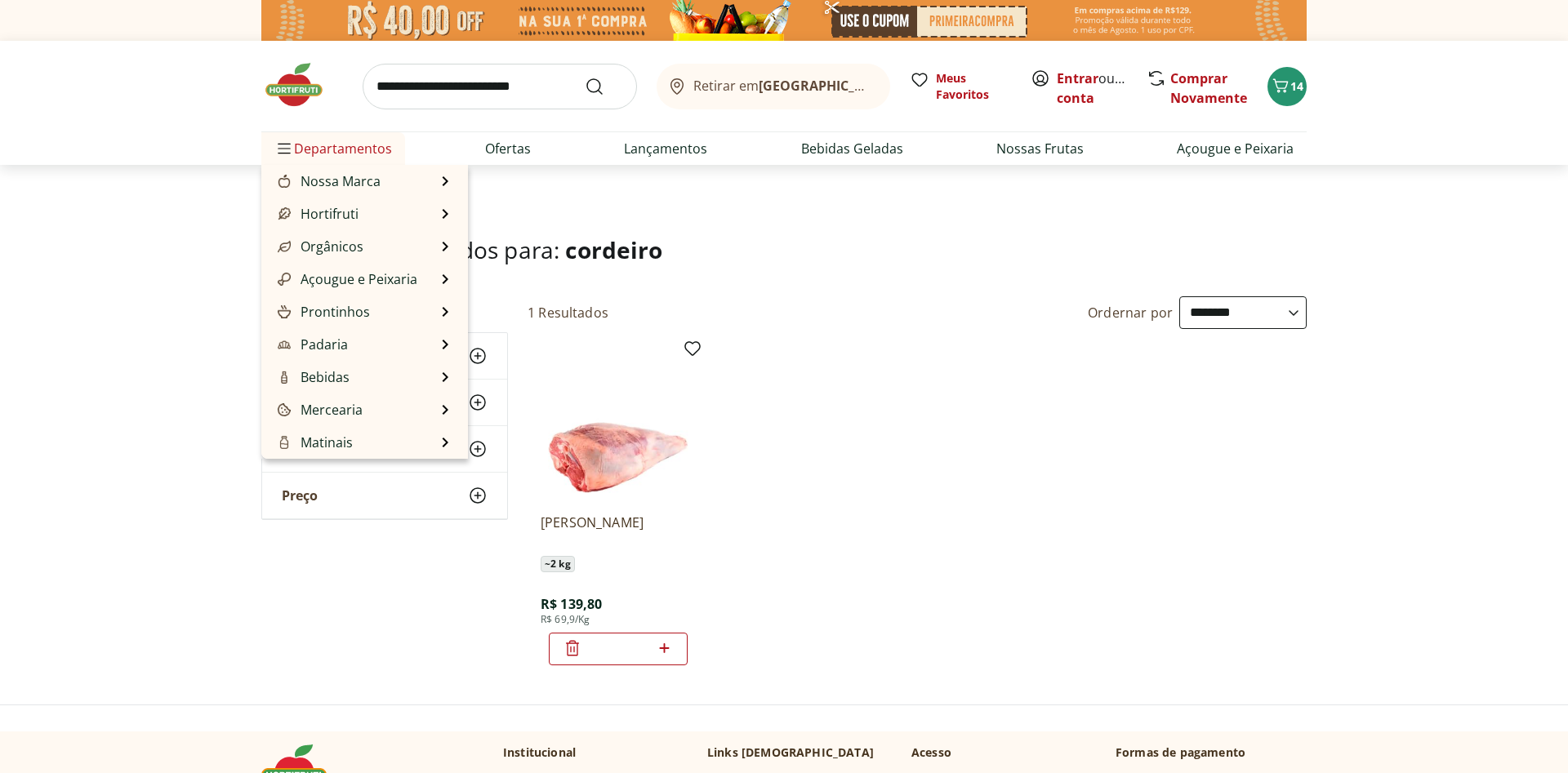
click at [339, 148] on span "Departamentos" at bounding box center [333, 148] width 117 height 39
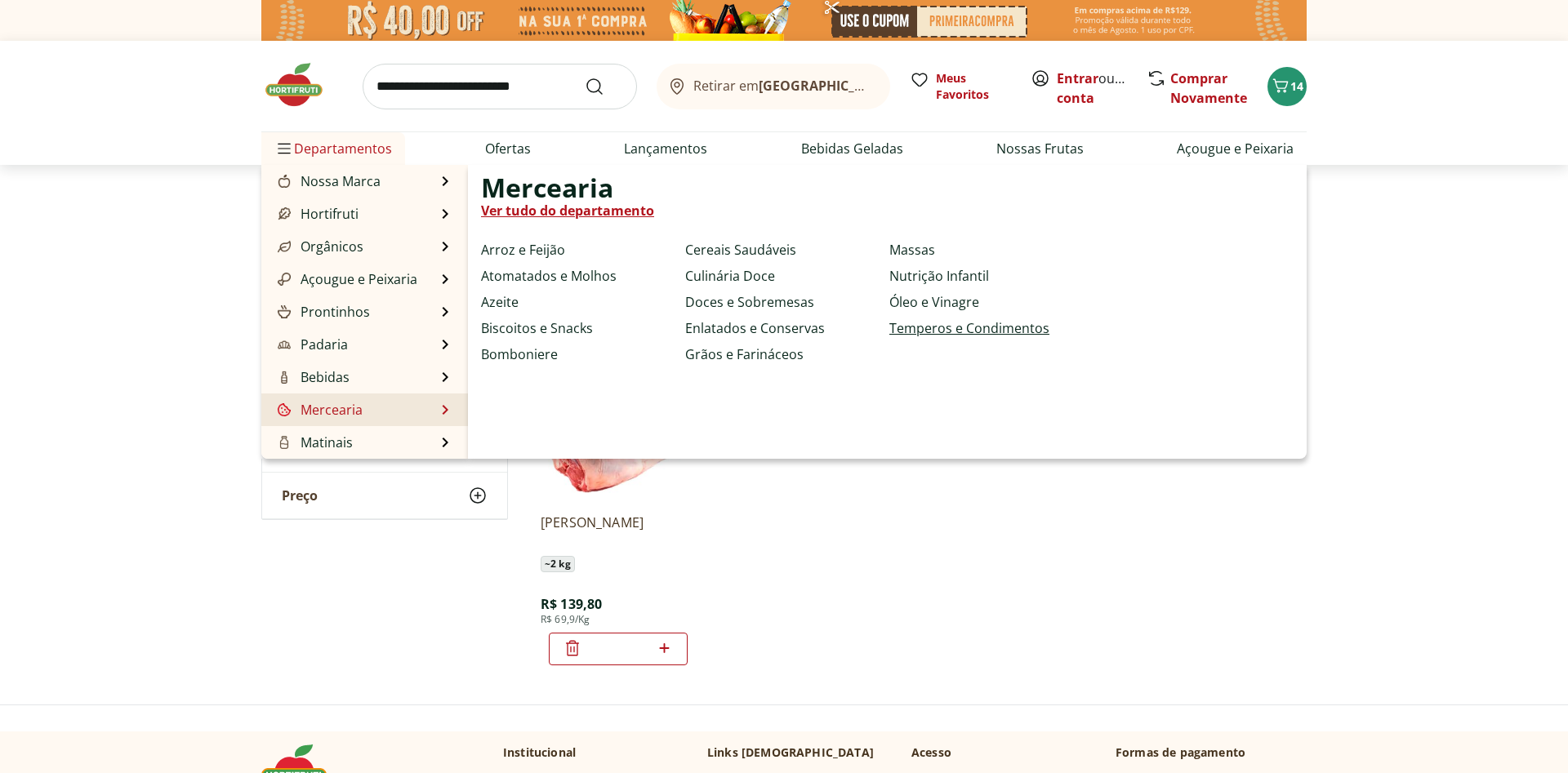
click at [889, 328] on link "Temperos e Condimentos" at bounding box center [969, 327] width 160 height 20
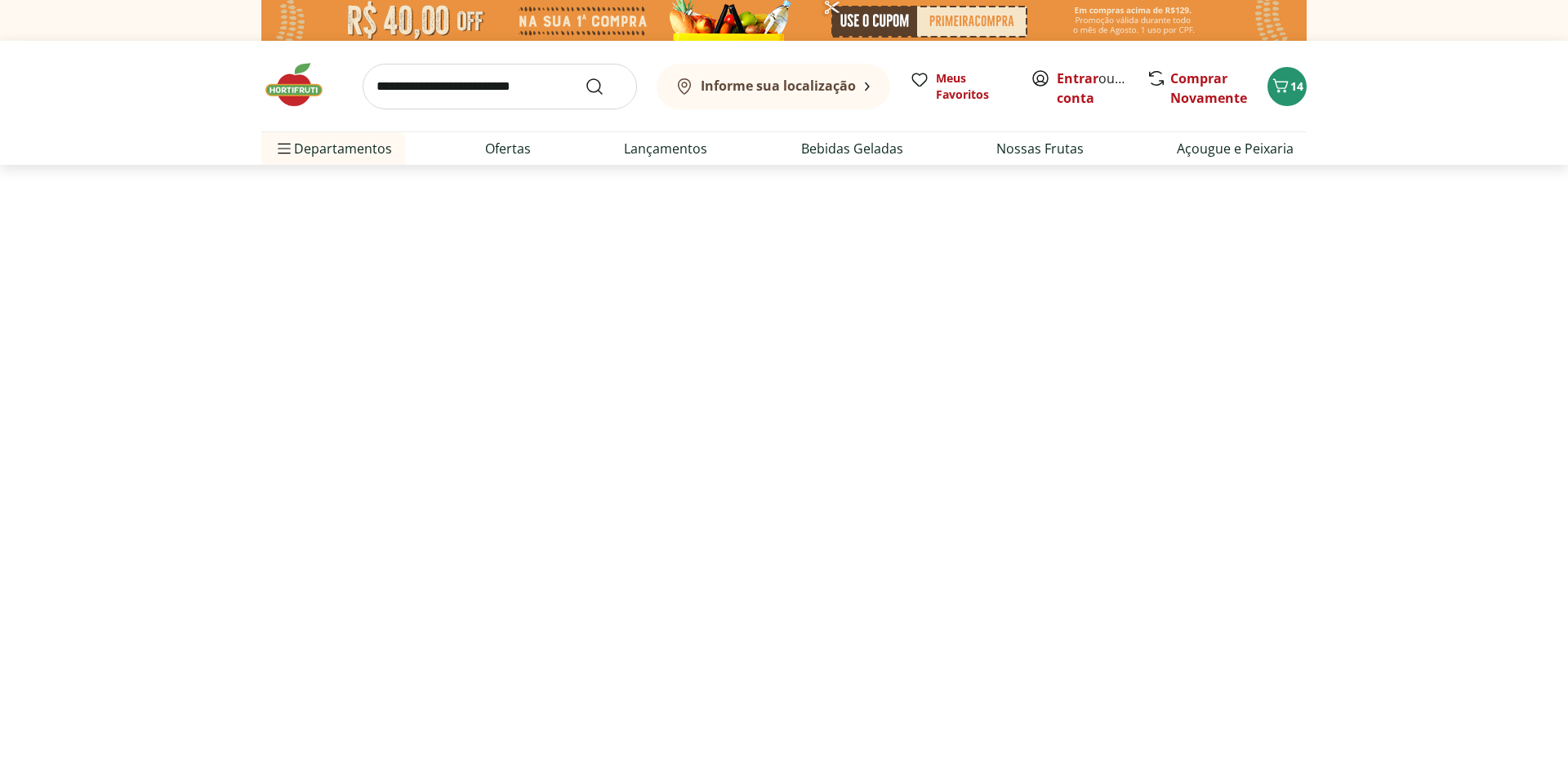
select select "**********"
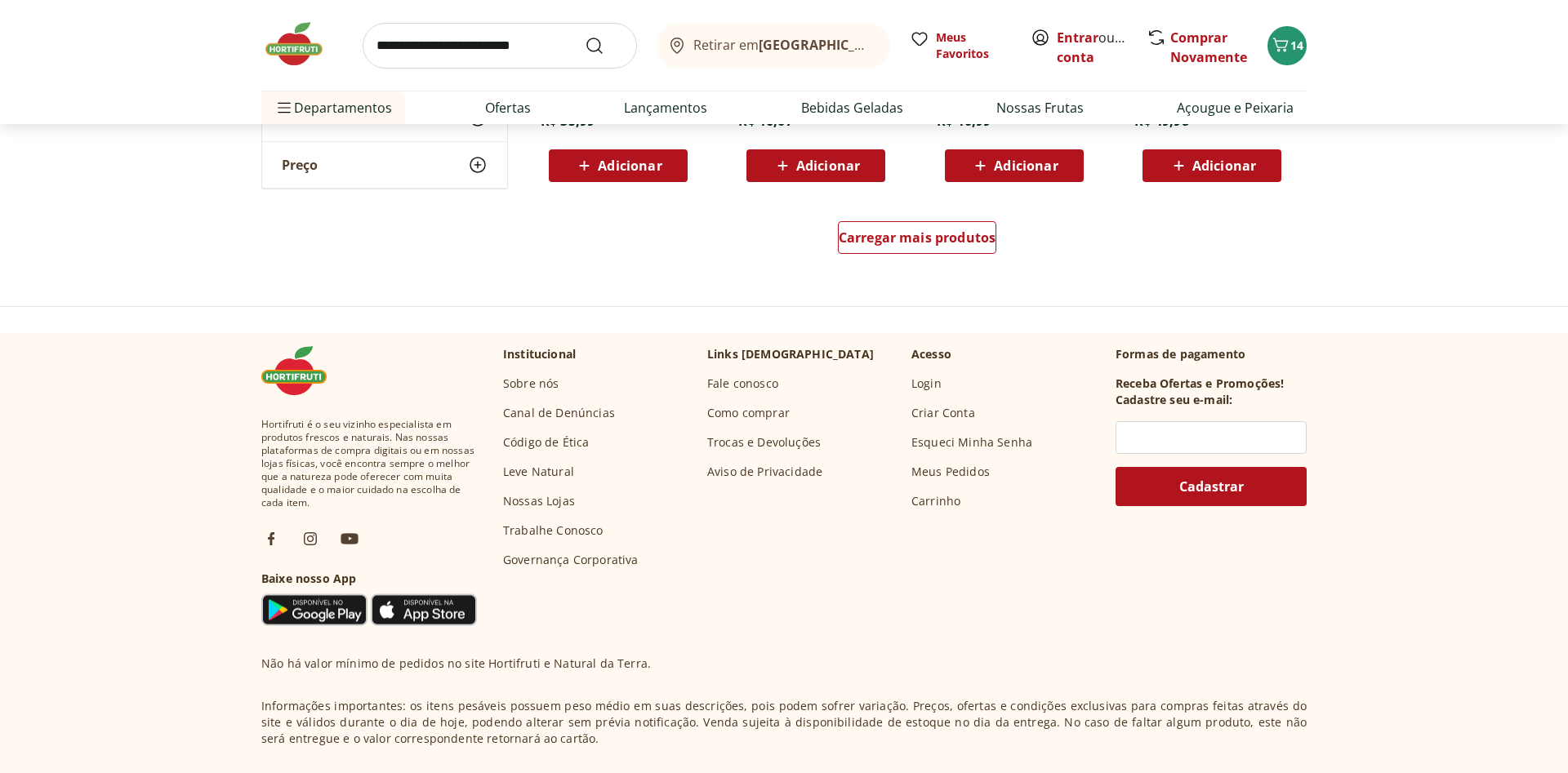
scroll to position [1165, 0]
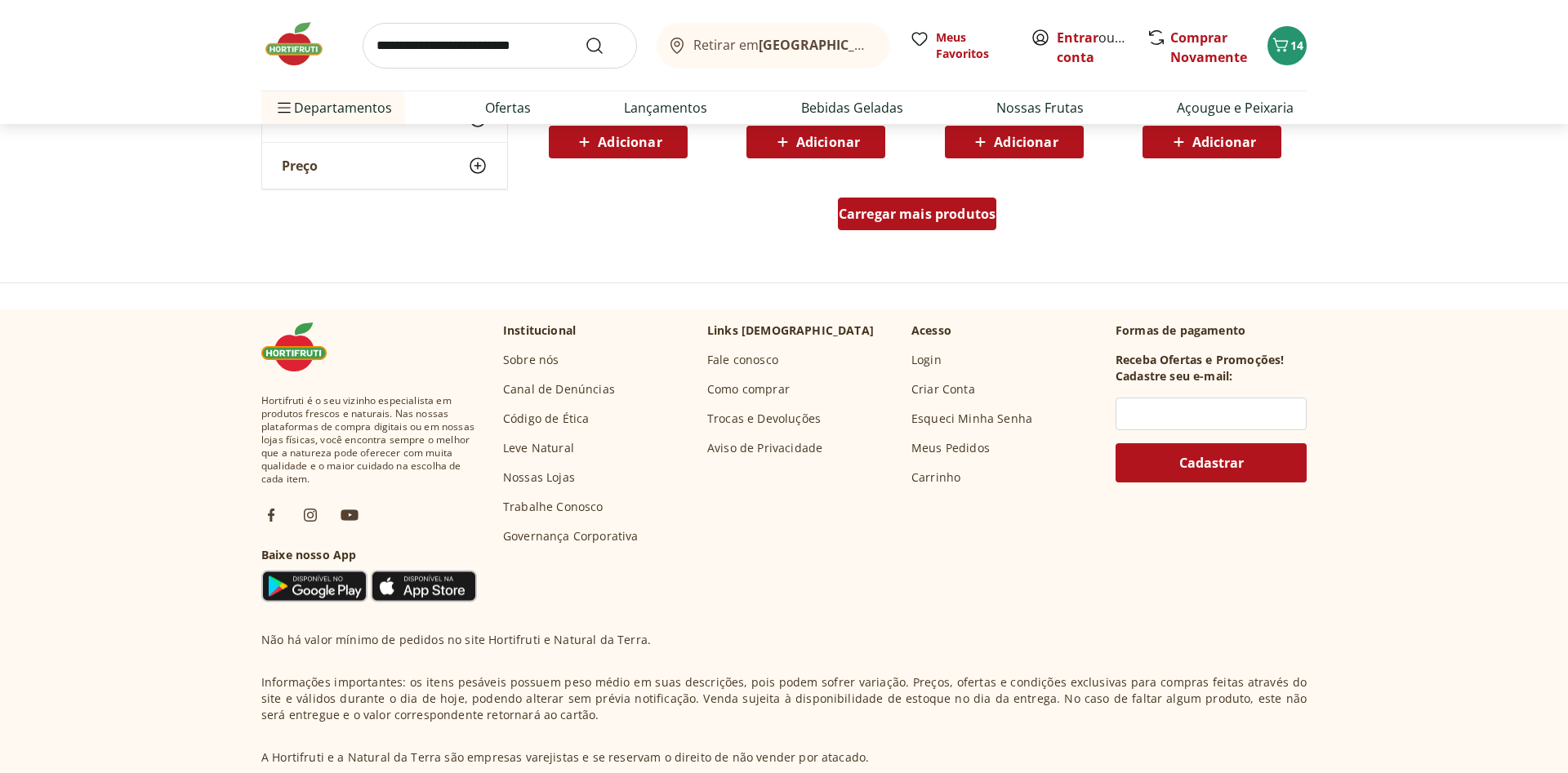
click at [892, 219] on span "Carregar mais produtos" at bounding box center [917, 213] width 158 height 13
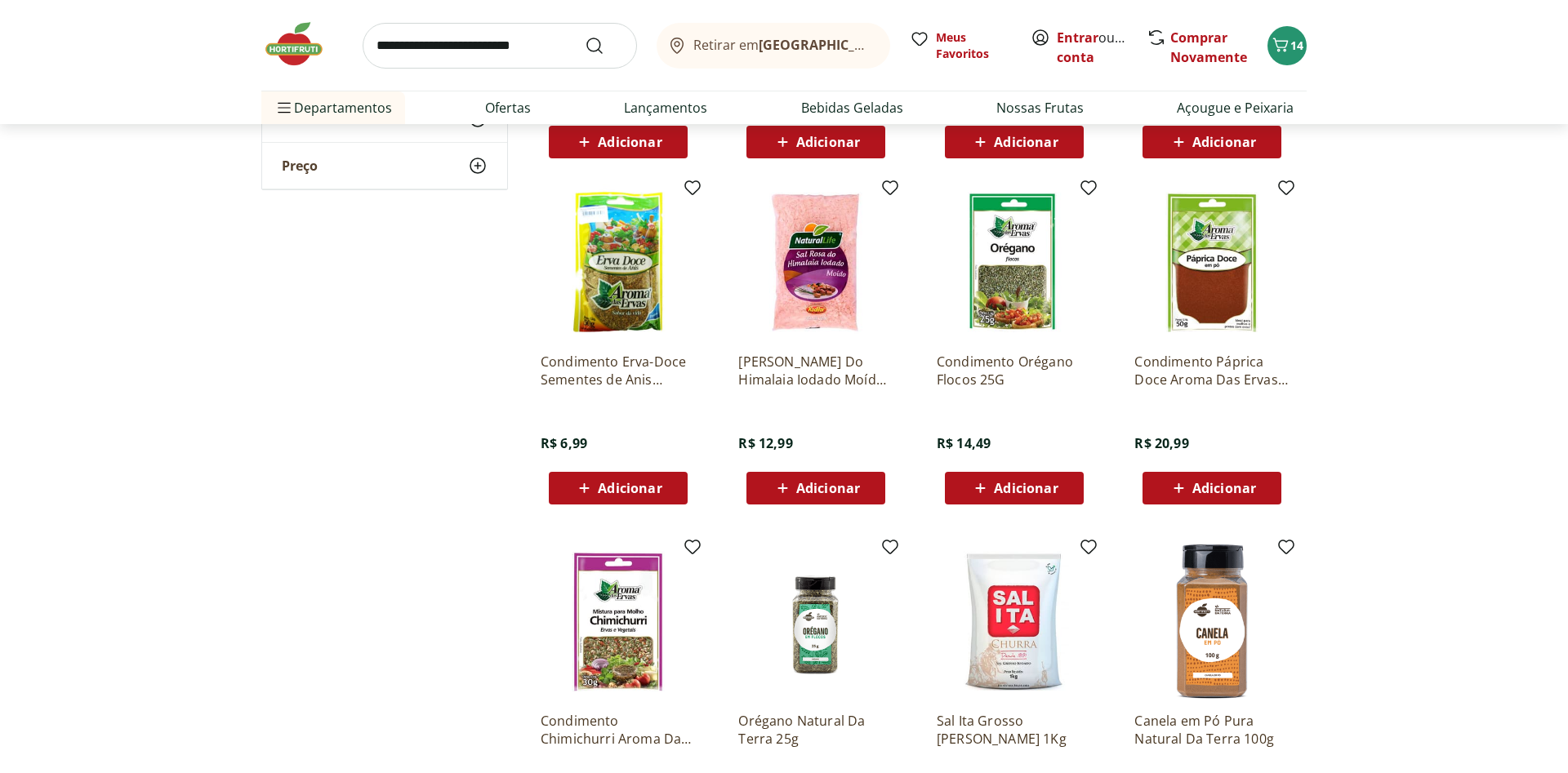
scroll to position [1582, 0]
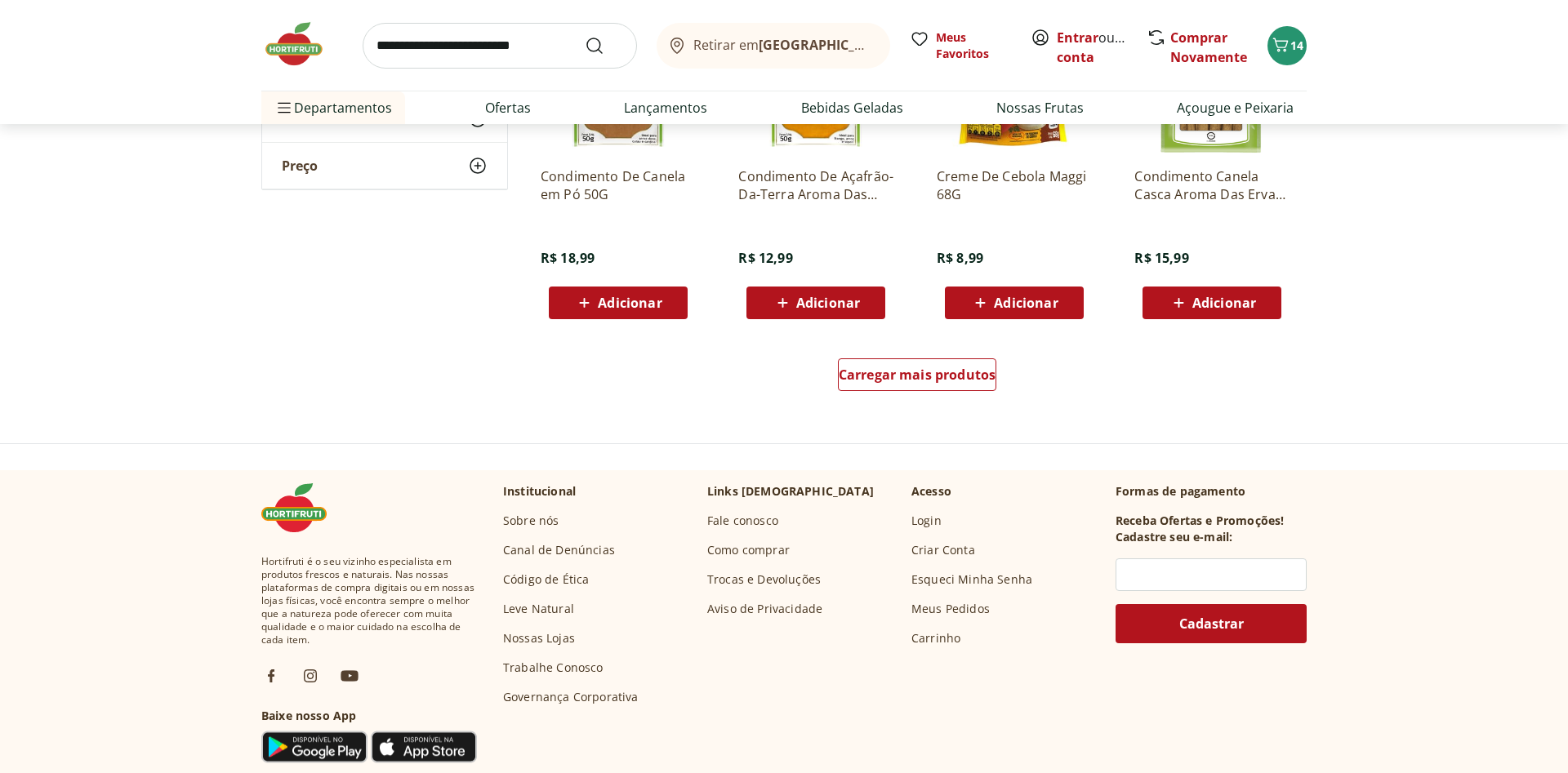
scroll to position [2082, 0]
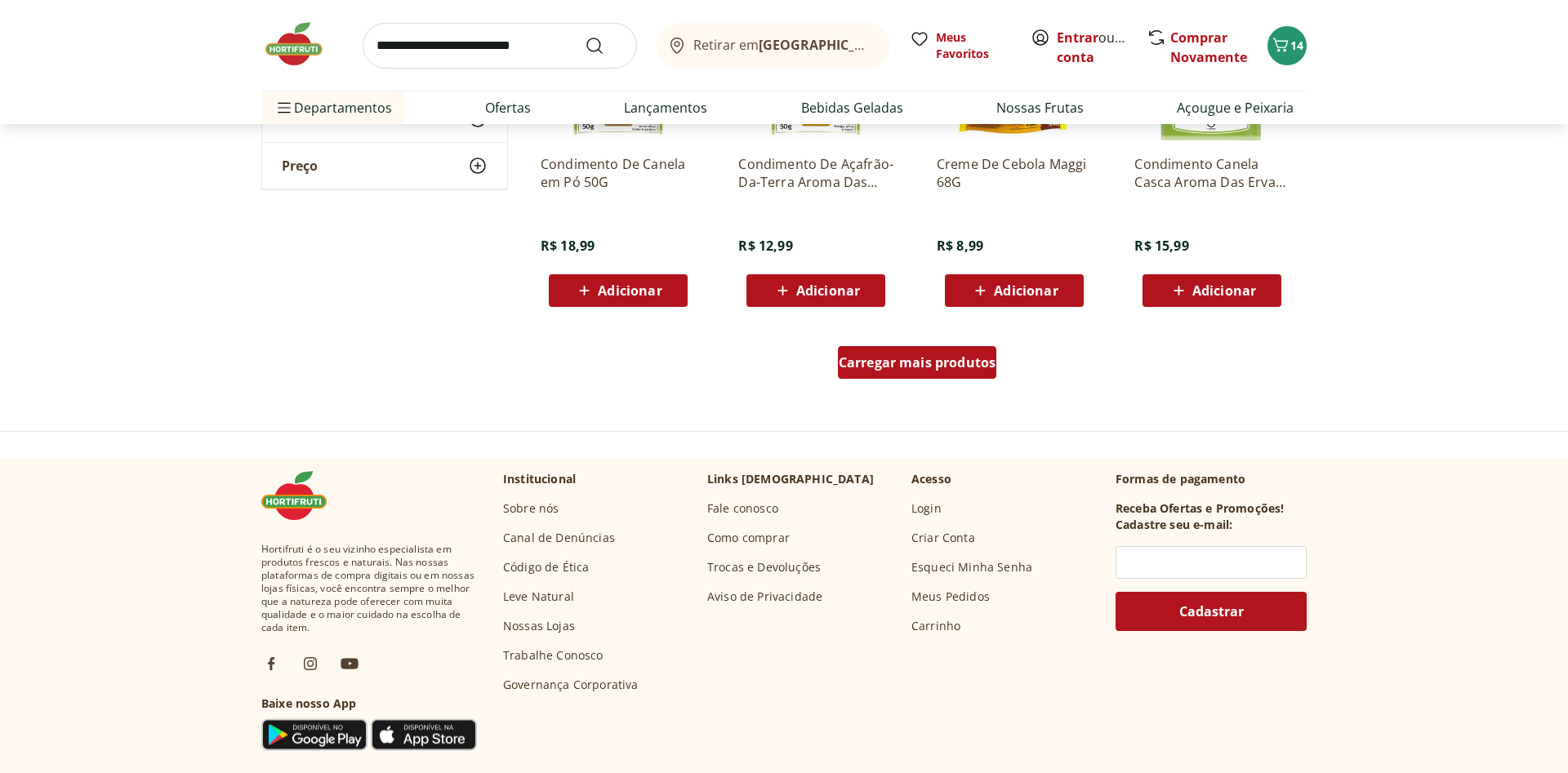
click at [877, 361] on span "Carregar mais produtos" at bounding box center [917, 362] width 158 height 13
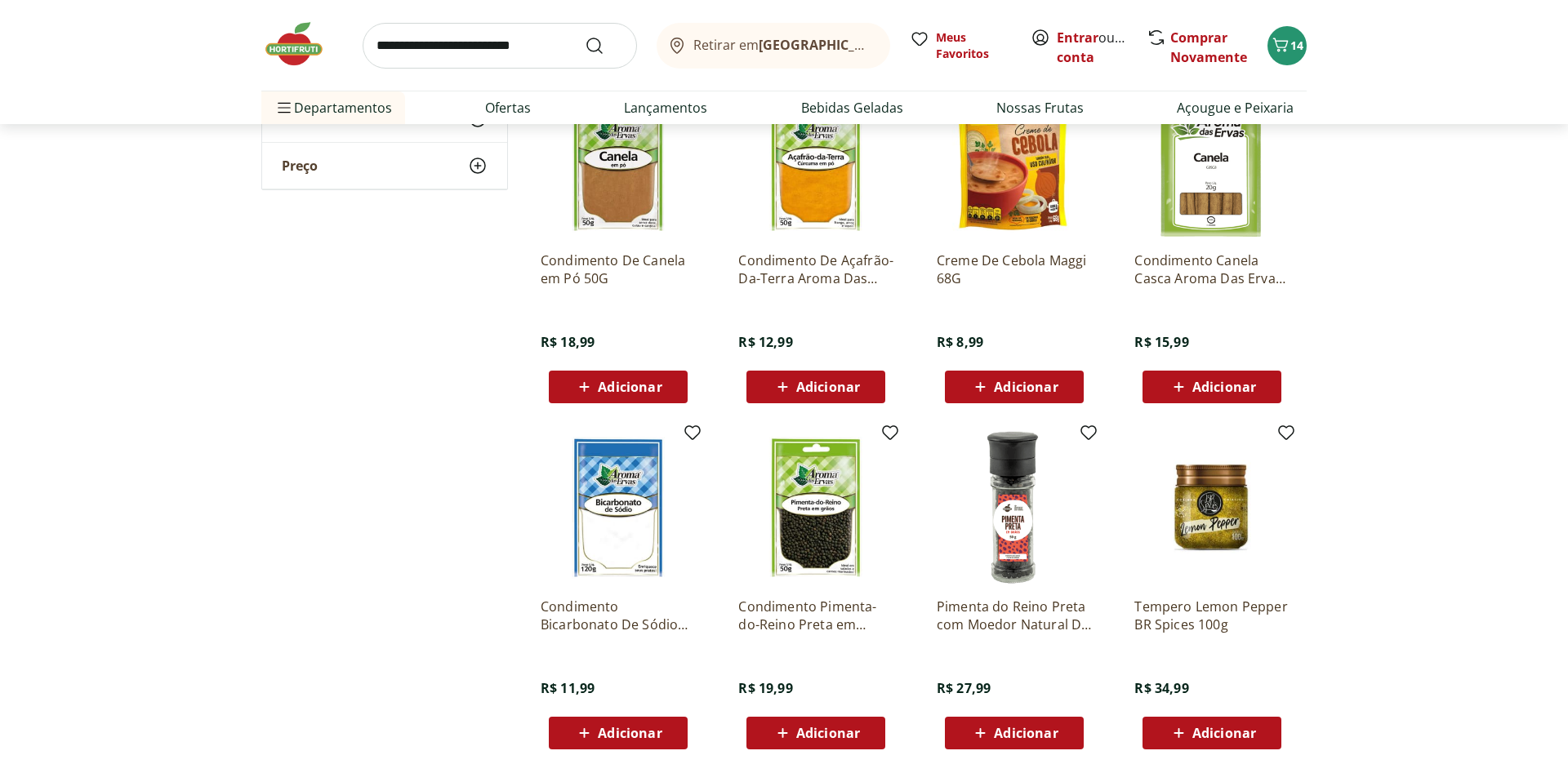
scroll to position [1582, 0]
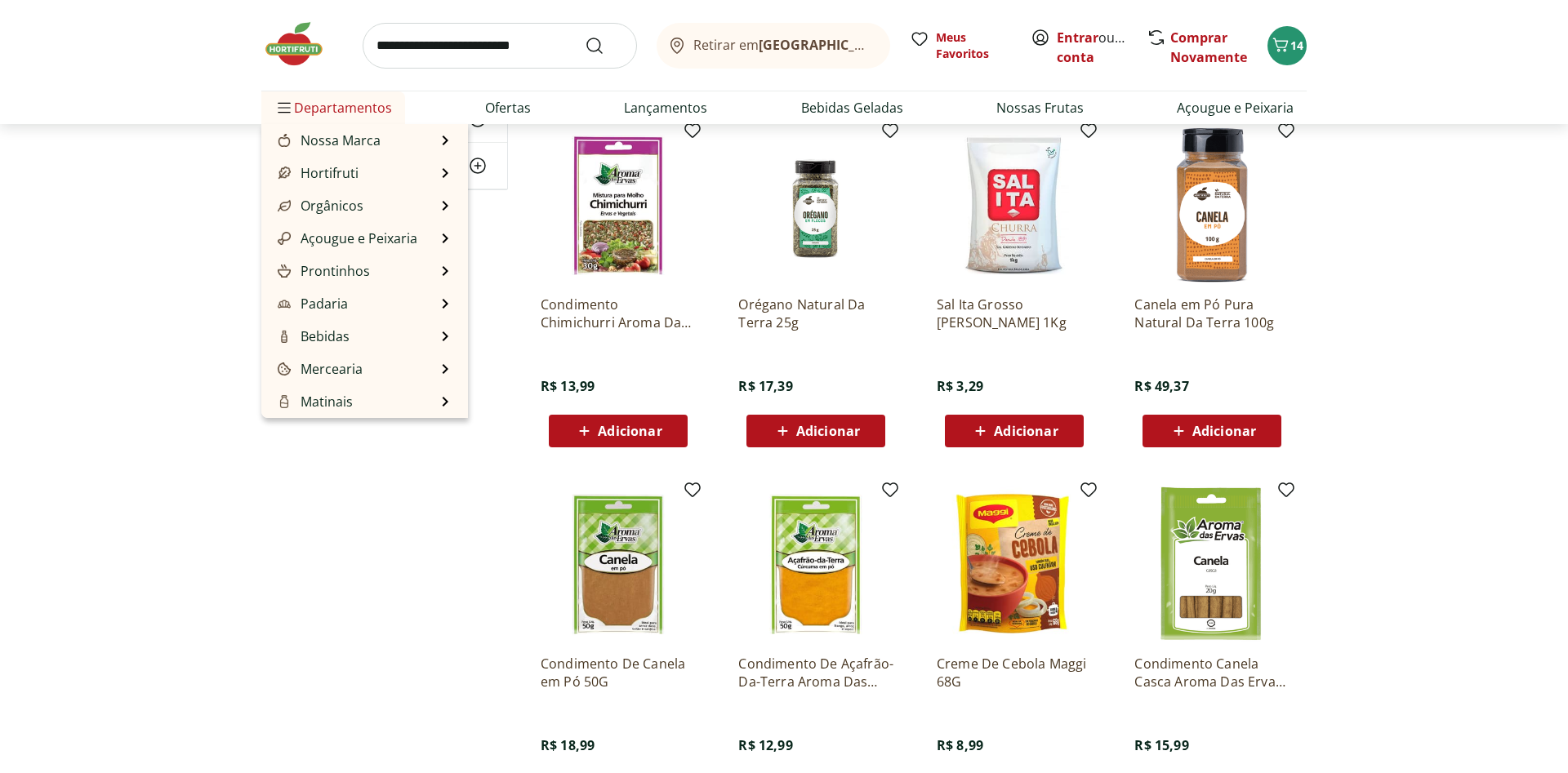
click at [321, 101] on span "Departamentos" at bounding box center [333, 108] width 117 height 39
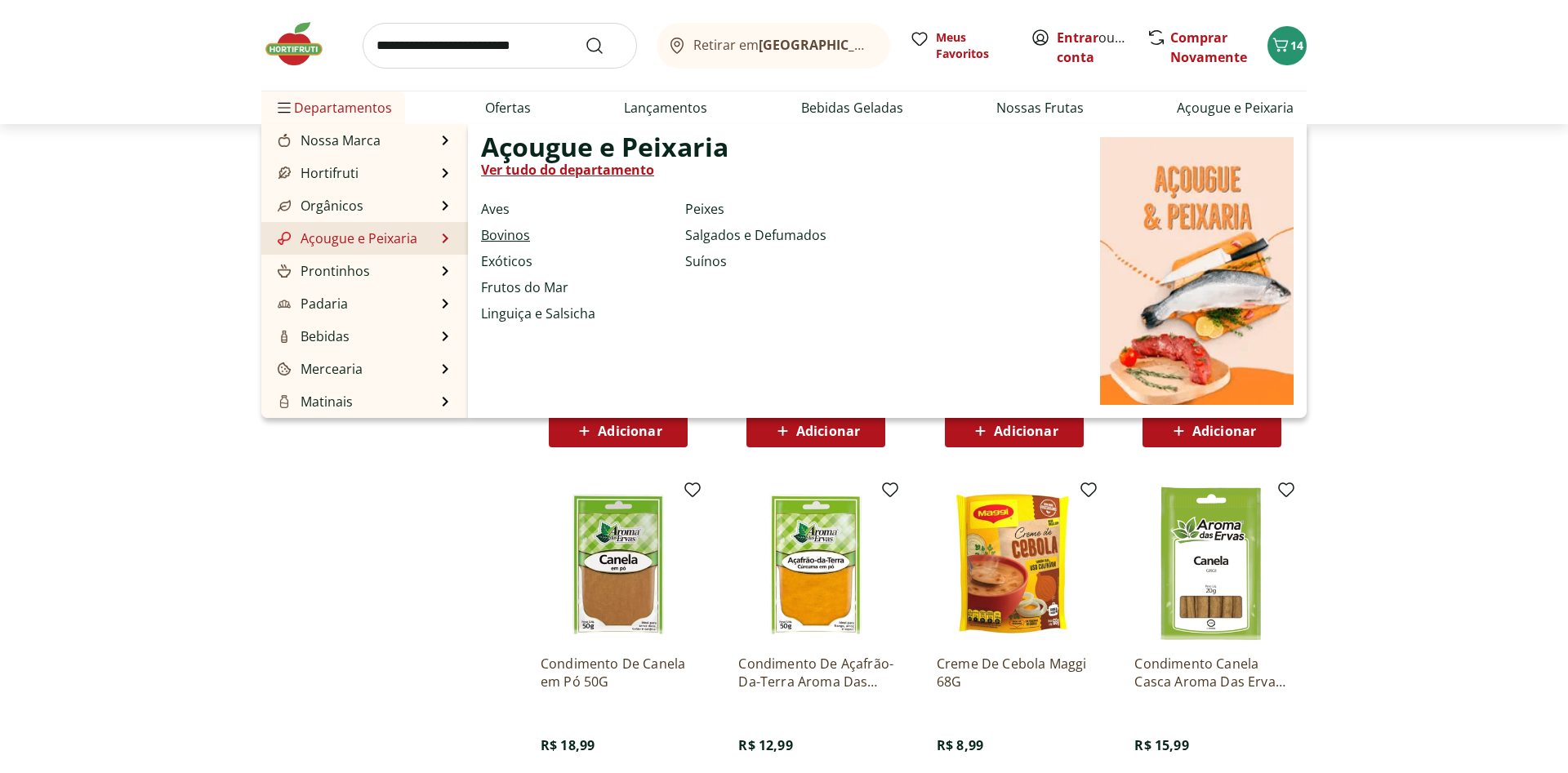
click at [513, 235] on link "Bovinos" at bounding box center [505, 235] width 49 height 20
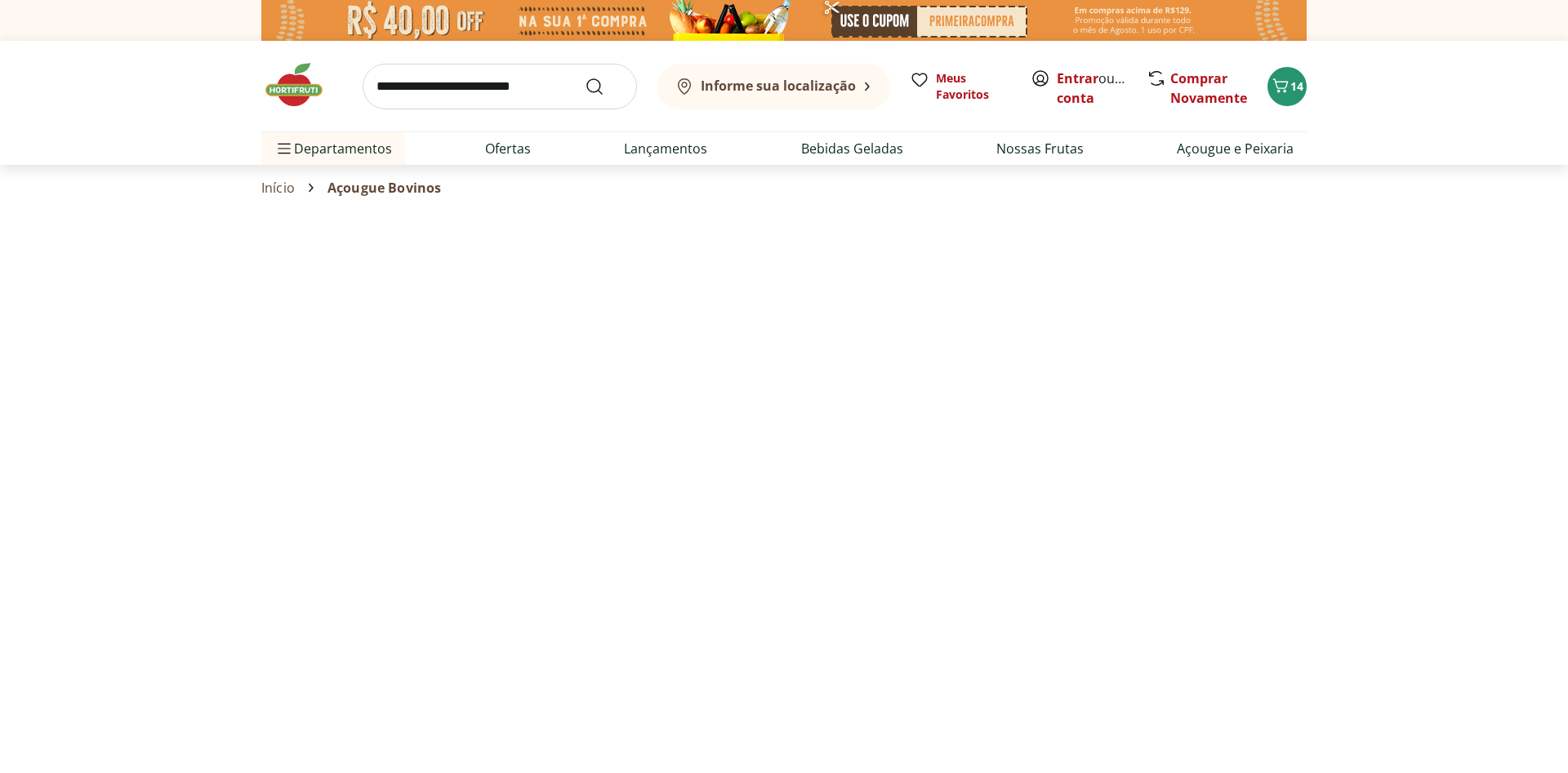
select select "**********"
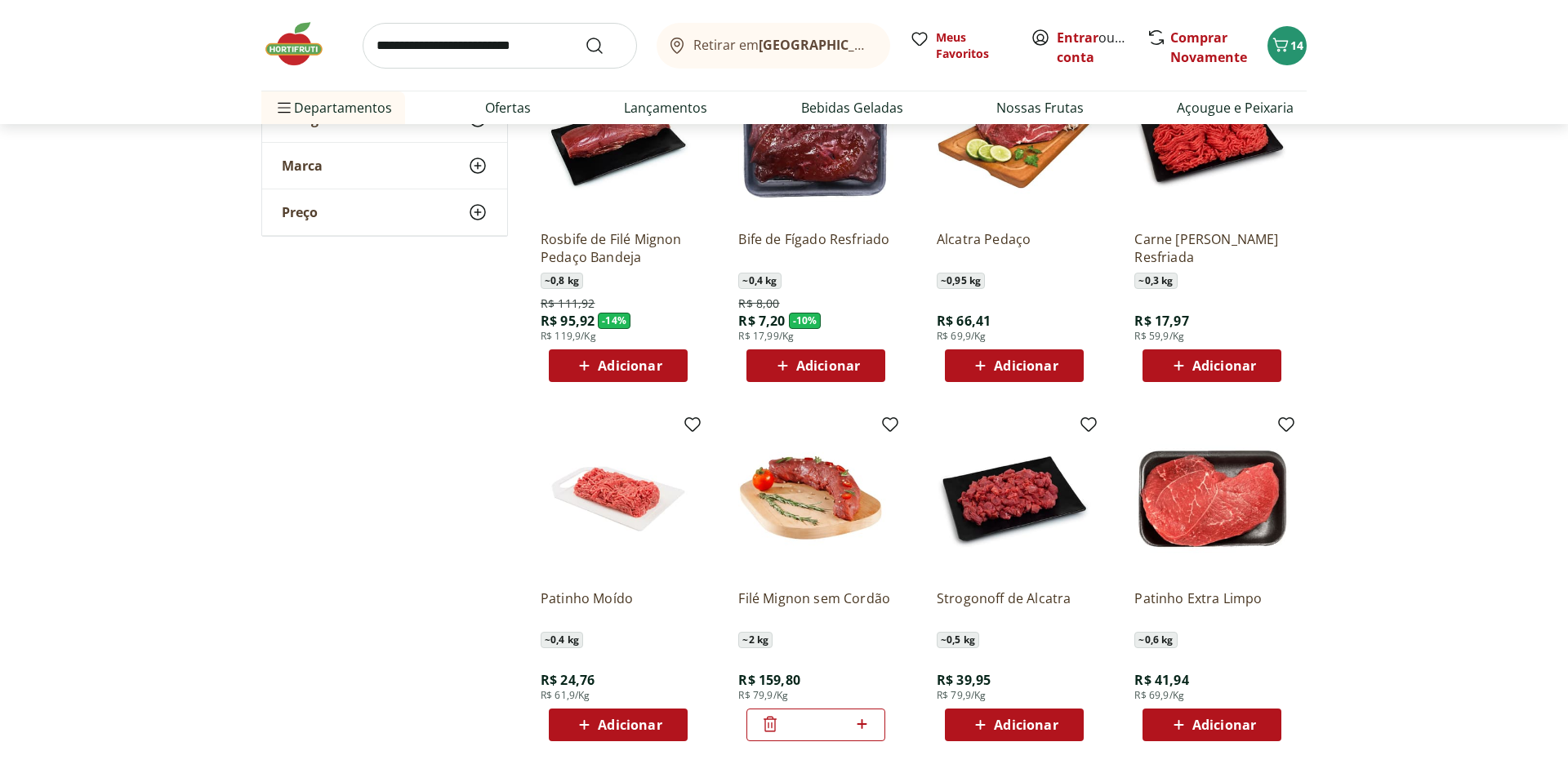
scroll to position [1082, 0]
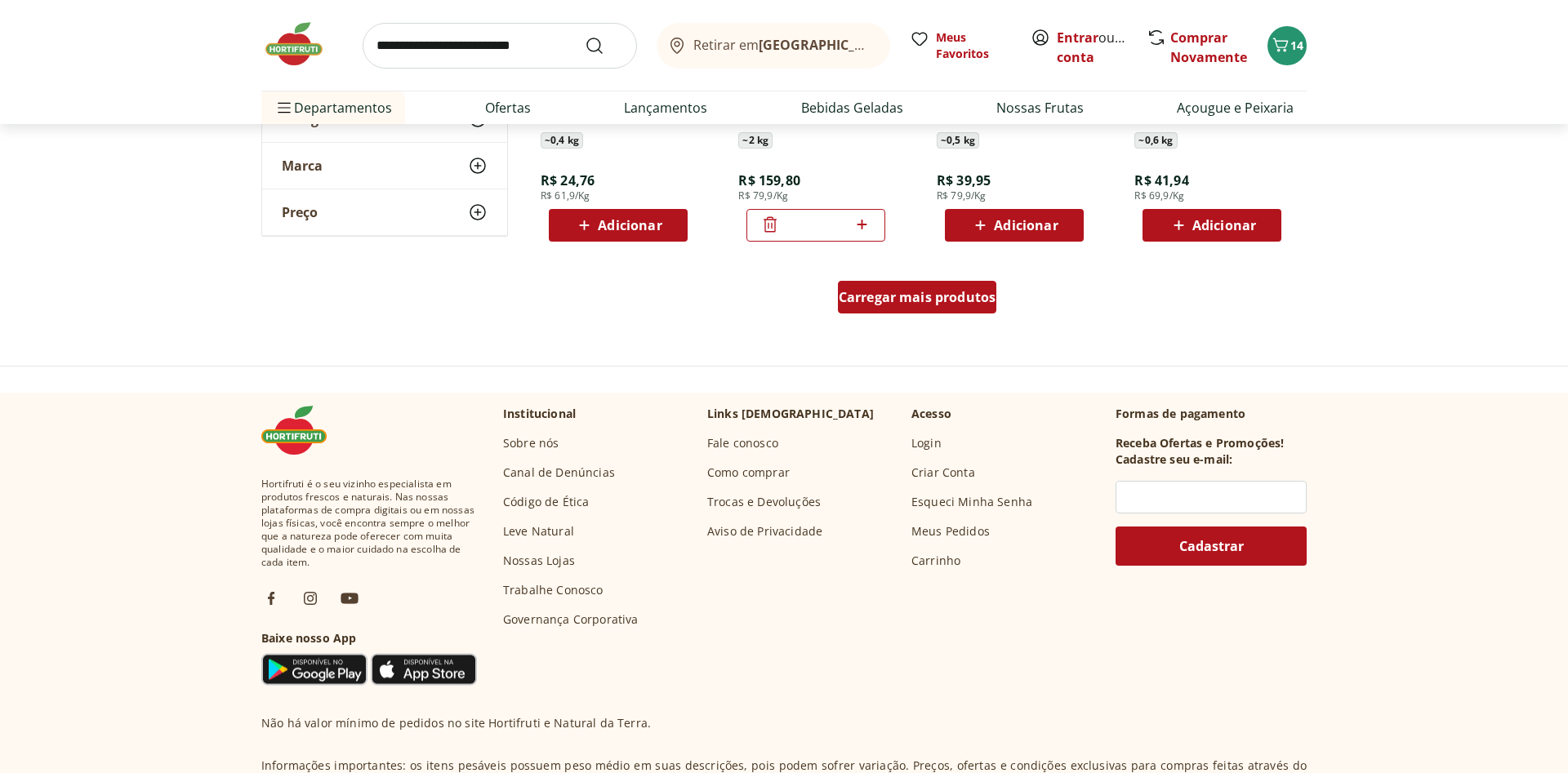
click at [919, 292] on span "Carregar mais produtos" at bounding box center [917, 297] width 158 height 13
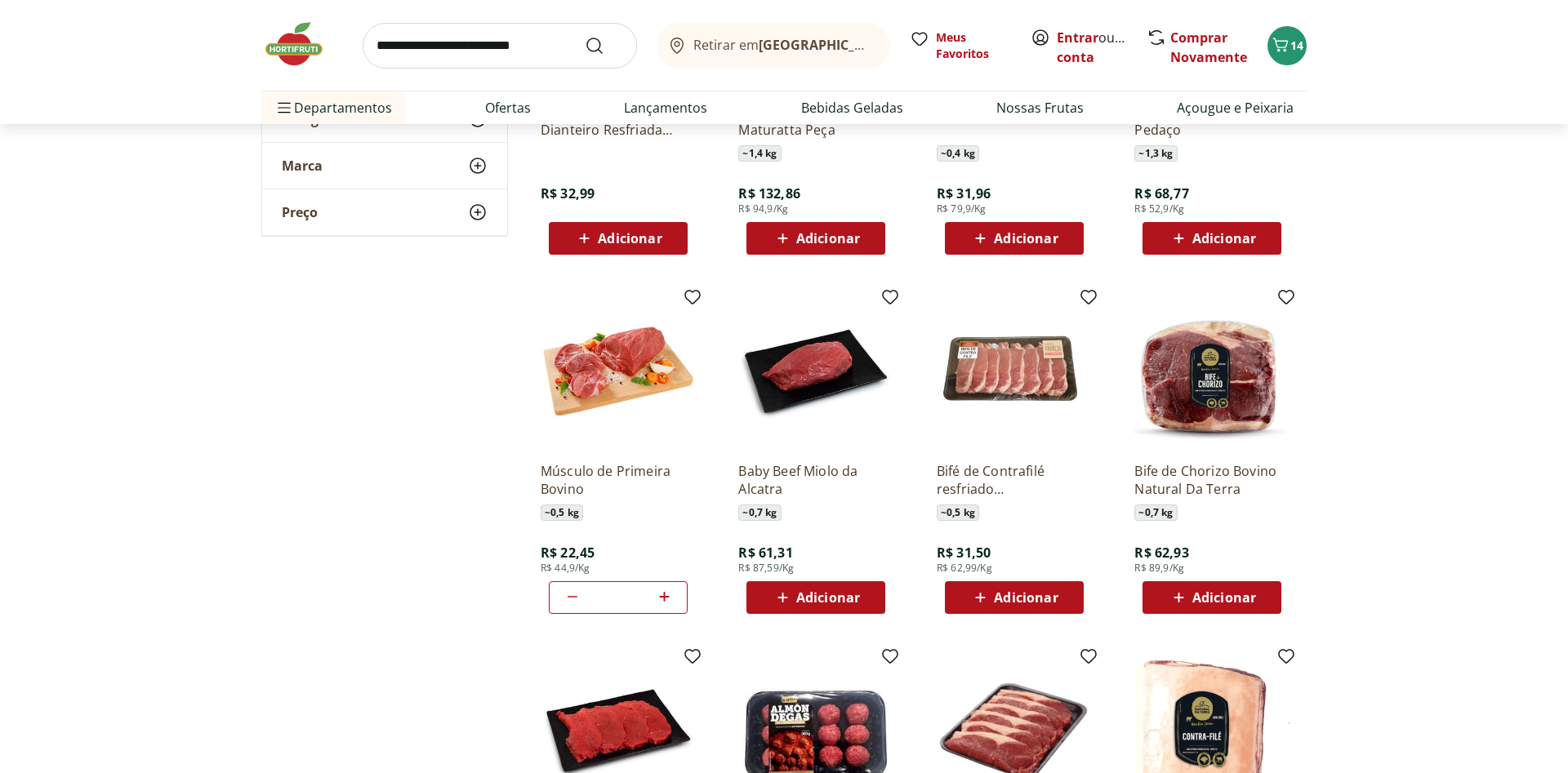
scroll to position [1748, 0]
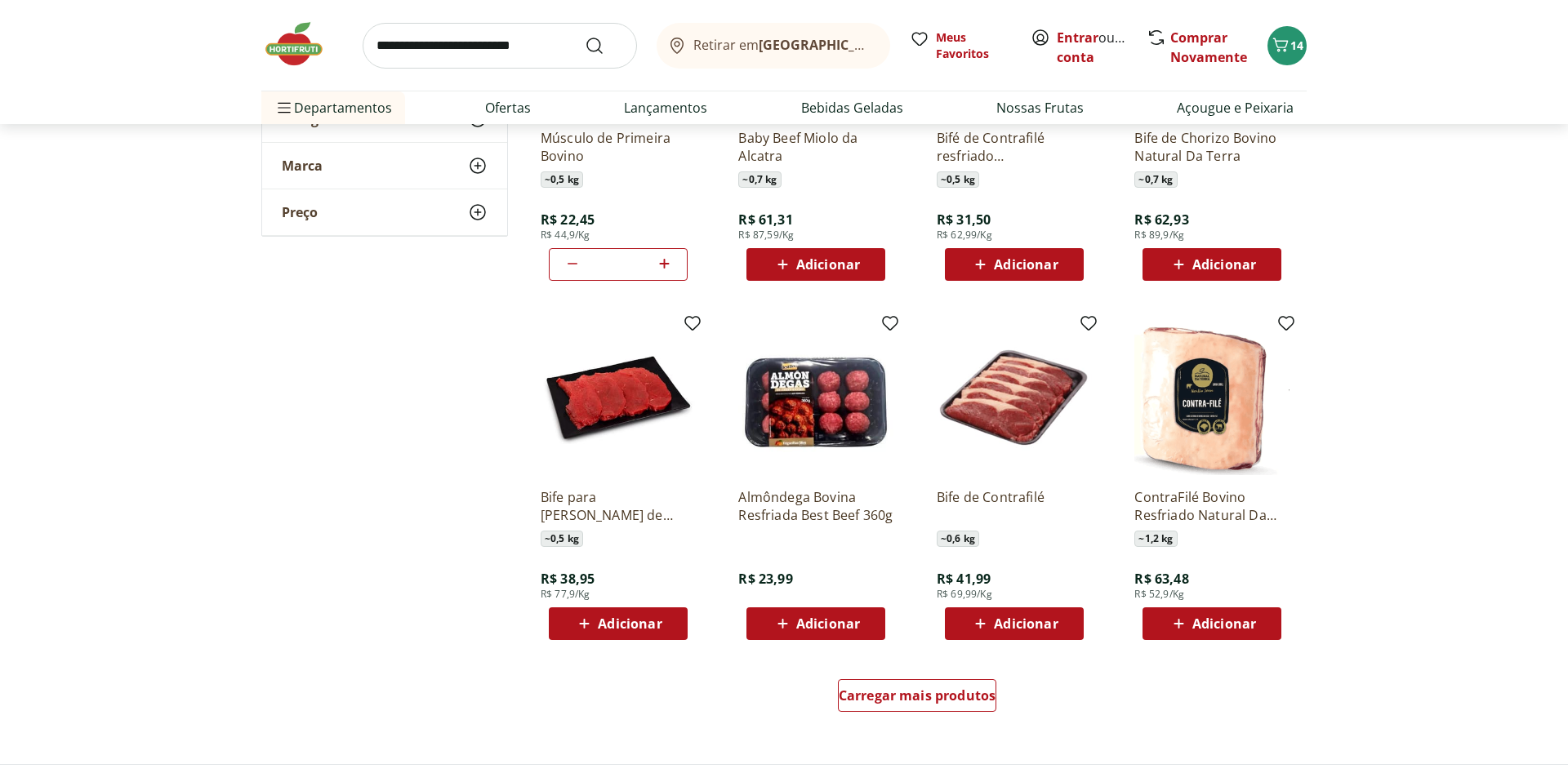
click at [1218, 620] on span "Adicionar" at bounding box center [1224, 623] width 63 height 13
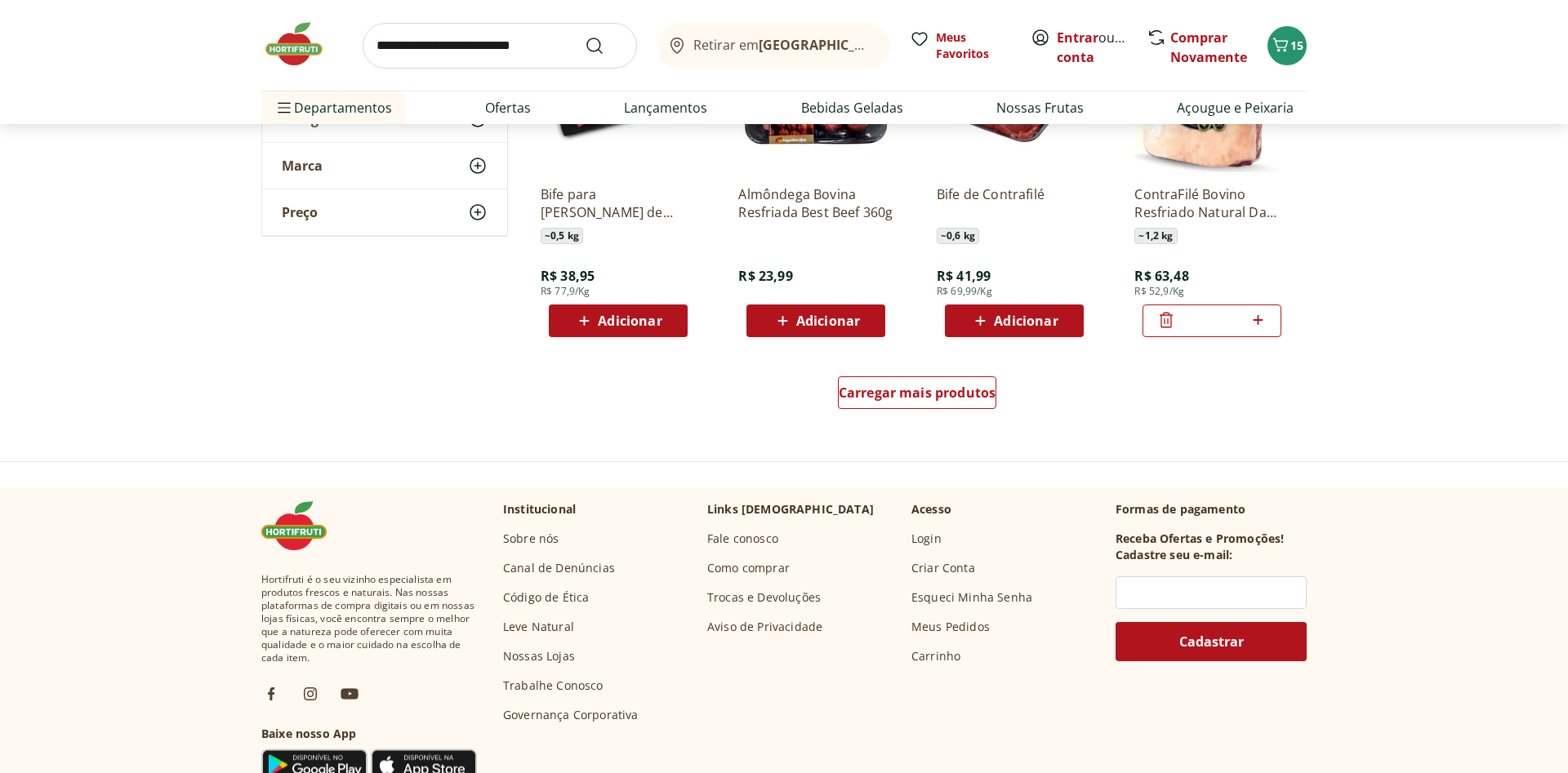
scroll to position [2248, 0]
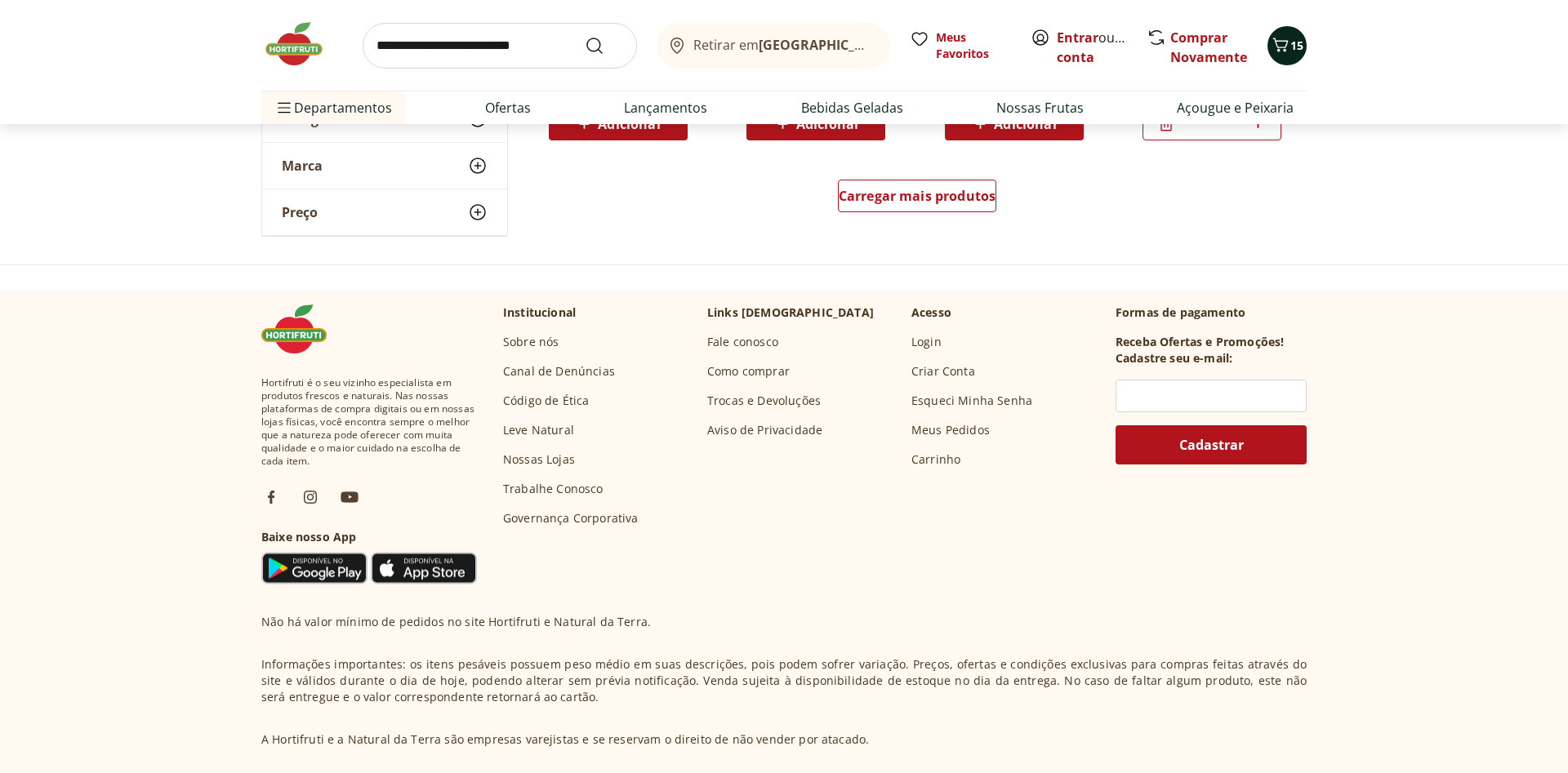
click at [1286, 48] on icon "Carrinho" at bounding box center [1280, 45] width 20 height 20
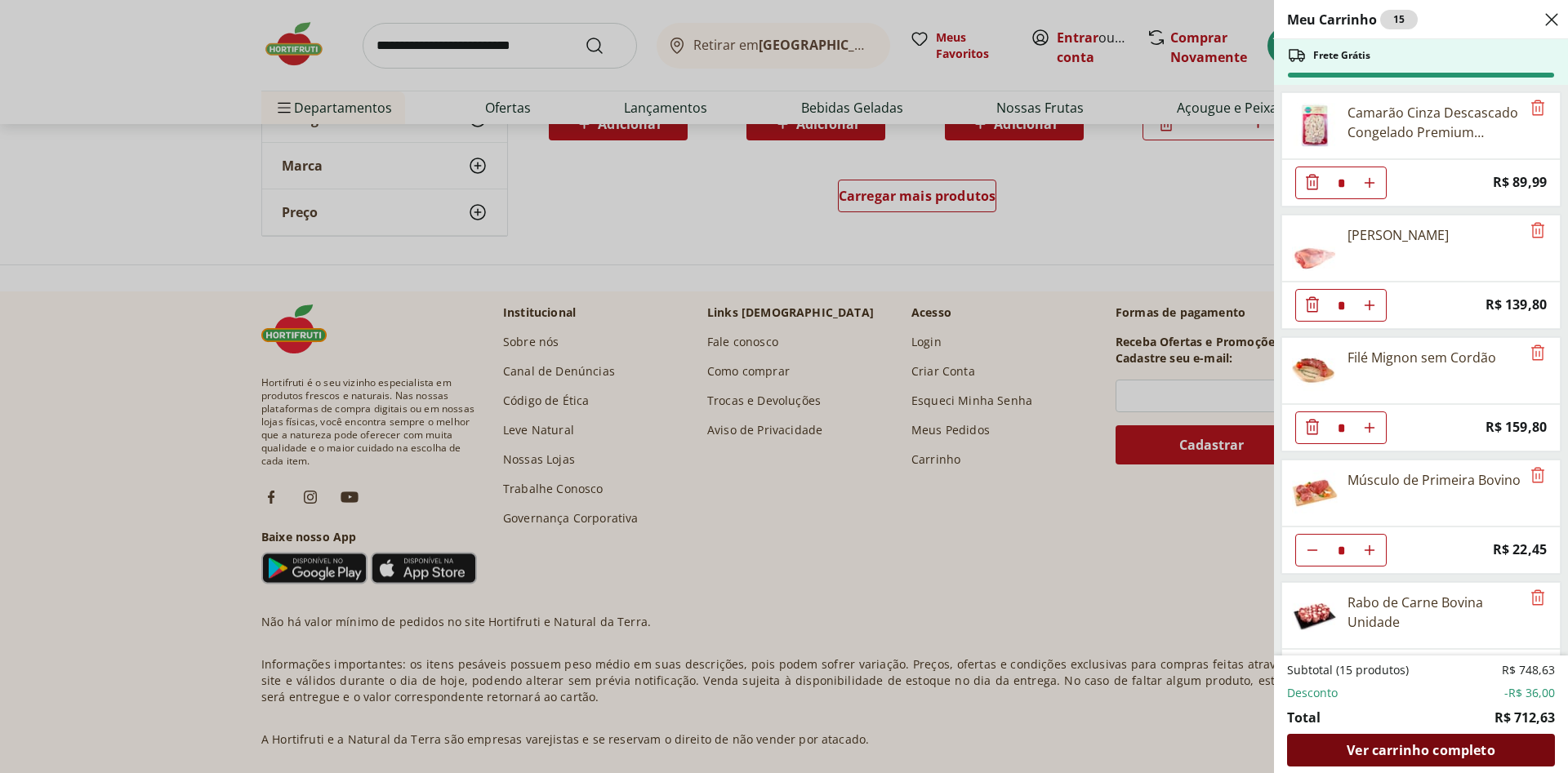
click at [1399, 746] on span "Ver carrinho completo" at bounding box center [1421, 750] width 147 height 13
